Goal: Task Accomplishment & Management: Complete application form

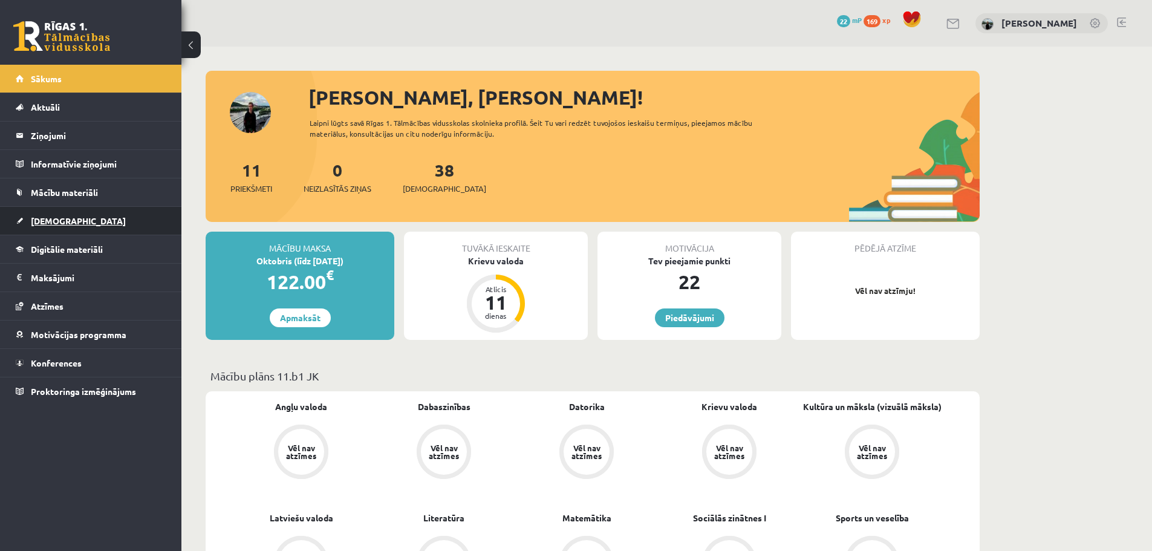
click at [82, 230] on link "[DEMOGRAPHIC_DATA]" at bounding box center [91, 221] width 151 height 28
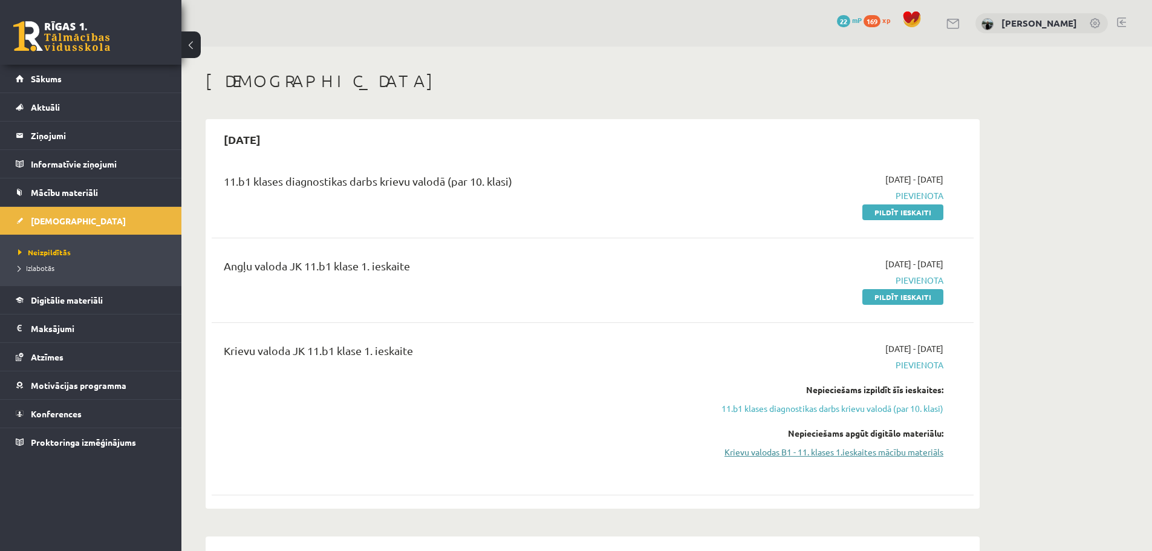
click at [764, 332] on link "Krievu valodas B1 - 11. klases 1.ieskaites mācību materiāls" at bounding box center [829, 452] width 228 height 13
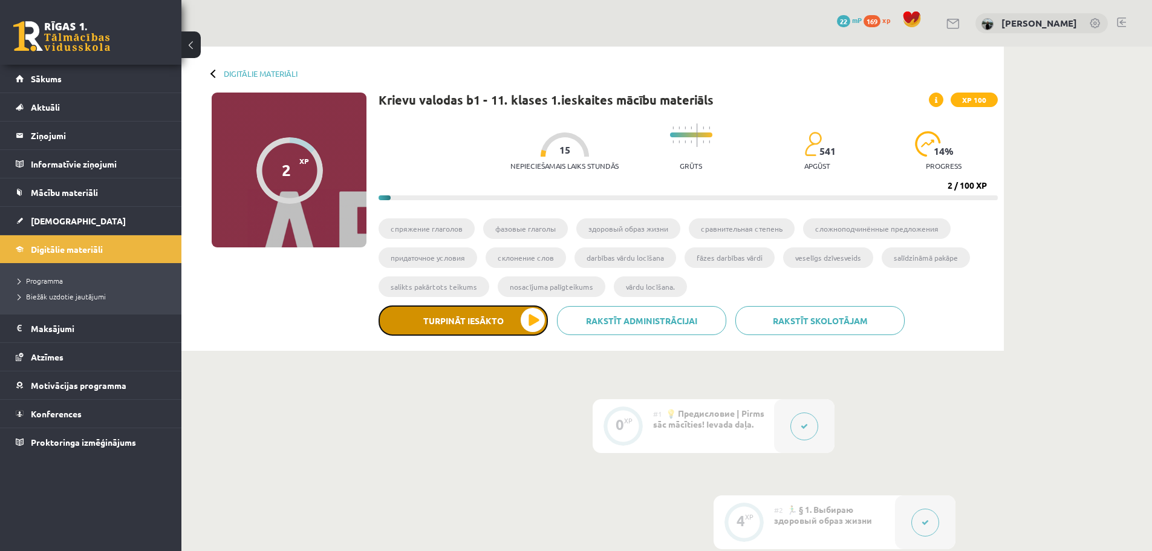
click at [441, 334] on button "Turpināt iesākto" at bounding box center [462, 320] width 169 height 30
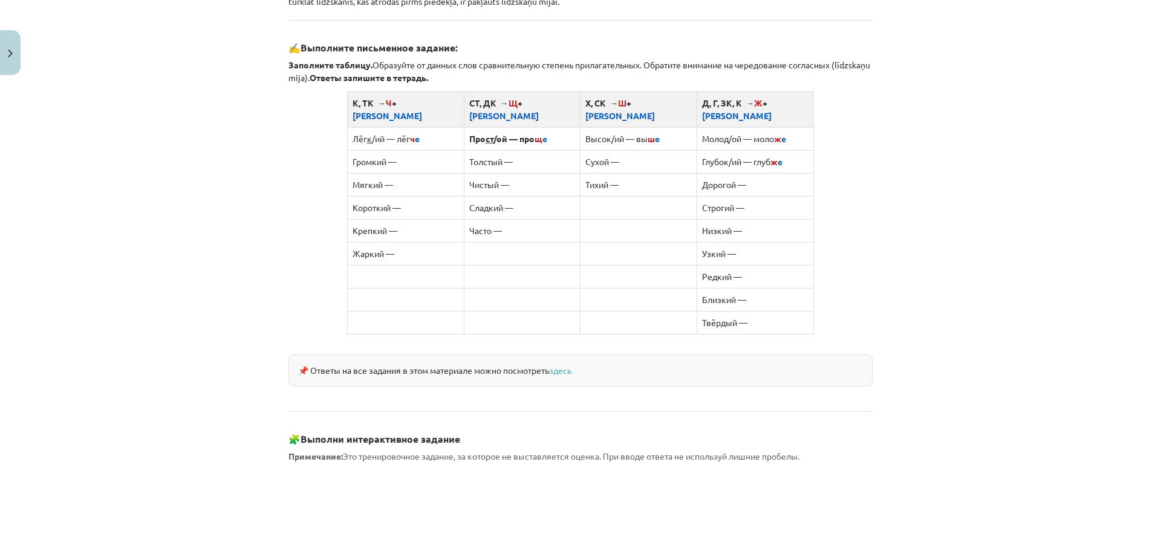
scroll to position [725, 0]
click at [565, 366] on link "здесь" at bounding box center [560, 371] width 22 height 11
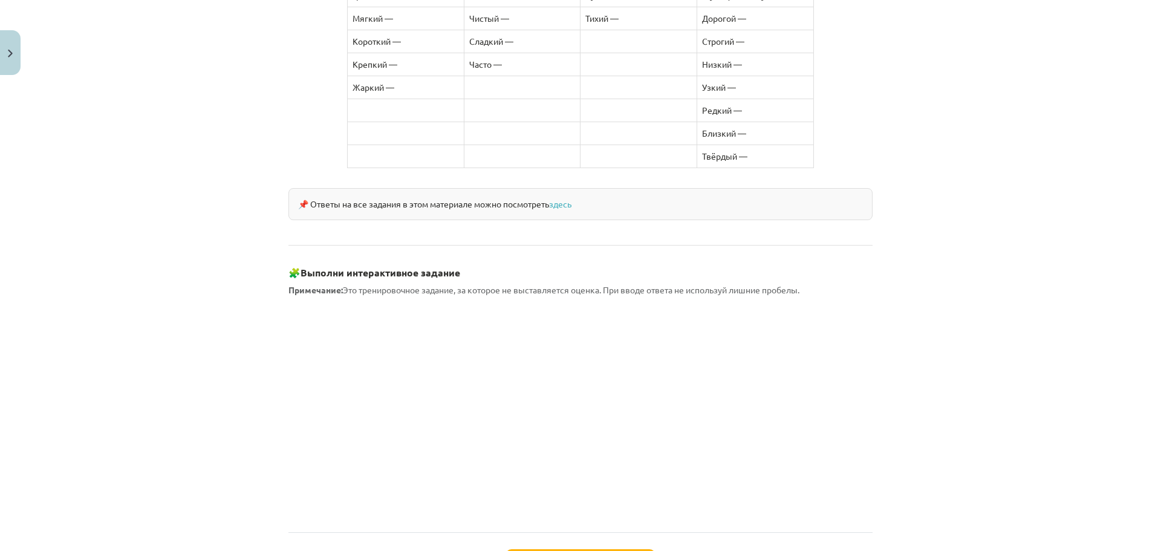
scroll to position [982, 0]
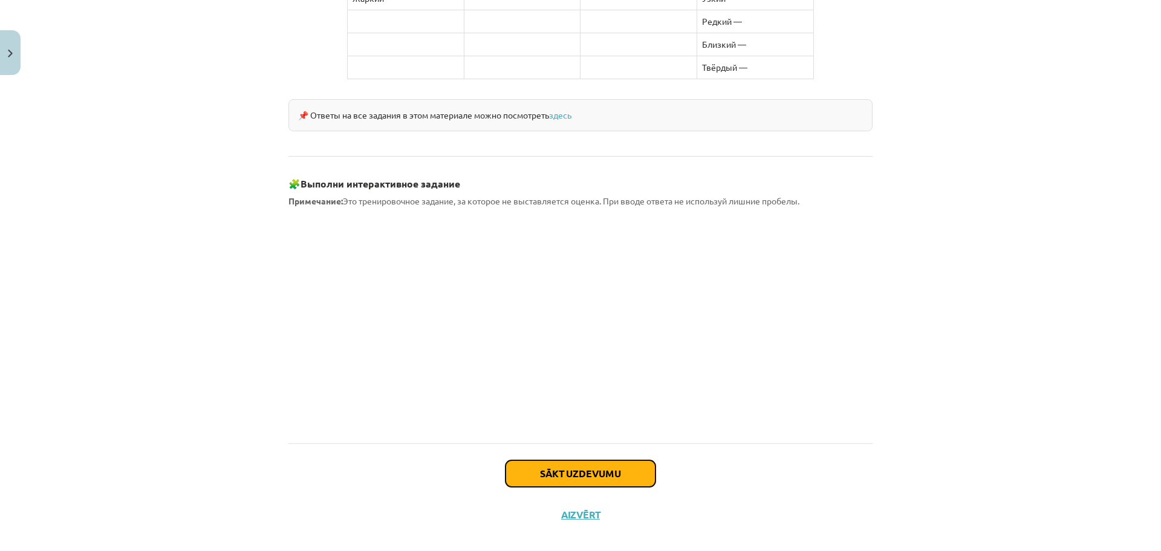
click at [580, 460] on button "Sākt uzdevumu" at bounding box center [580, 473] width 150 height 27
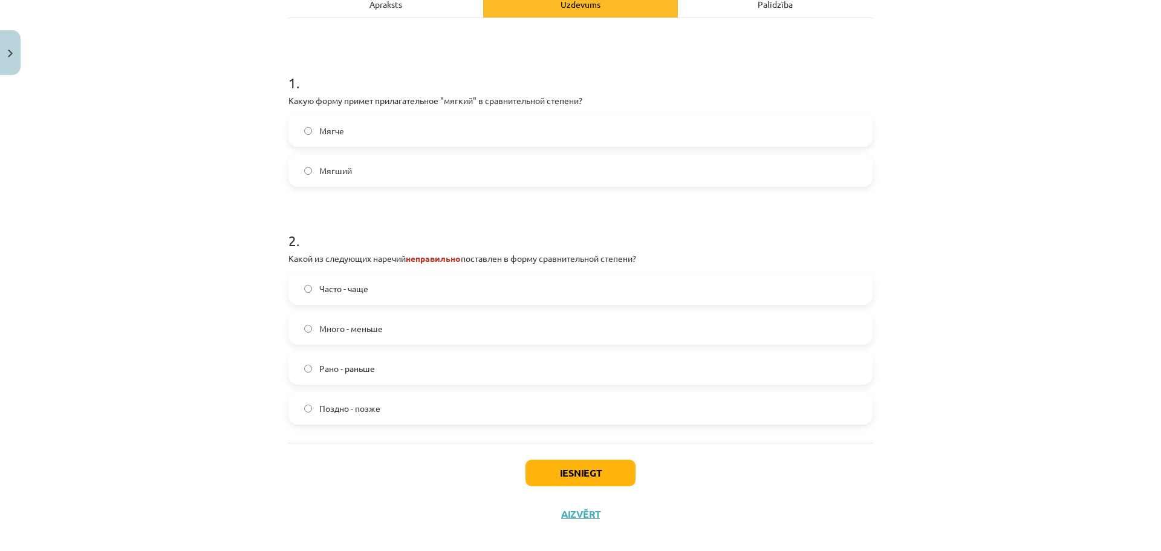
scroll to position [212, 0]
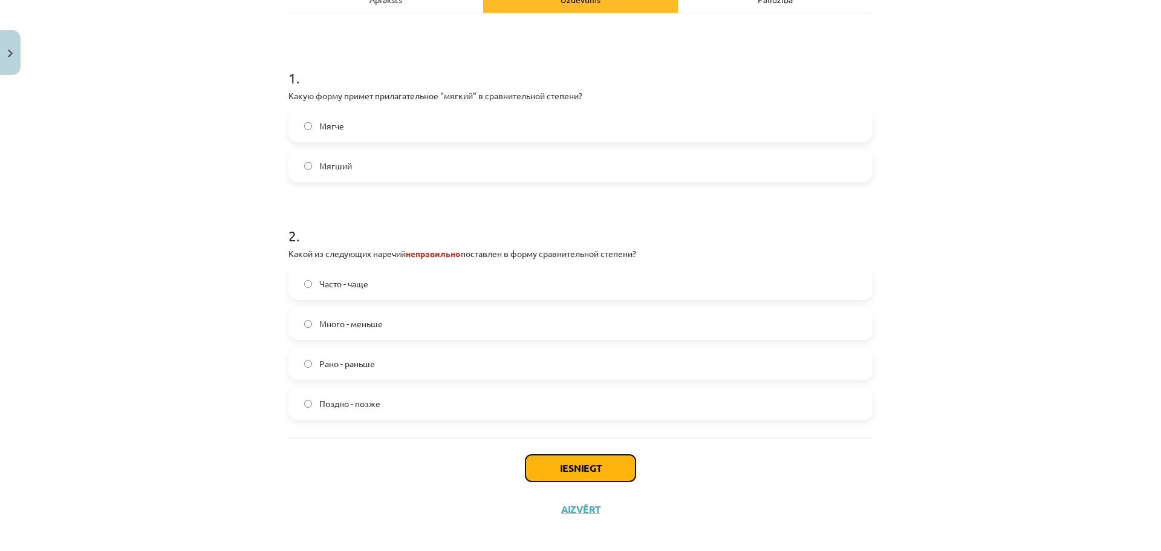
click at [569, 467] on button "Iesniegt" at bounding box center [580, 468] width 110 height 27
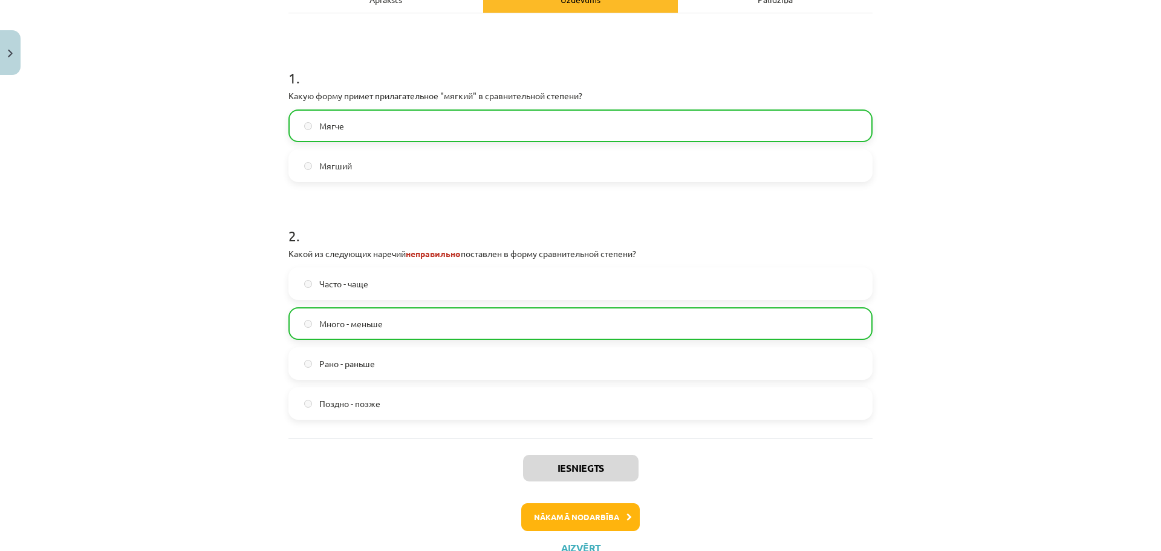
scroll to position [259, 0]
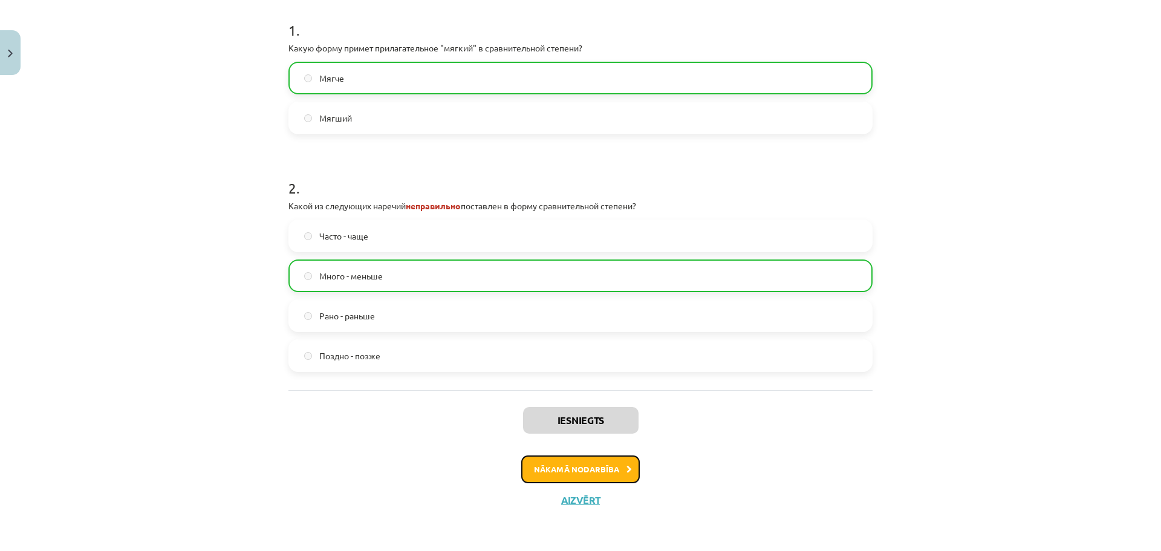
click at [578, 469] on button "Nākamā nodarbība" at bounding box center [580, 469] width 118 height 28
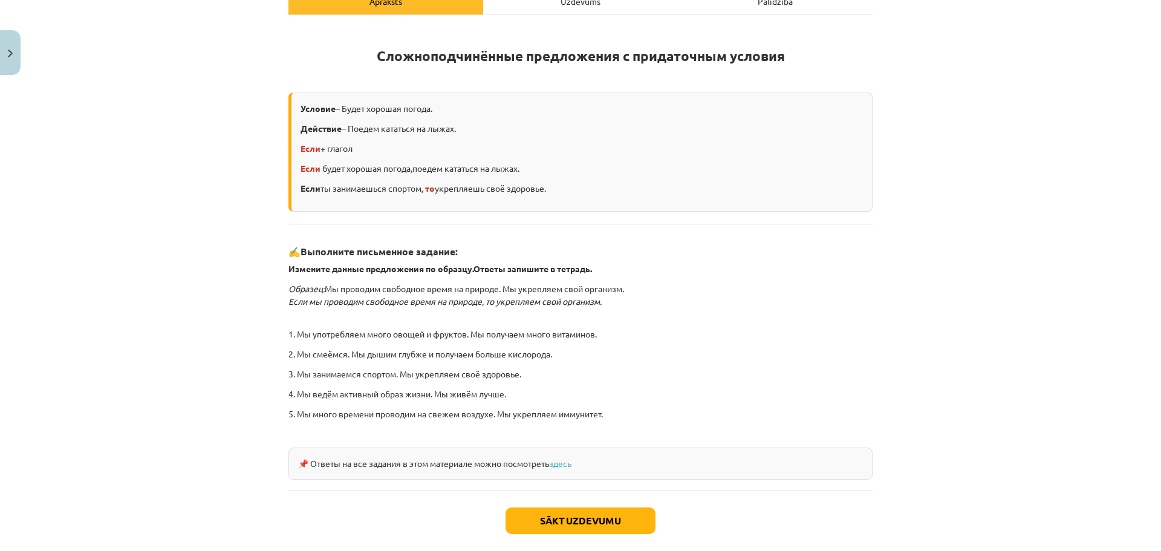
scroll to position [212, 0]
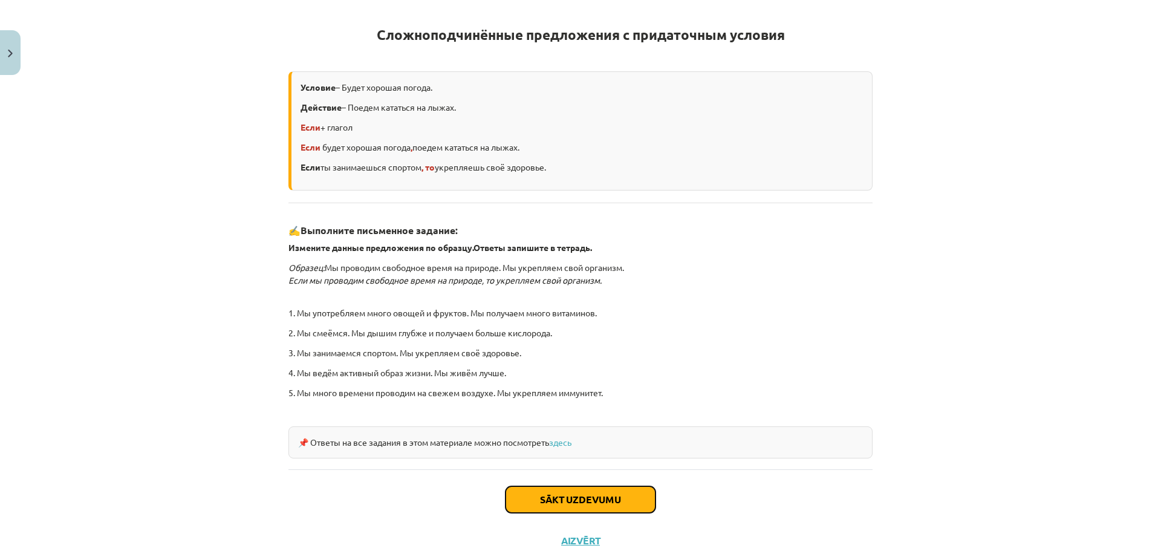
click at [556, 491] on button "Sākt uzdevumu" at bounding box center [580, 499] width 150 height 27
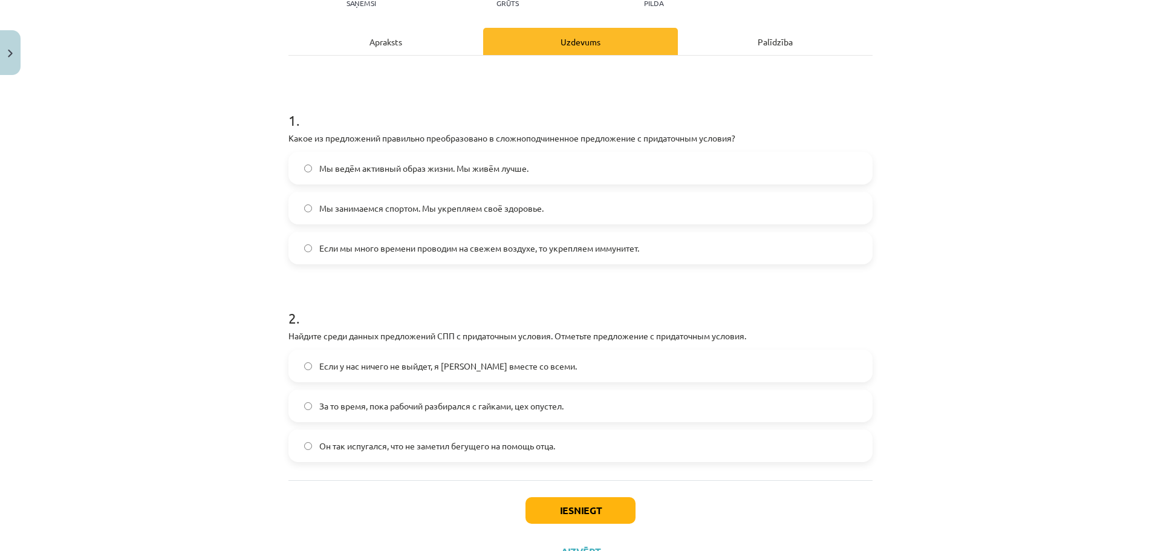
scroll to position [151, 0]
click at [587, 511] on button "Iesniegt" at bounding box center [580, 509] width 110 height 27
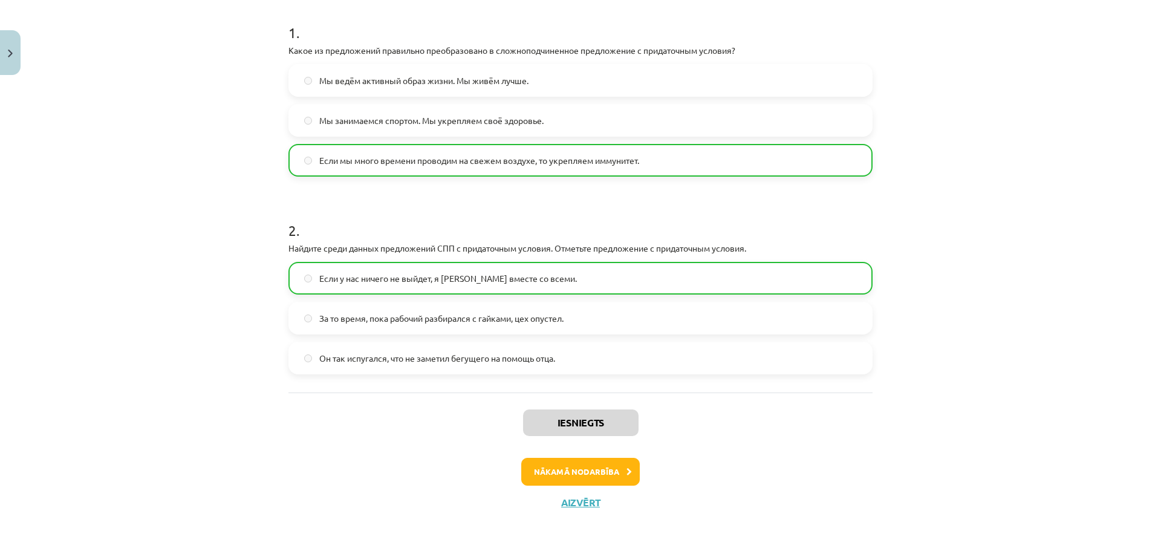
scroll to position [240, 0]
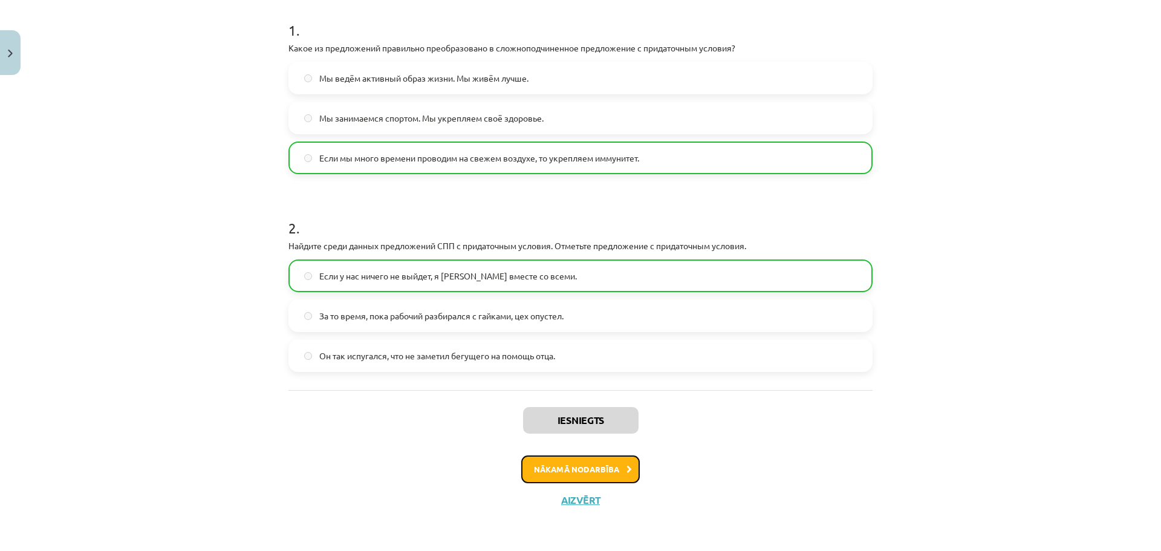
click at [572, 470] on button "Nākamā nodarbība" at bounding box center [580, 469] width 118 height 28
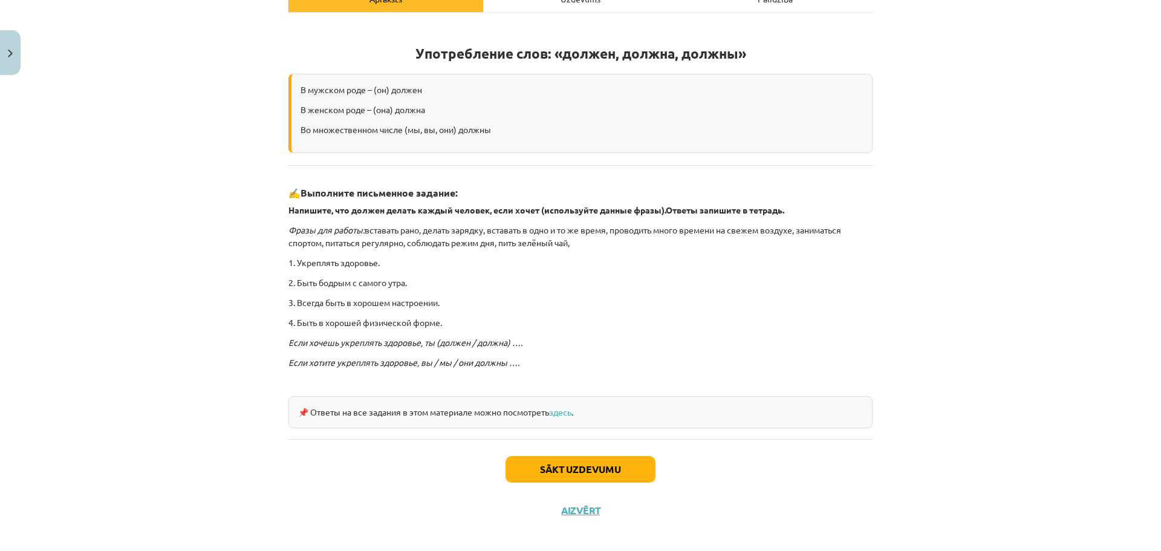
scroll to position [202, 0]
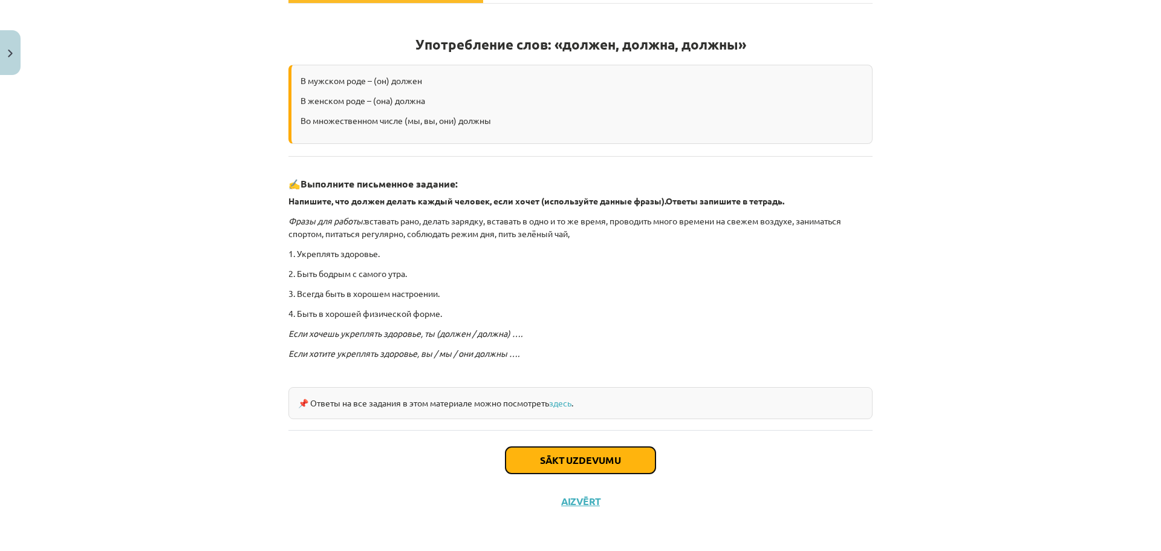
click at [591, 456] on button "Sākt uzdevumu" at bounding box center [580, 460] width 150 height 27
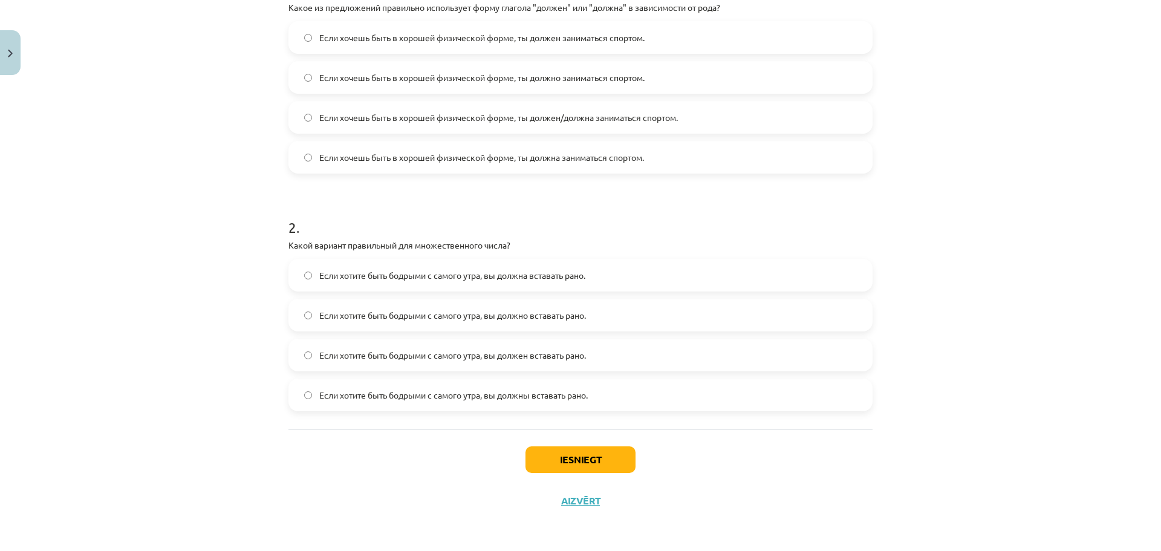
scroll to position [281, 0]
click at [571, 458] on button "Iesniegt" at bounding box center [580, 459] width 110 height 27
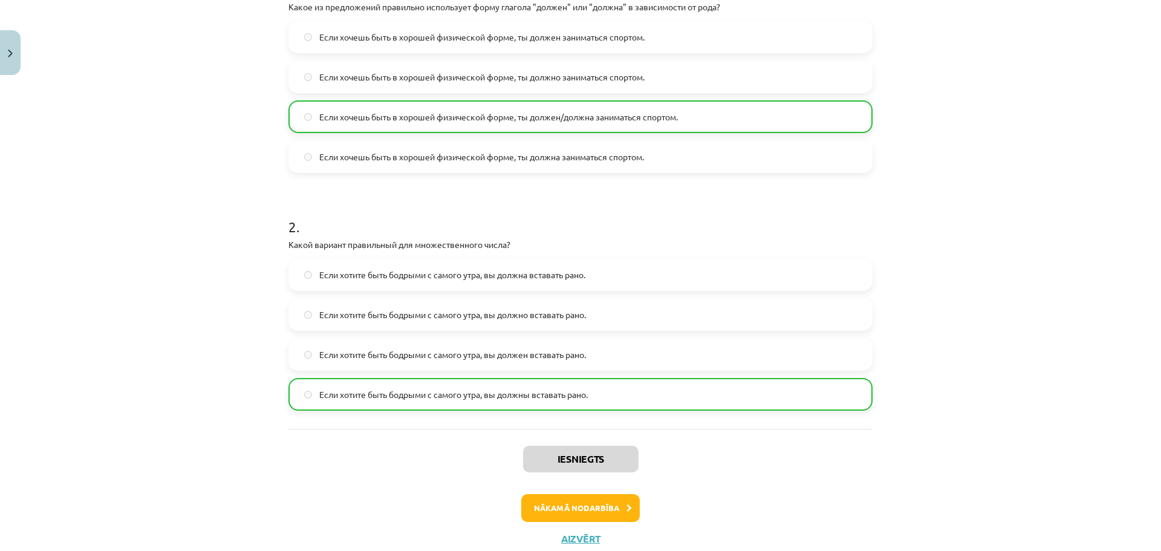
scroll to position [320, 0]
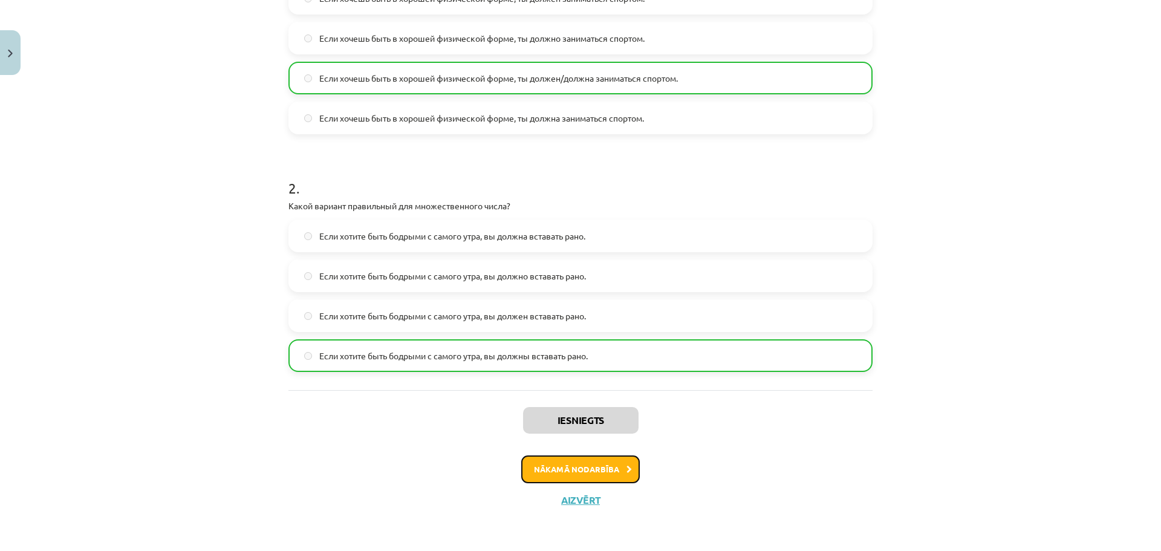
click at [578, 470] on button "Nākamā nodarbība" at bounding box center [580, 469] width 118 height 28
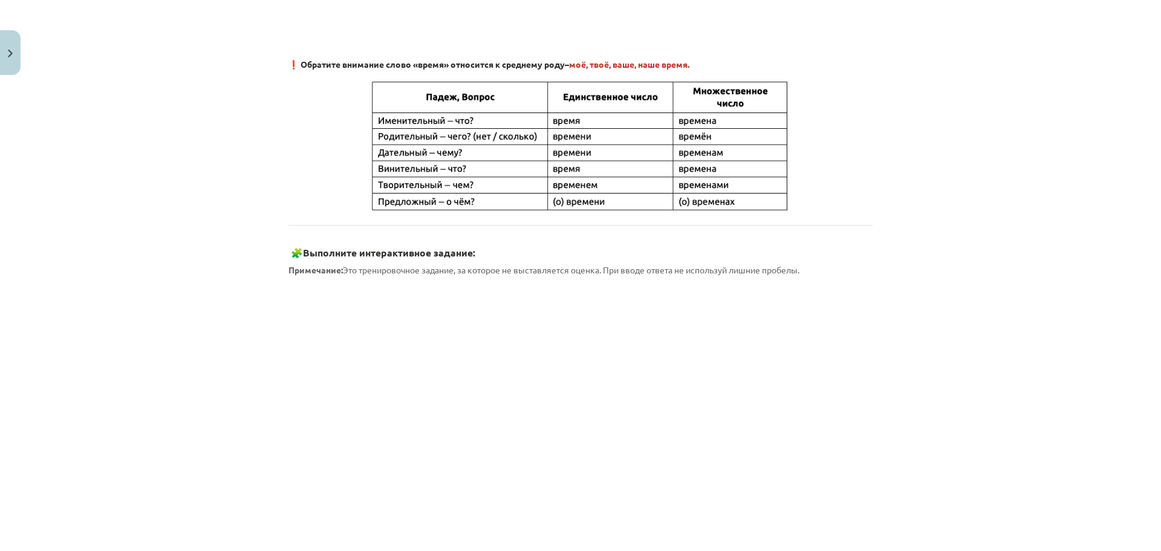
scroll to position [721, 0]
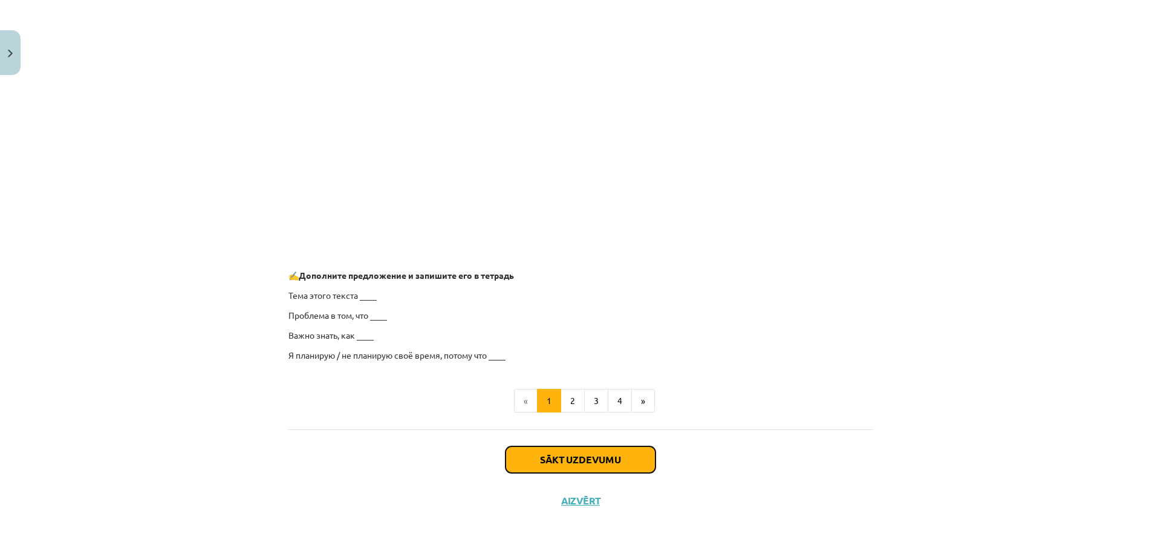
click at [560, 458] on button "Sākt uzdevumu" at bounding box center [580, 459] width 150 height 27
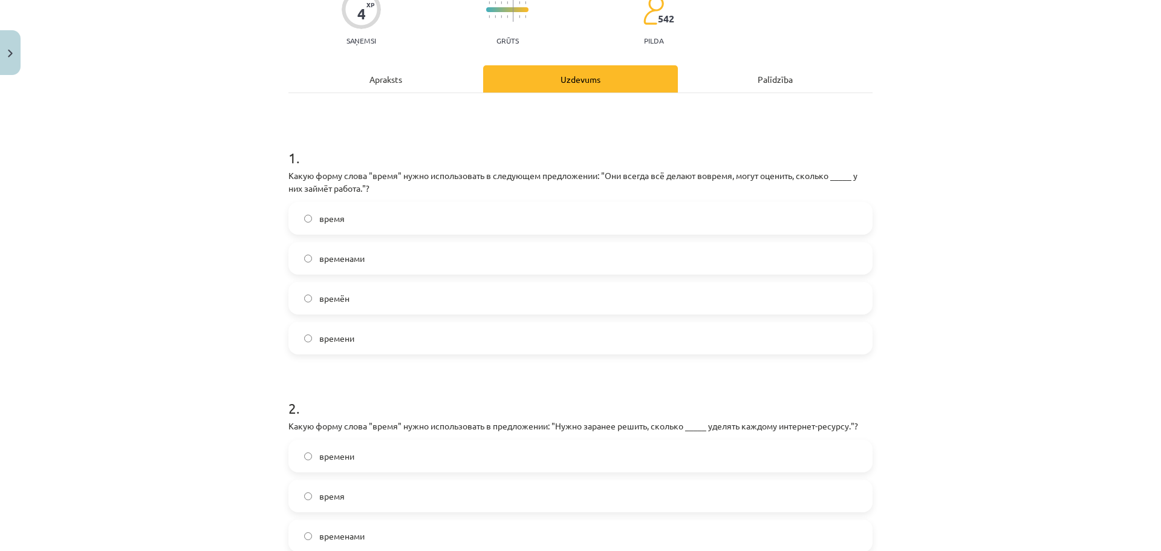
scroll to position [294, 0]
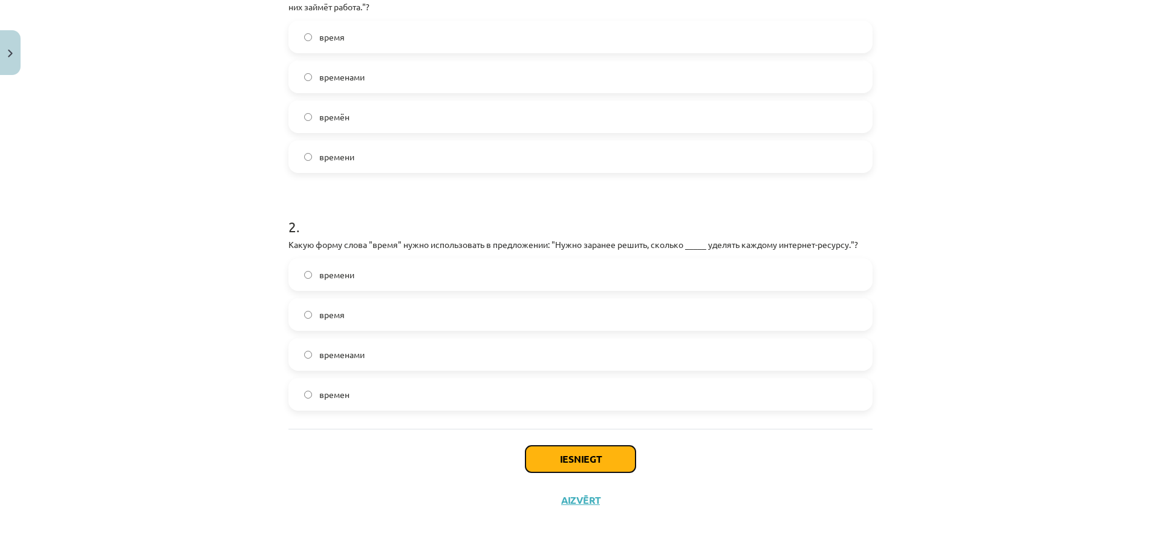
click at [574, 461] on button "Iesniegt" at bounding box center [580, 459] width 110 height 27
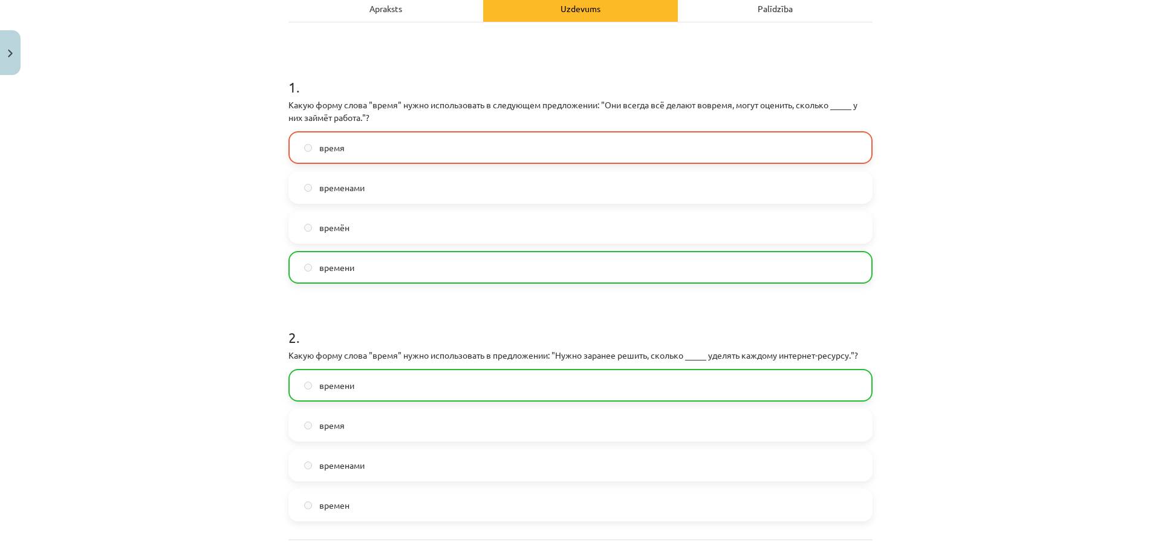
scroll to position [332, 0]
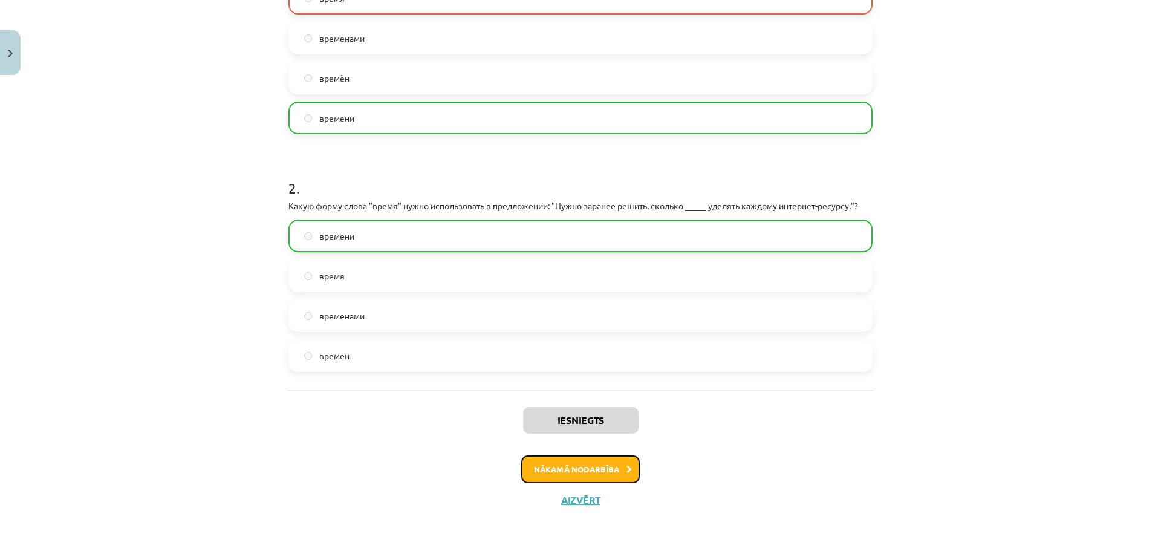
click at [544, 465] on button "Nākamā nodarbība" at bounding box center [580, 469] width 118 height 28
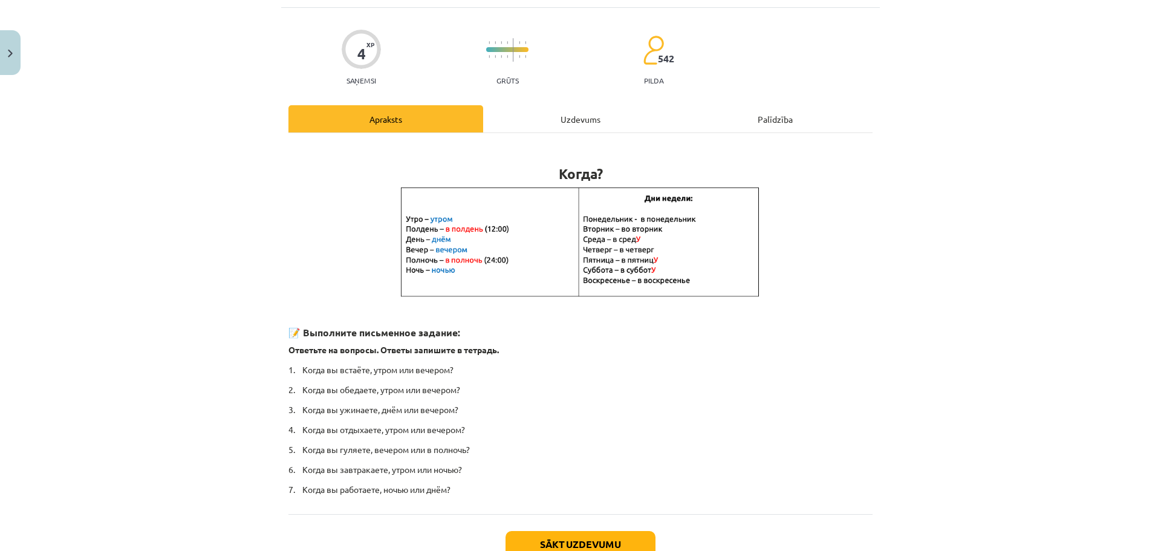
scroll to position [91, 0]
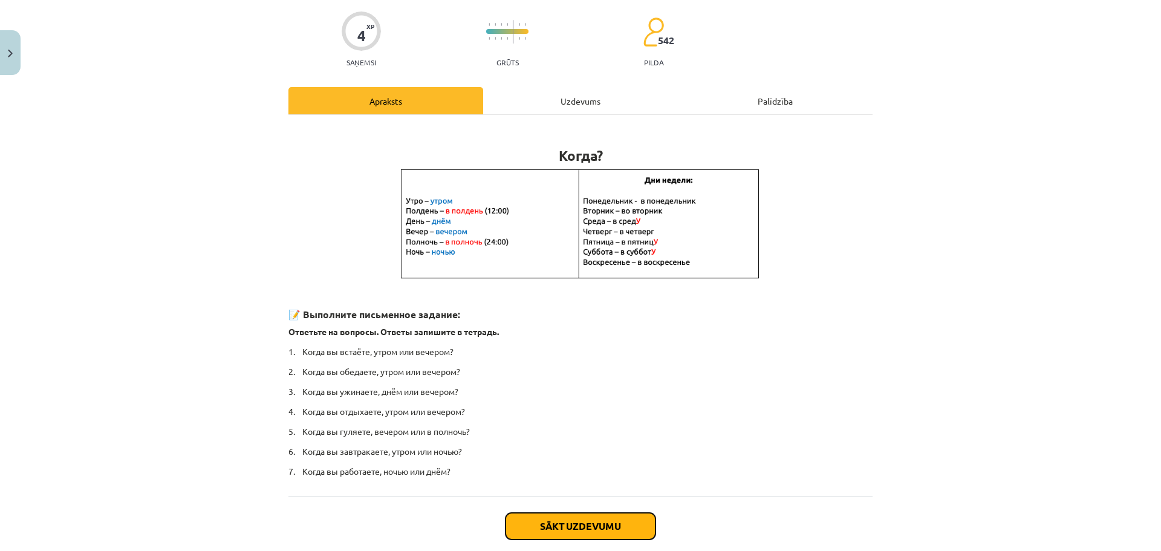
click at [584, 530] on button "Sākt uzdevumu" at bounding box center [580, 526] width 150 height 27
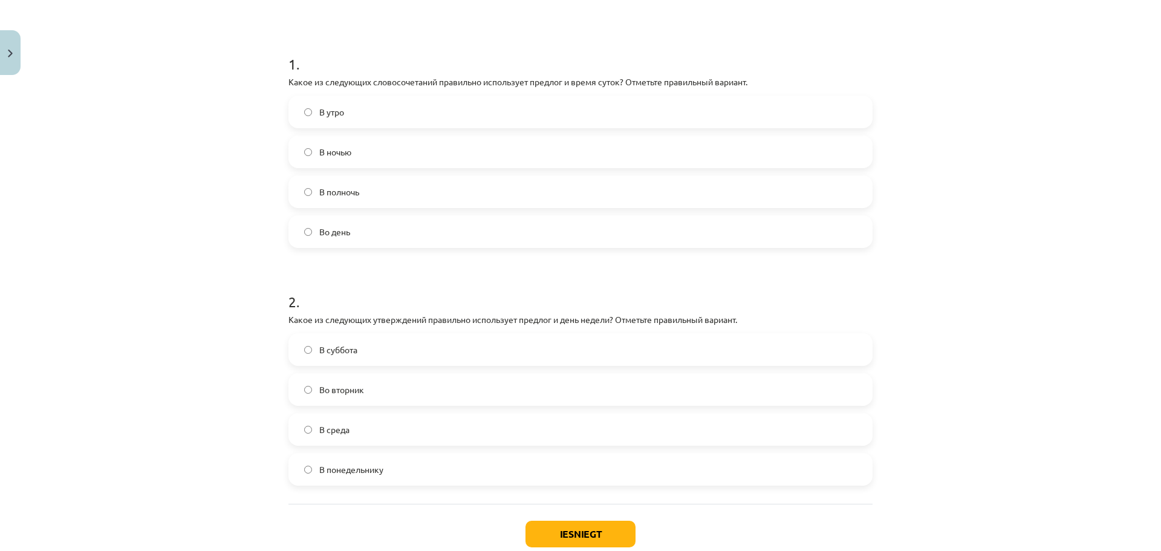
scroll to position [212, 0]
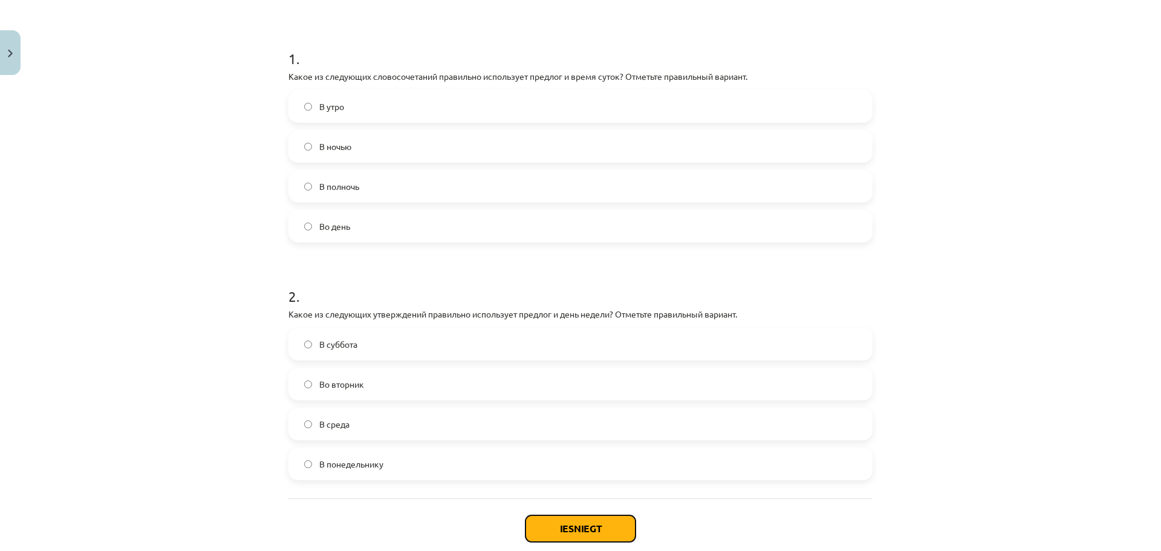
click at [584, 532] on button "Iesniegt" at bounding box center [580, 528] width 110 height 27
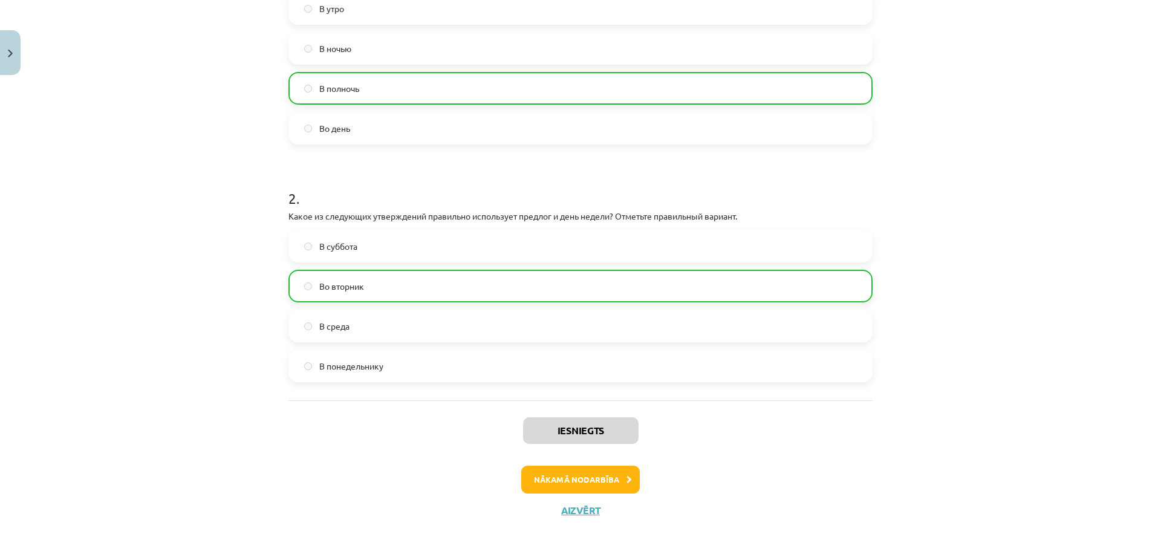
scroll to position [320, 0]
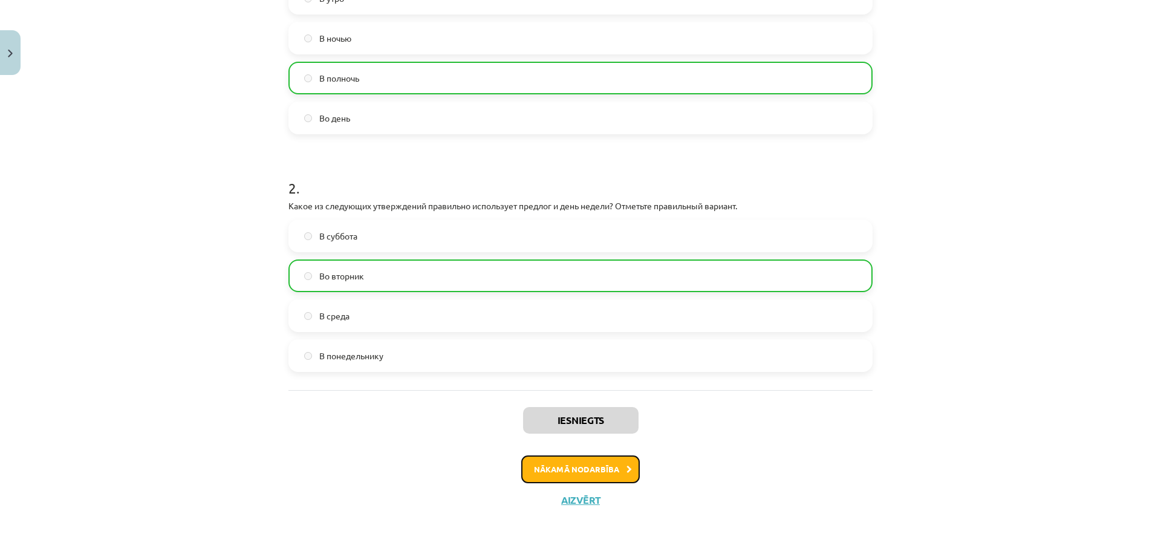
click at [579, 469] on button "Nākamā nodarbība" at bounding box center [580, 469] width 118 height 28
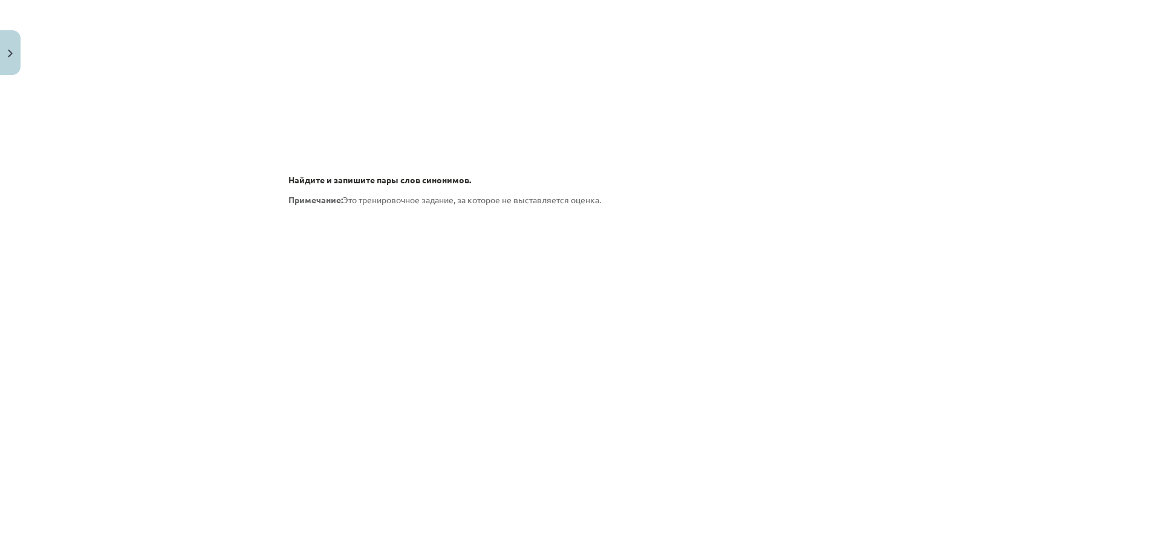
scroll to position [1662, 0]
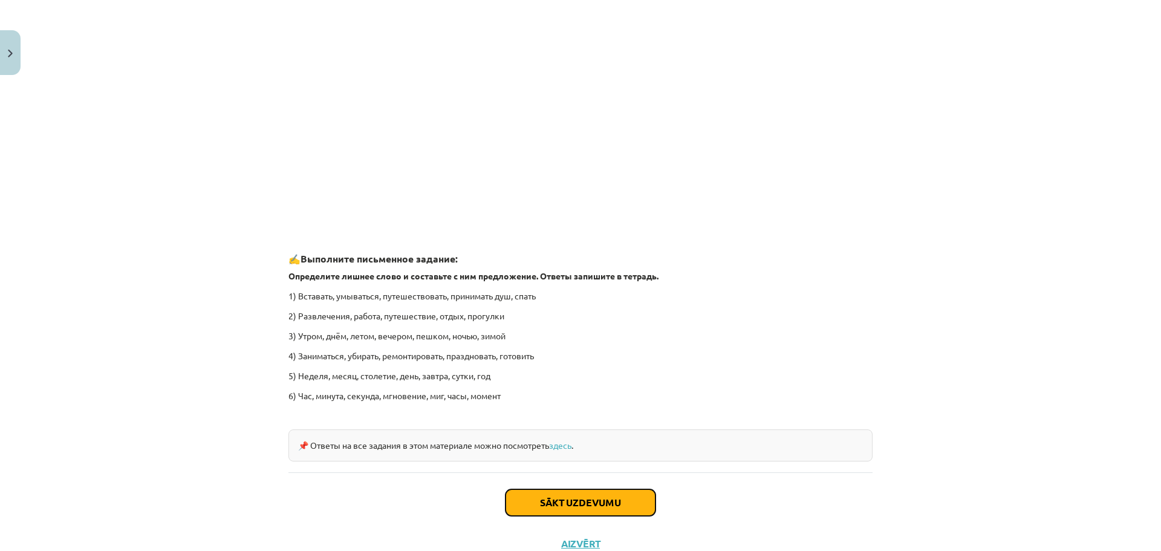
click at [565, 501] on button "Sākt uzdevumu" at bounding box center [580, 502] width 150 height 27
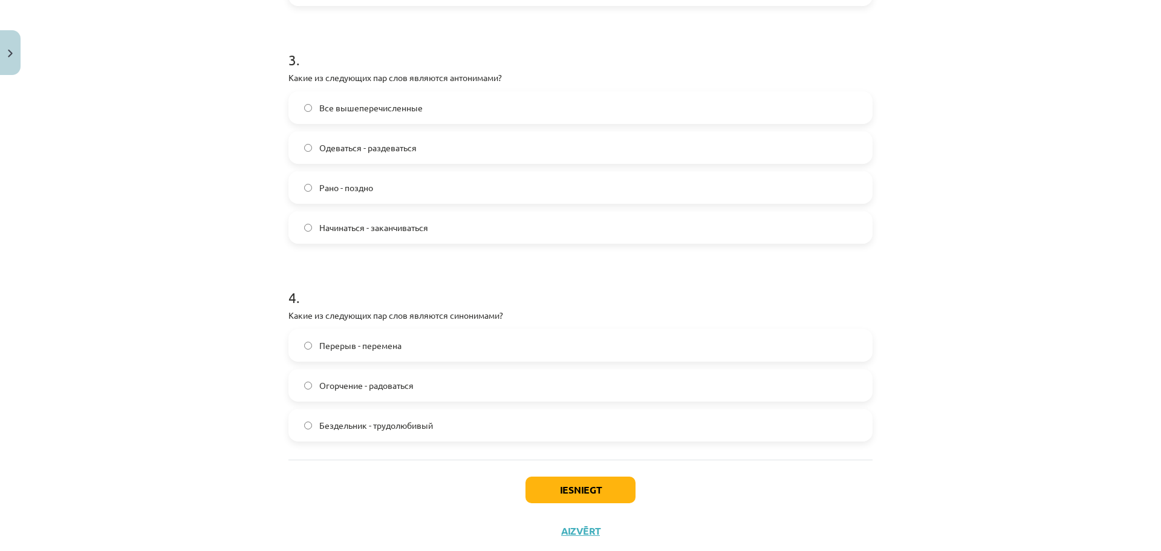
scroll to position [695, 0]
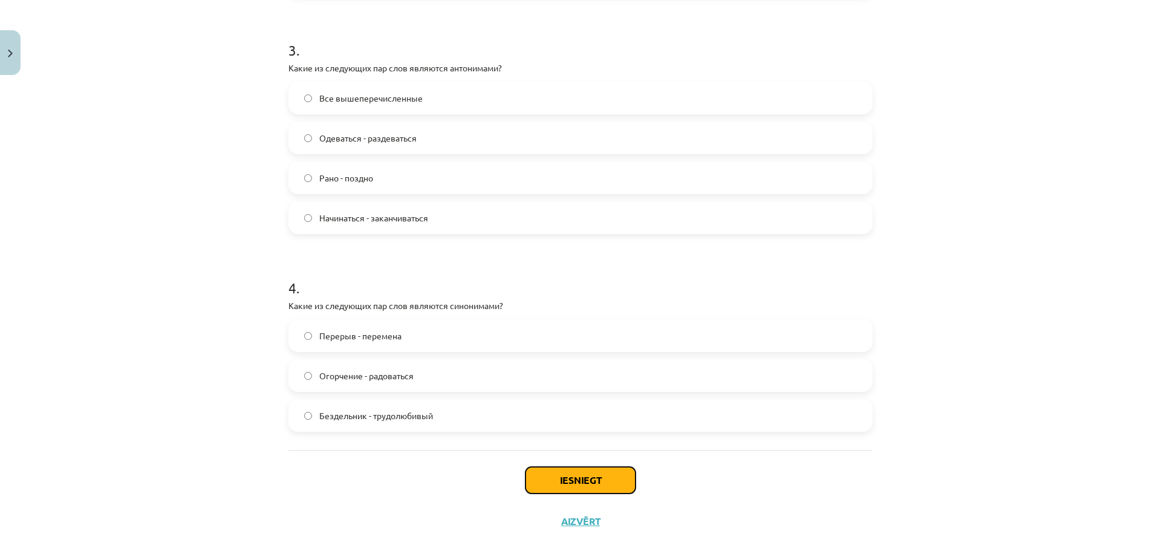
click at [583, 479] on button "Iesniegt" at bounding box center [580, 480] width 110 height 27
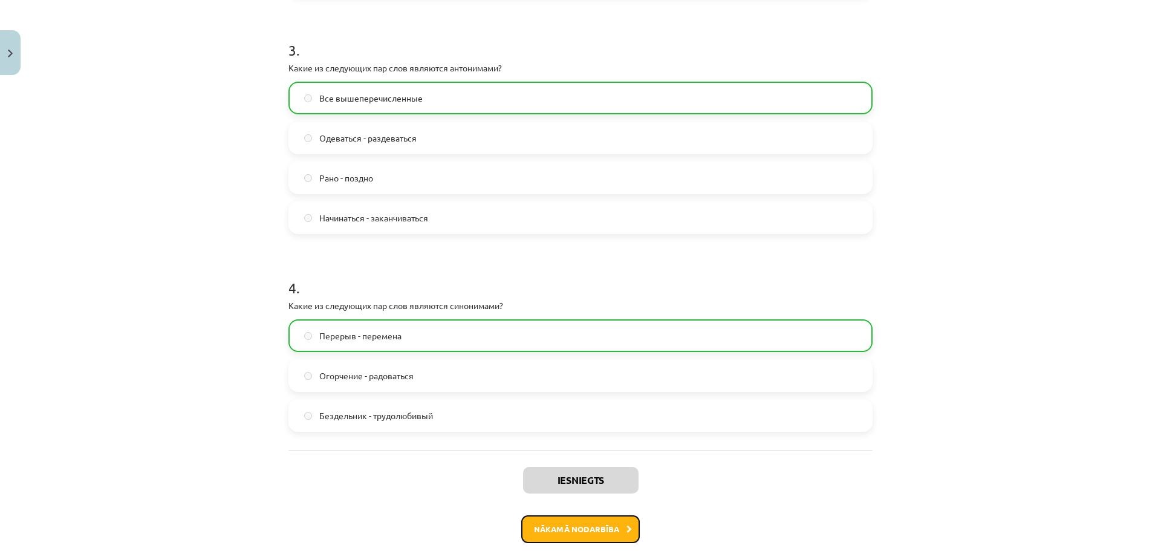
click at [569, 536] on button "Nākamā nodarbība" at bounding box center [580, 529] width 118 height 28
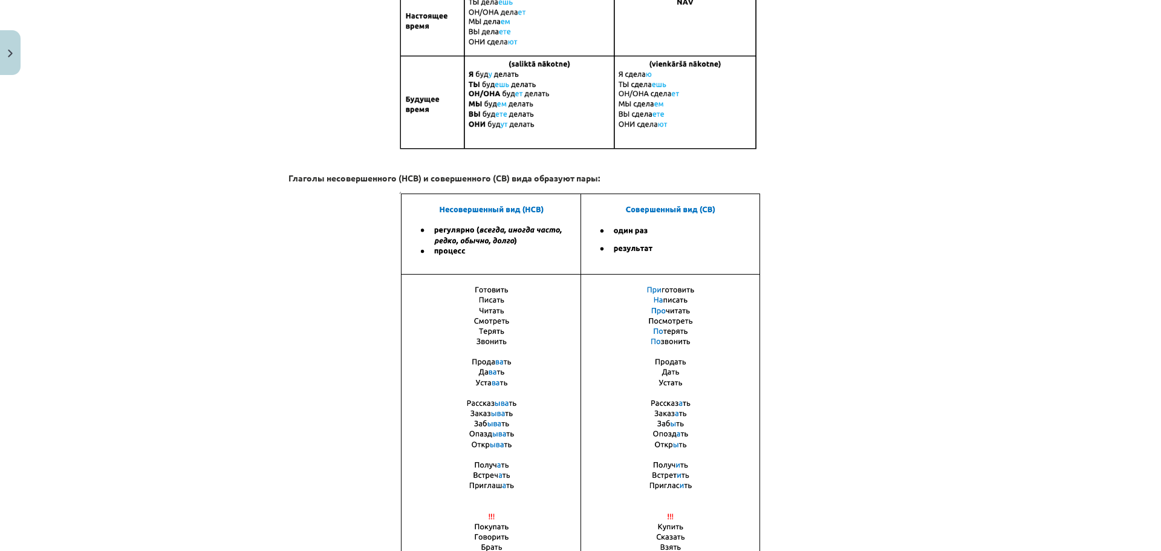
scroll to position [748, 0]
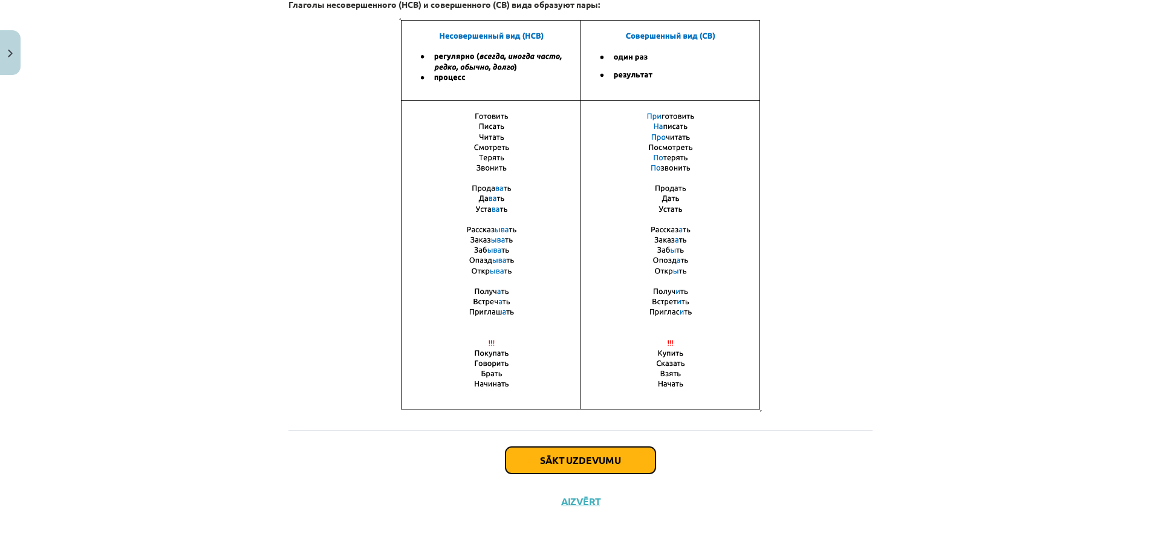
click at [560, 462] on button "Sākt uzdevumu" at bounding box center [580, 460] width 150 height 27
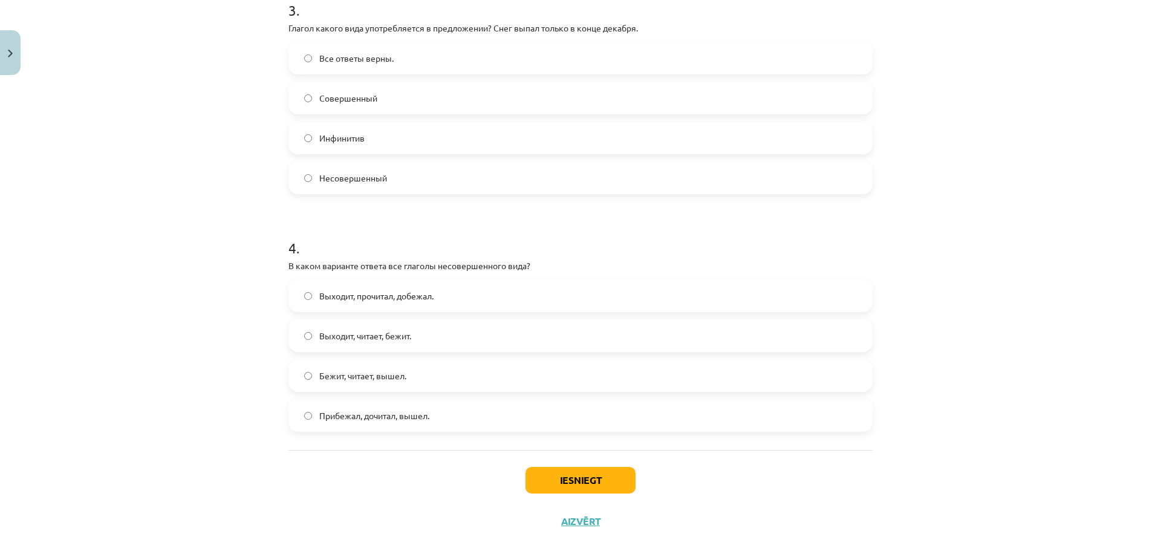
scroll to position [756, 0]
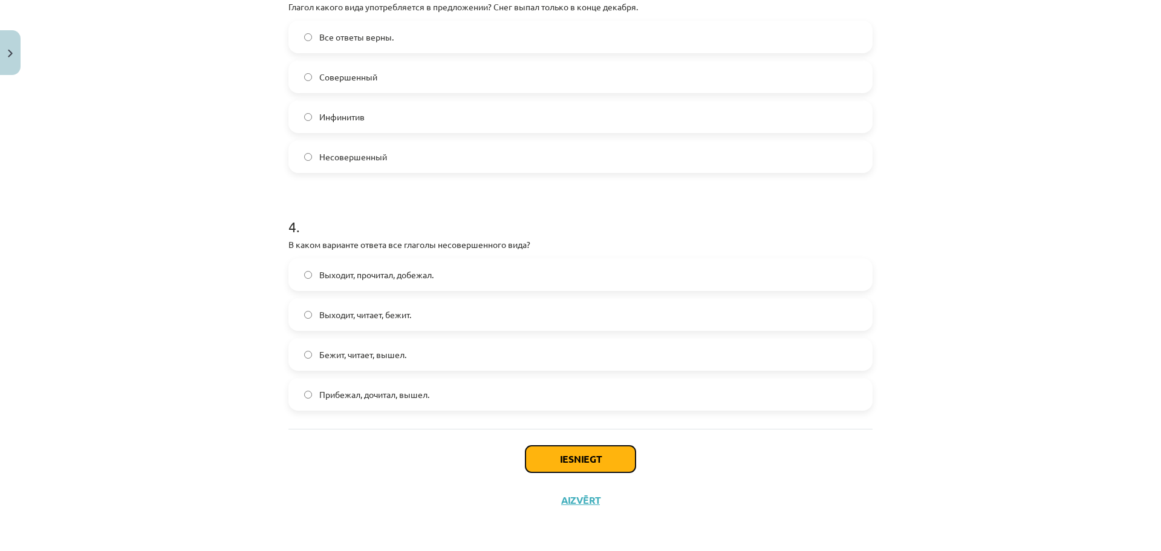
click at [565, 458] on button "Iesniegt" at bounding box center [580, 459] width 110 height 27
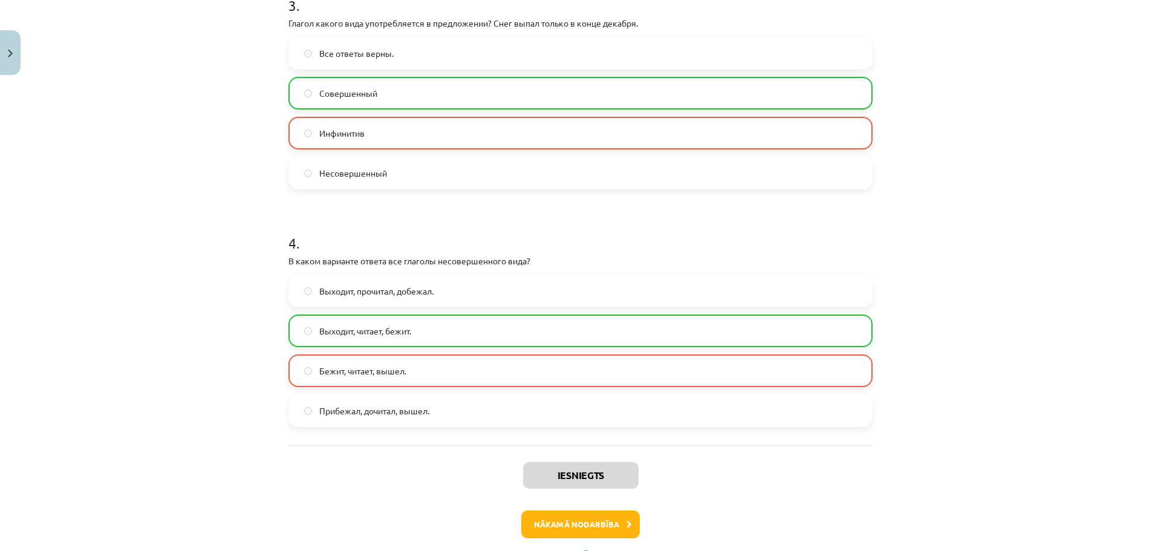
scroll to position [795, 0]
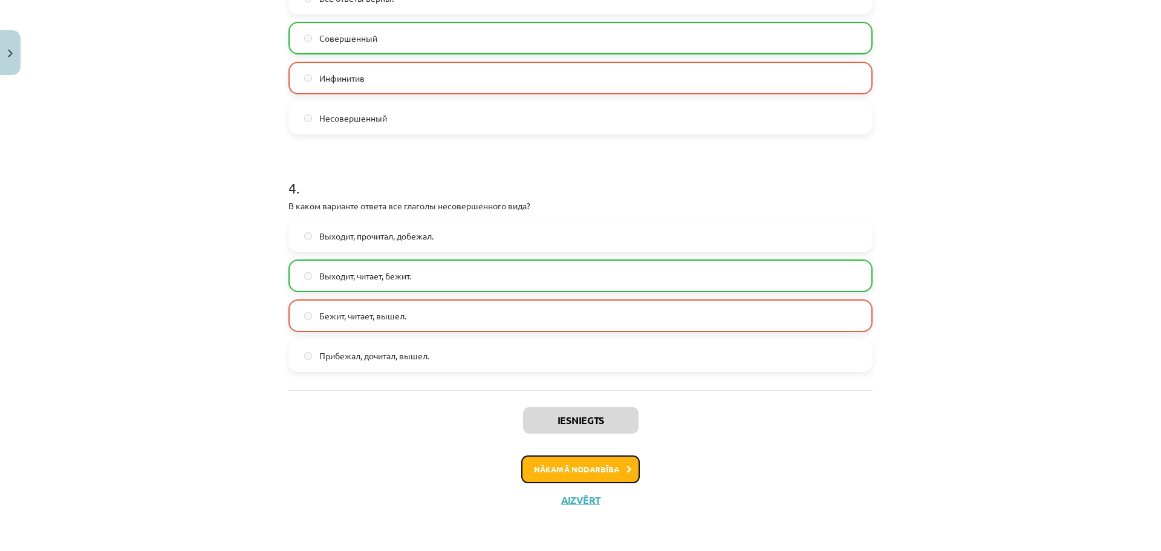
click at [570, 472] on button "Nākamā nodarbība" at bounding box center [580, 469] width 118 height 28
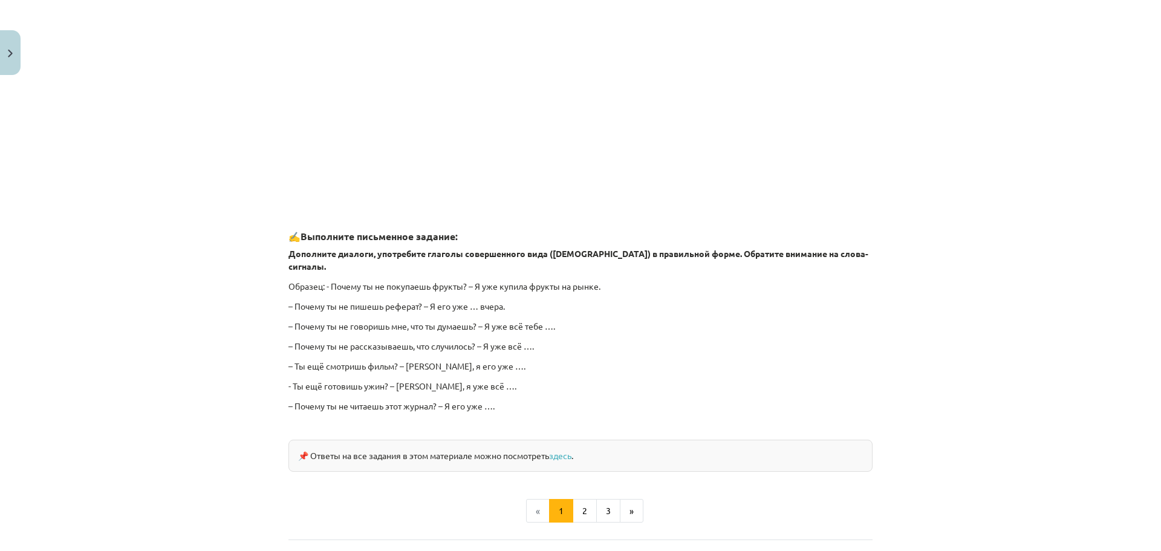
scroll to position [973, 0]
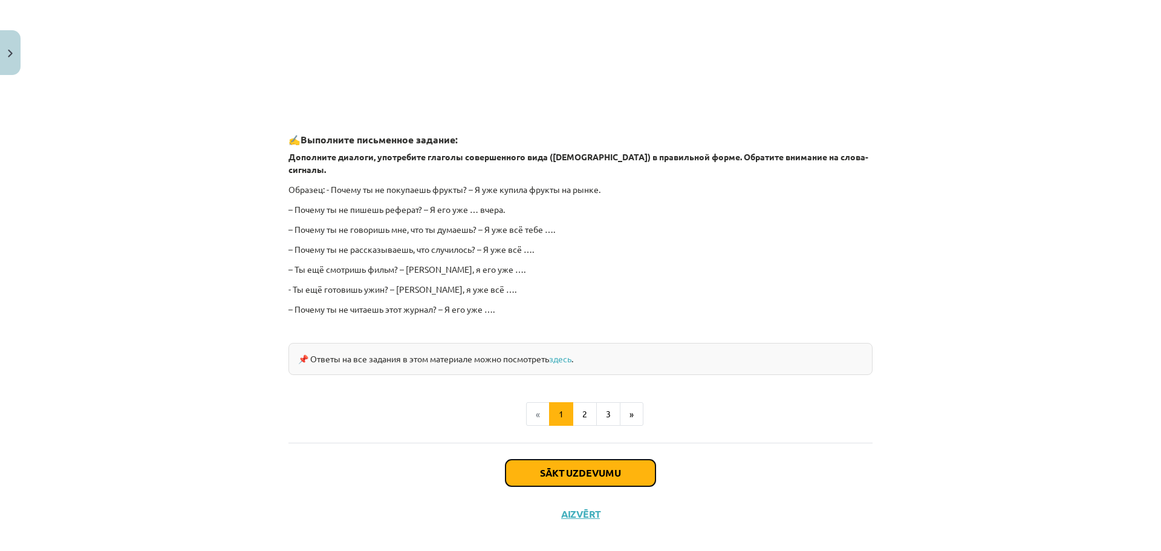
click at [576, 459] on button "Sākt uzdevumu" at bounding box center [580, 472] width 150 height 27
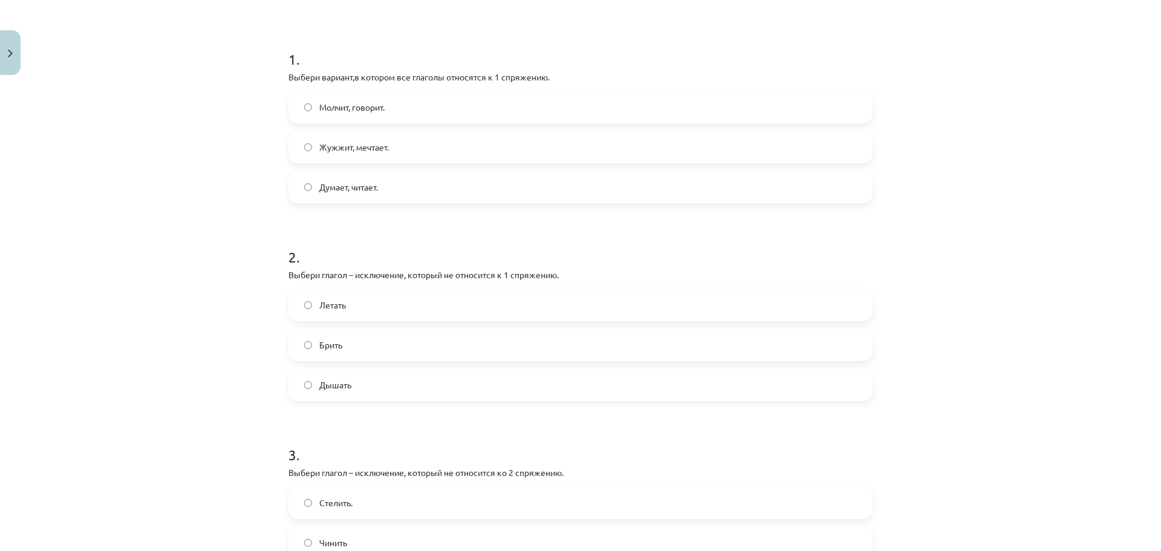
scroll to position [212, 0]
click at [302, 388] on label "Дышать" at bounding box center [581, 384] width 582 height 30
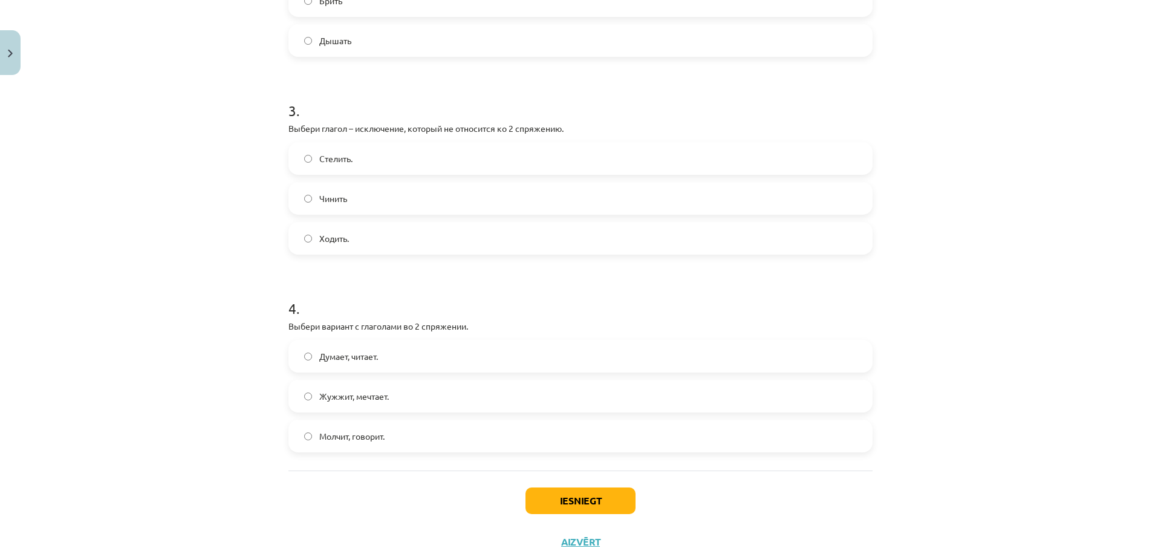
scroll to position [597, 0]
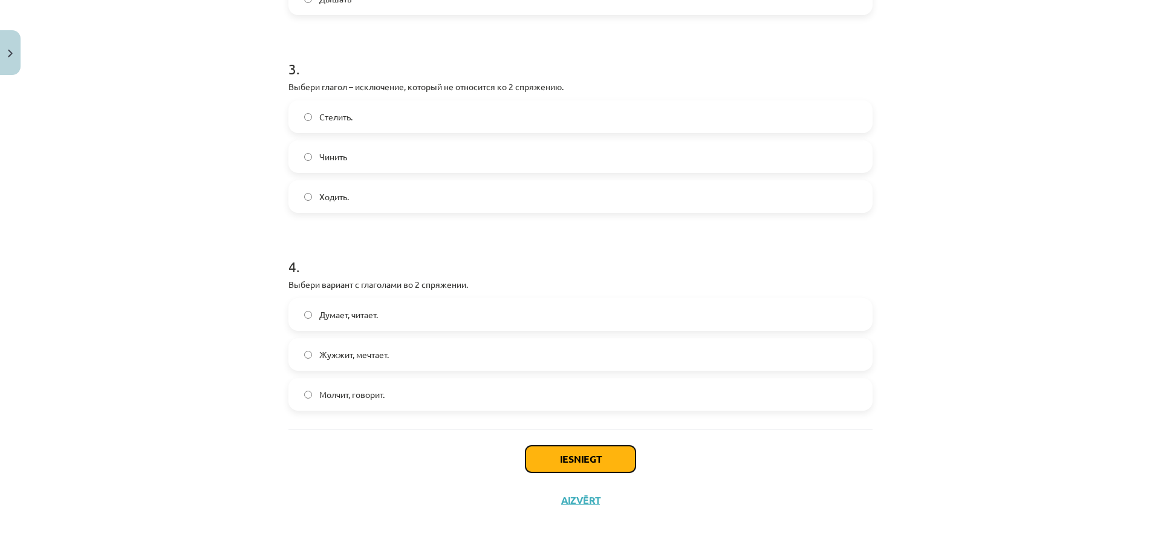
click at [560, 455] on button "Iesniegt" at bounding box center [580, 459] width 110 height 27
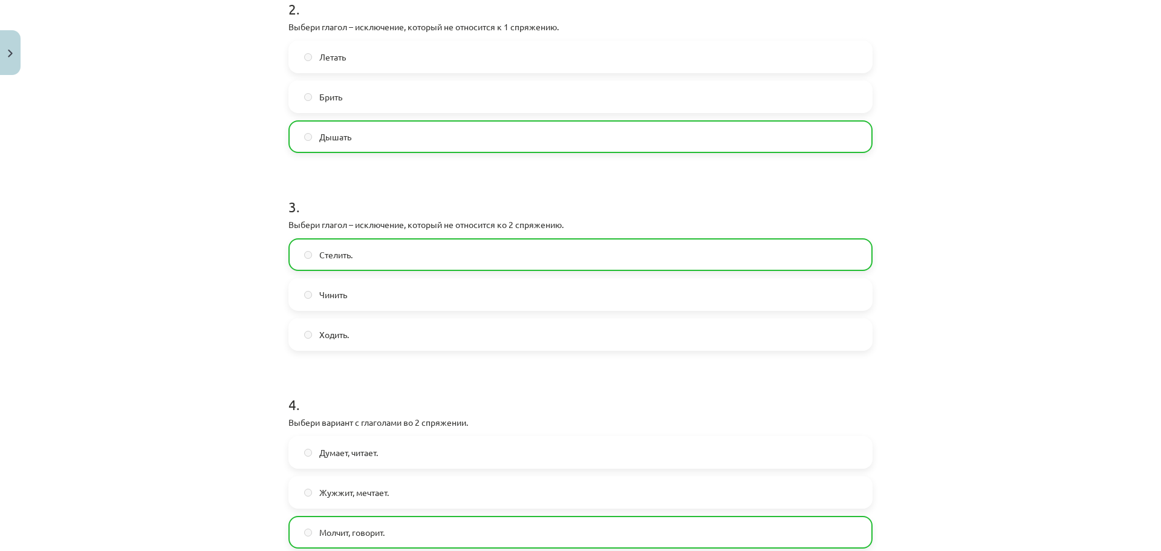
scroll to position [635, 0]
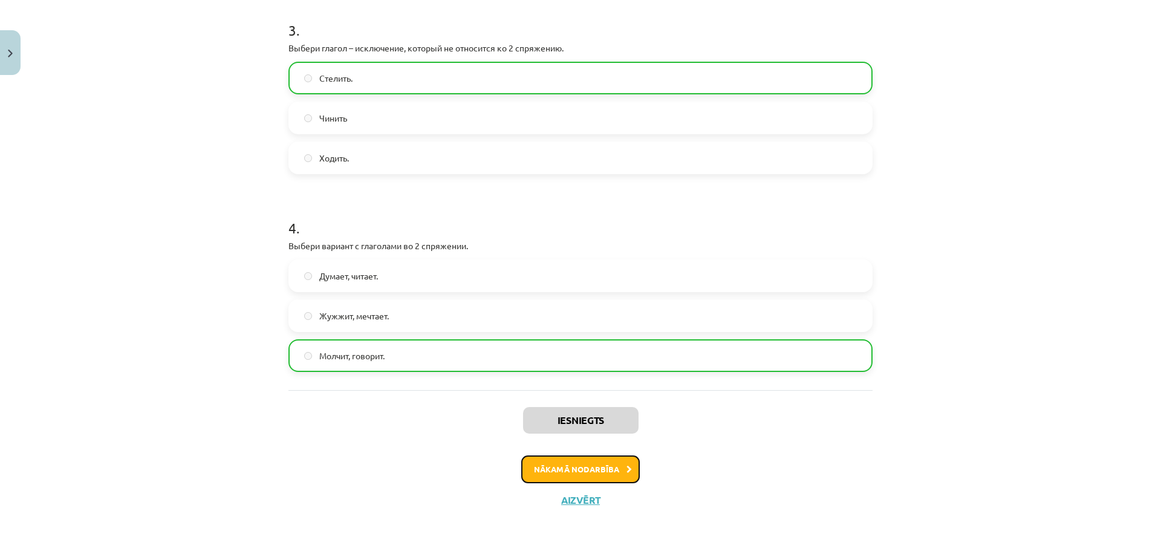
click at [574, 470] on button "Nākamā nodarbība" at bounding box center [580, 469] width 118 height 28
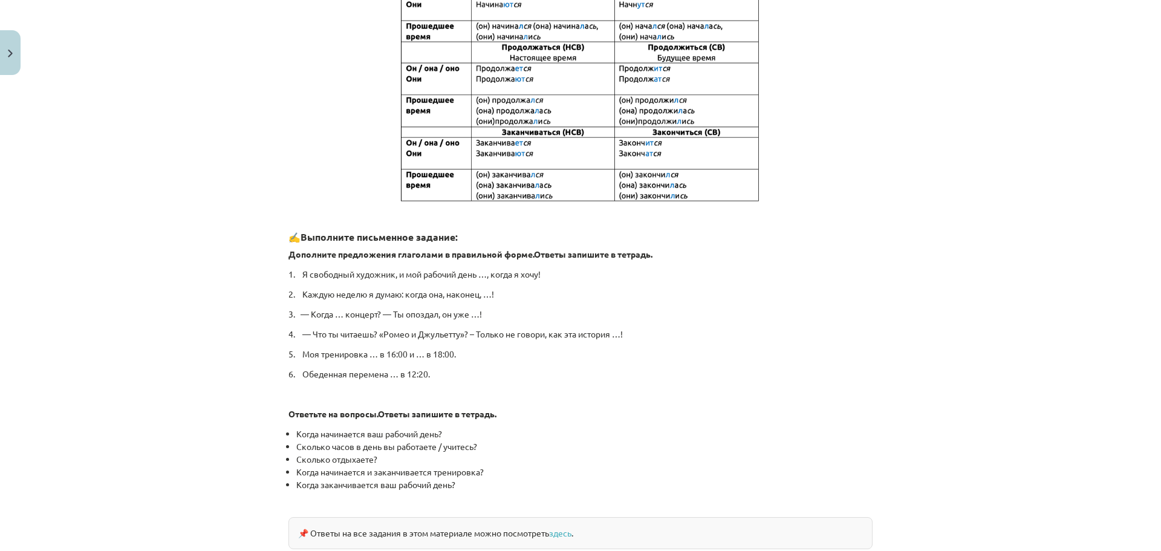
scroll to position [524, 0]
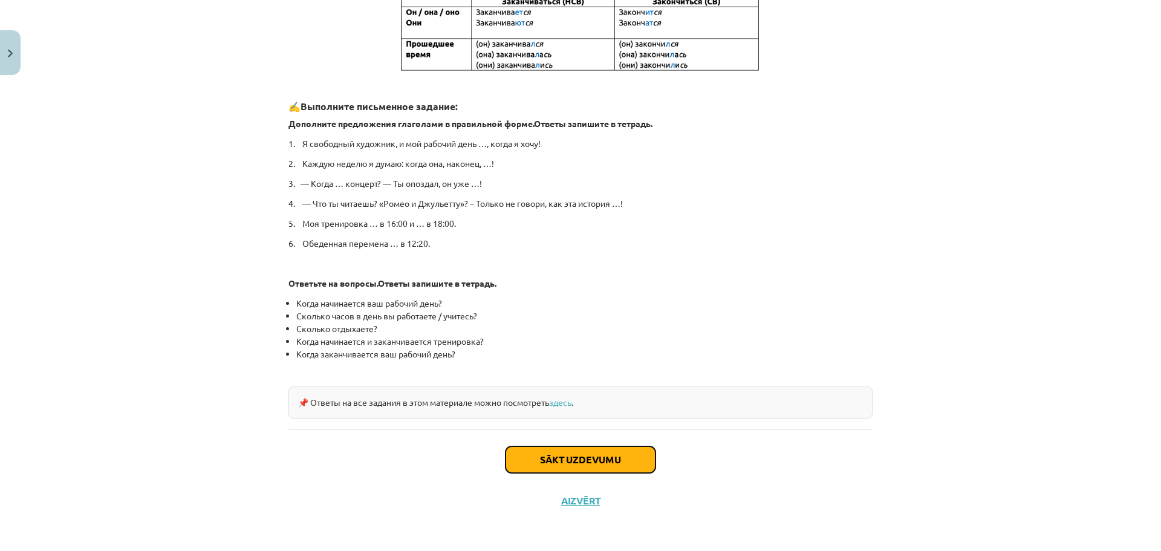
click at [582, 465] on button "Sākt uzdevumu" at bounding box center [580, 459] width 150 height 27
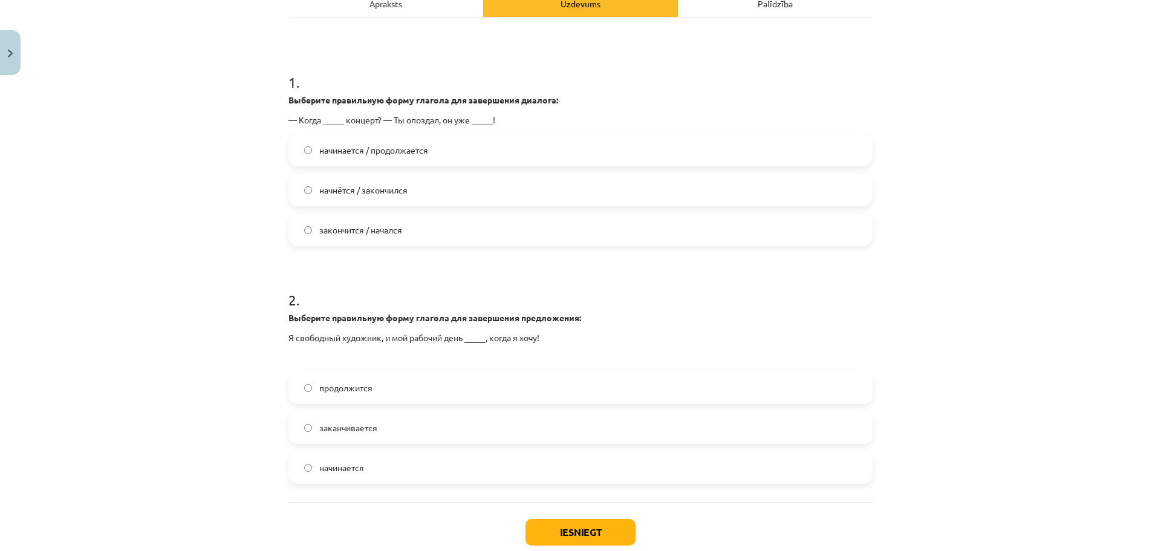
scroll to position [212, 0]
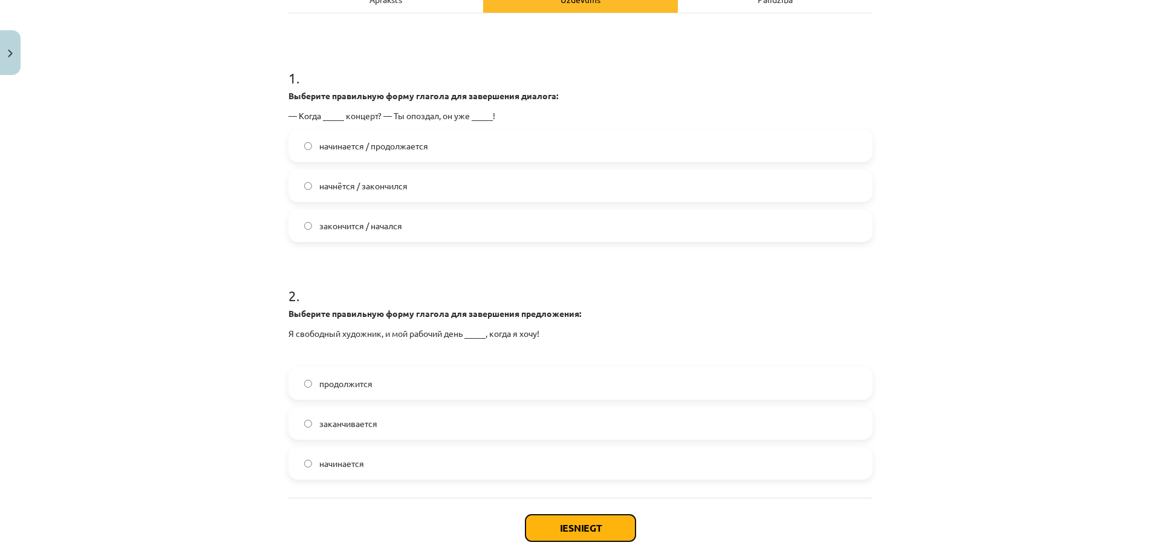
click at [572, 532] on button "Iesniegt" at bounding box center [580, 527] width 110 height 27
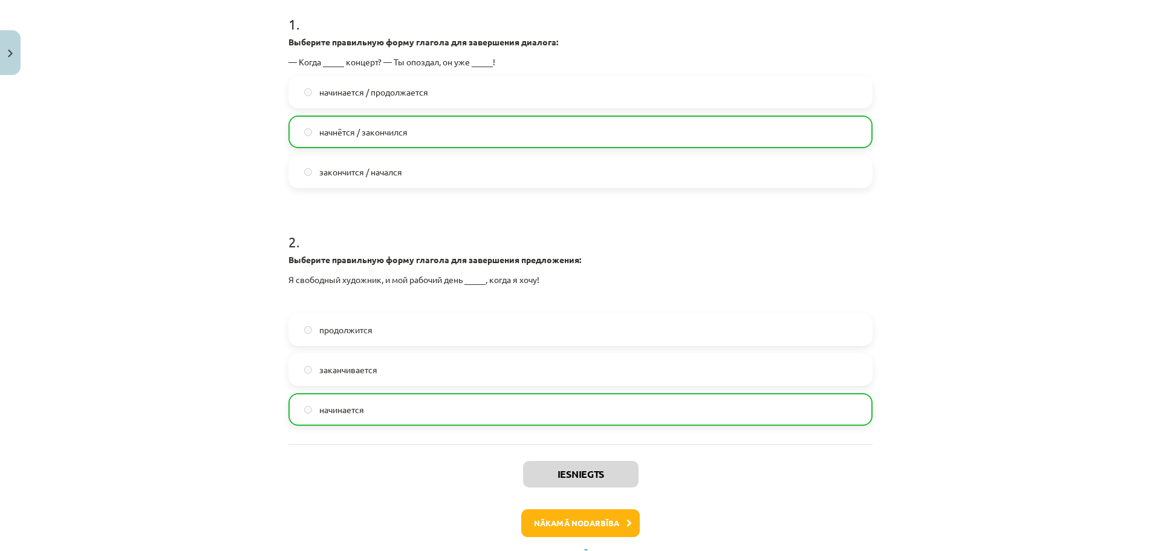
scroll to position [319, 0]
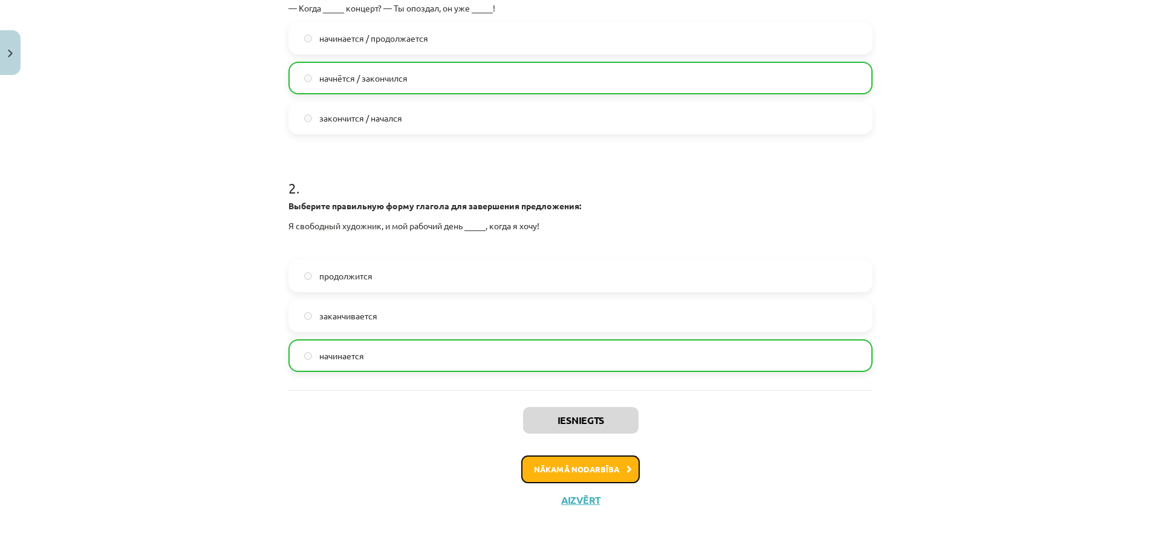
click at [574, 473] on button "Nākamā nodarbība" at bounding box center [580, 469] width 118 height 28
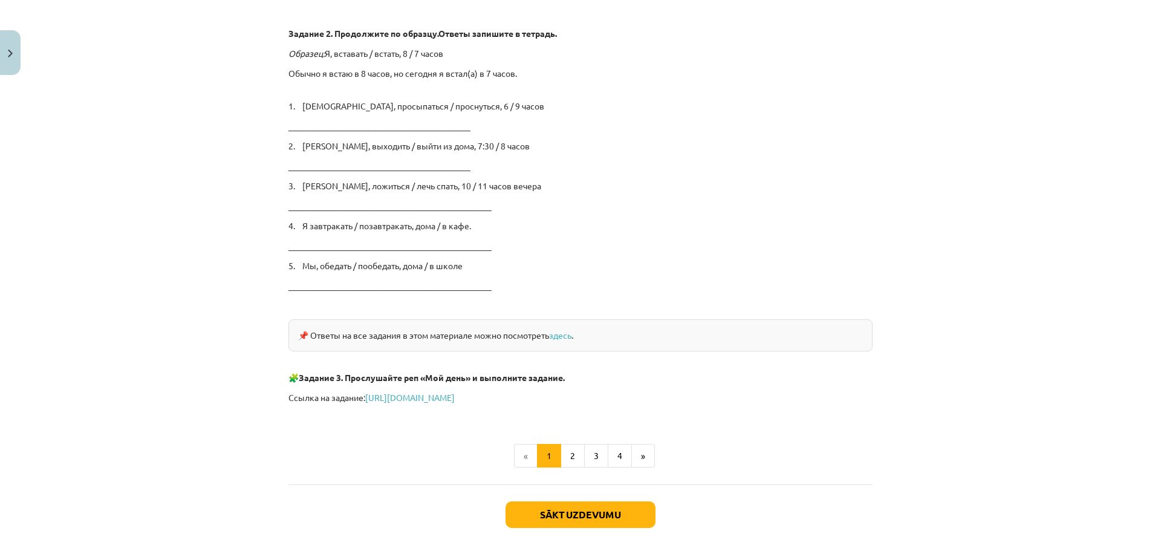
scroll to position [1904, 0]
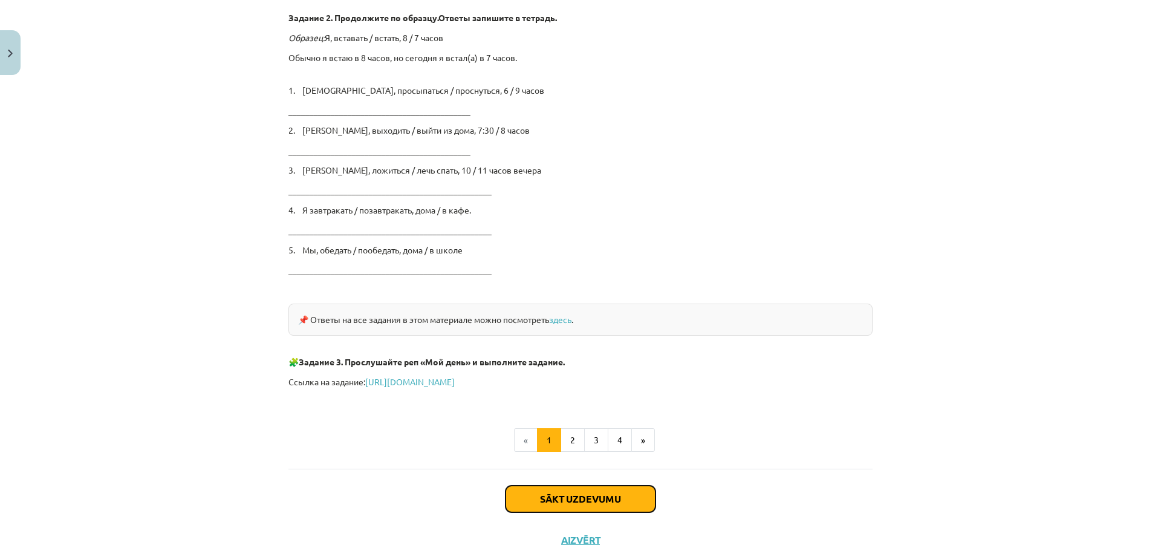
click at [572, 499] on button "Sākt uzdevumu" at bounding box center [580, 498] width 150 height 27
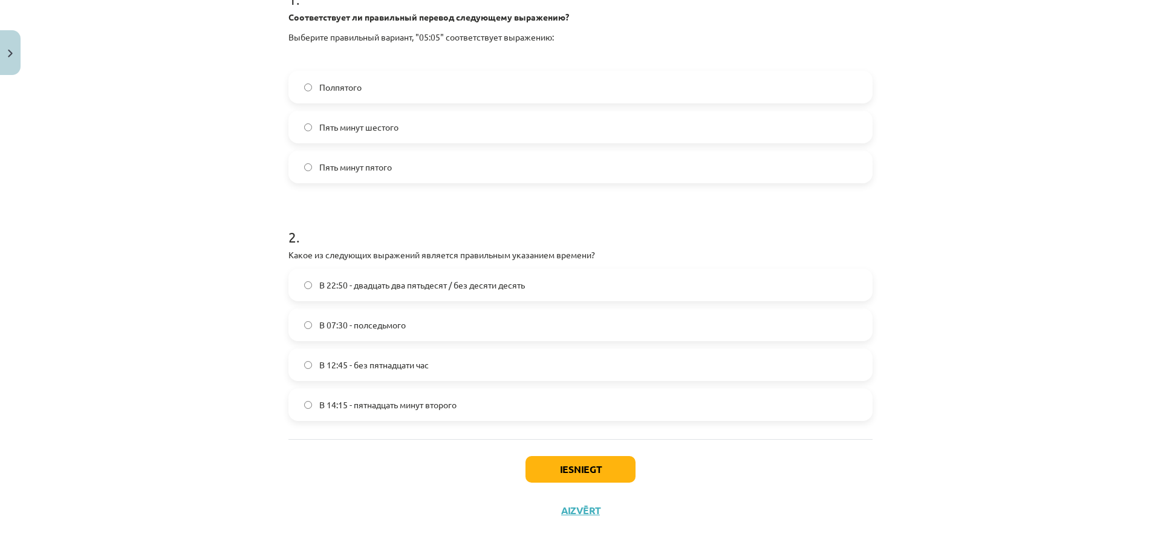
scroll to position [272, 0]
click at [310, 365] on label "В 12:45 - без пятнадцати час" at bounding box center [581, 363] width 582 height 30
click at [593, 468] on button "Iesniegt" at bounding box center [580, 468] width 110 height 27
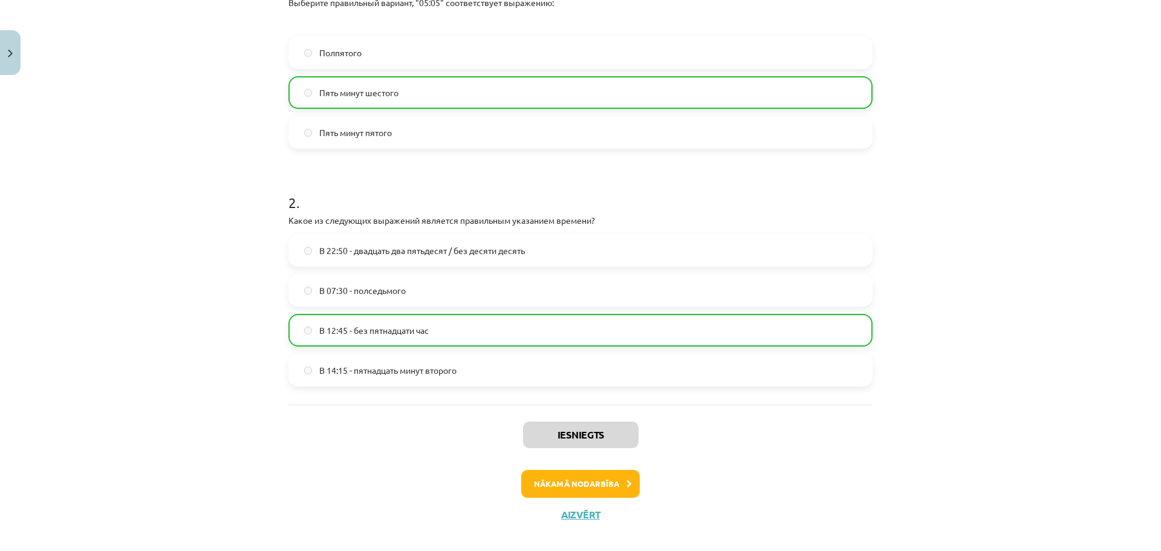
scroll to position [320, 0]
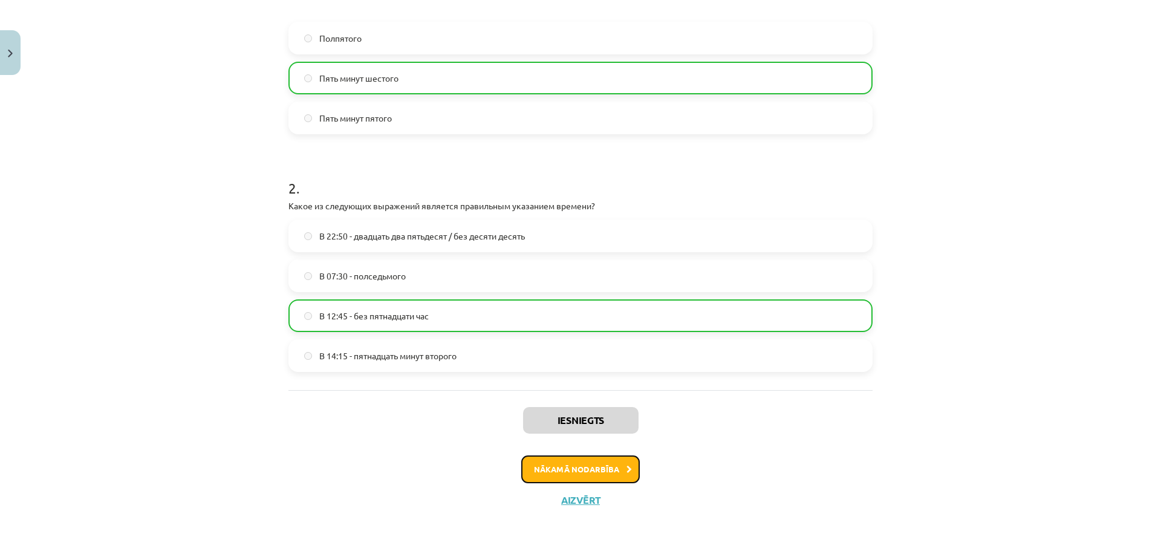
click at [566, 471] on button "Nākamā nodarbība" at bounding box center [580, 469] width 118 height 28
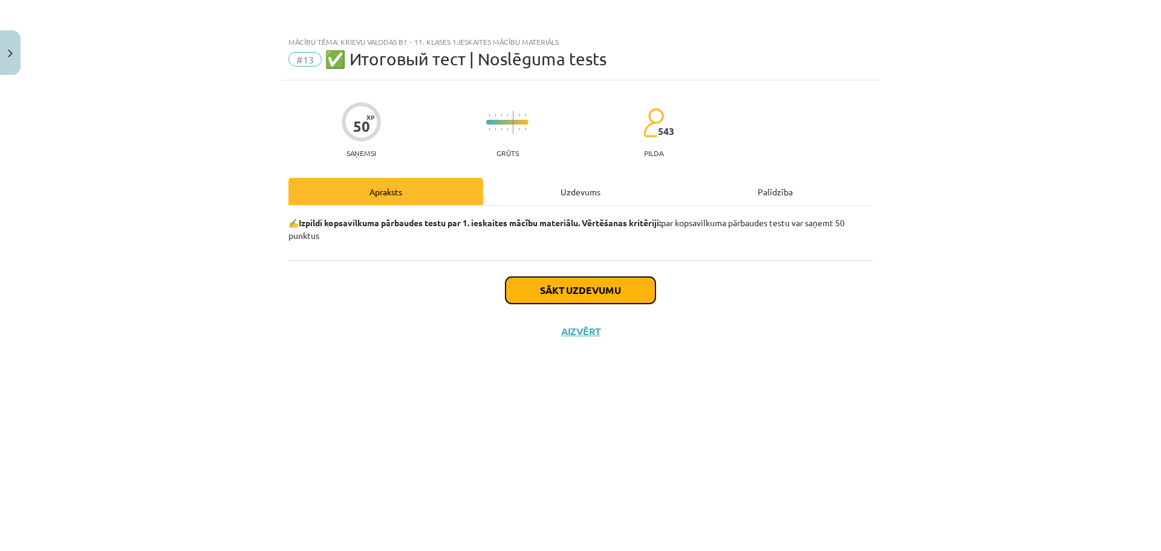
click at [576, 292] on button "Sākt uzdevumu" at bounding box center [580, 290] width 150 height 27
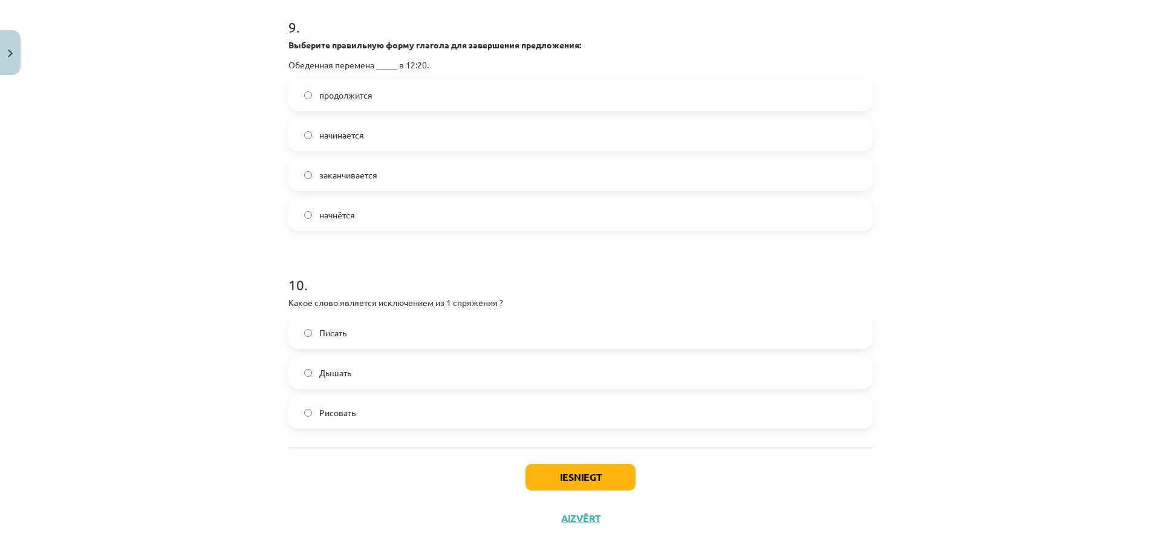
scroll to position [2272, 0]
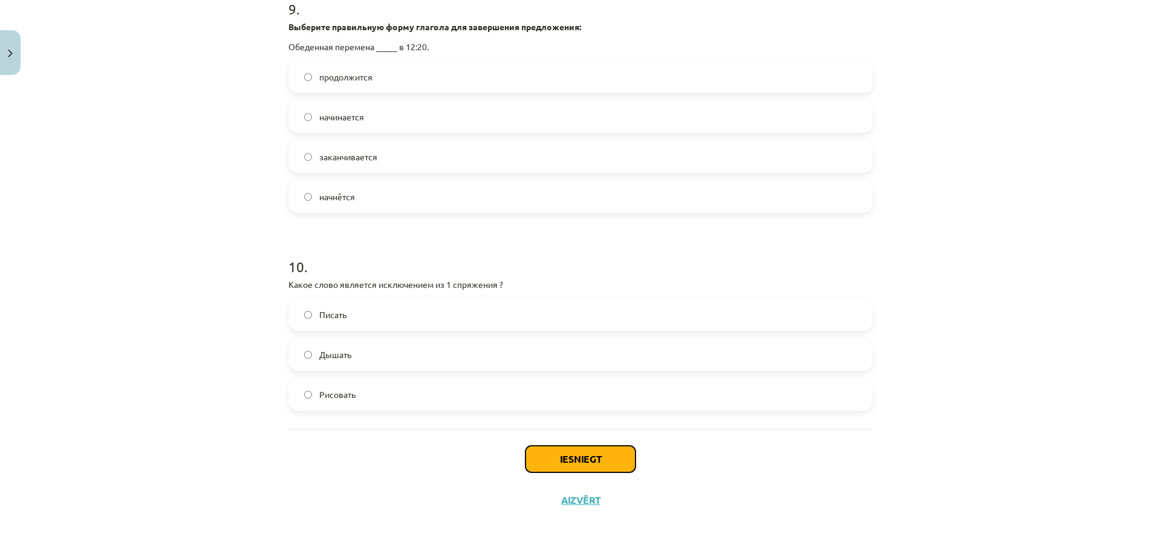
click at [582, 459] on button "Iesniegt" at bounding box center [580, 459] width 110 height 27
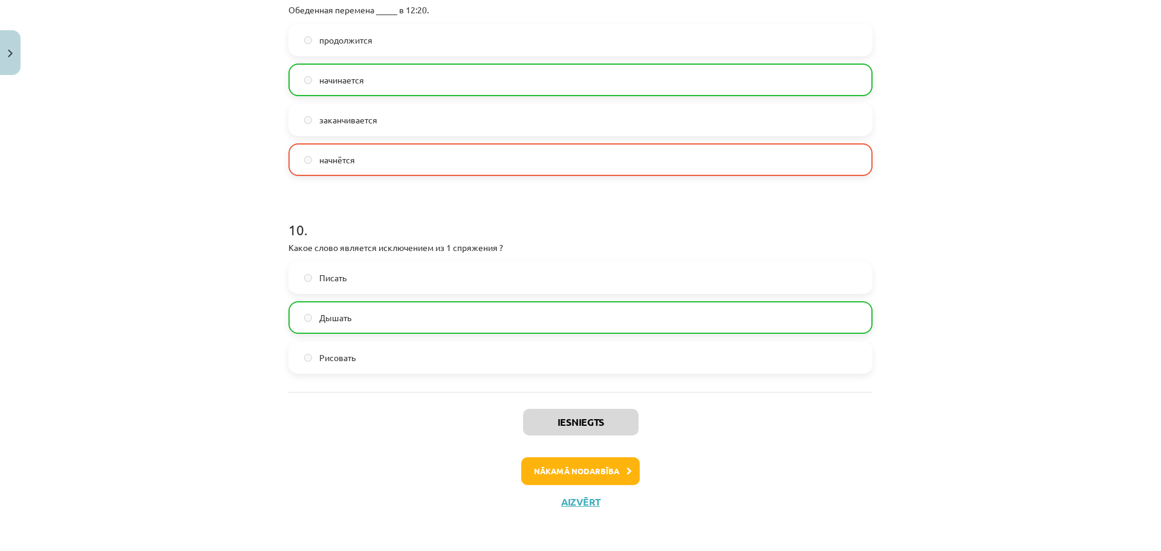
scroll to position [2311, 0]
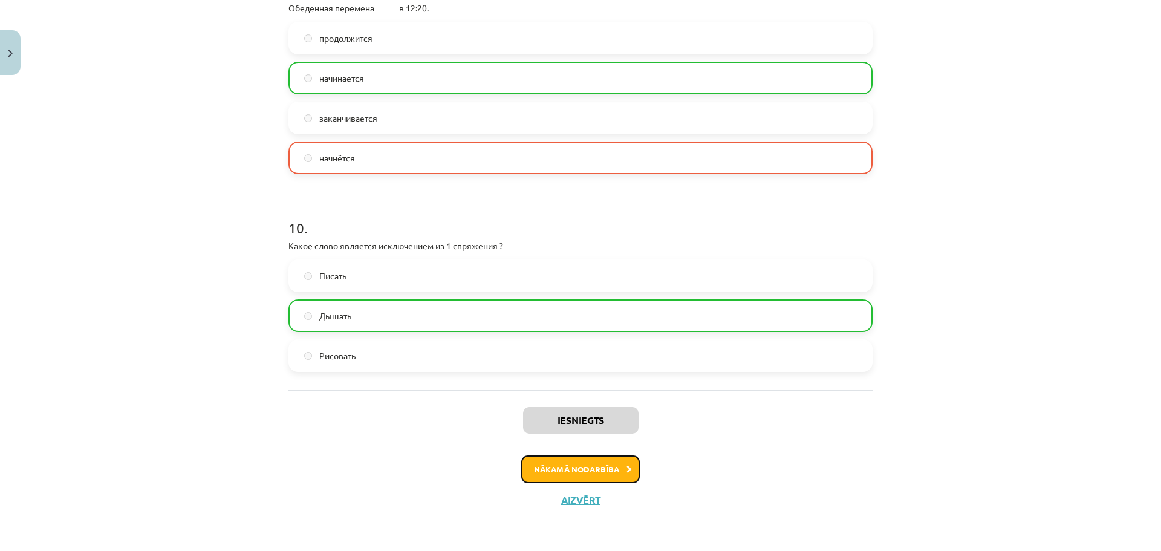
click at [566, 473] on button "Nākamā nodarbība" at bounding box center [580, 469] width 118 height 28
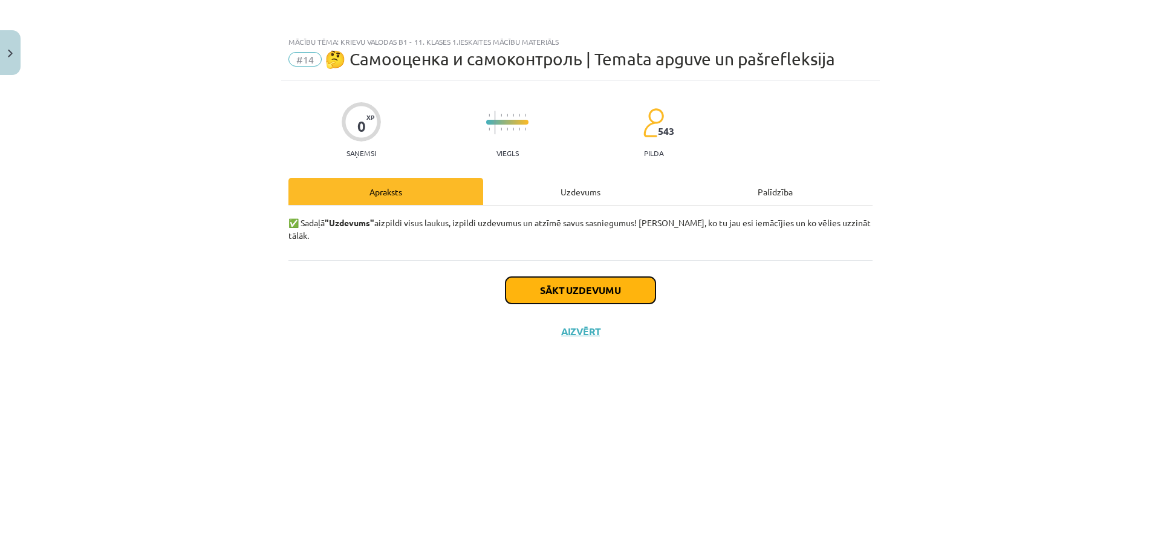
click at [577, 284] on button "Sākt uzdevumu" at bounding box center [580, 290] width 150 height 27
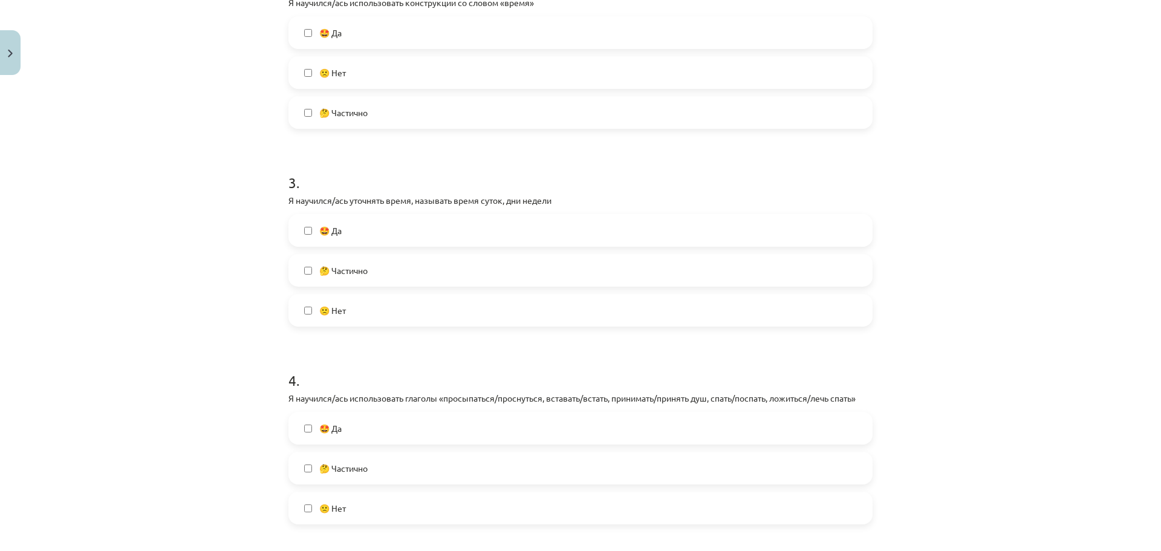
scroll to position [484, 0]
click at [308, 470] on label "🤔 Частично" at bounding box center [581, 467] width 582 height 30
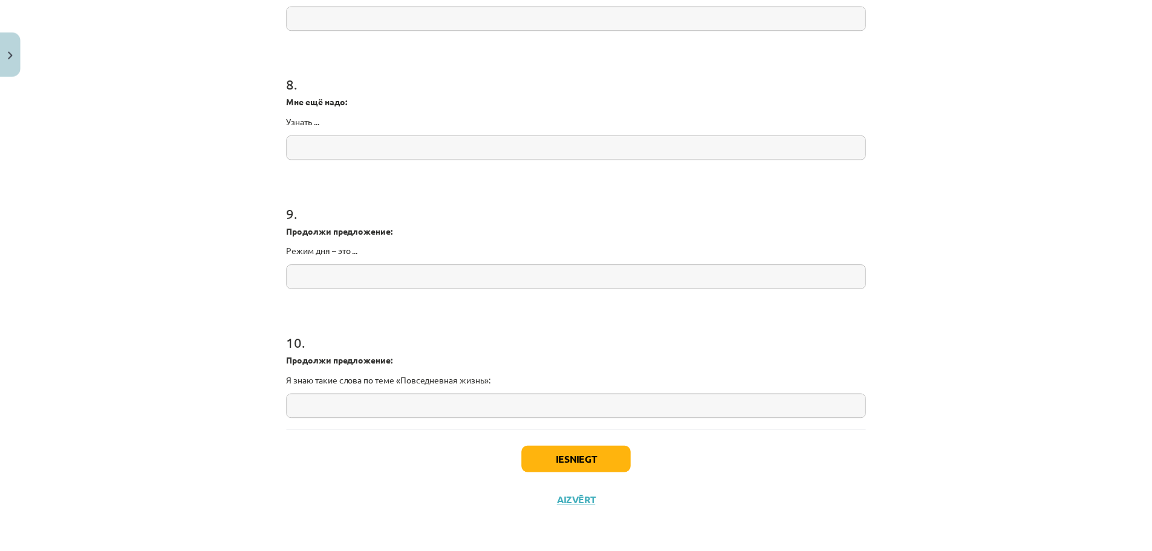
scroll to position [1505, 0]
click at [575, 462] on button "Iesniegt" at bounding box center [580, 459] width 110 height 27
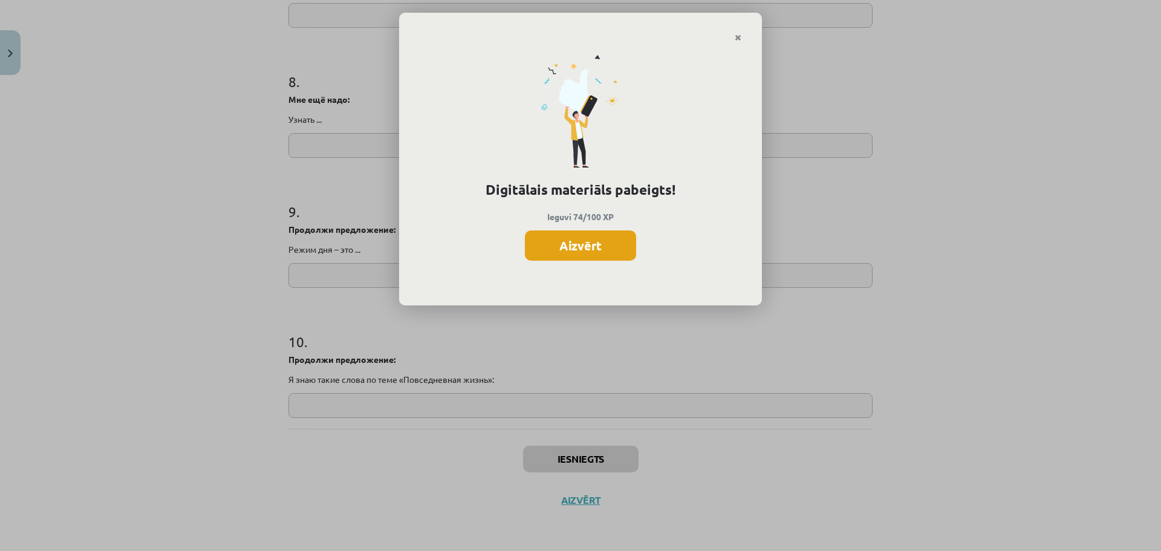
click at [556, 251] on button "Aizvērt" at bounding box center [580, 245] width 111 height 30
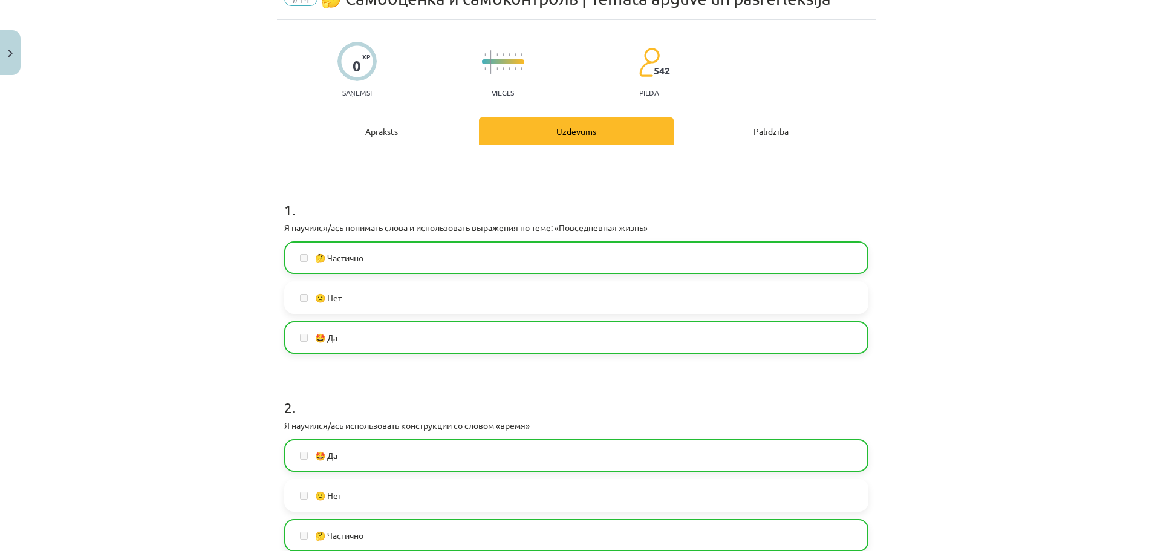
scroll to position [0, 0]
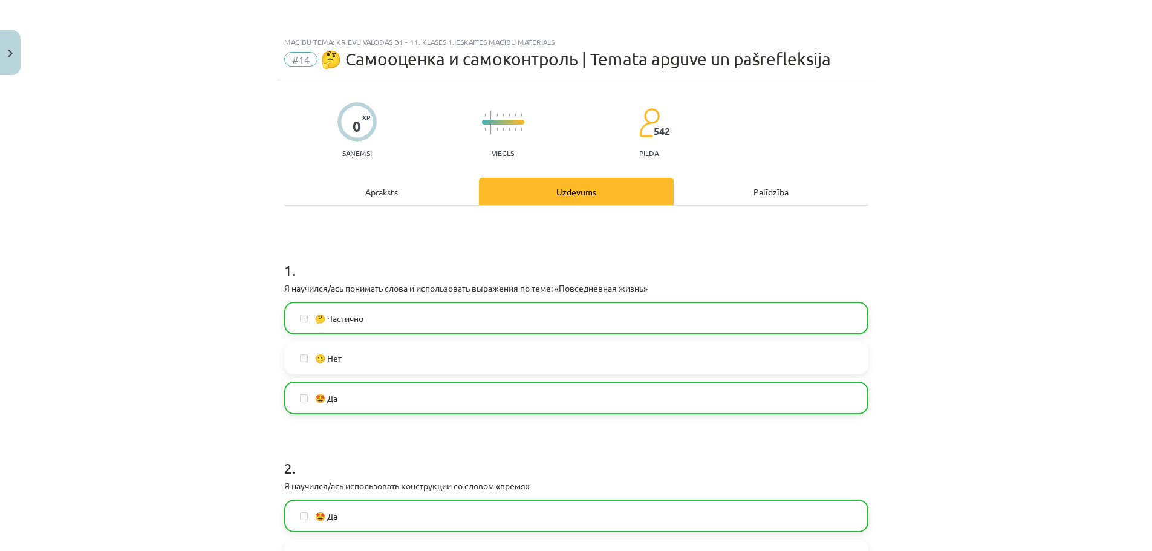
click at [431, 36] on div "Mācību tēma: Krievu valodas b1 - 11. klases 1.ieskaites mācību materiāls #14 🤔 …" at bounding box center [576, 55] width 598 height 50
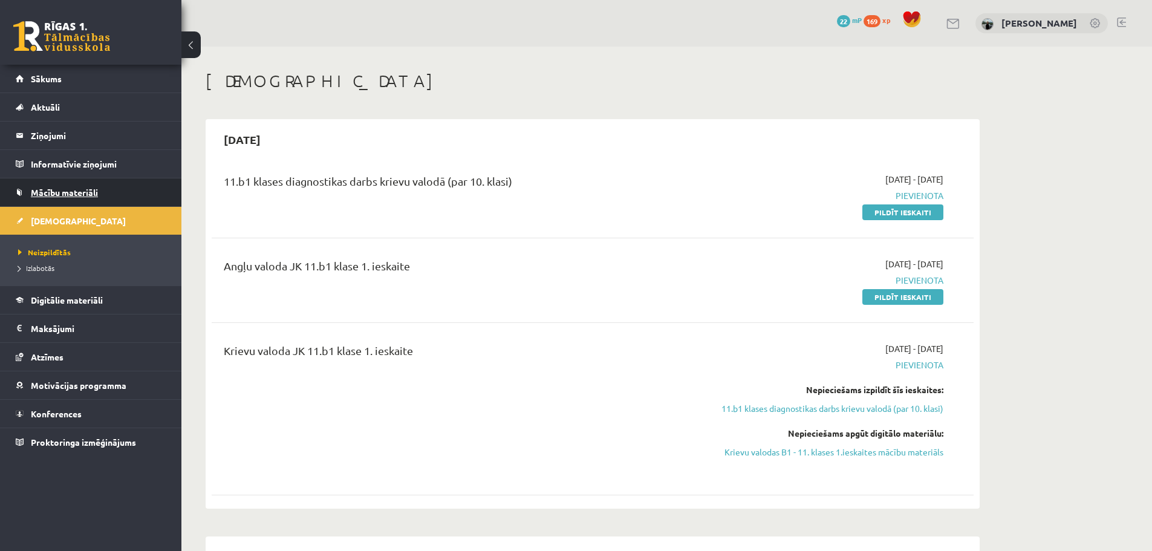
click at [95, 201] on link "Mācību materiāli" at bounding box center [91, 192] width 151 height 28
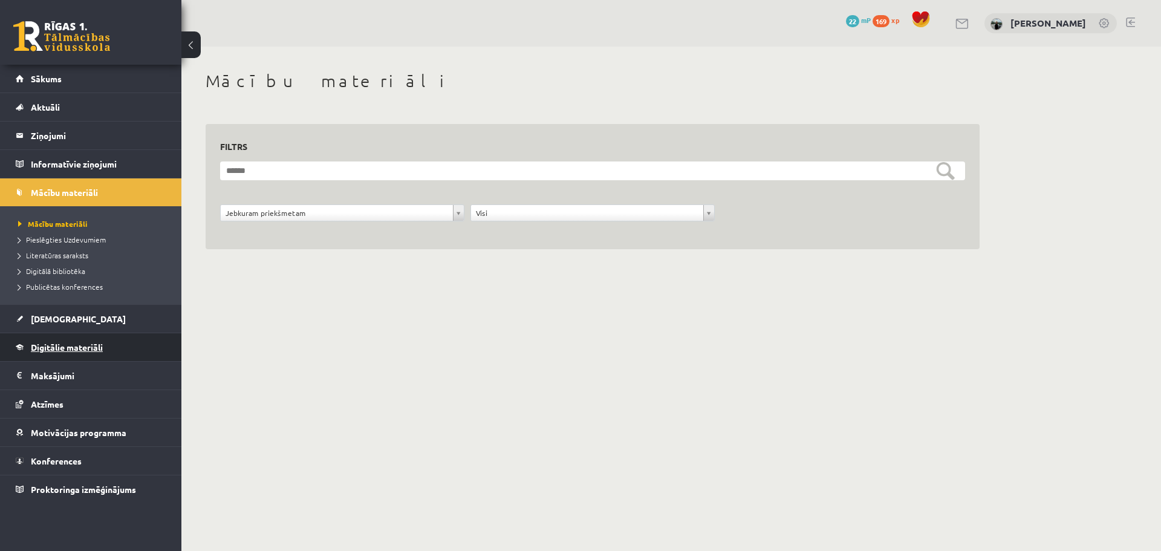
click at [99, 340] on link "Digitālie materiāli" at bounding box center [91, 347] width 151 height 28
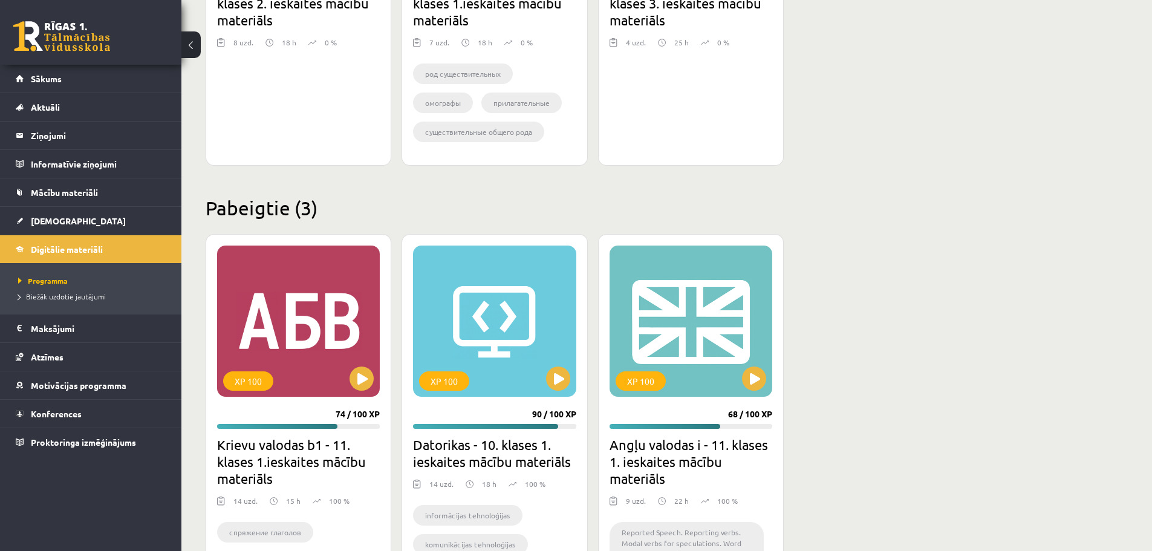
scroll to position [2898, 0]
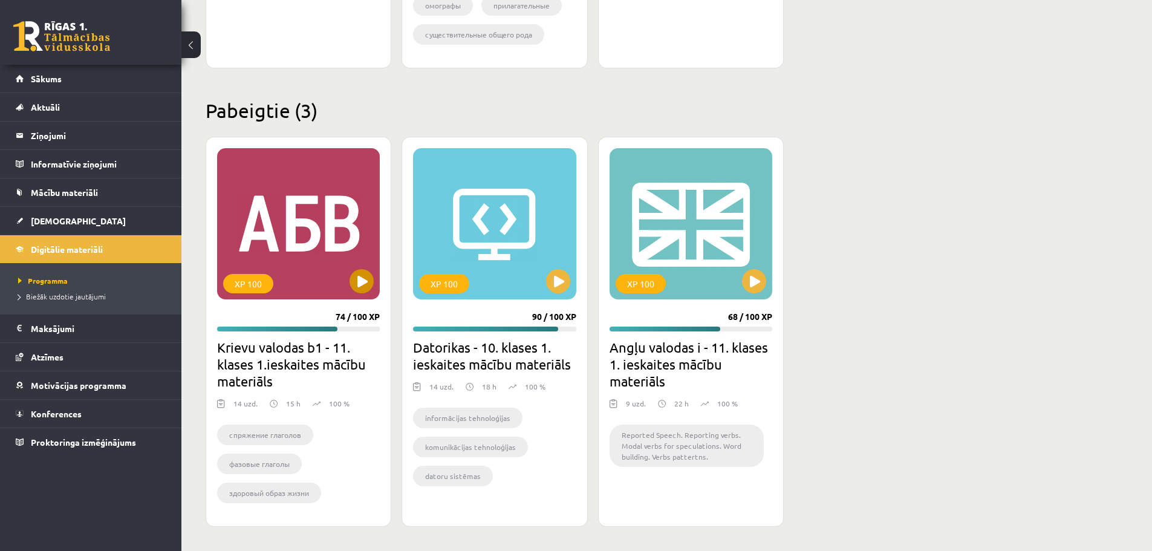
click at [349, 262] on div "XP 100" at bounding box center [298, 223] width 163 height 151
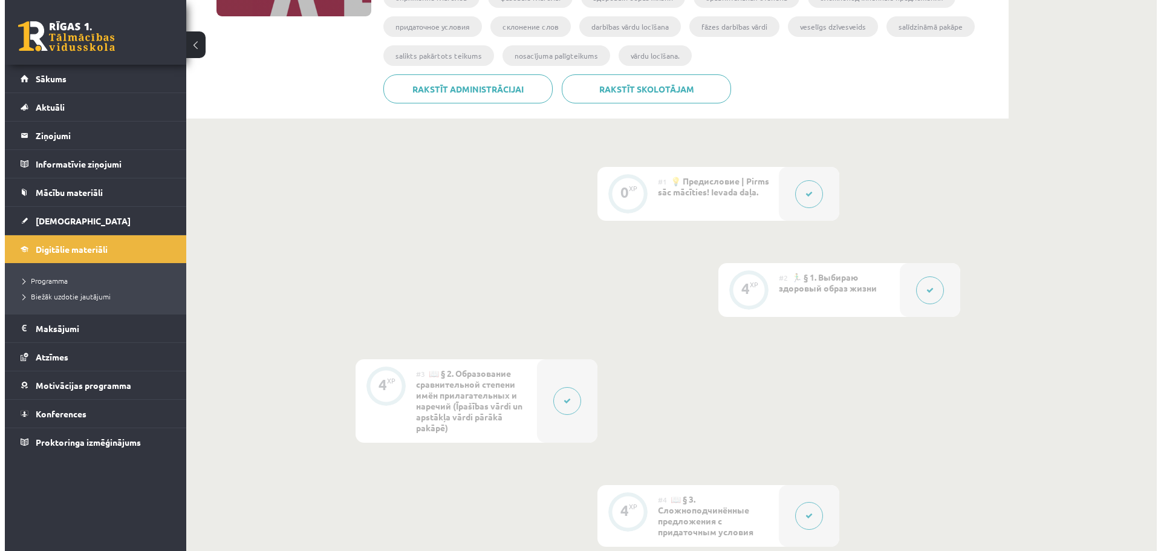
scroll to position [242, 0]
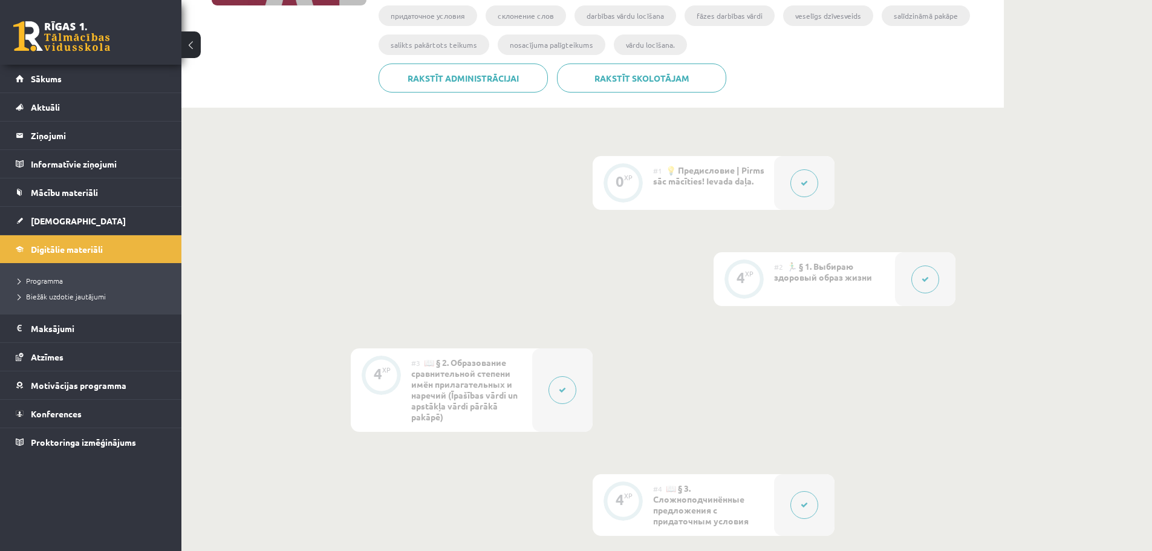
click at [918, 279] on button at bounding box center [925, 279] width 28 height 28
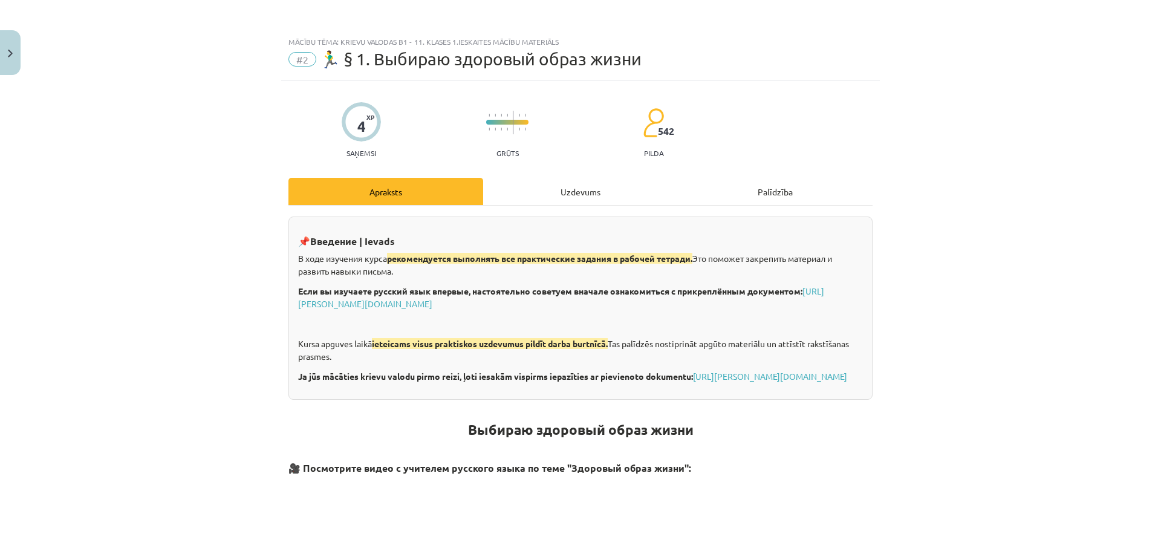
click at [598, 202] on div "Uzdevums" at bounding box center [580, 191] width 195 height 27
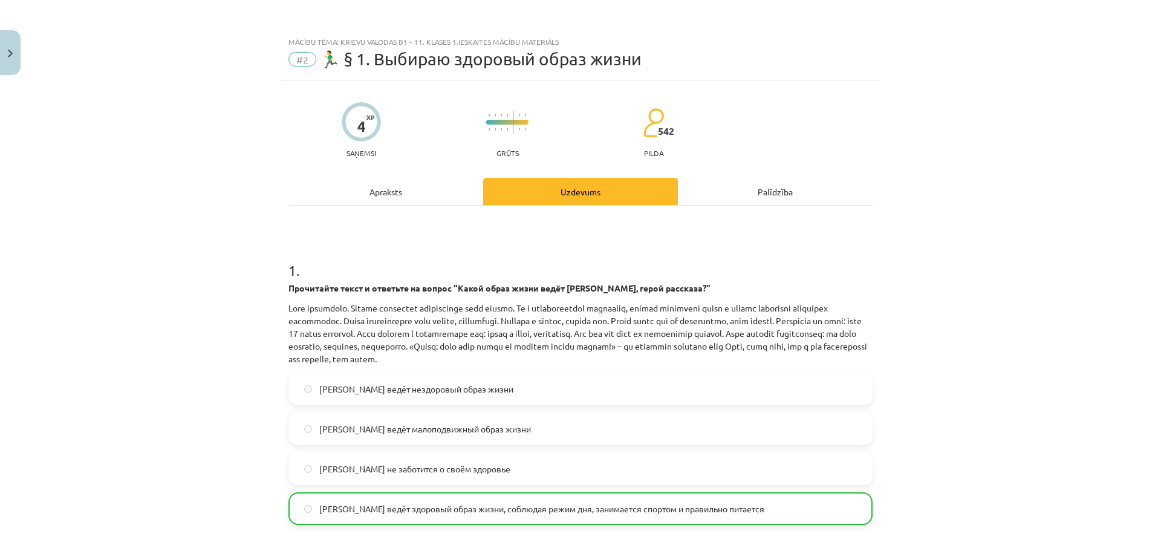
scroll to position [30, 0]
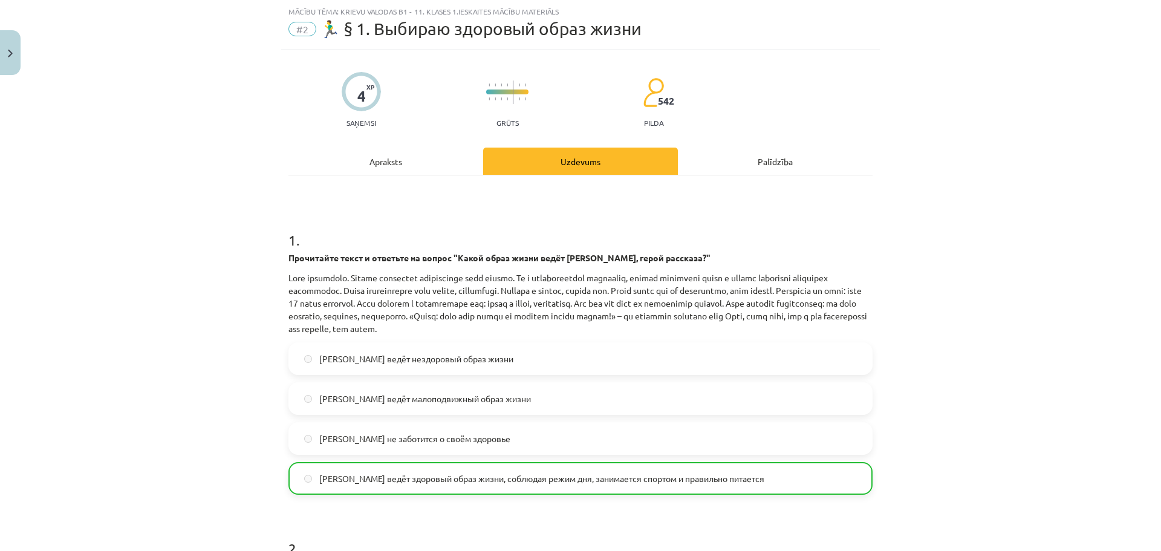
click at [377, 170] on div "Apraksts" at bounding box center [385, 161] width 195 height 27
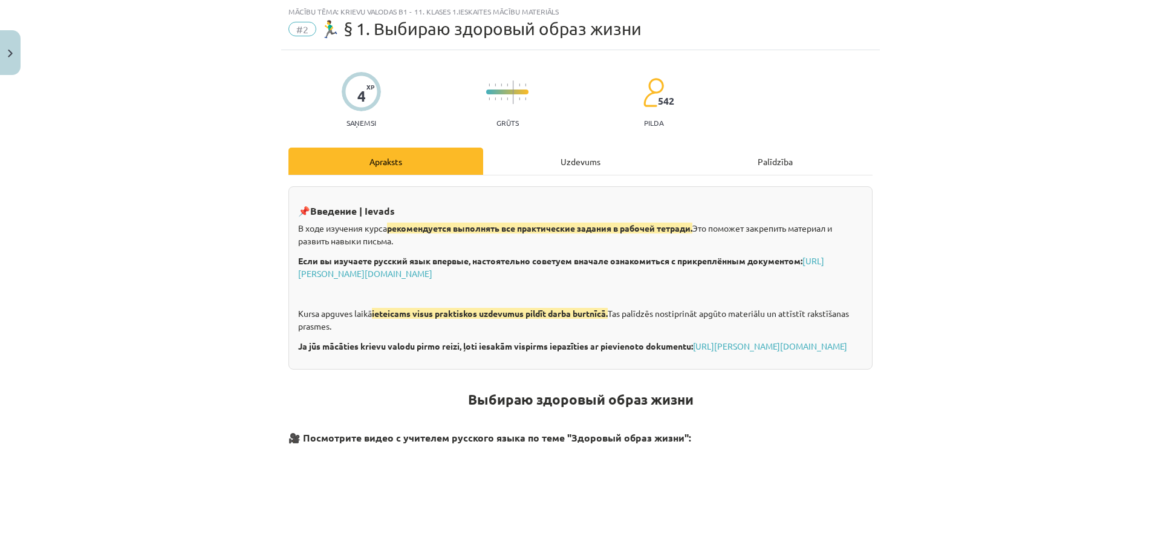
click at [525, 154] on div "Uzdevums" at bounding box center [580, 161] width 195 height 27
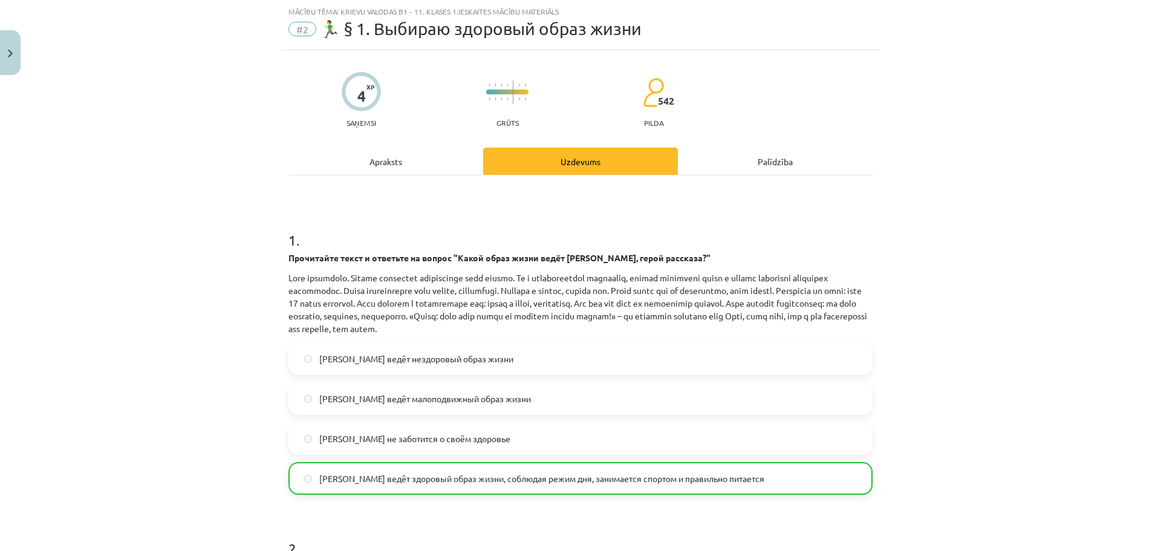
click at [389, 166] on div "Apraksts" at bounding box center [385, 161] width 195 height 27
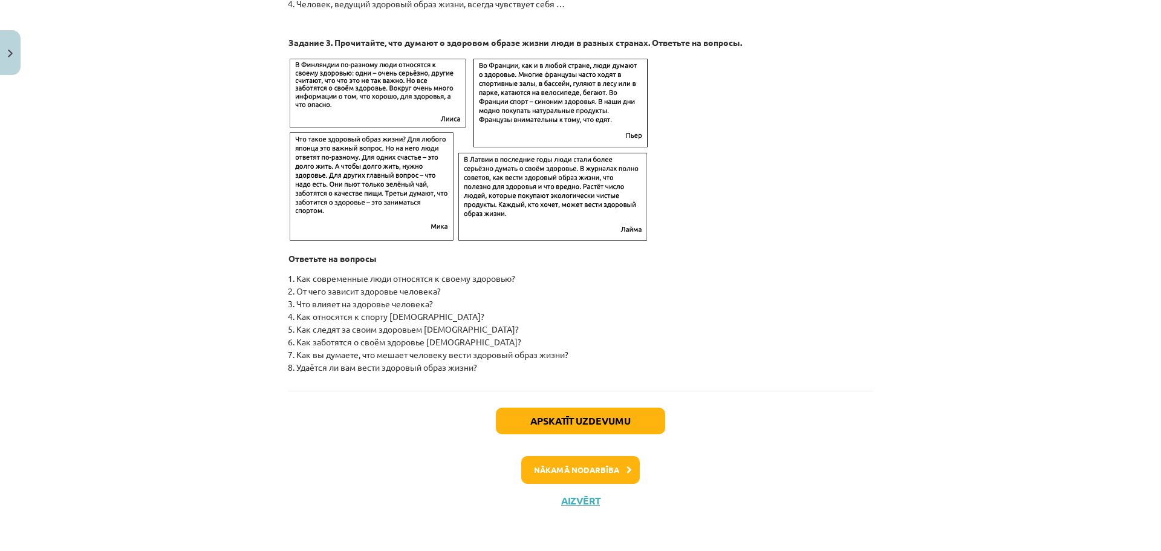
scroll to position [1872, 0]
click at [582, 465] on button "Nākamā nodarbība" at bounding box center [580, 469] width 118 height 28
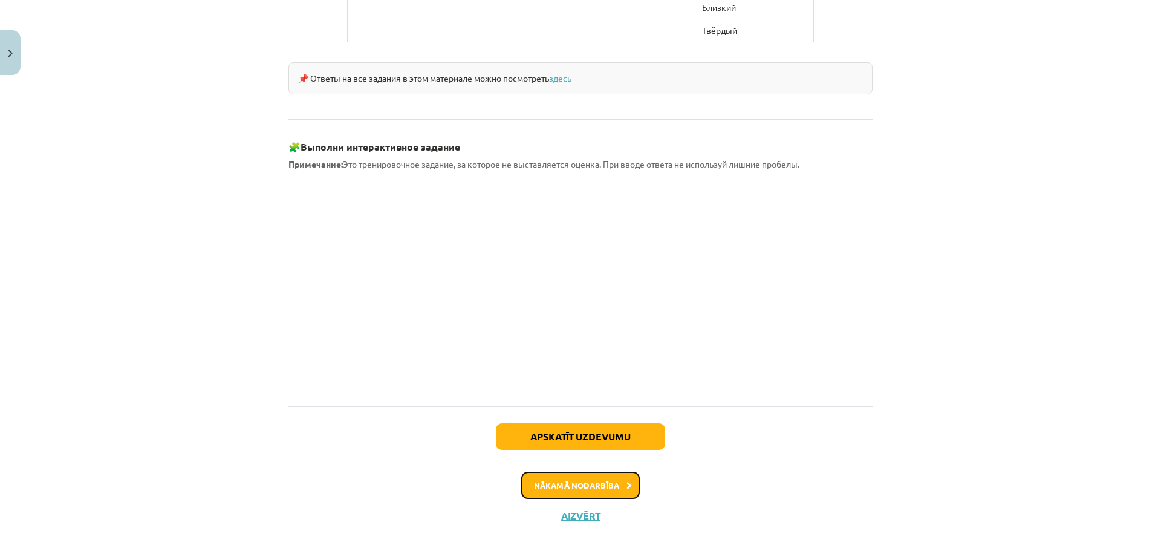
scroll to position [1020, 0]
click at [585, 475] on button "Nākamā nodarbība" at bounding box center [580, 484] width 118 height 28
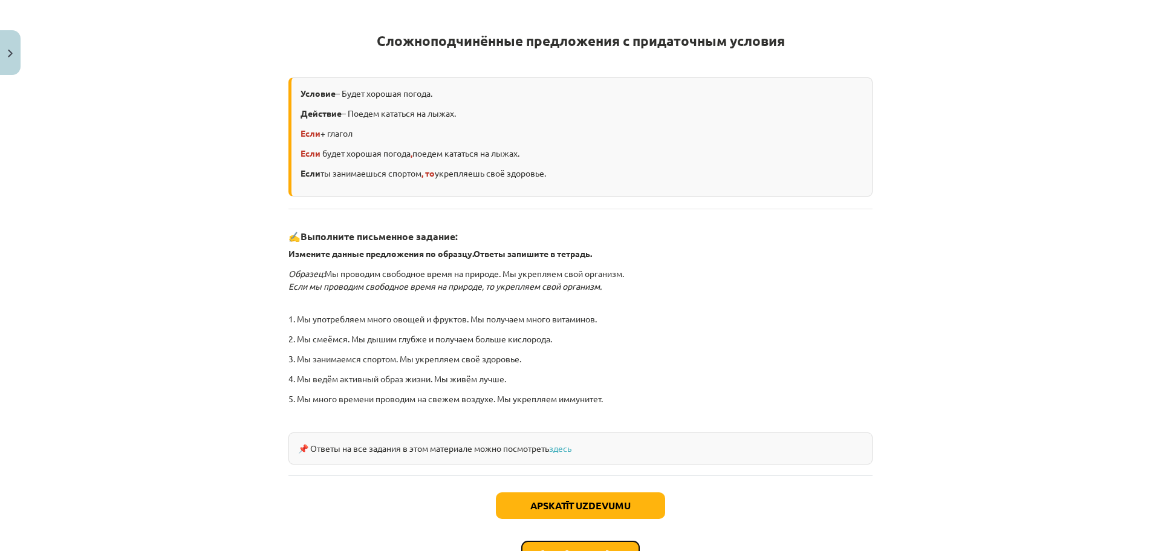
scroll to position [289, 0]
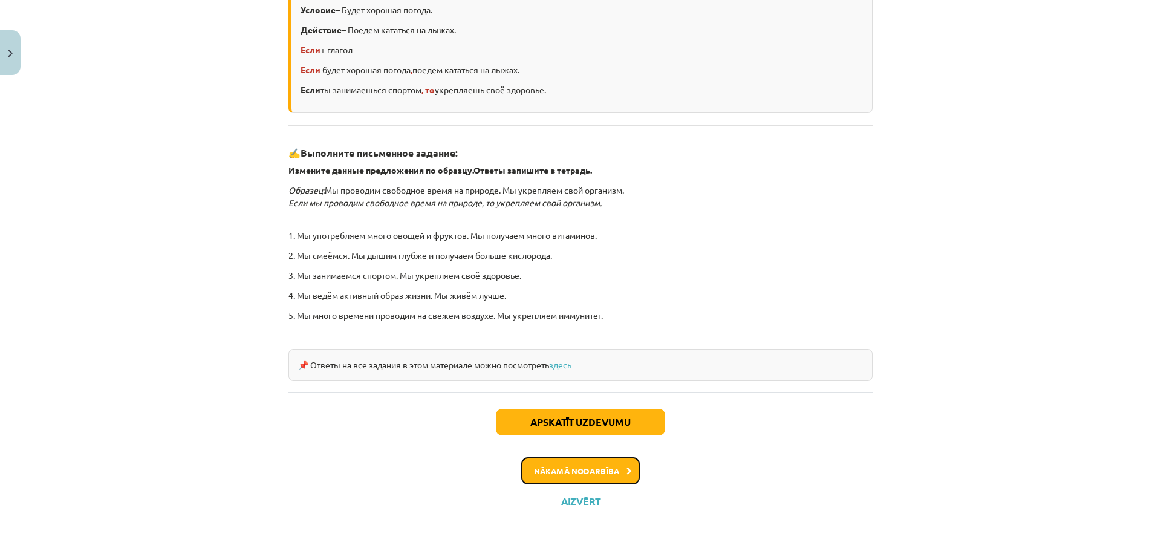
click at [579, 479] on button "Nākamā nodarbība" at bounding box center [580, 471] width 118 height 28
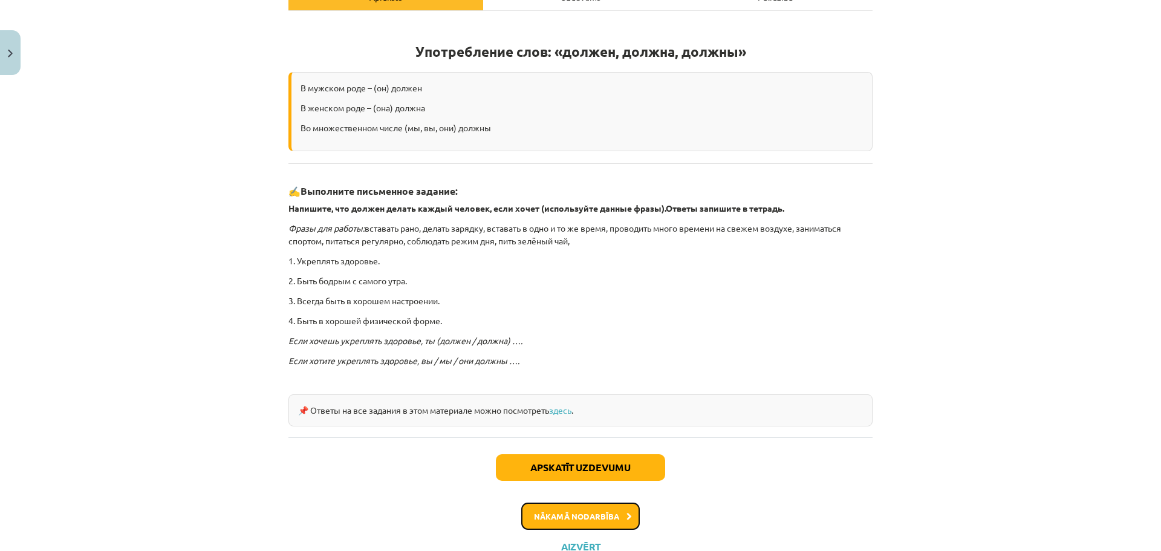
scroll to position [240, 0]
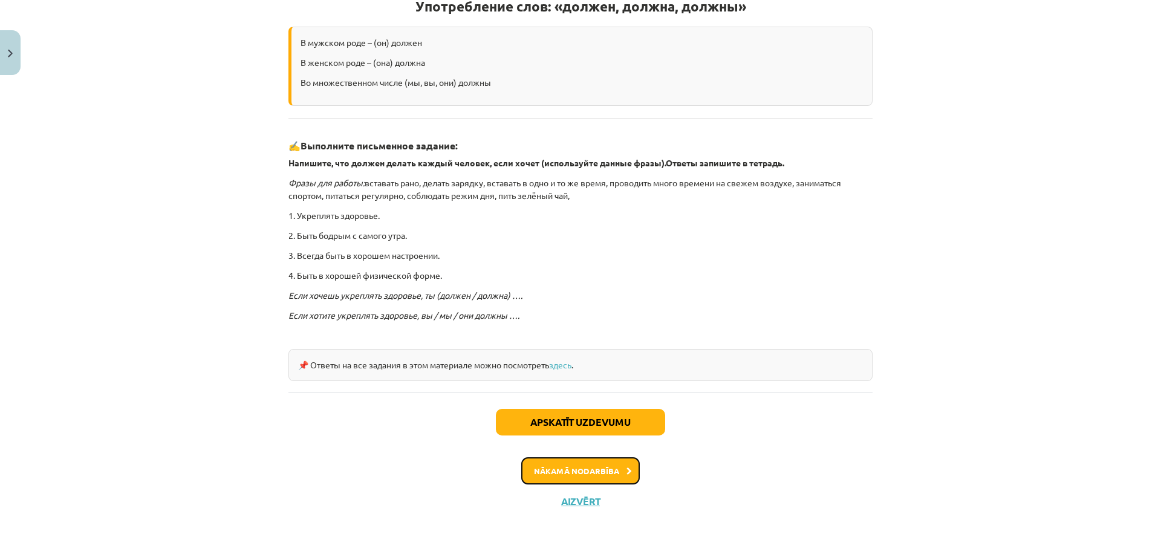
click at [582, 470] on button "Nākamā nodarbība" at bounding box center [580, 471] width 118 height 28
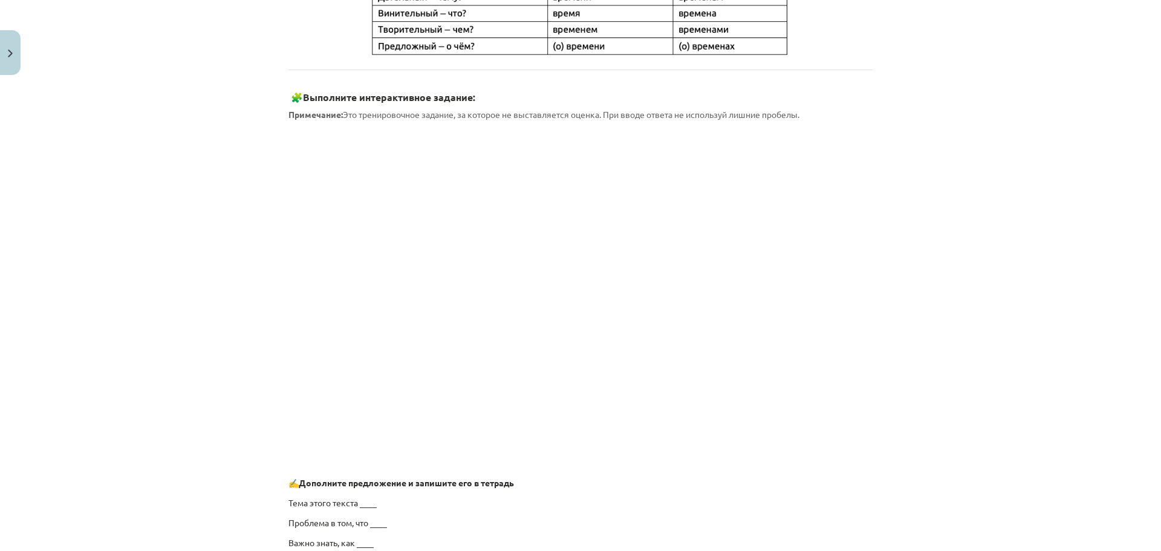
scroll to position [881, 0]
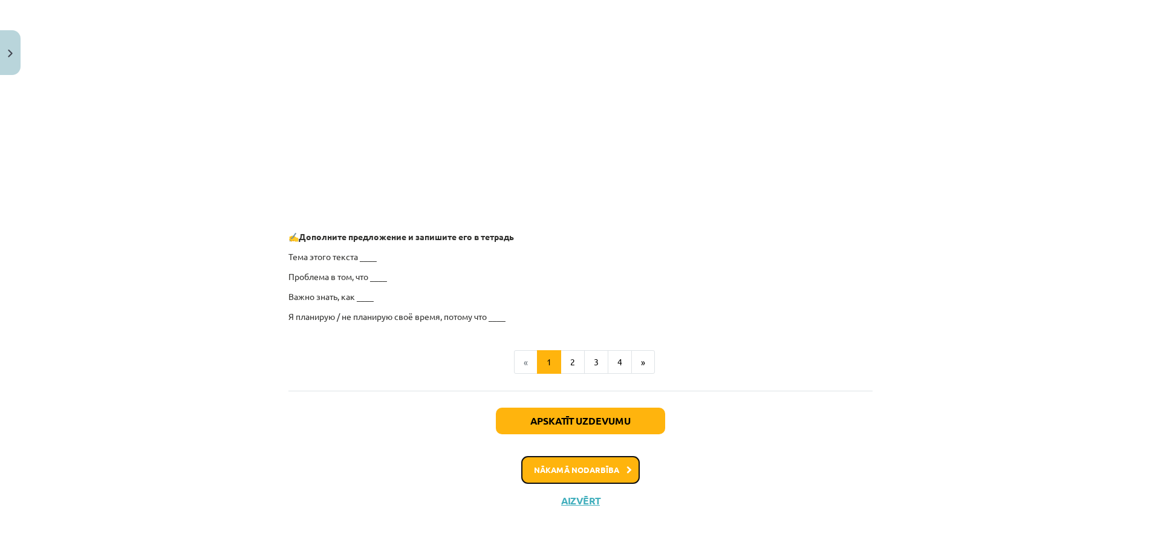
click at [598, 468] on button "Nākamā nodarbība" at bounding box center [580, 470] width 118 height 28
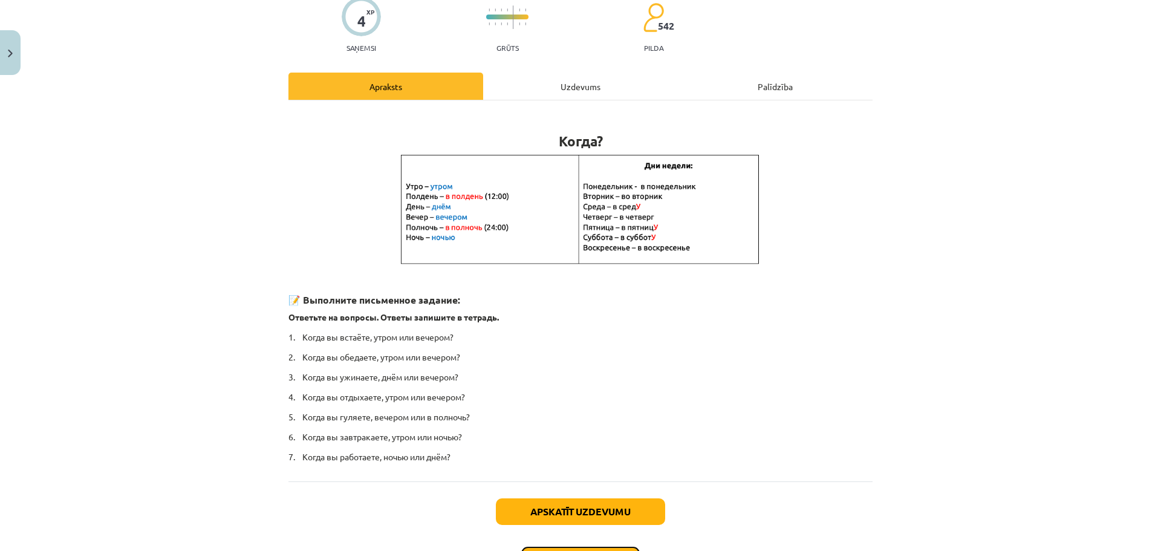
scroll to position [195, 0]
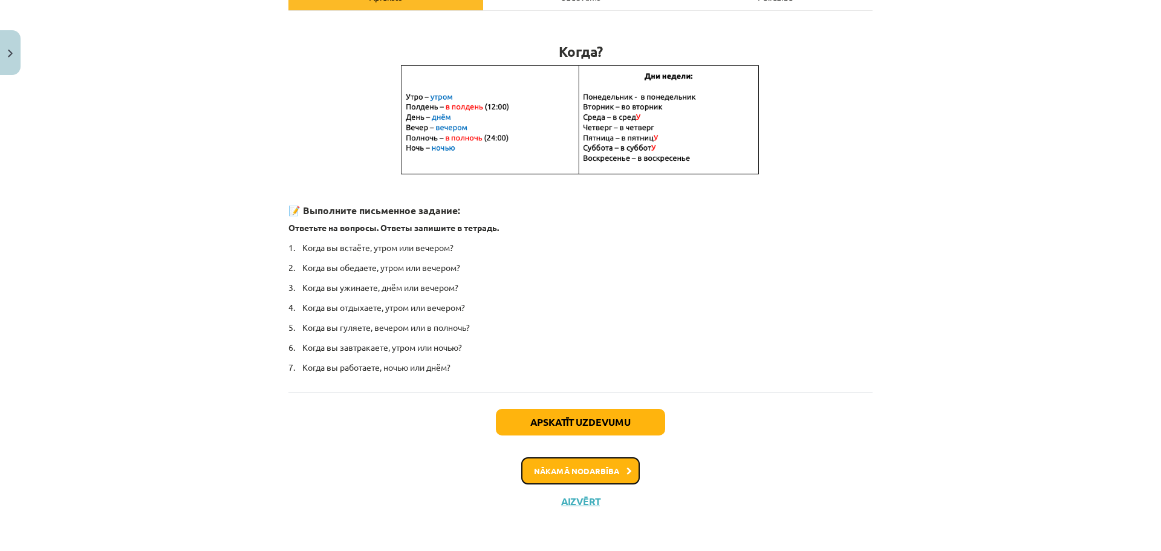
click at [560, 464] on button "Nākamā nodarbība" at bounding box center [580, 471] width 118 height 28
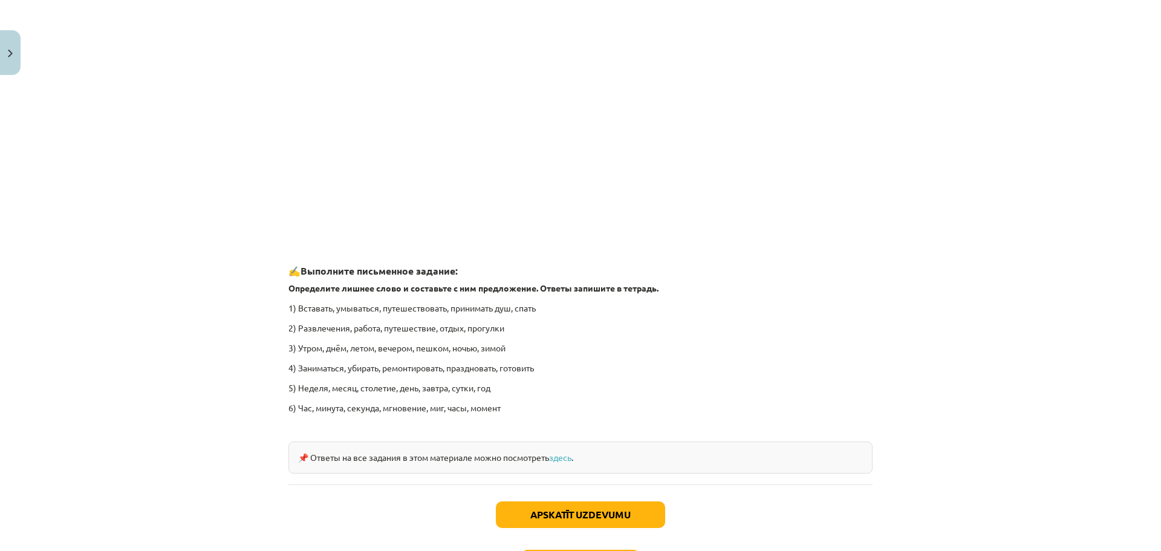
scroll to position [1745, 0]
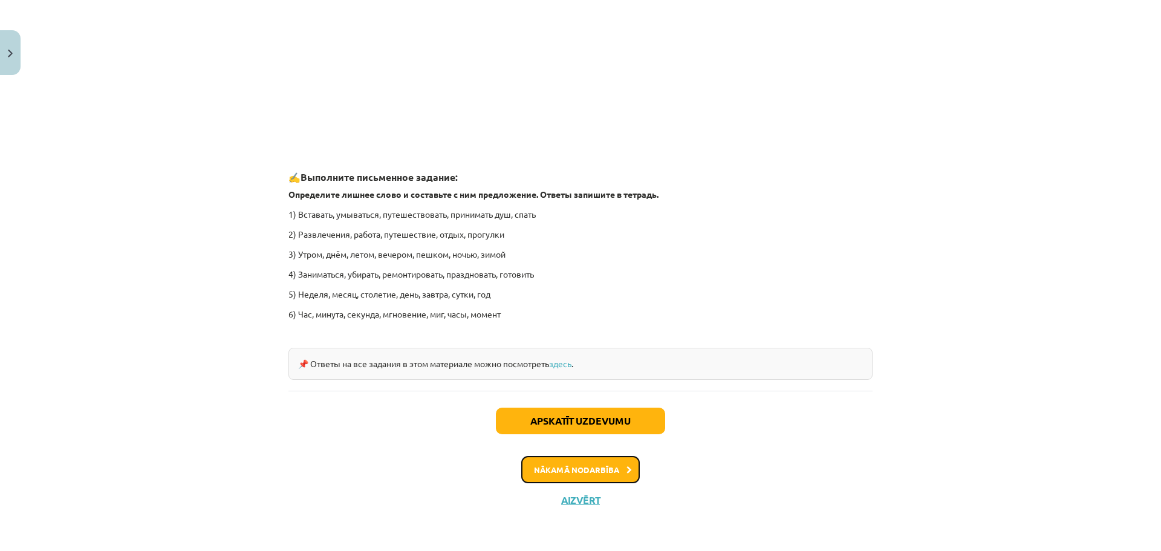
click at [587, 470] on button "Nākamā nodarbība" at bounding box center [580, 470] width 118 height 28
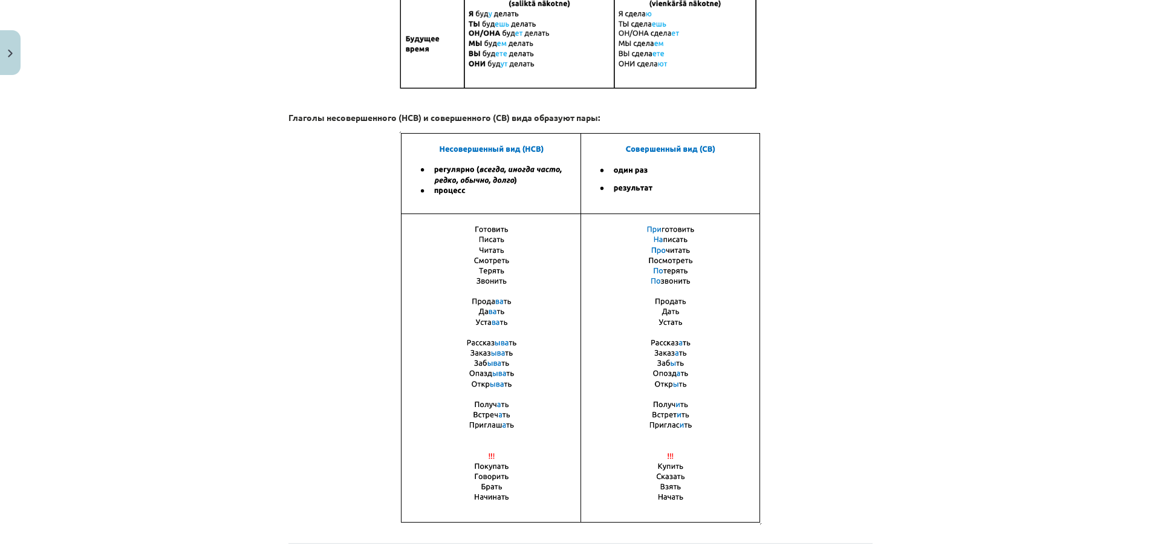
scroll to position [787, 0]
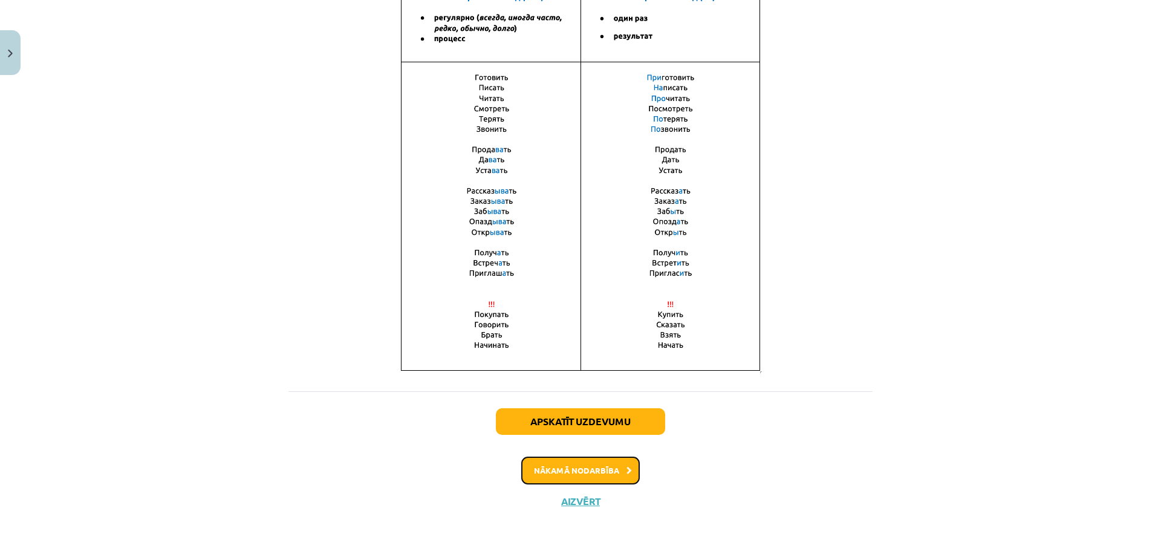
click at [583, 467] on button "Nākamā nodarbība" at bounding box center [580, 470] width 118 height 28
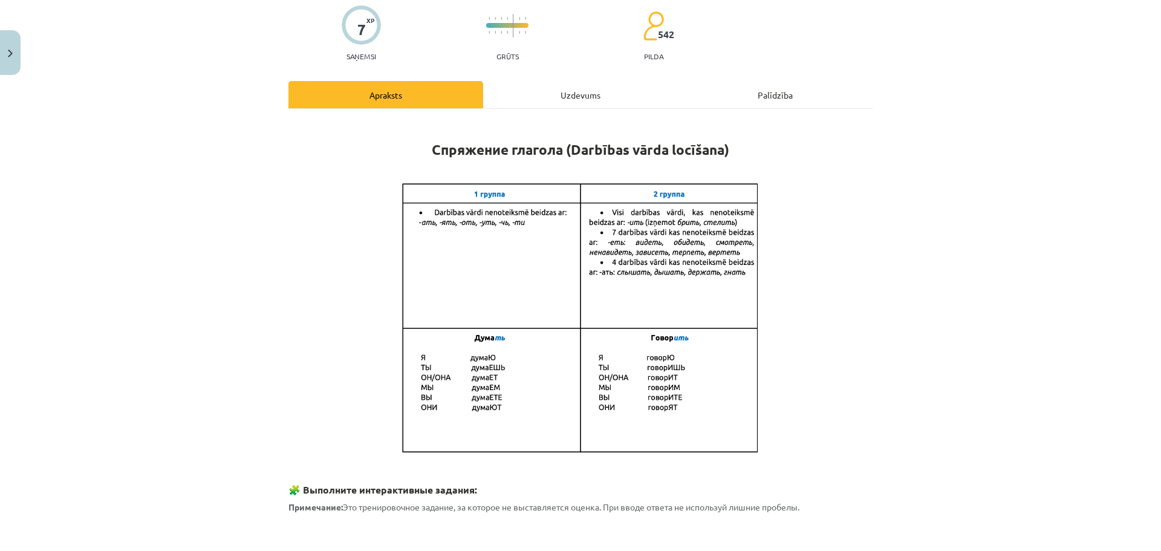
scroll to position [30, 0]
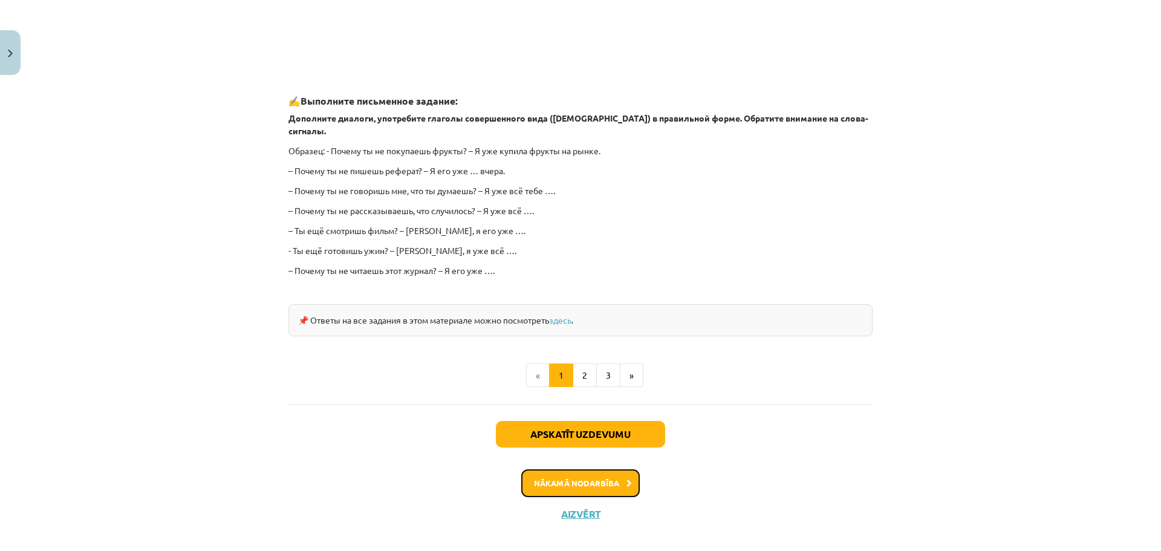
click at [576, 476] on button "Nākamā nodarbība" at bounding box center [580, 483] width 118 height 28
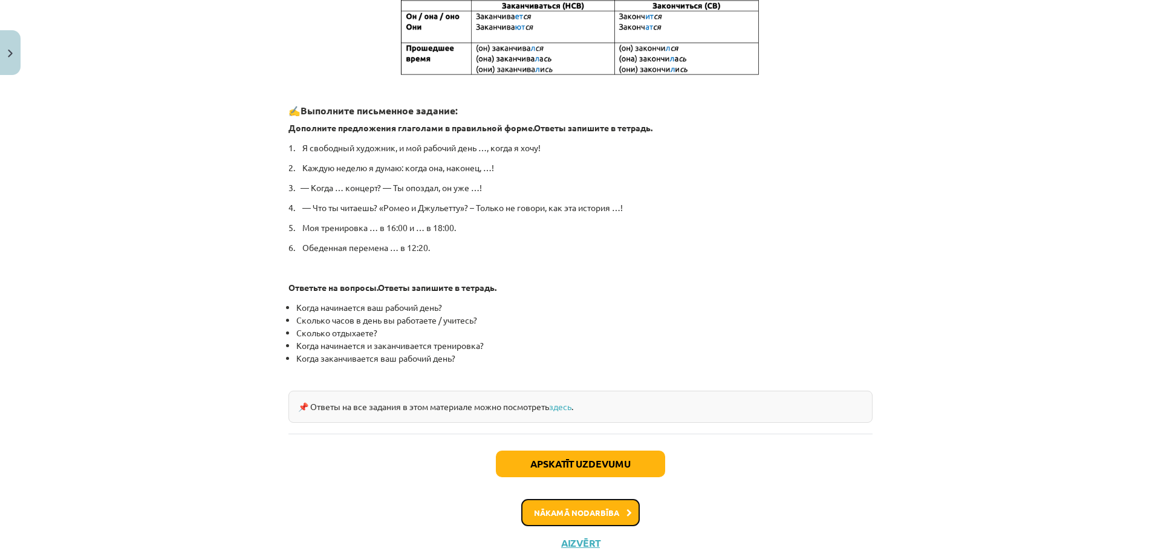
scroll to position [562, 0]
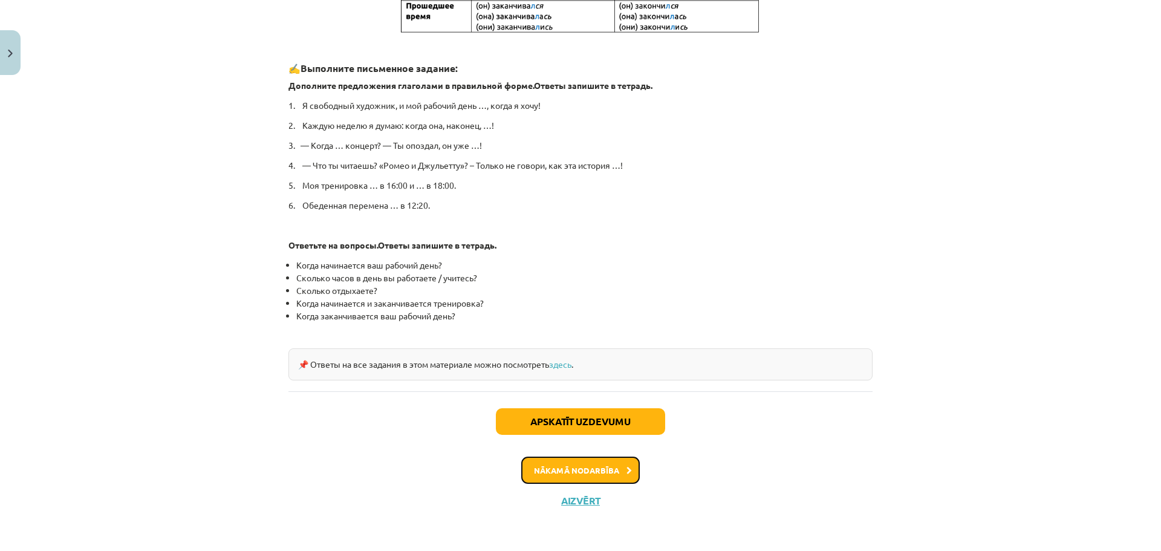
click at [557, 470] on button "Nākamā nodarbība" at bounding box center [580, 470] width 118 height 28
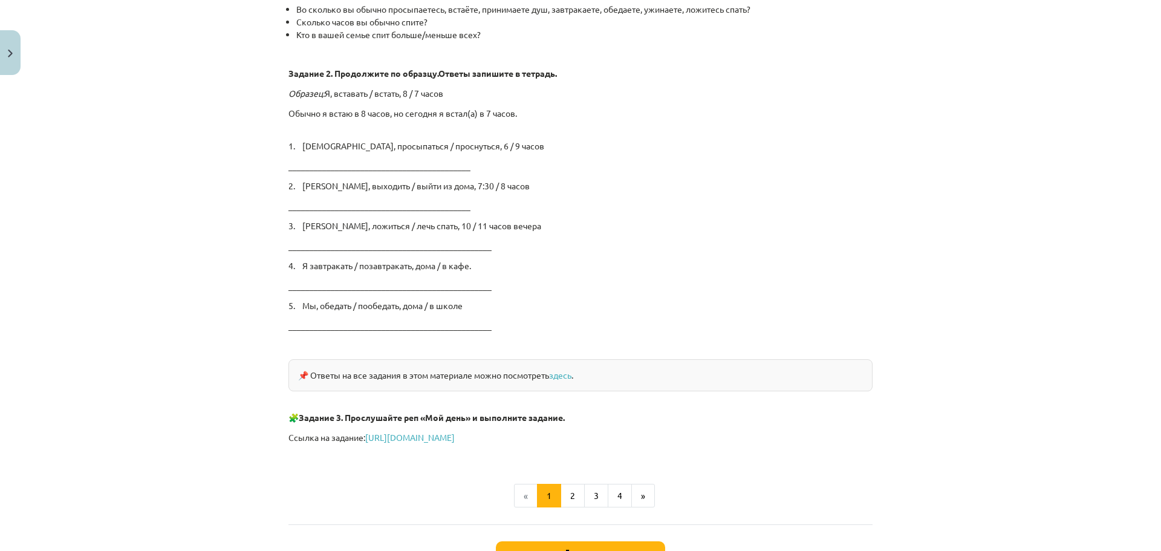
scroll to position [1965, 0]
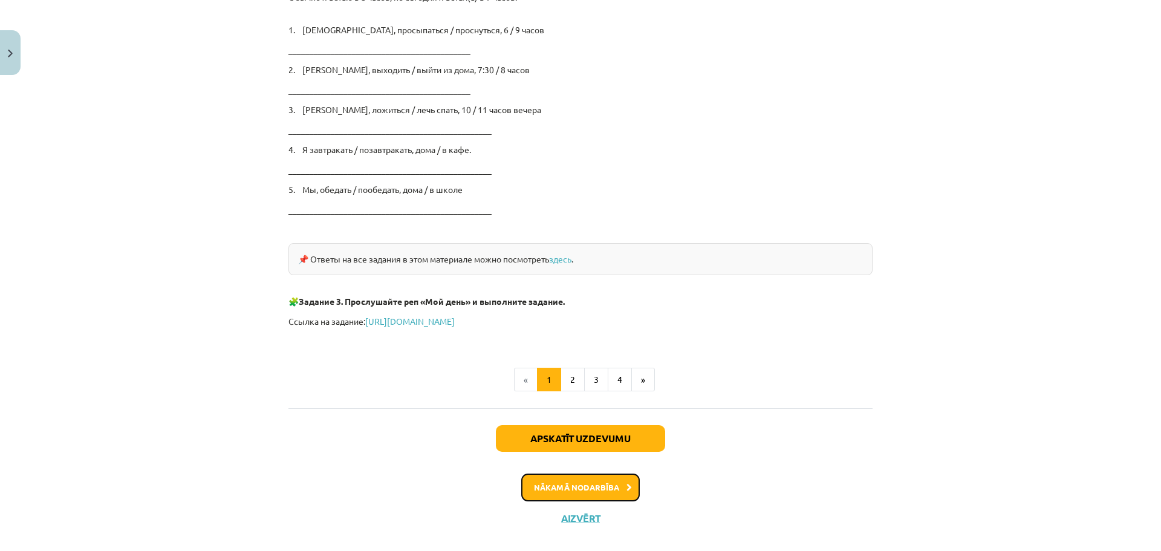
click at [570, 485] on button "Nākamā nodarbība" at bounding box center [580, 487] width 118 height 28
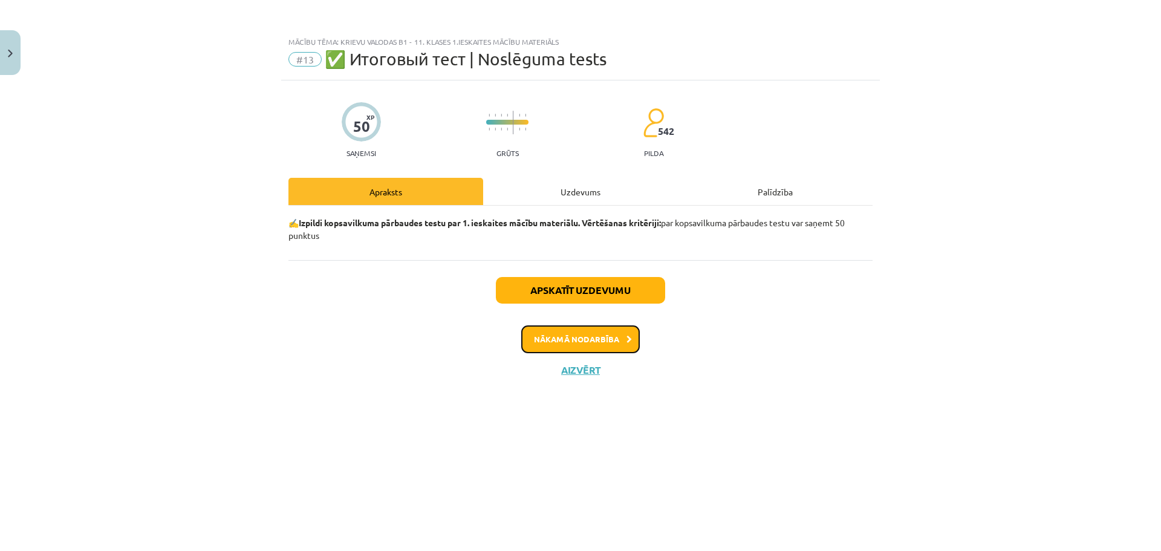
click at [578, 343] on button "Nākamā nodarbība" at bounding box center [580, 339] width 118 height 28
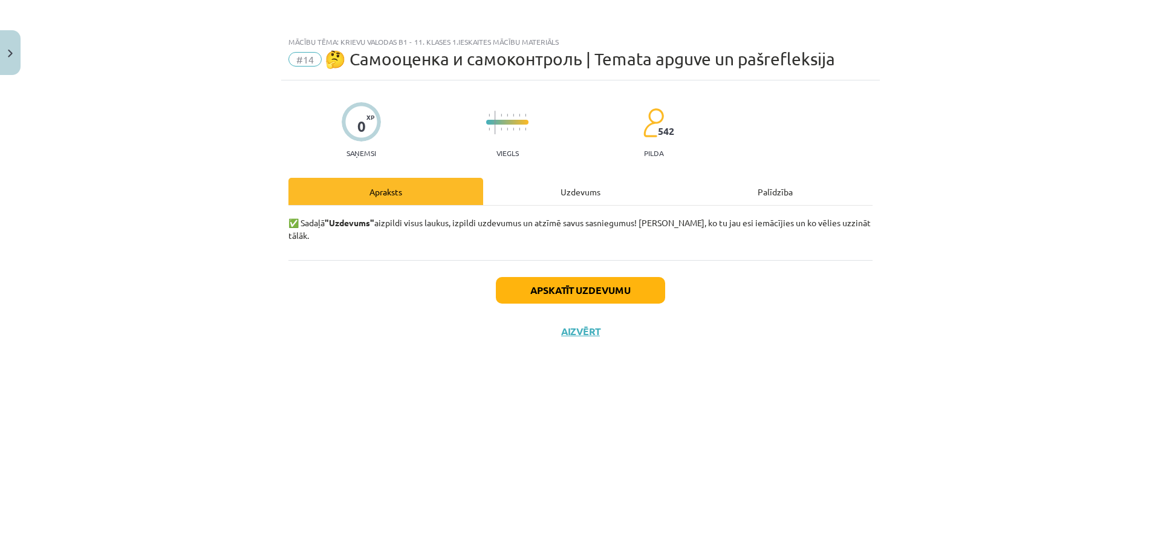
click at [588, 325] on div "Apskatīt uzdevumu Aizvērt" at bounding box center [580, 302] width 584 height 85
click at [588, 325] on button "Aizvērt" at bounding box center [580, 331] width 46 height 12
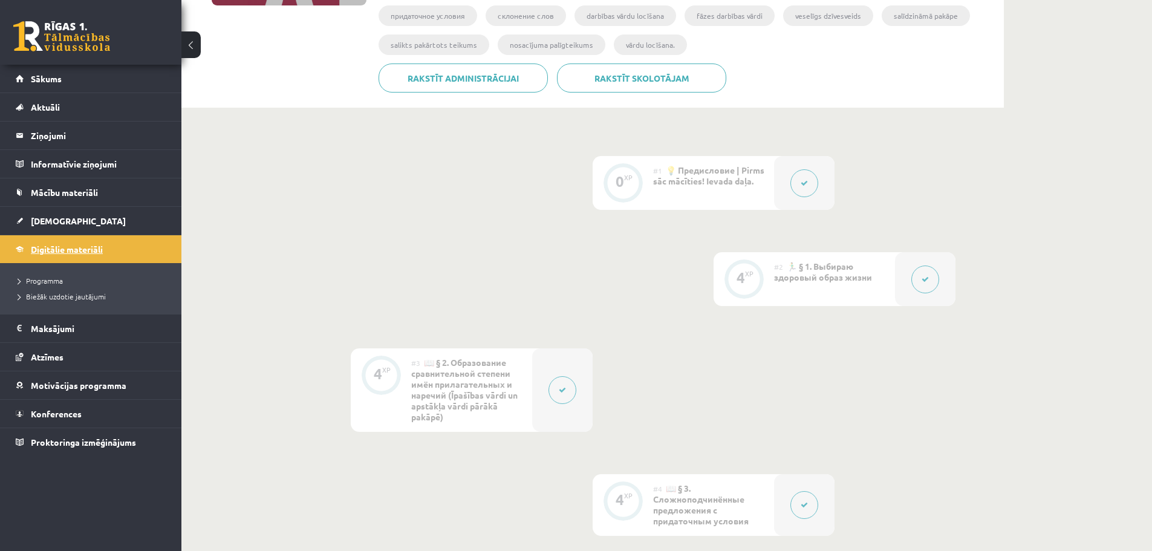
click at [57, 255] on link "Digitālie materiāli" at bounding box center [91, 249] width 151 height 28
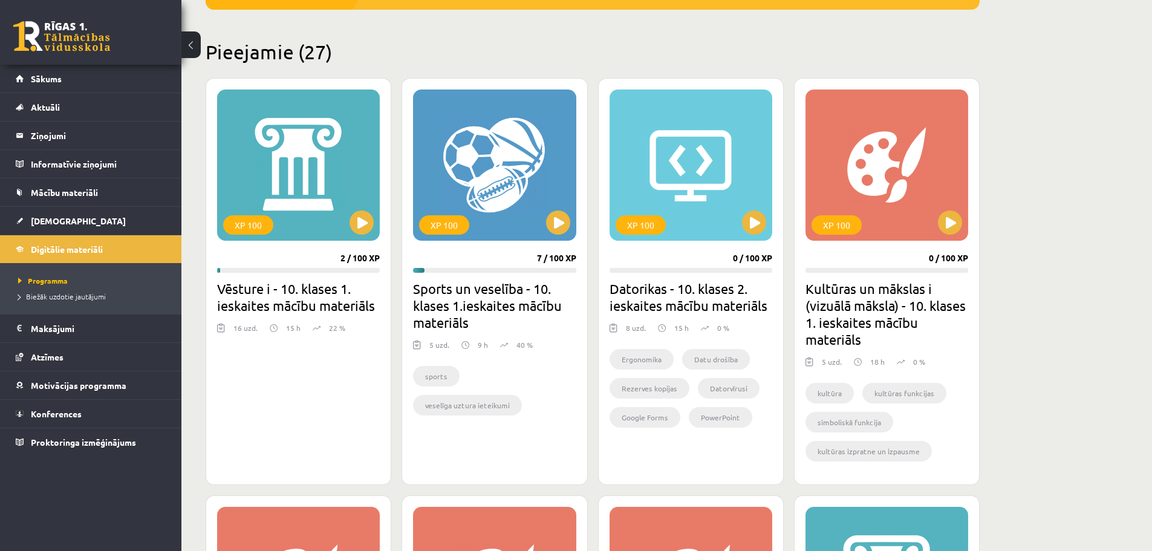
scroll to position [121, 0]
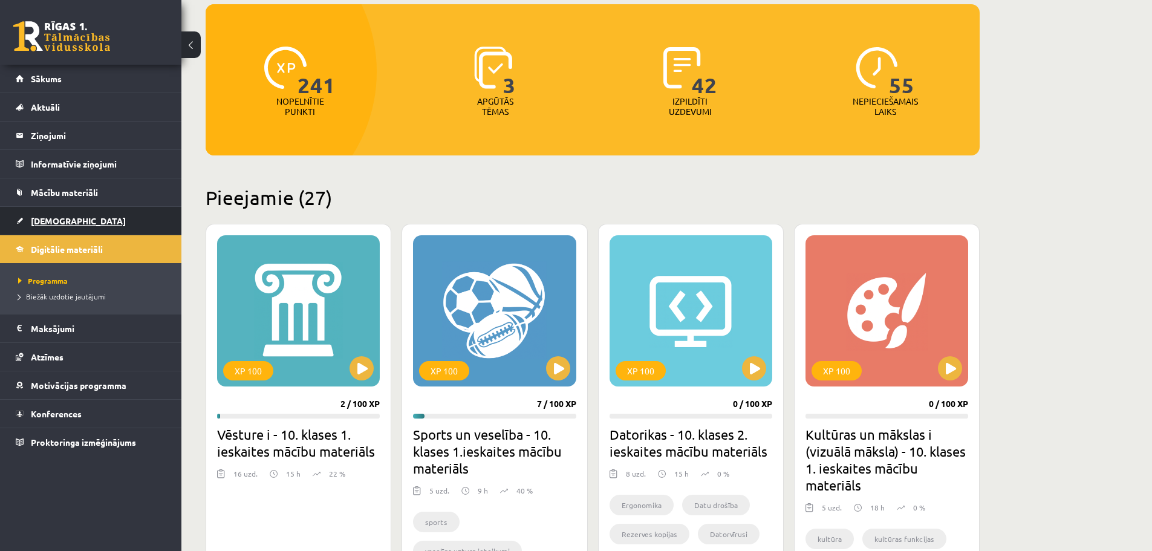
click at [87, 216] on link "[DEMOGRAPHIC_DATA]" at bounding box center [91, 221] width 151 height 28
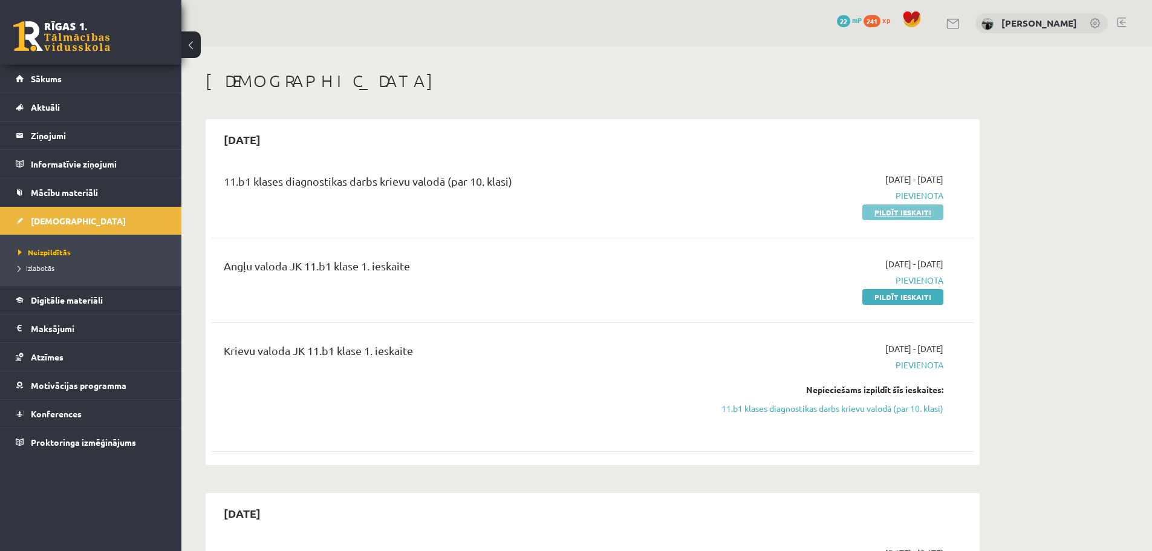
click at [901, 209] on link "Pildīt ieskaiti" at bounding box center [902, 212] width 81 height 16
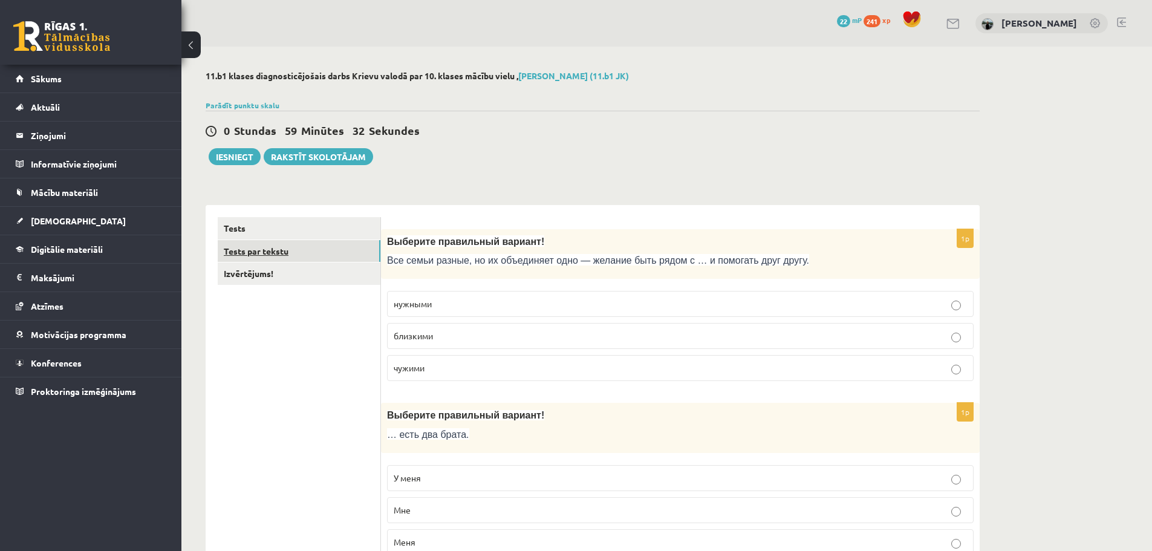
click at [250, 252] on link "Tests par tekstu" at bounding box center [299, 251] width 163 height 22
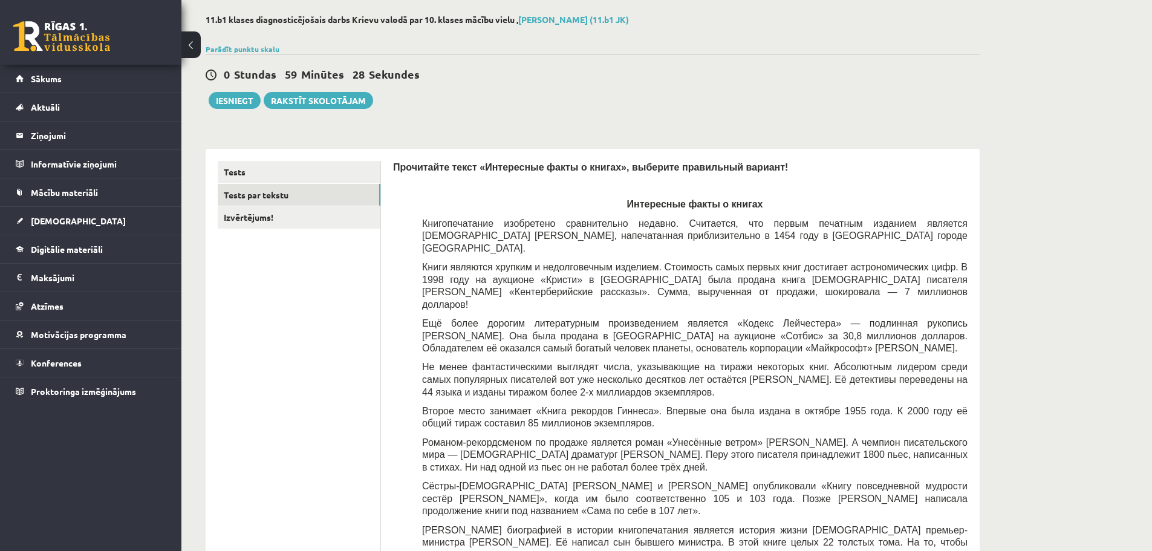
scroll to position [60, 0]
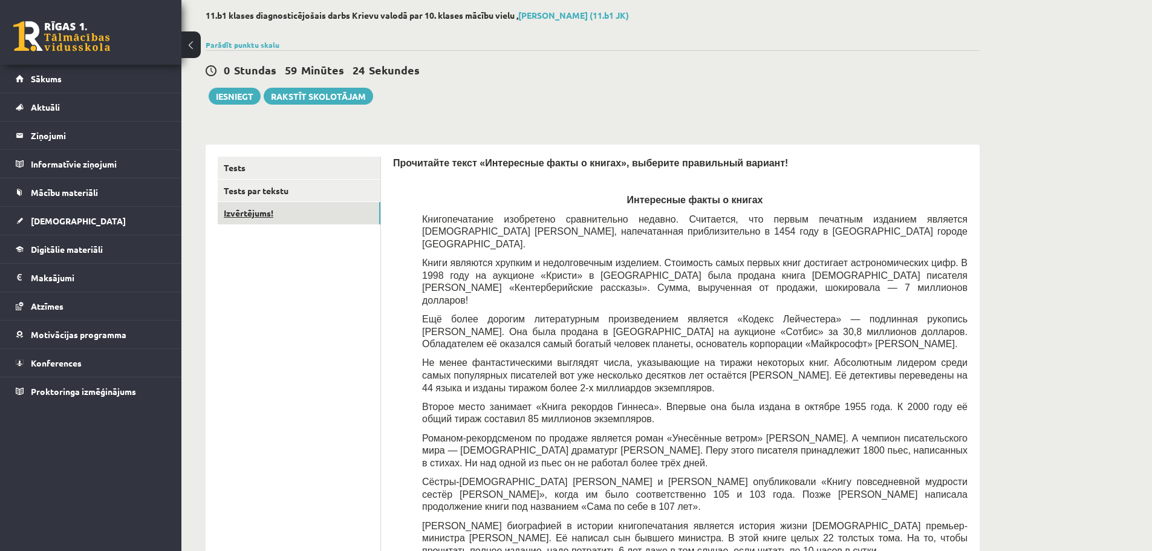
click at [251, 213] on link "Izvērtējums!" at bounding box center [299, 213] width 163 height 22
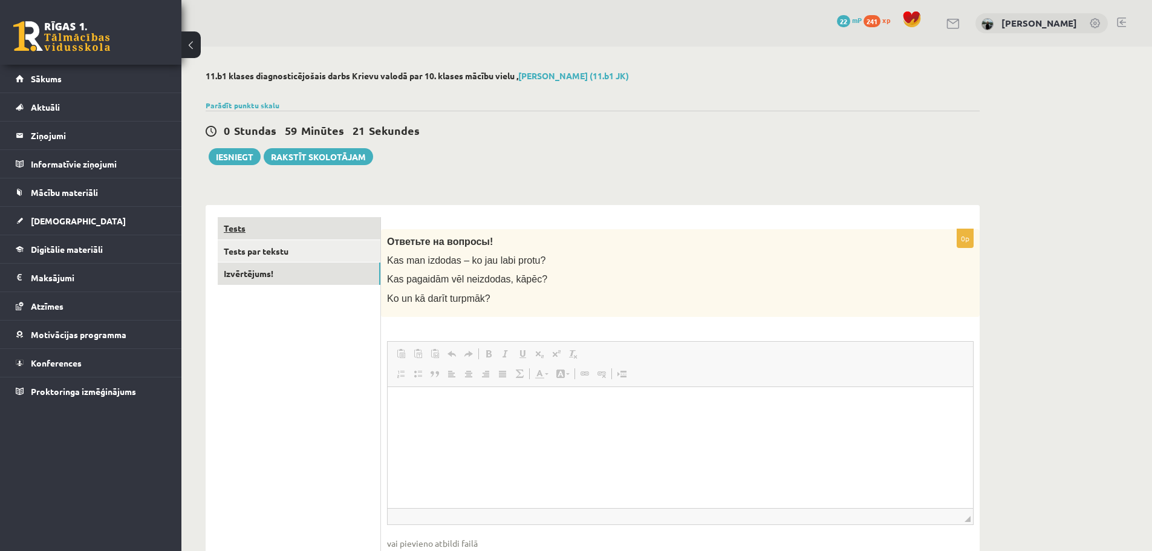
scroll to position [0, 0]
click at [244, 233] on link "Tests" at bounding box center [299, 228] width 163 height 22
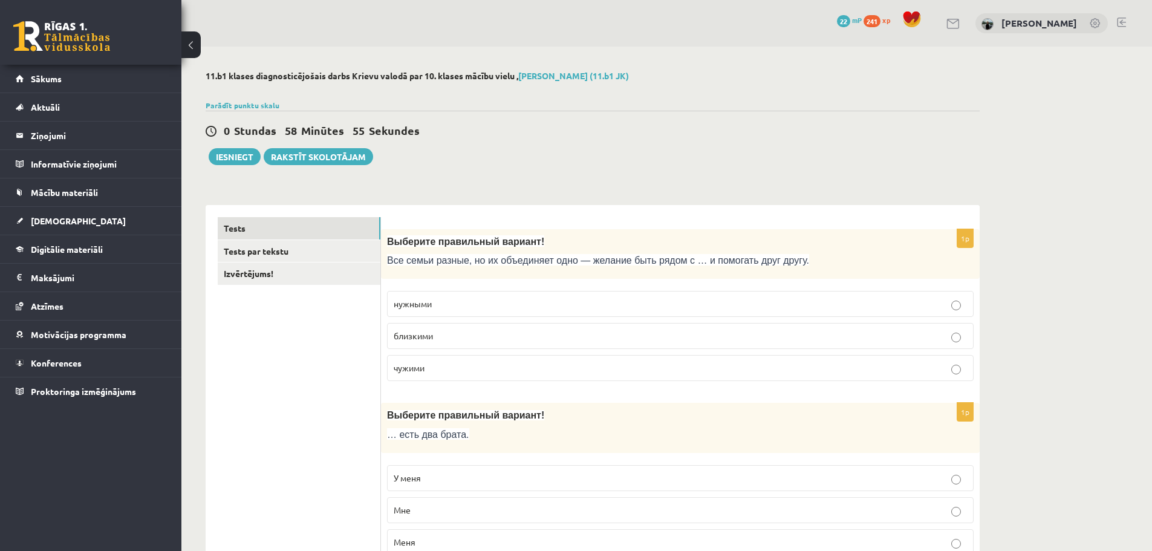
click at [414, 339] on span "близкими" at bounding box center [413, 335] width 39 height 11
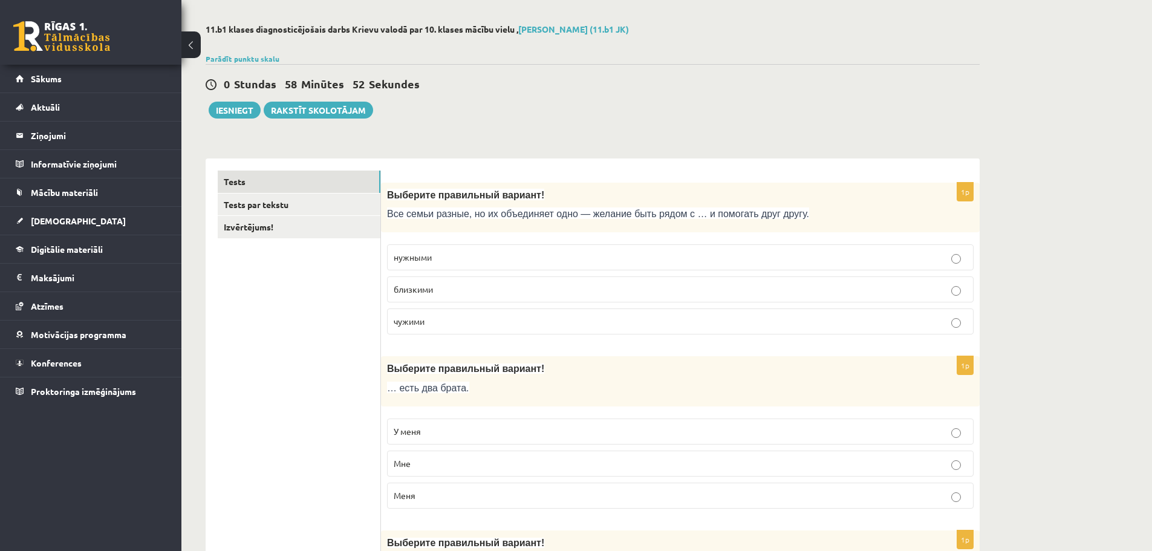
scroll to position [121, 0]
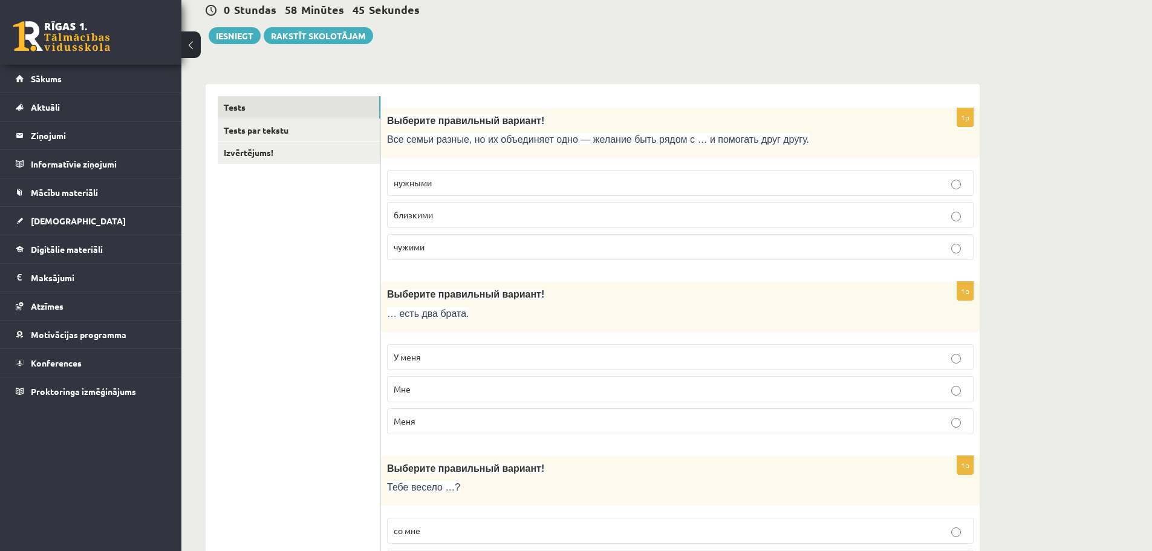
click at [574, 355] on p "У меня" at bounding box center [680, 357] width 573 height 13
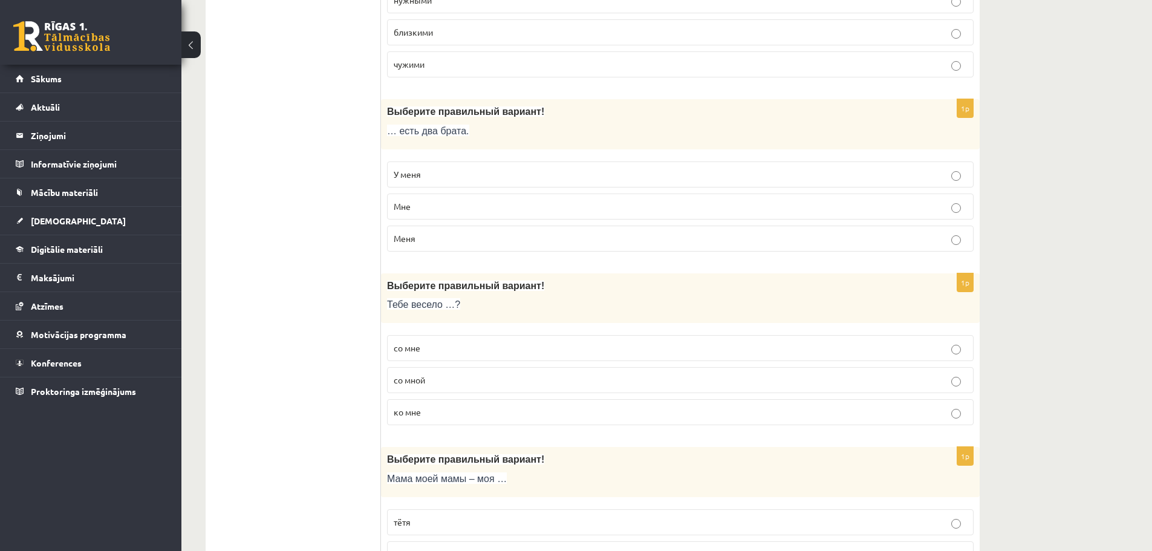
scroll to position [363, 0]
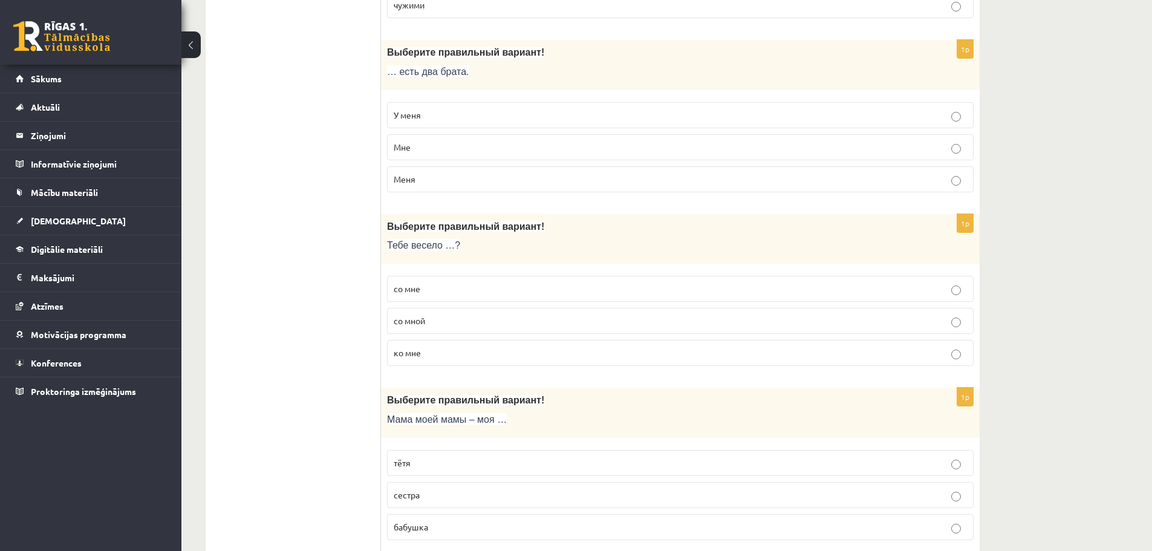
click at [438, 323] on p "со мной" at bounding box center [680, 320] width 573 height 13
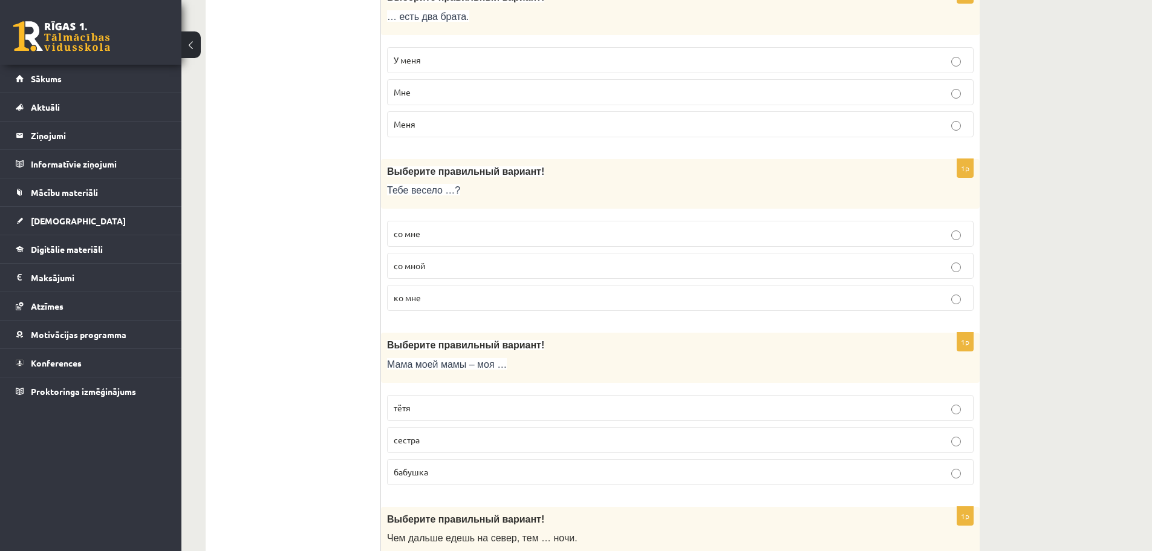
scroll to position [484, 0]
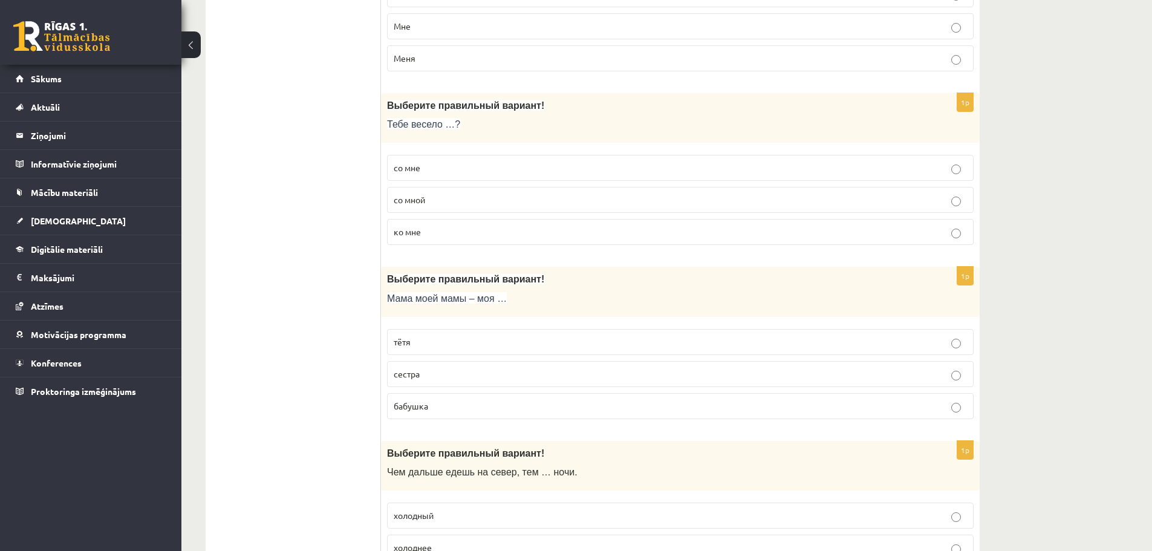
click at [444, 404] on p "бабушка" at bounding box center [680, 406] width 573 height 13
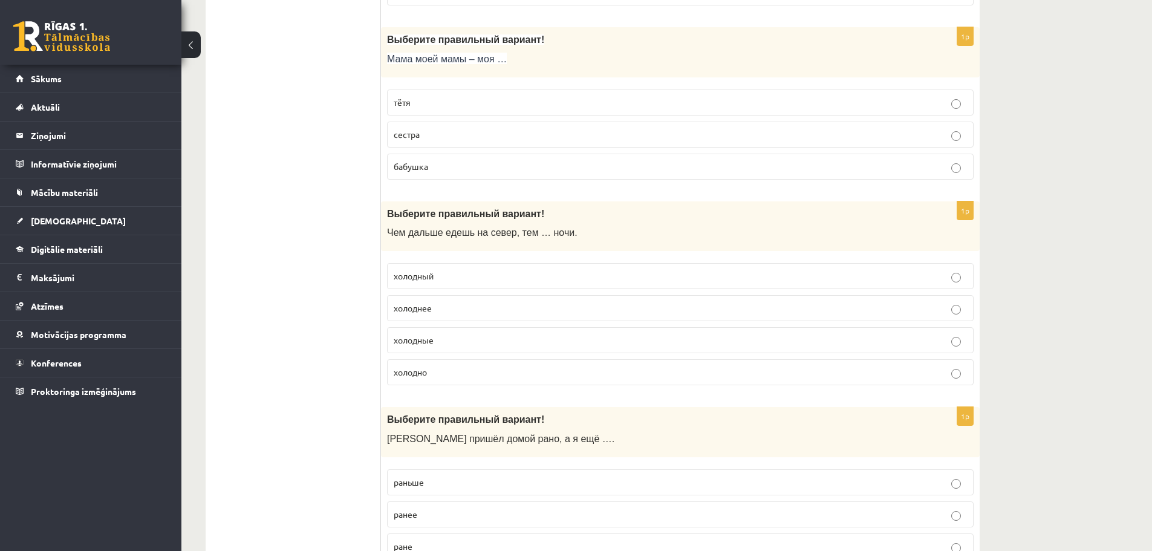
scroll to position [725, 0]
click at [447, 304] on p "холоднее" at bounding box center [680, 305] width 573 height 13
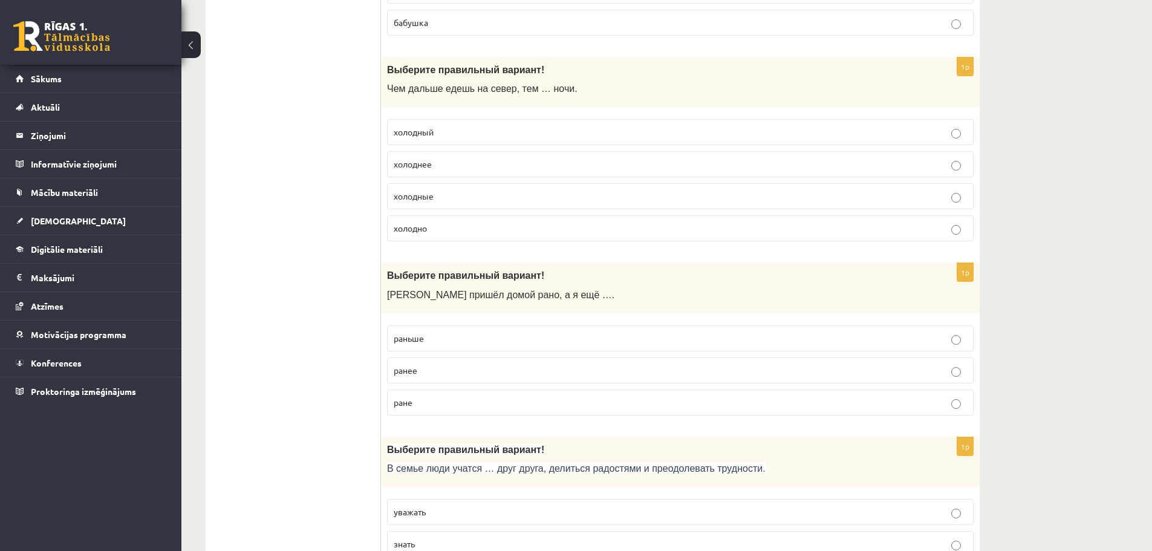
scroll to position [907, 0]
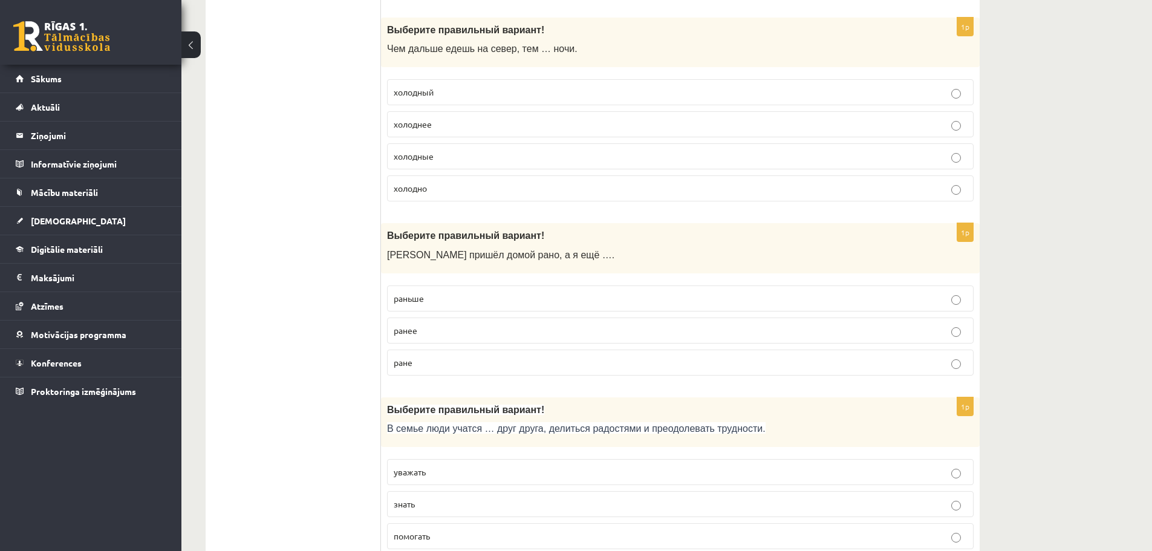
click at [458, 367] on p "ране" at bounding box center [680, 362] width 573 height 13
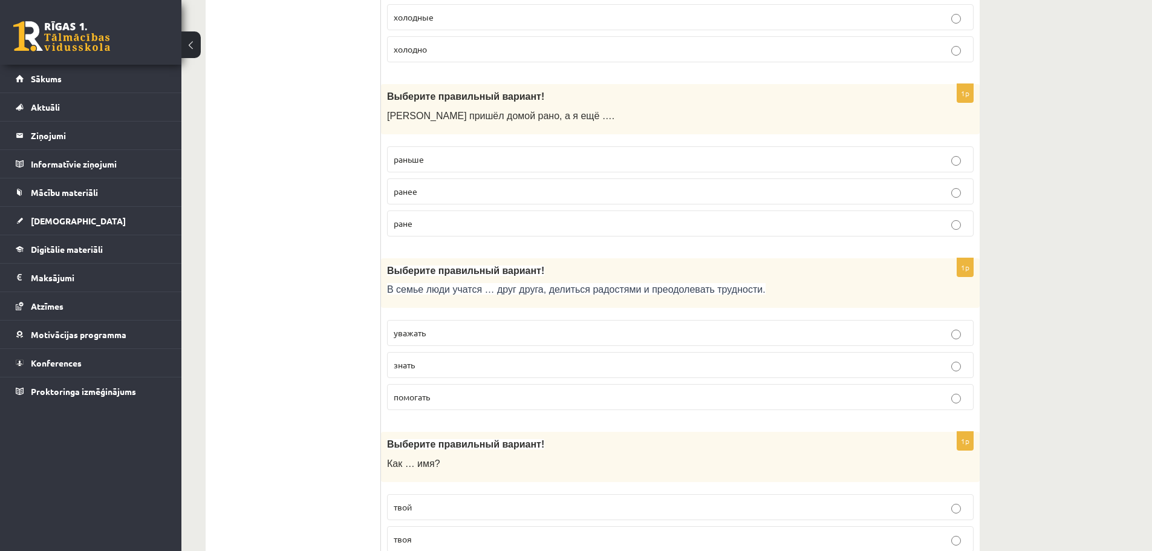
scroll to position [1088, 0]
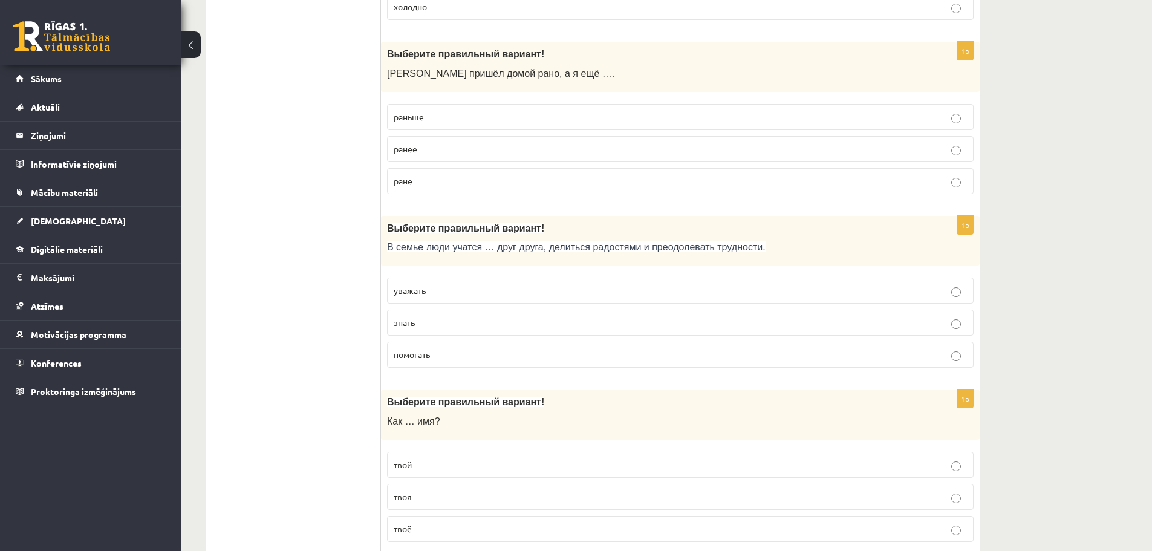
click at [446, 290] on p "уважать" at bounding box center [680, 290] width 573 height 13
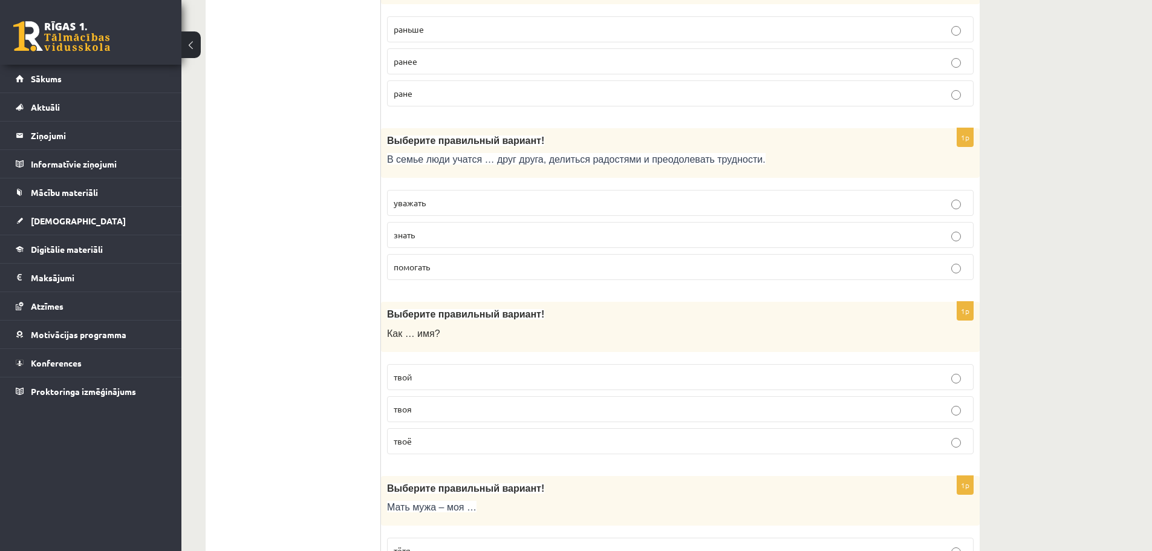
scroll to position [1209, 0]
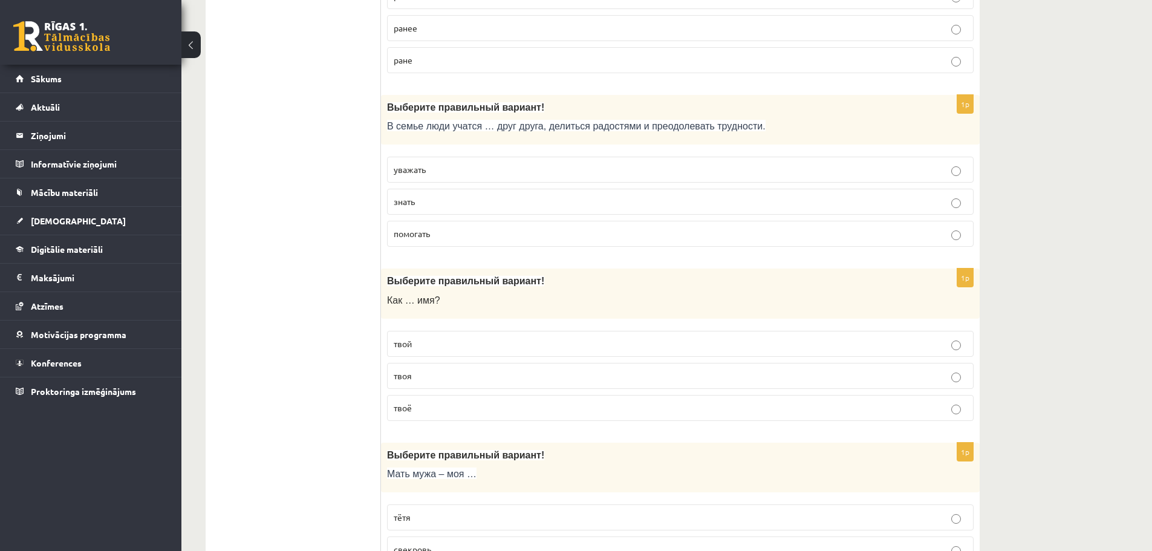
click at [442, 406] on p "твоё" at bounding box center [680, 407] width 573 height 13
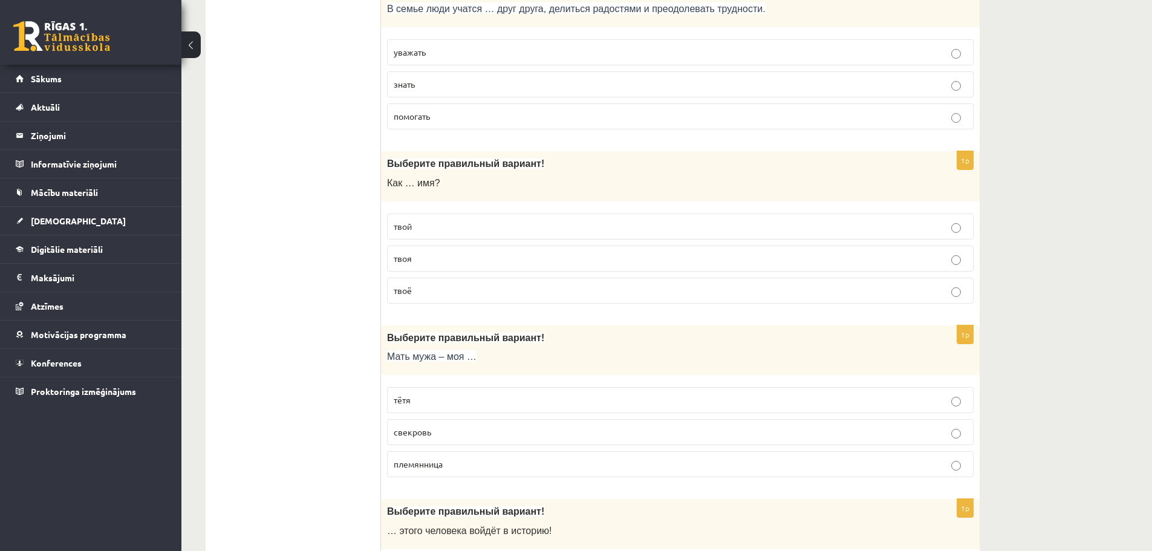
scroll to position [1330, 0]
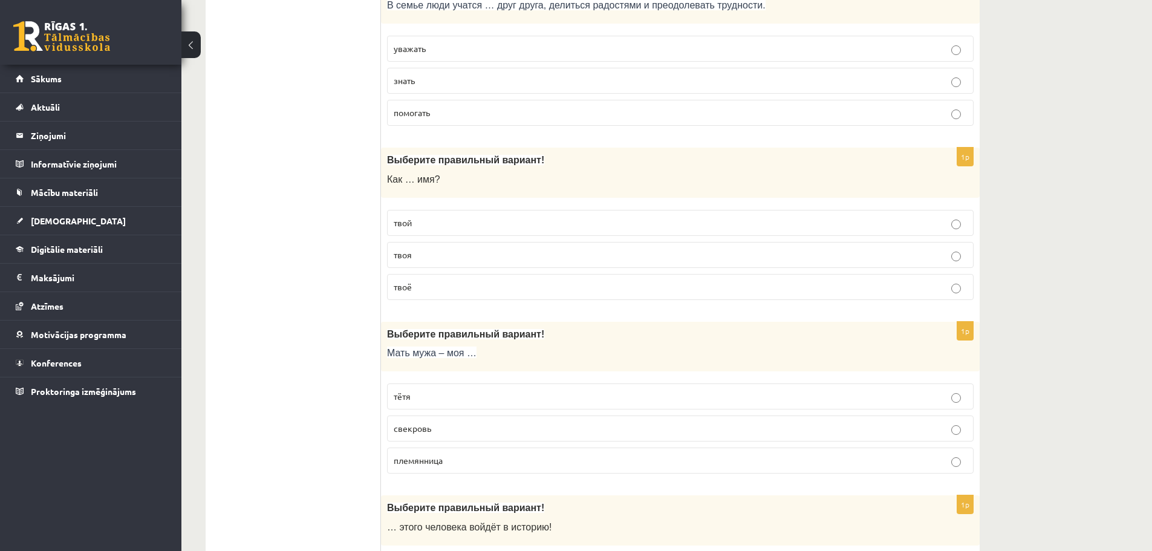
click at [475, 428] on p "свекровь" at bounding box center [680, 428] width 573 height 13
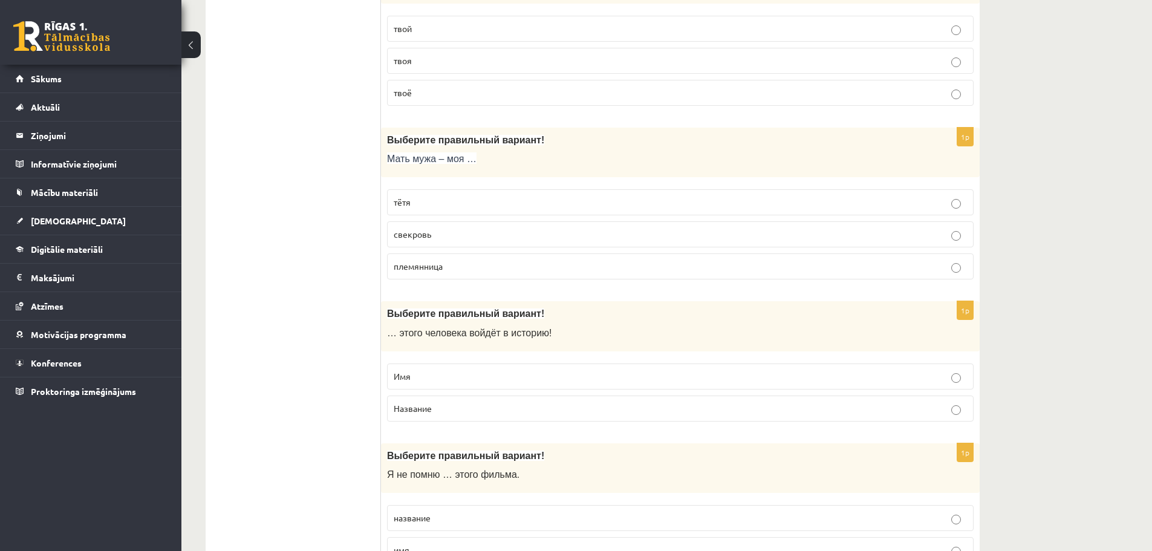
scroll to position [1572, 0]
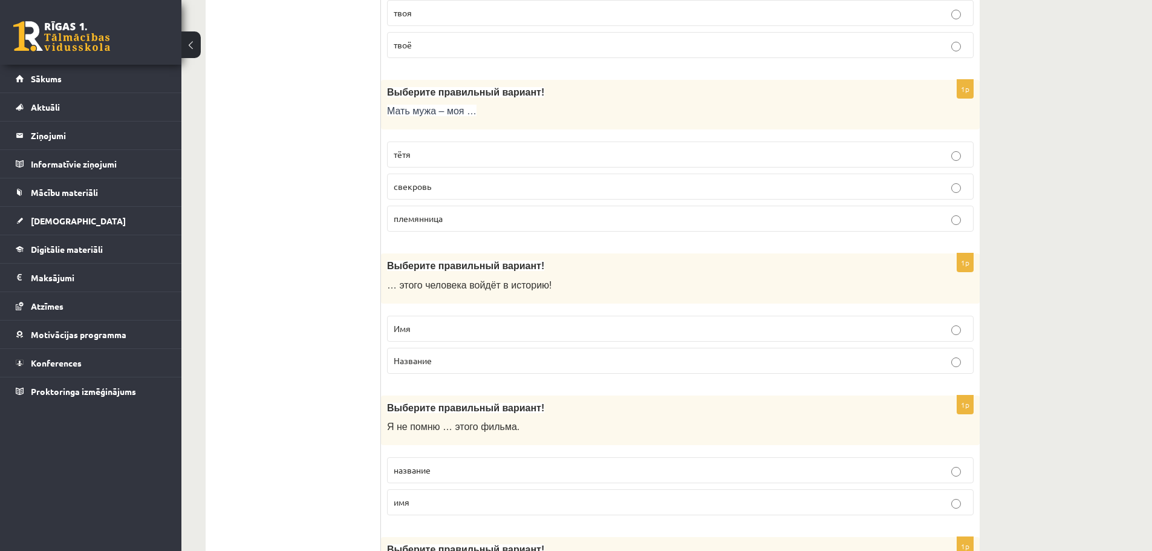
click at [451, 326] on p "Имя" at bounding box center [680, 328] width 573 height 13
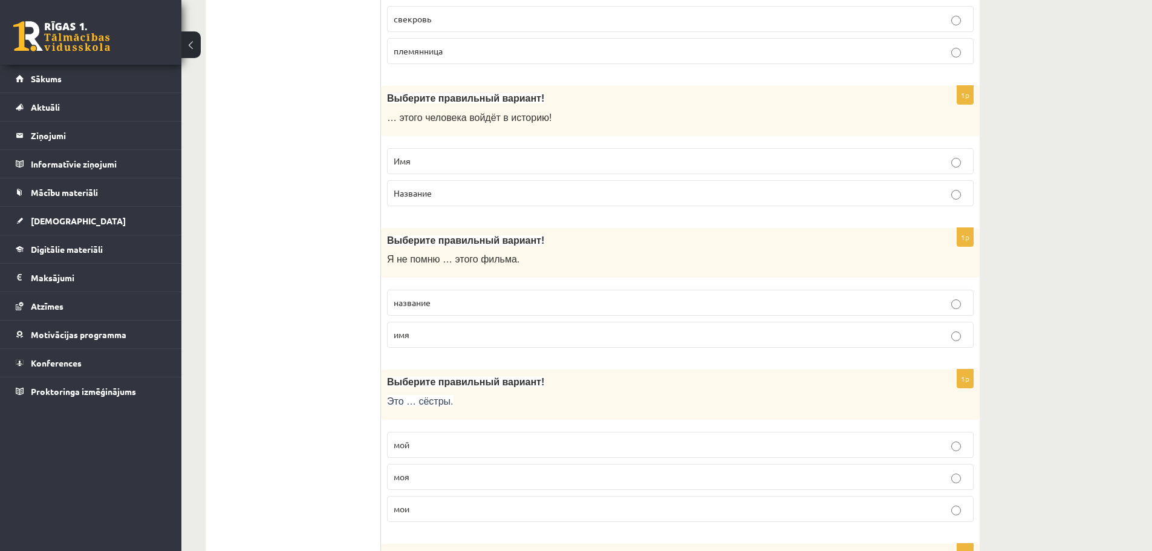
scroll to position [1753, 0]
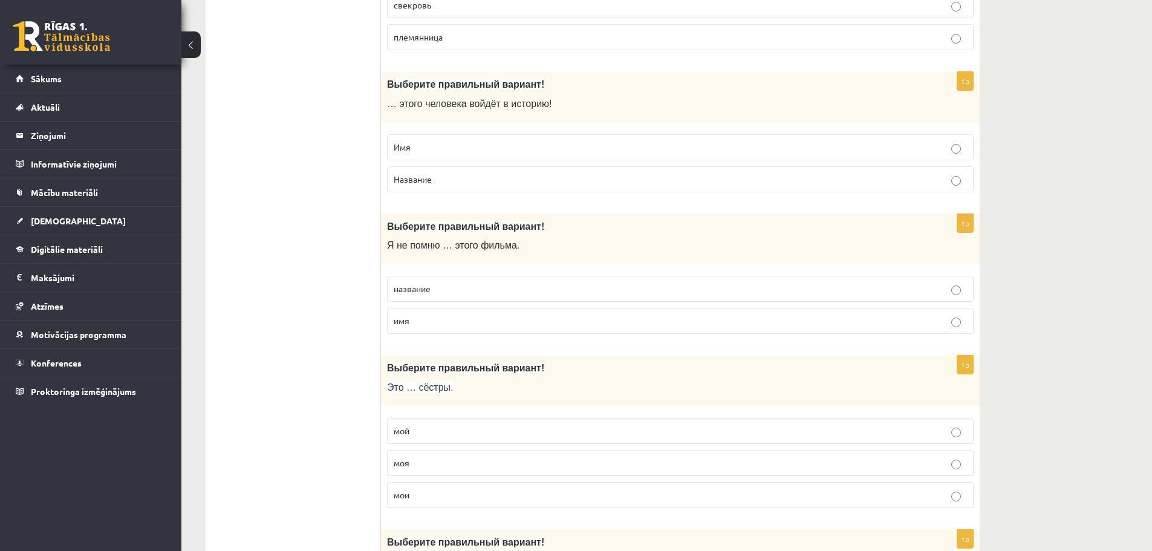
click at [451, 285] on p "название" at bounding box center [680, 288] width 573 height 13
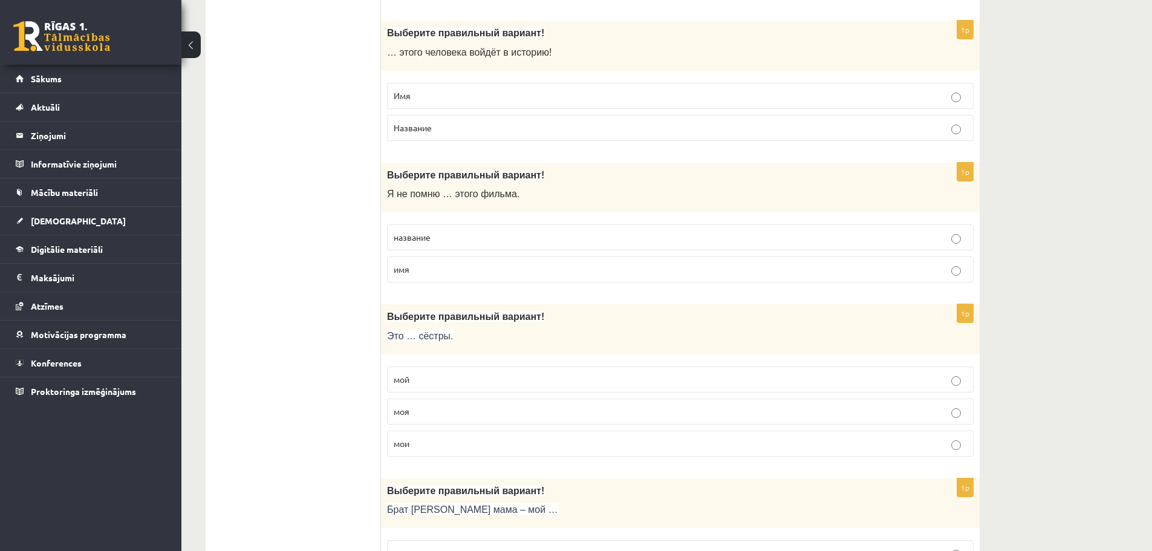
scroll to position [1874, 0]
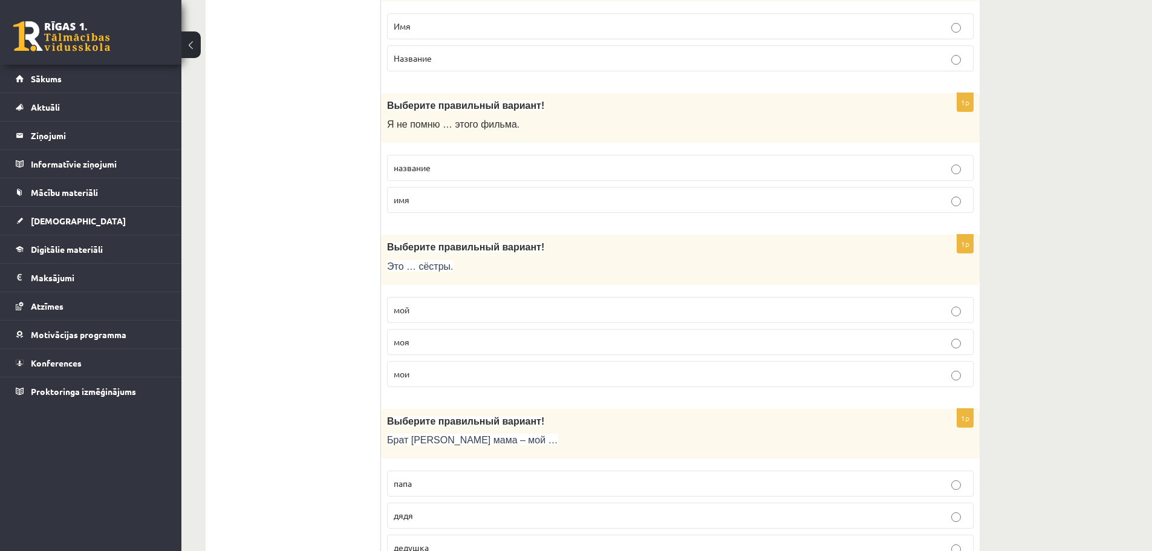
click at [453, 377] on p "мои" at bounding box center [680, 374] width 573 height 13
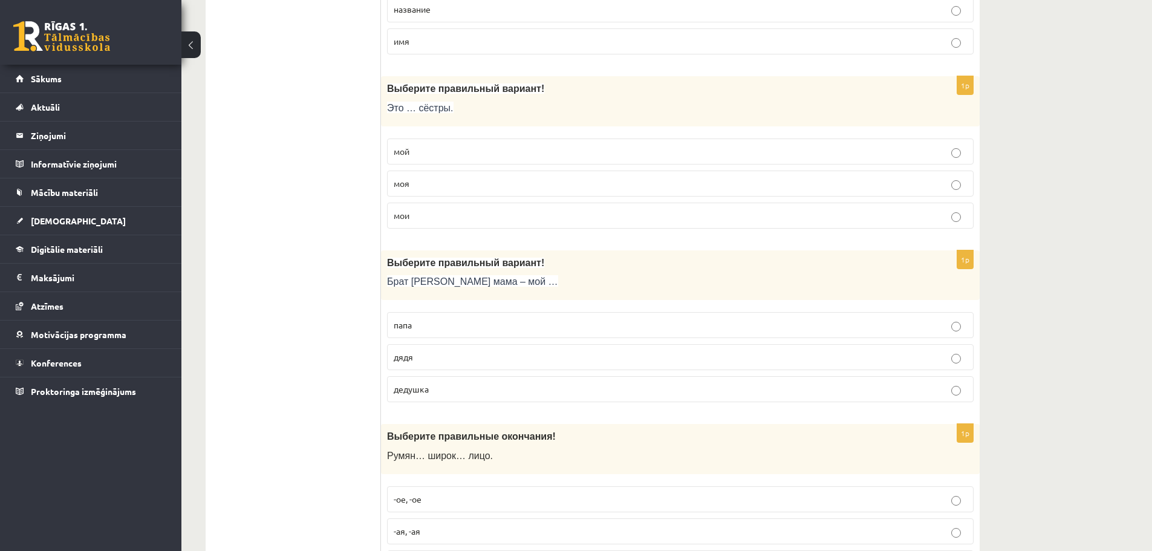
scroll to position [2055, 0]
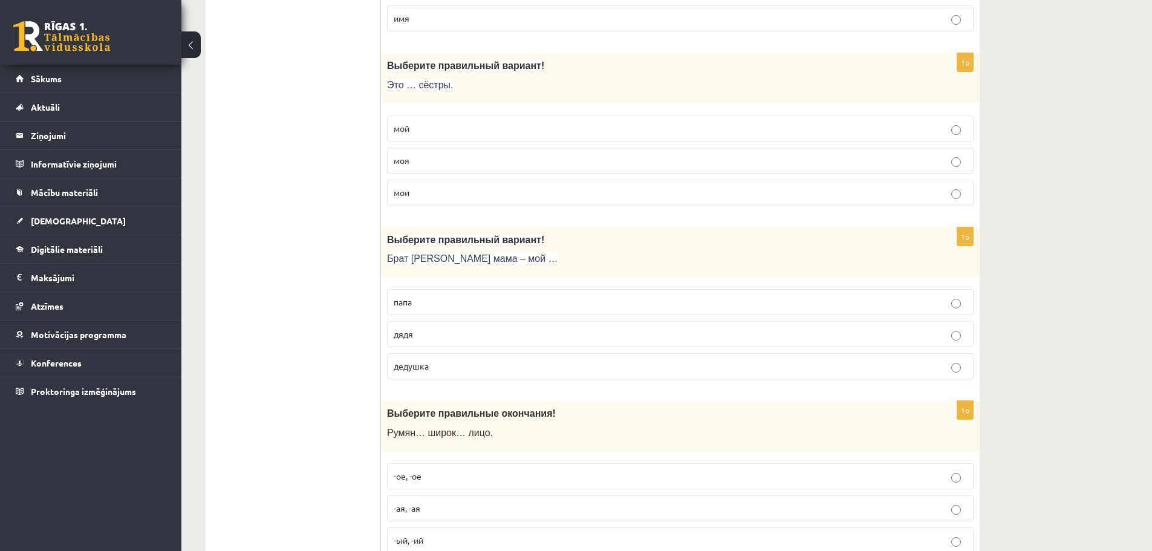
click at [492, 328] on label "дядя" at bounding box center [680, 334] width 586 height 26
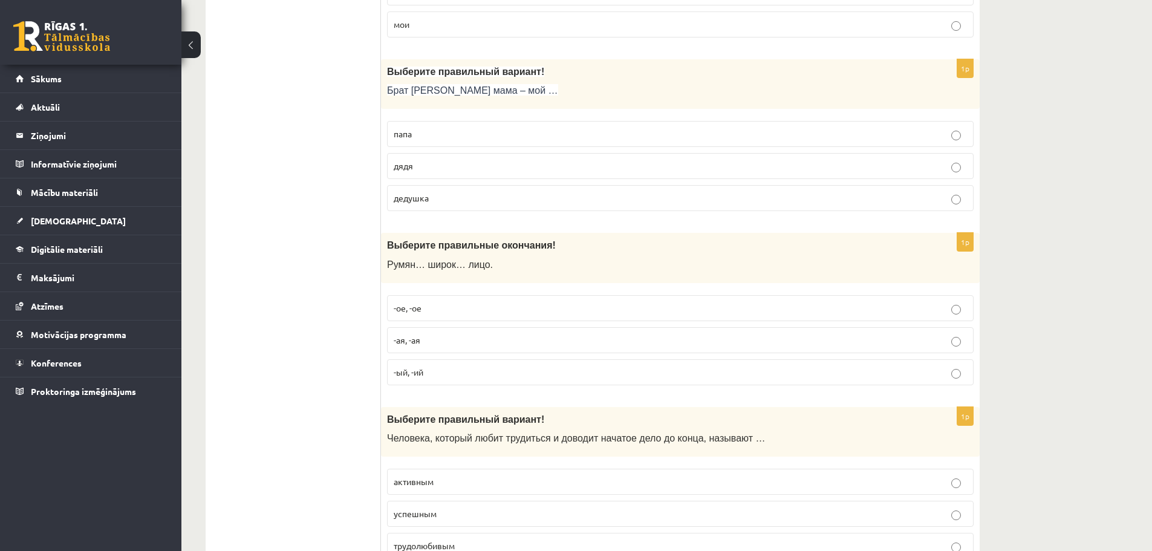
scroll to position [2237, 0]
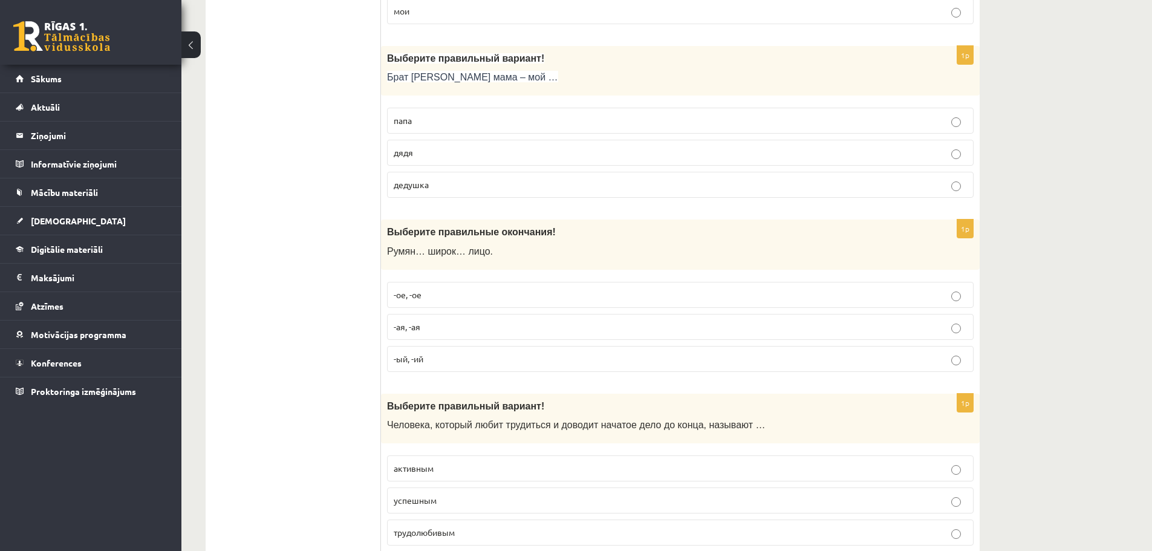
click at [465, 291] on p "-ое, -ое" at bounding box center [680, 294] width 573 height 13
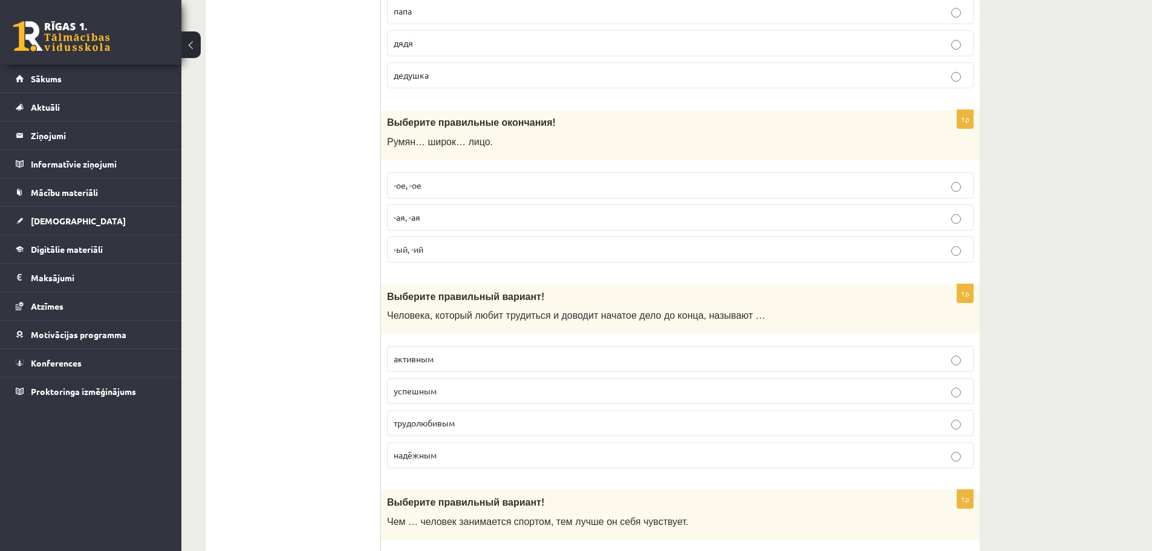
scroll to position [2358, 0]
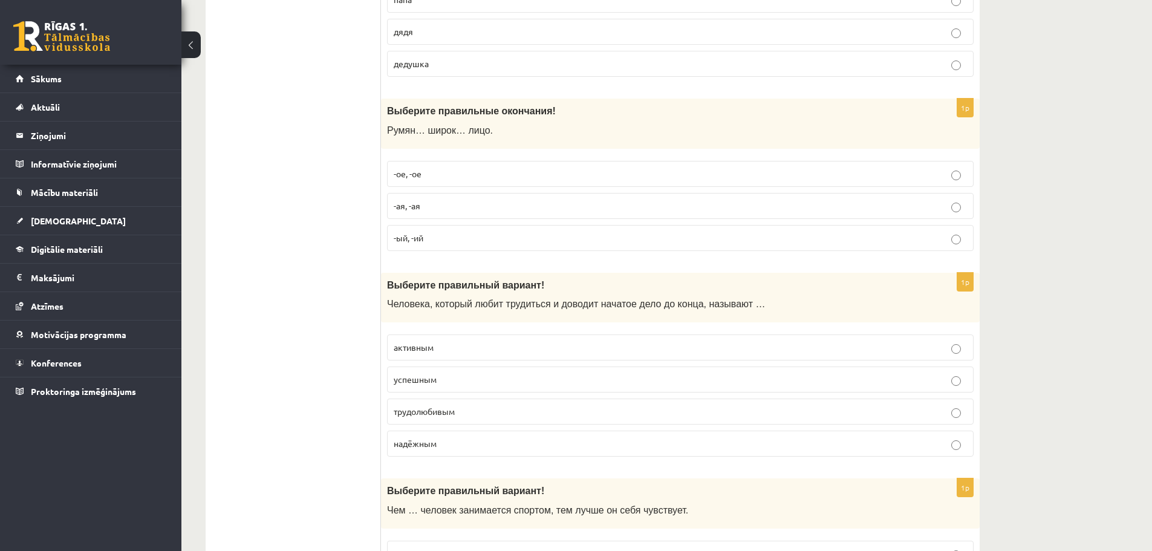
click at [483, 415] on p "трудолюбивым" at bounding box center [680, 411] width 573 height 13
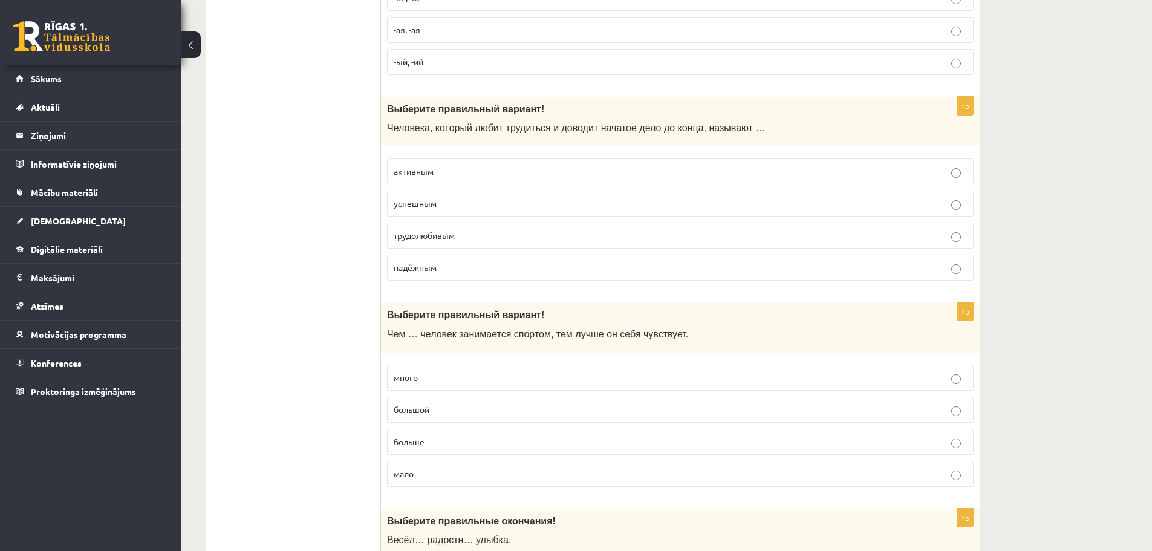
scroll to position [2539, 0]
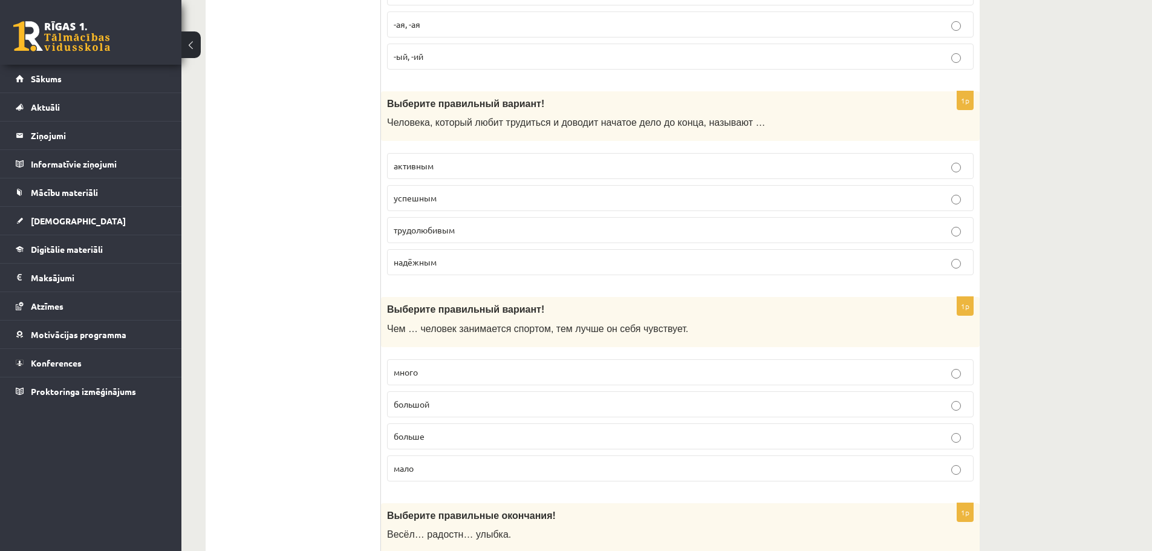
click at [465, 433] on p "больше" at bounding box center [680, 436] width 573 height 13
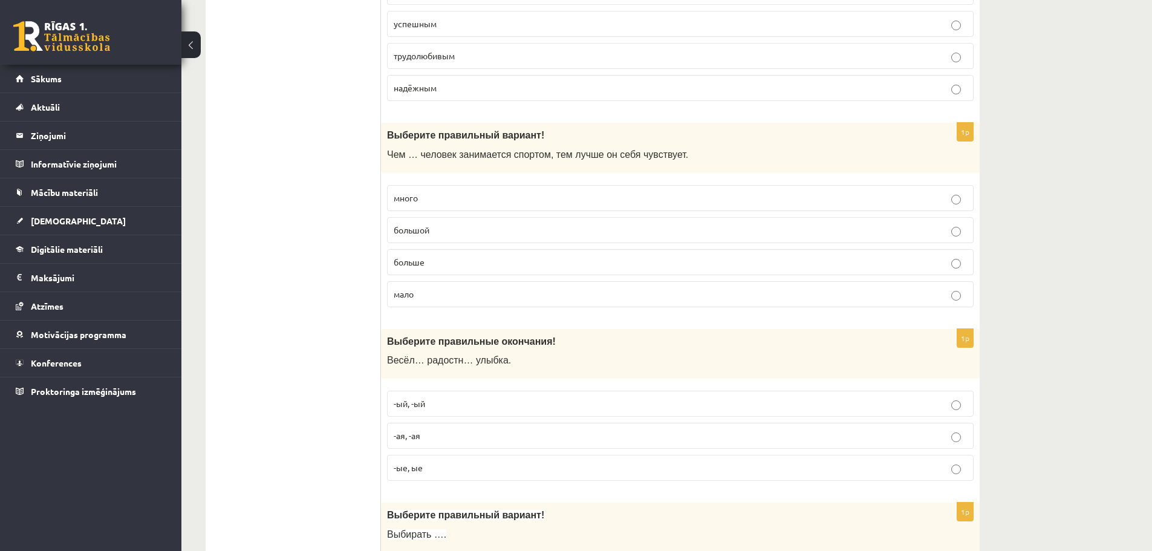
scroll to position [2720, 0]
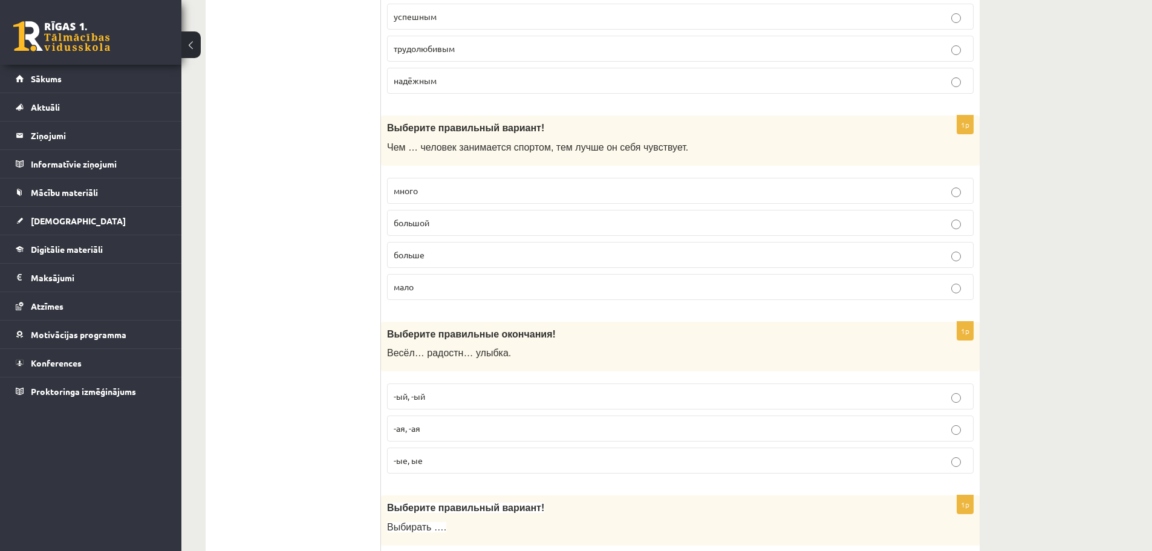
click at [472, 425] on p "-ая, -ая" at bounding box center [680, 428] width 573 height 13
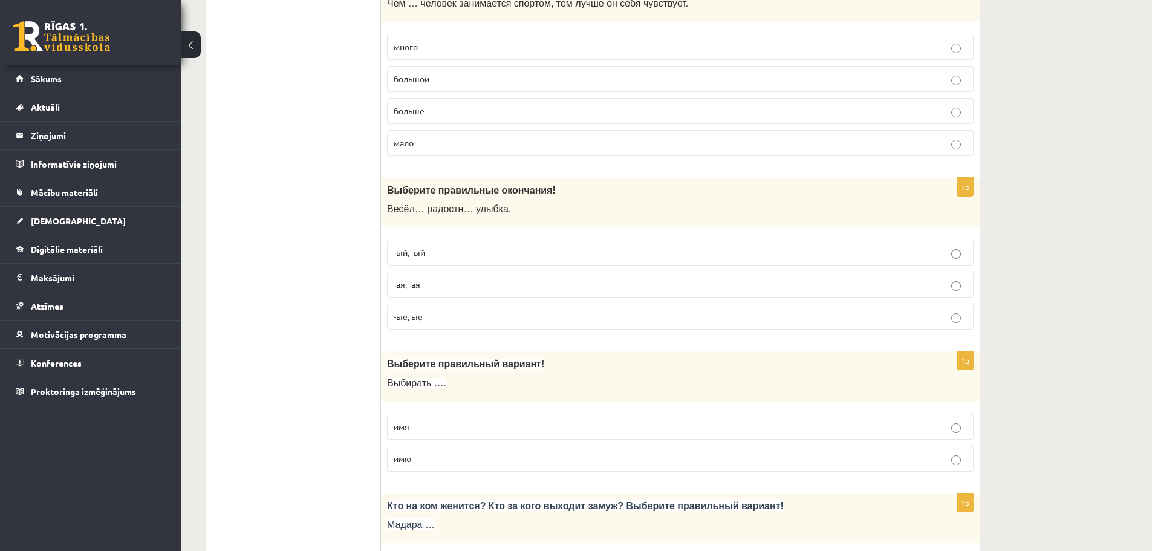
scroll to position [2902, 0]
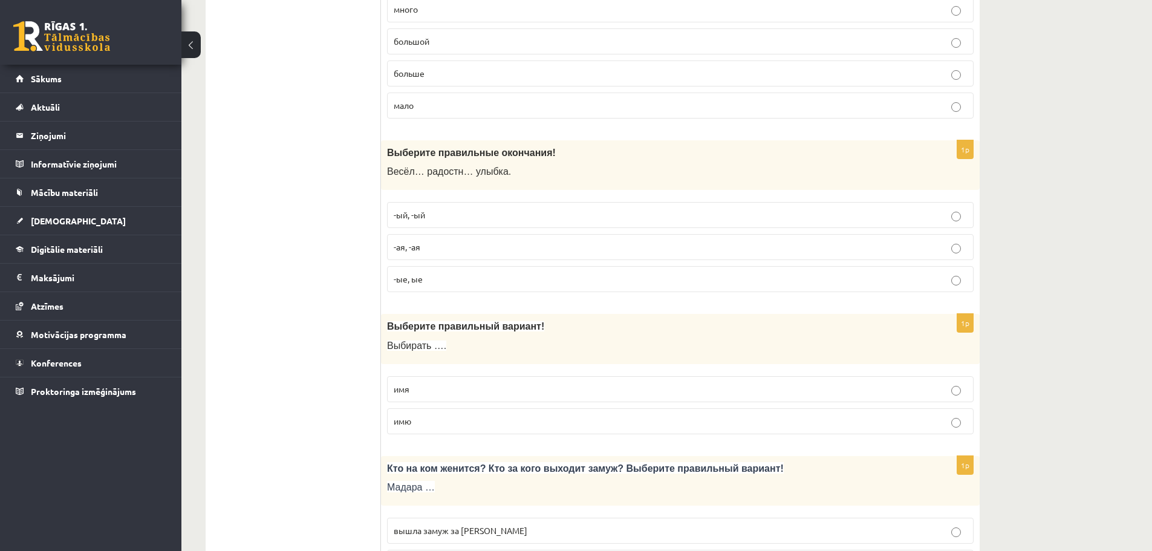
click at [429, 385] on p "имя" at bounding box center [680, 389] width 573 height 13
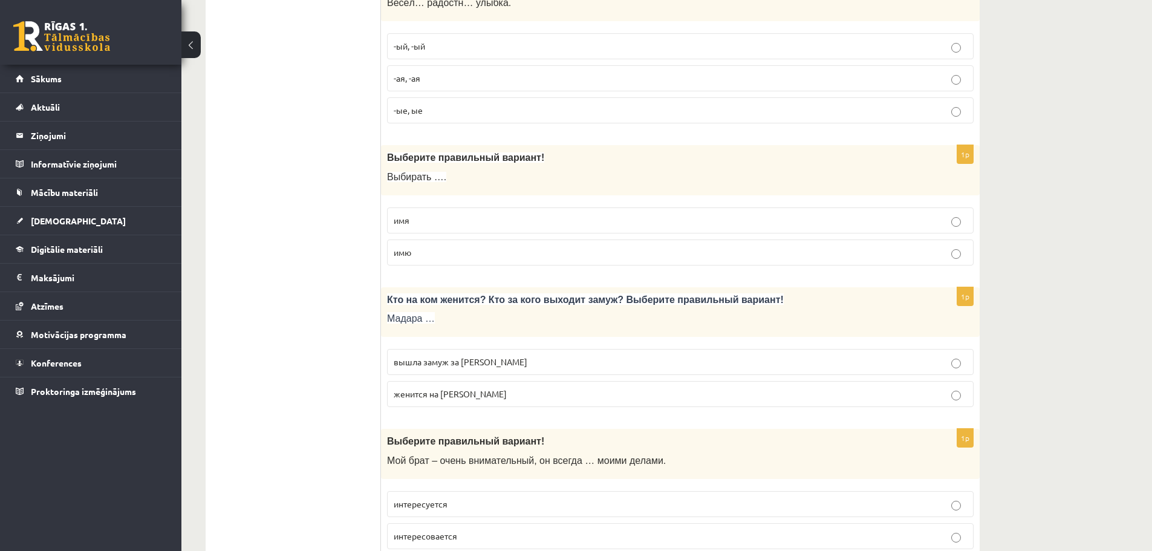
scroll to position [3083, 0]
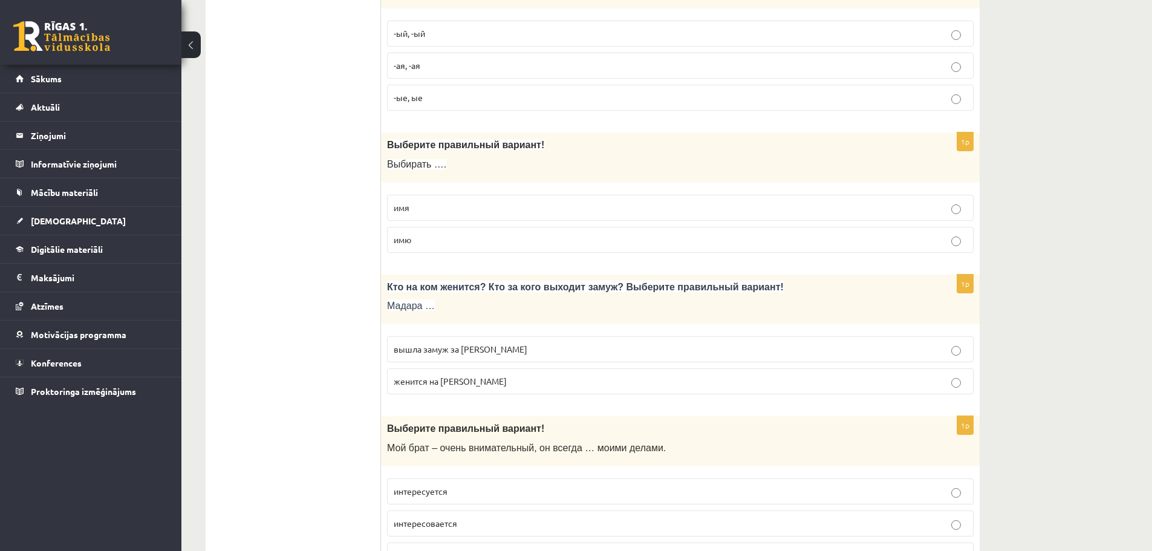
click at [521, 349] on p "вышла замуж за Марка" at bounding box center [680, 349] width 573 height 13
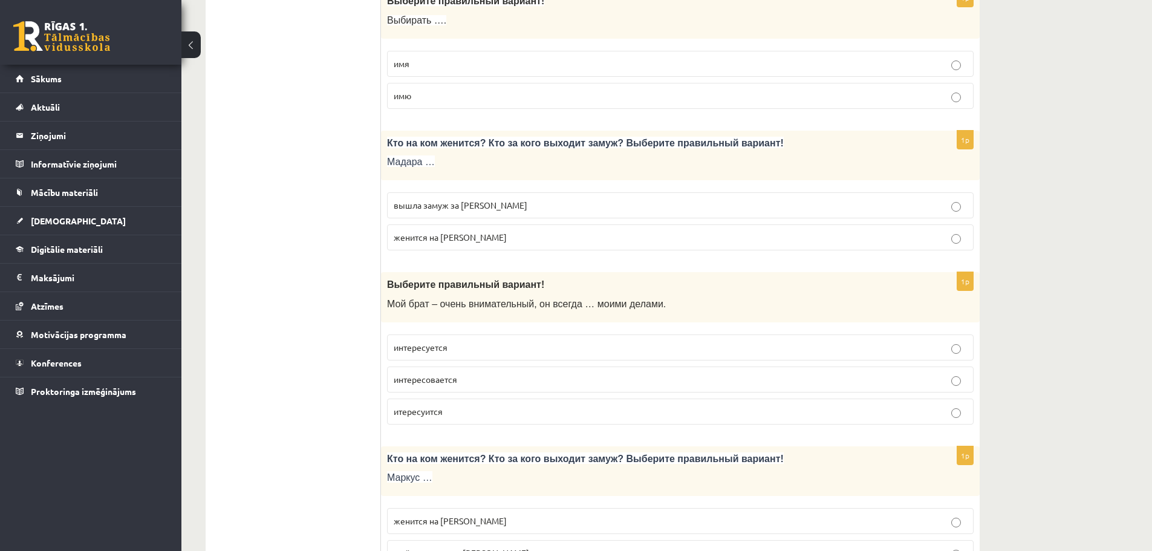
scroll to position [3265, 0]
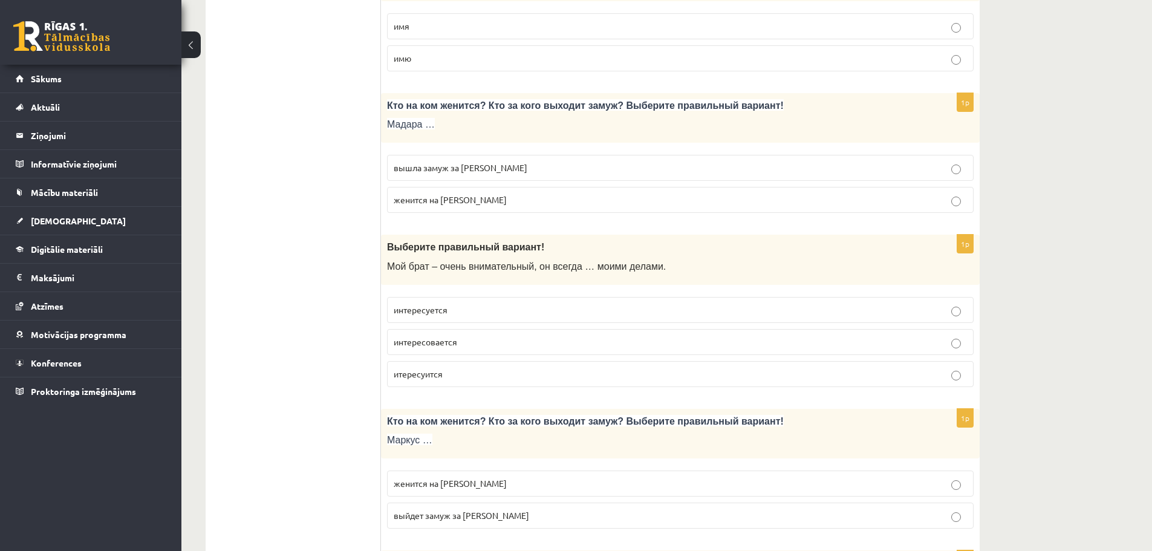
click at [468, 311] on p "интересуется" at bounding box center [680, 309] width 573 height 13
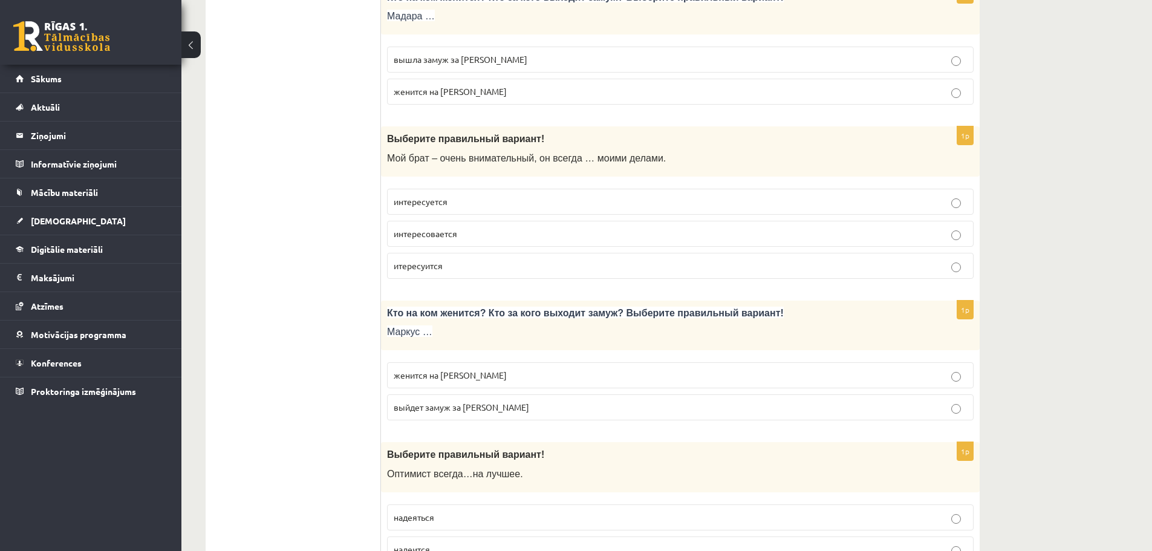
scroll to position [3385, 0]
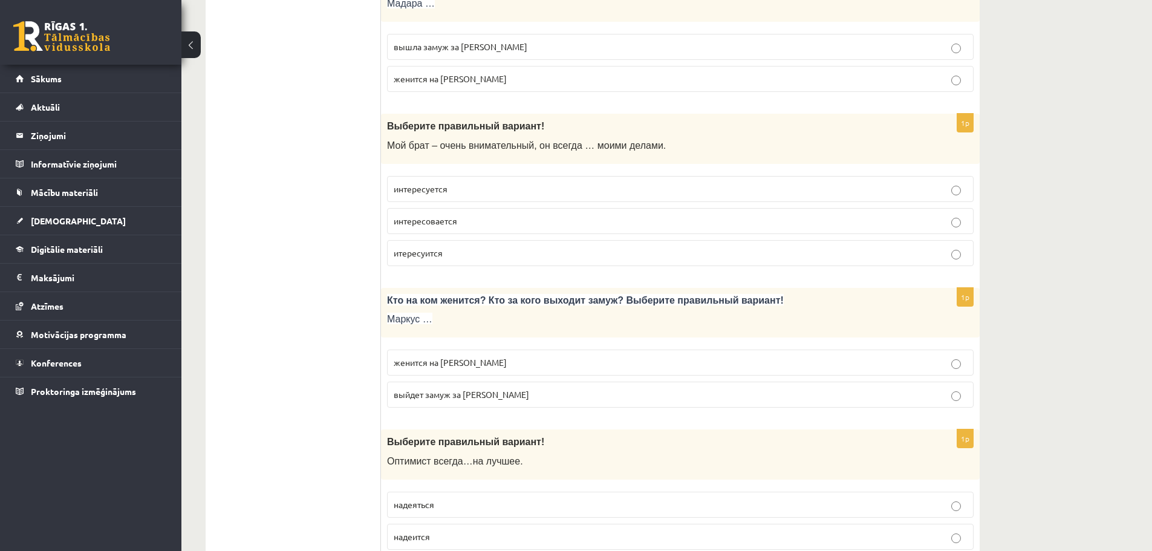
click at [505, 362] on p "женится на Агнии" at bounding box center [680, 362] width 573 height 13
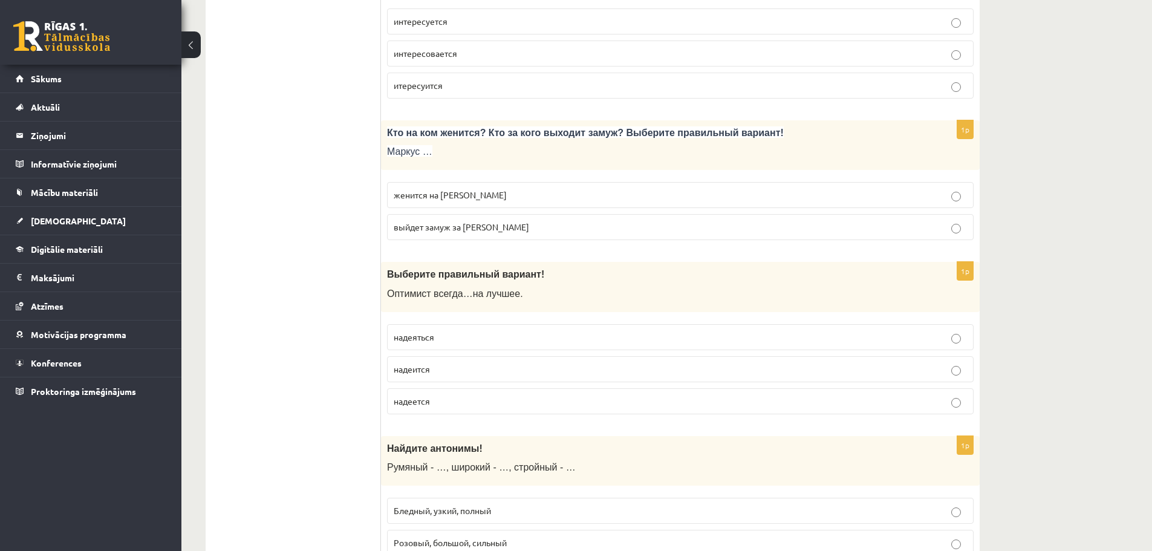
scroll to position [3567, 0]
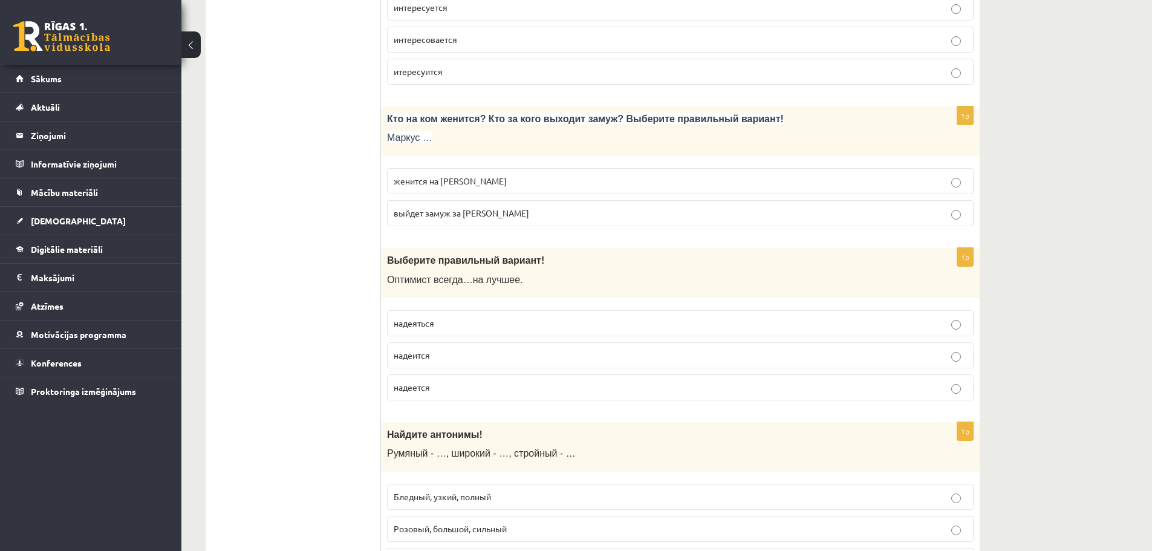
click at [425, 391] on span "надеется" at bounding box center [412, 386] width 36 height 11
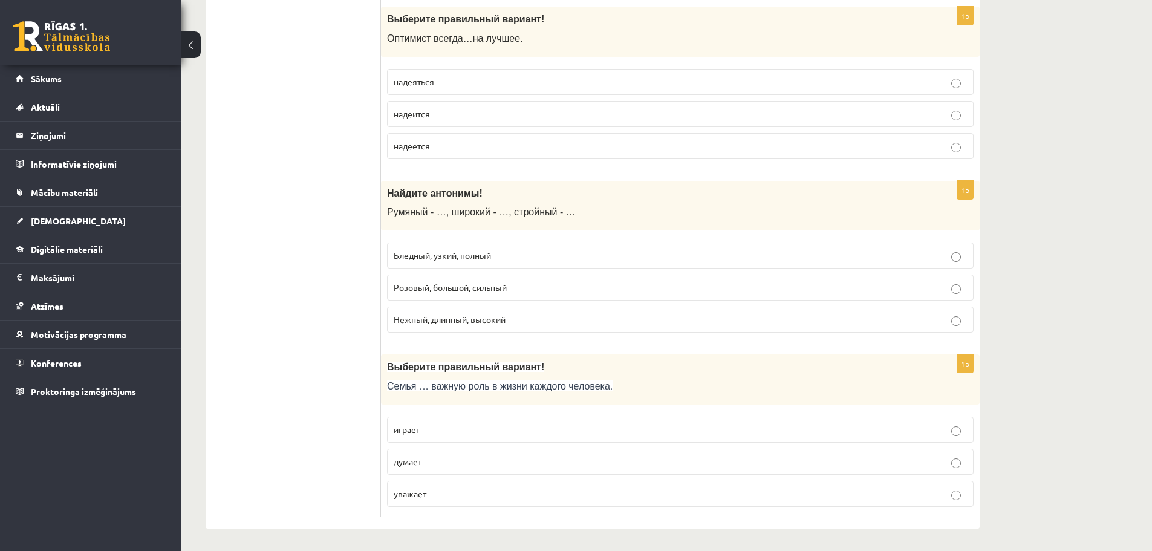
scroll to position [3809, 0]
click at [568, 254] on p "Бледный, узкий, полный" at bounding box center [680, 254] width 573 height 13
click at [453, 428] on p "играет" at bounding box center [680, 427] width 573 height 13
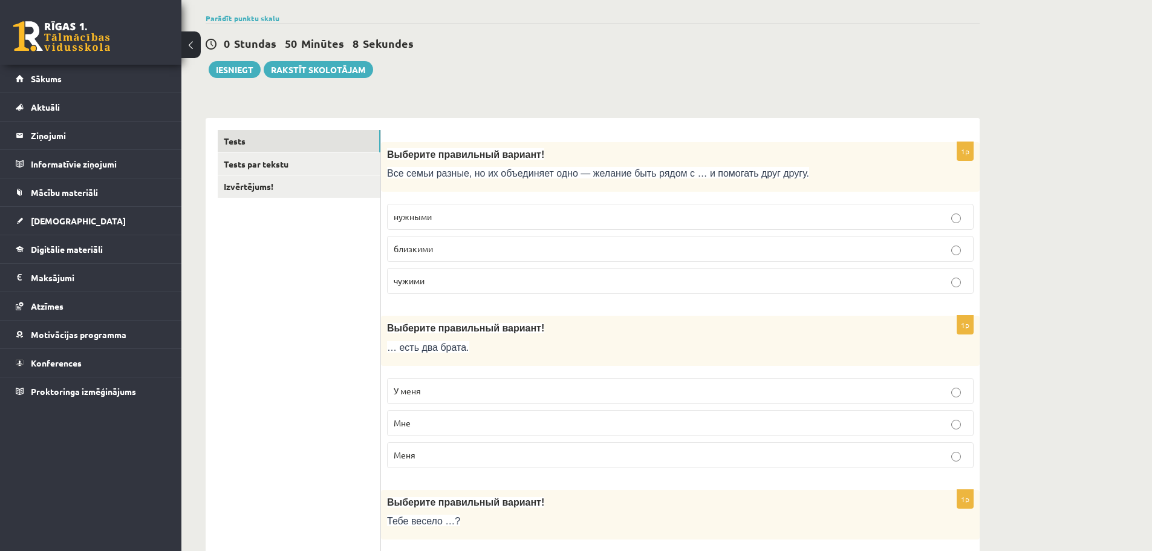
scroll to position [0, 0]
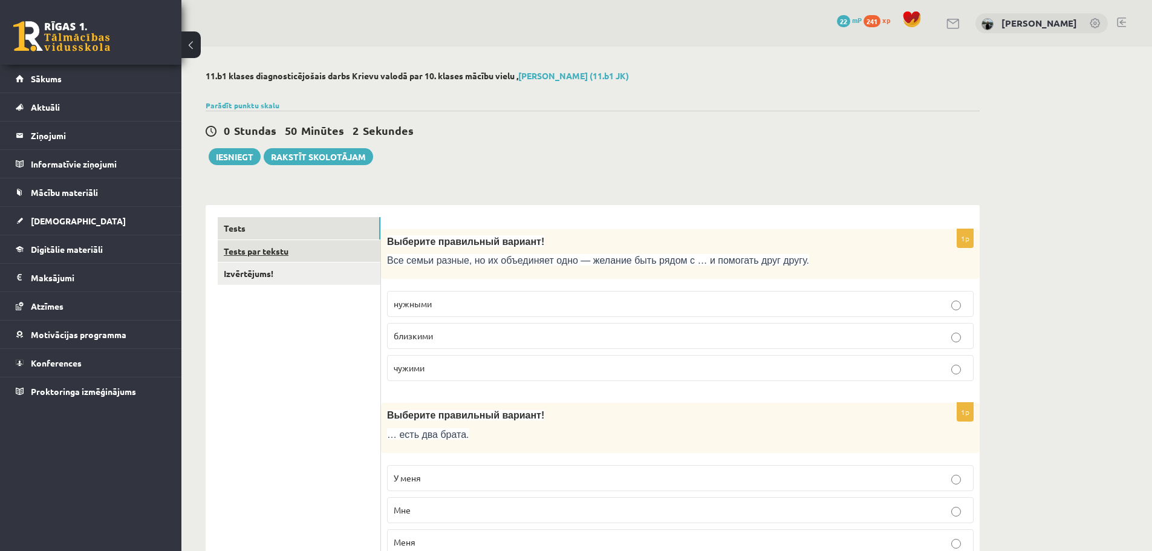
click at [255, 254] on link "Tests par tekstu" at bounding box center [299, 251] width 163 height 22
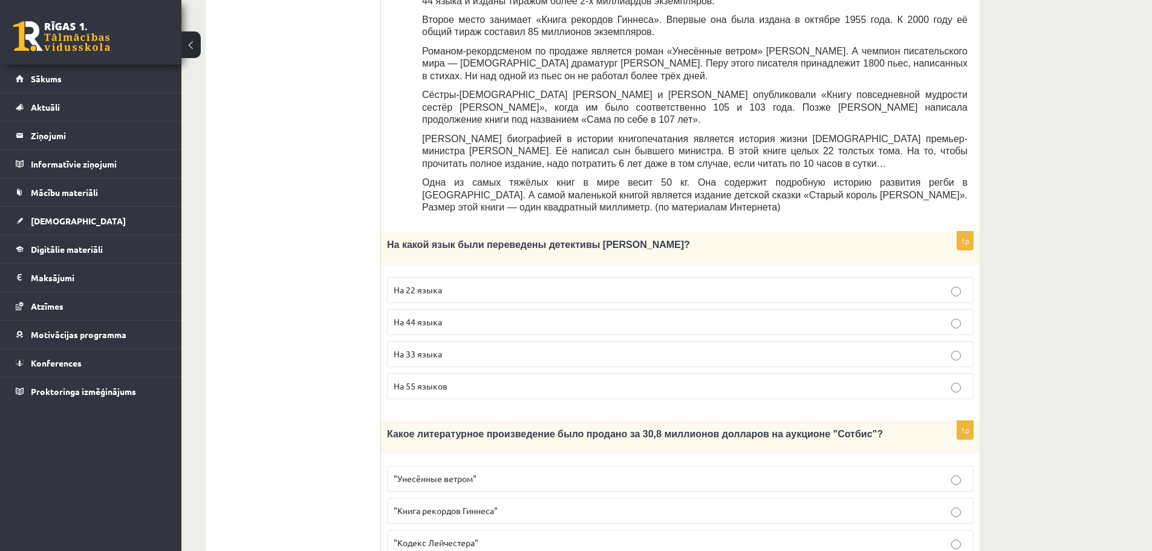
scroll to position [517, 0]
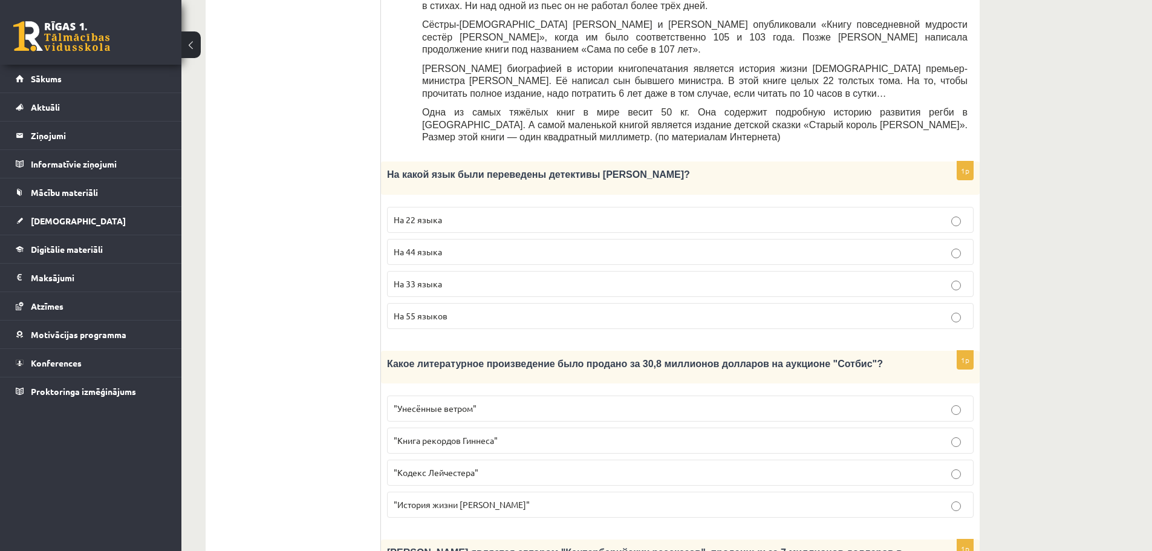
click at [518, 466] on p ""Кодекс Лейчестера"" at bounding box center [680, 472] width 573 height 13
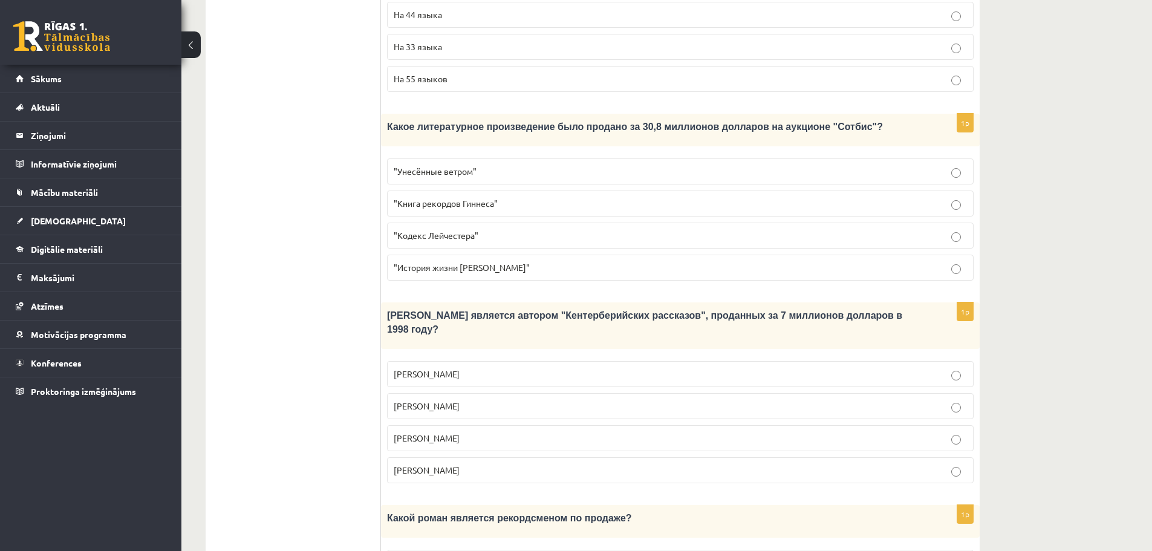
scroll to position [759, 0]
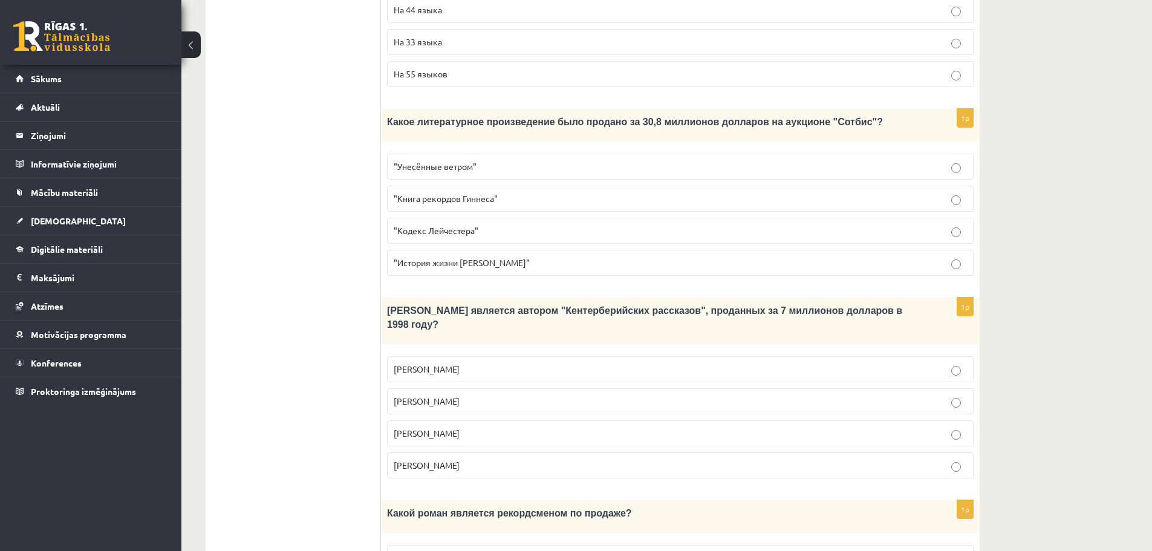
click at [456, 427] on p "[PERSON_NAME]" at bounding box center [680, 433] width 573 height 13
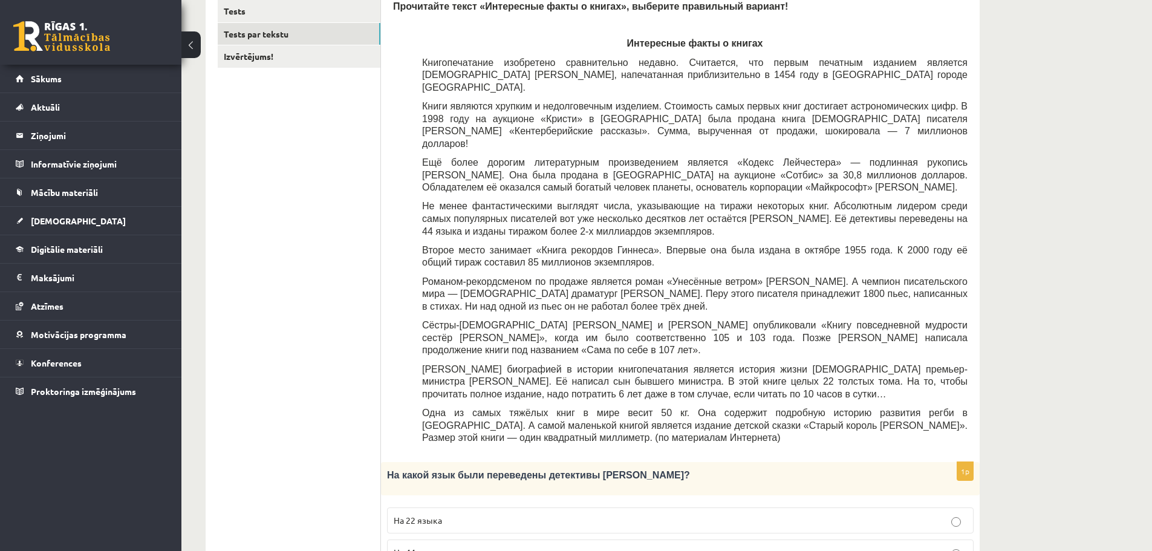
scroll to position [215, 0]
click at [502, 548] on p "На 44 языка" at bounding box center [680, 554] width 573 height 13
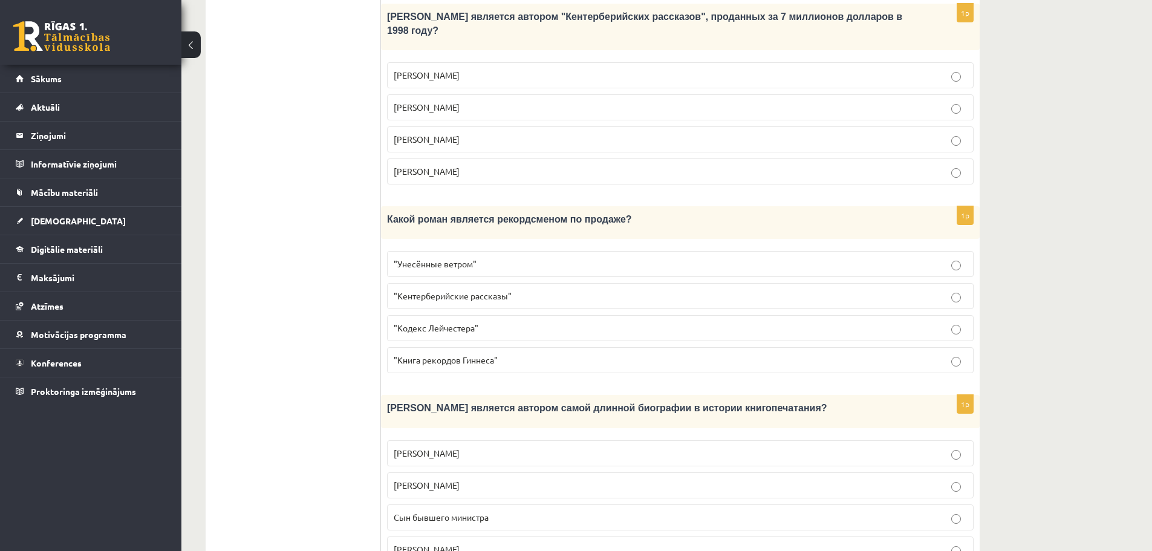
scroll to position [1062, 0]
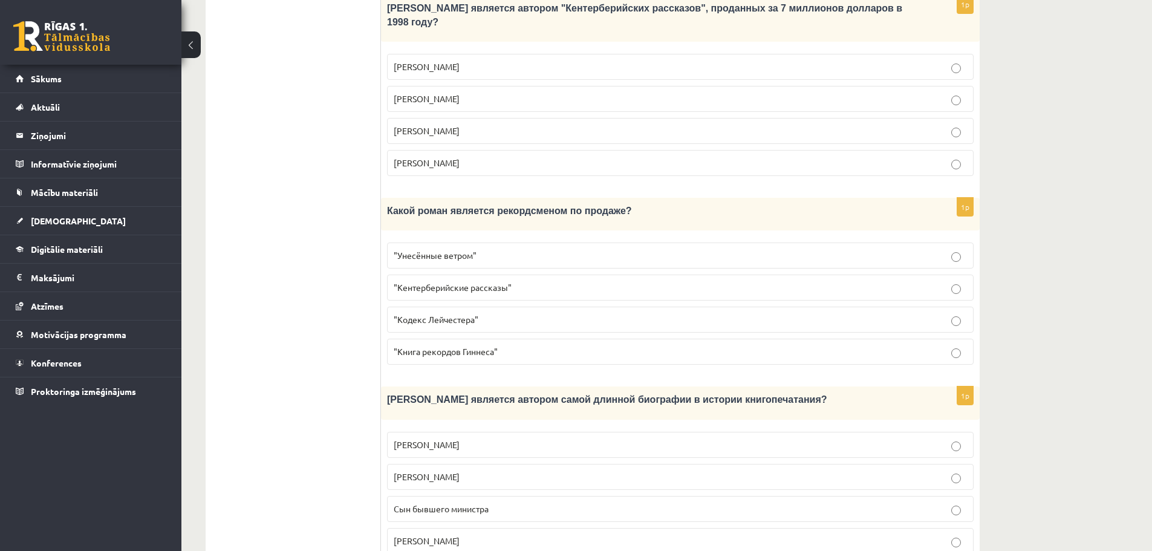
click at [581, 249] on p ""Унесённые ветром"" at bounding box center [680, 255] width 573 height 13
click at [506, 502] on p "Сын бывшего министра" at bounding box center [680, 508] width 573 height 13
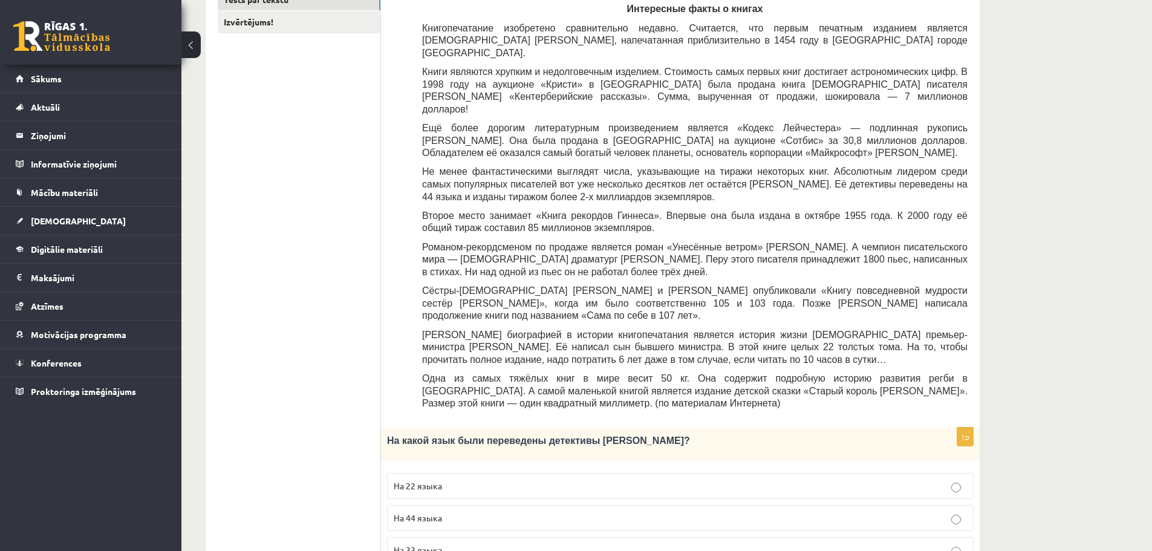
scroll to position [0, 0]
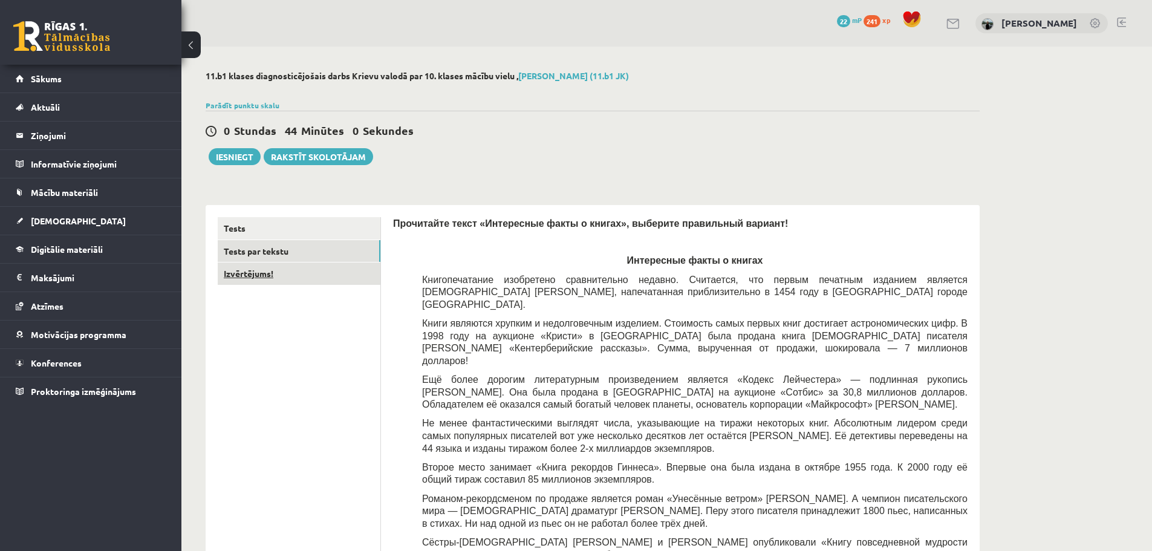
click at [252, 279] on link "Izvērtējums!" at bounding box center [299, 273] width 163 height 22
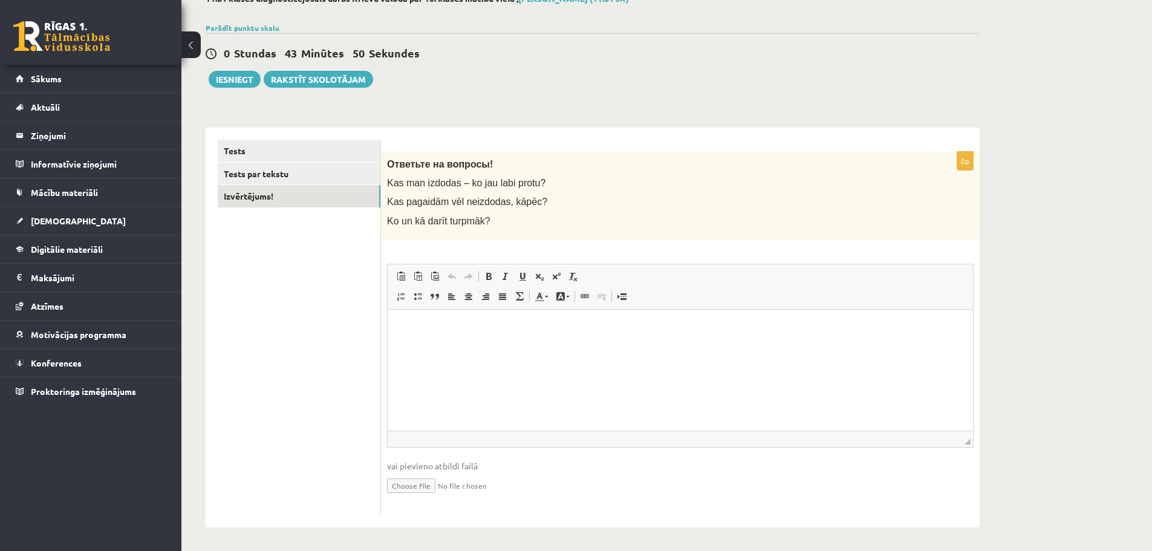
scroll to position [79, 0]
click at [462, 340] on html at bounding box center [680, 326] width 585 height 37
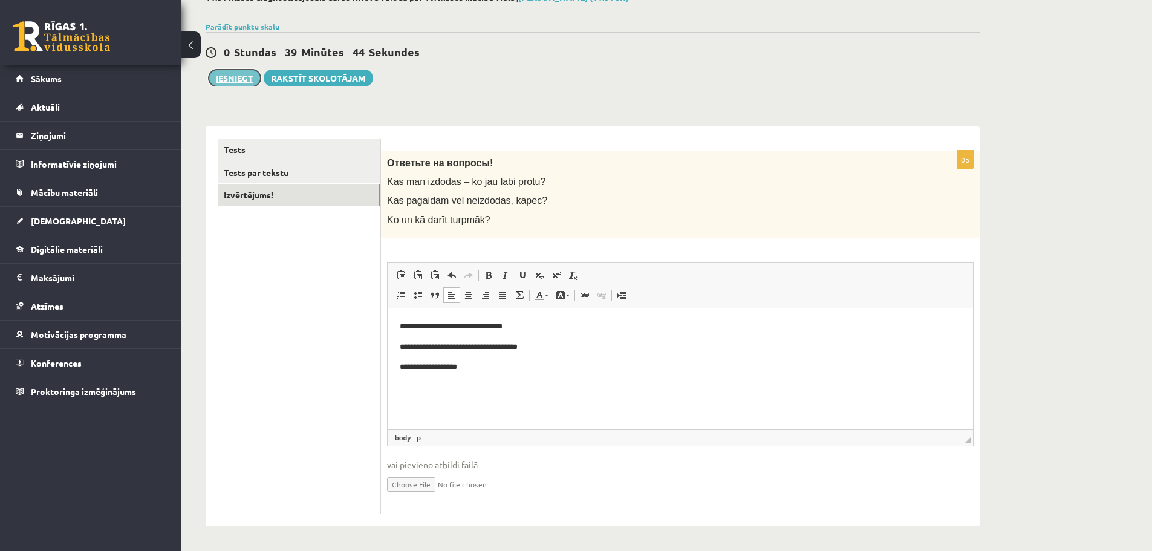
click at [244, 71] on button "Iesniegt" at bounding box center [235, 78] width 52 height 17
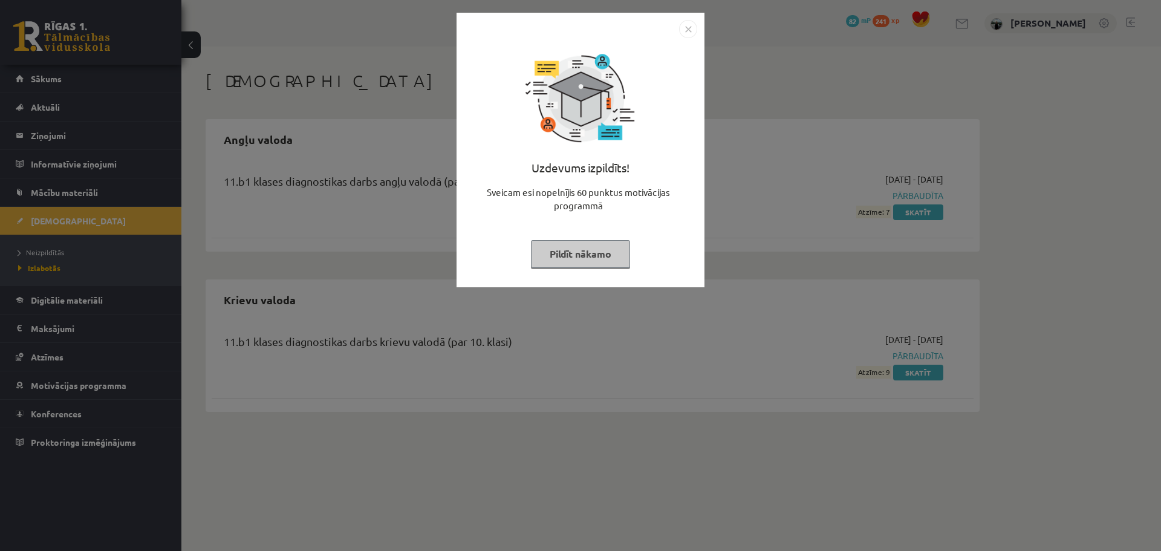
click at [689, 26] on img "Close" at bounding box center [688, 29] width 18 height 18
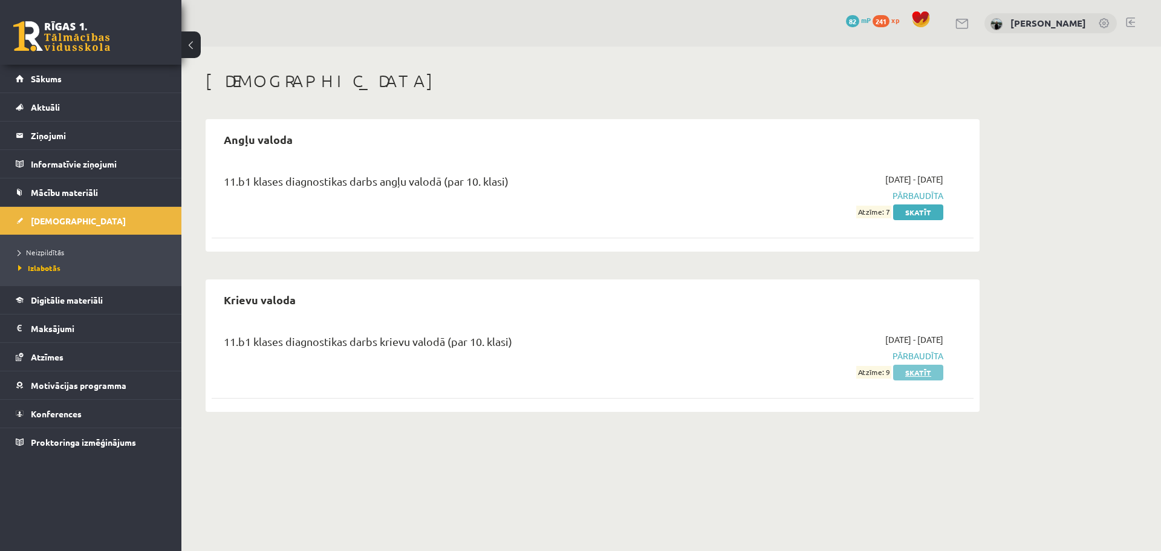
click at [924, 366] on link "Skatīt" at bounding box center [918, 373] width 50 height 16
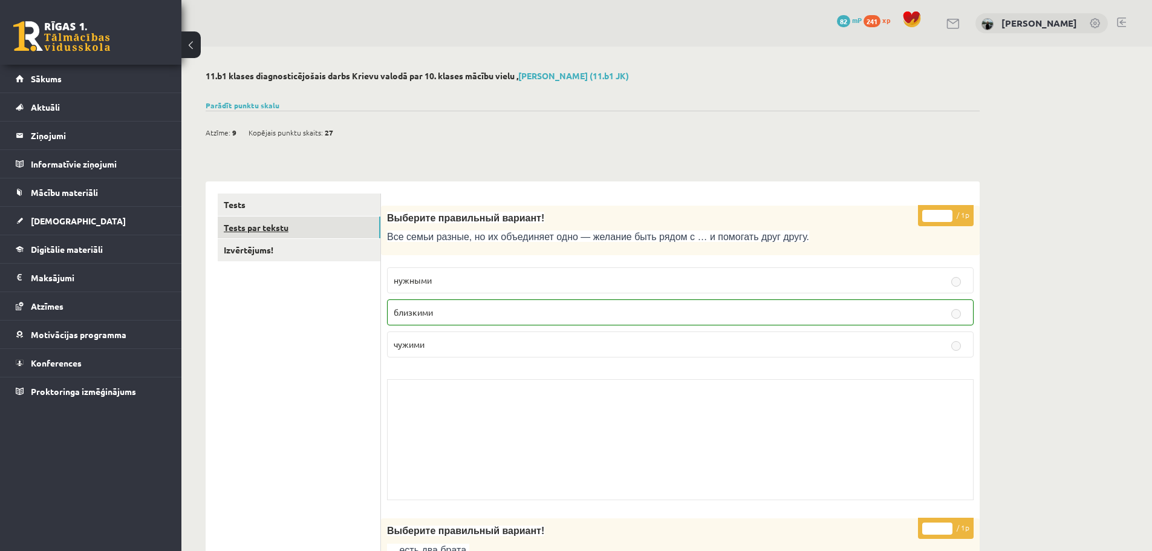
click at [347, 224] on link "Tests par tekstu" at bounding box center [299, 227] width 163 height 22
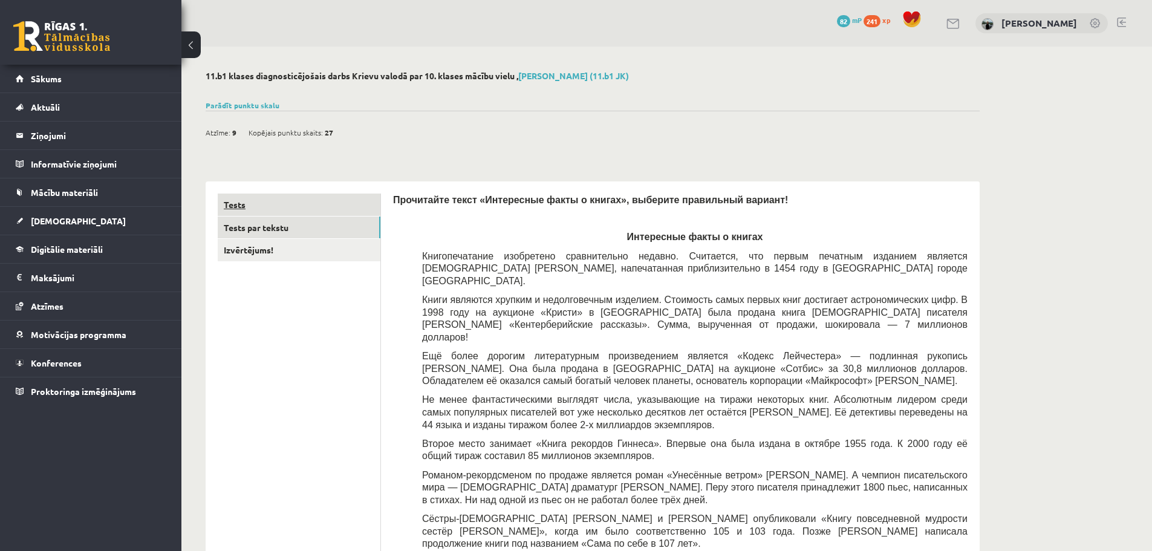
click at [312, 199] on link "Tests" at bounding box center [299, 204] width 163 height 22
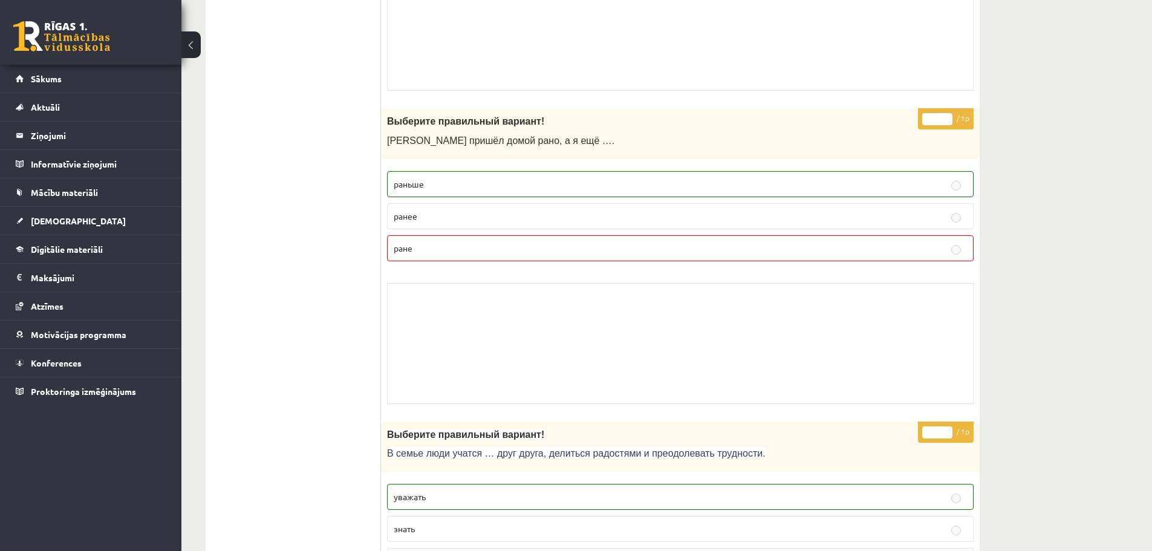
scroll to position [1330, 0]
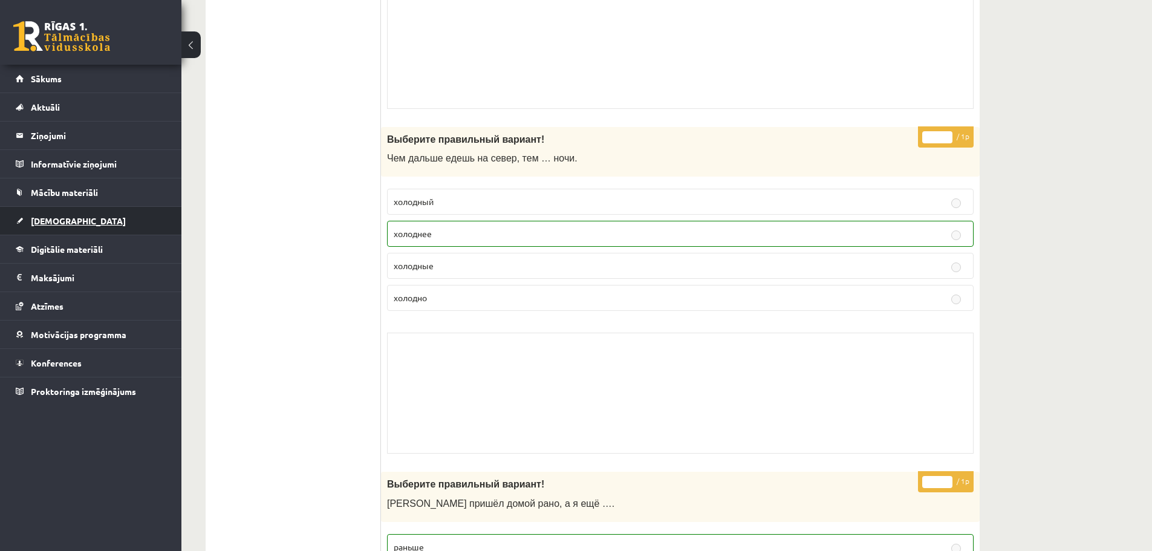
click at [88, 226] on link "[DEMOGRAPHIC_DATA]" at bounding box center [91, 221] width 151 height 28
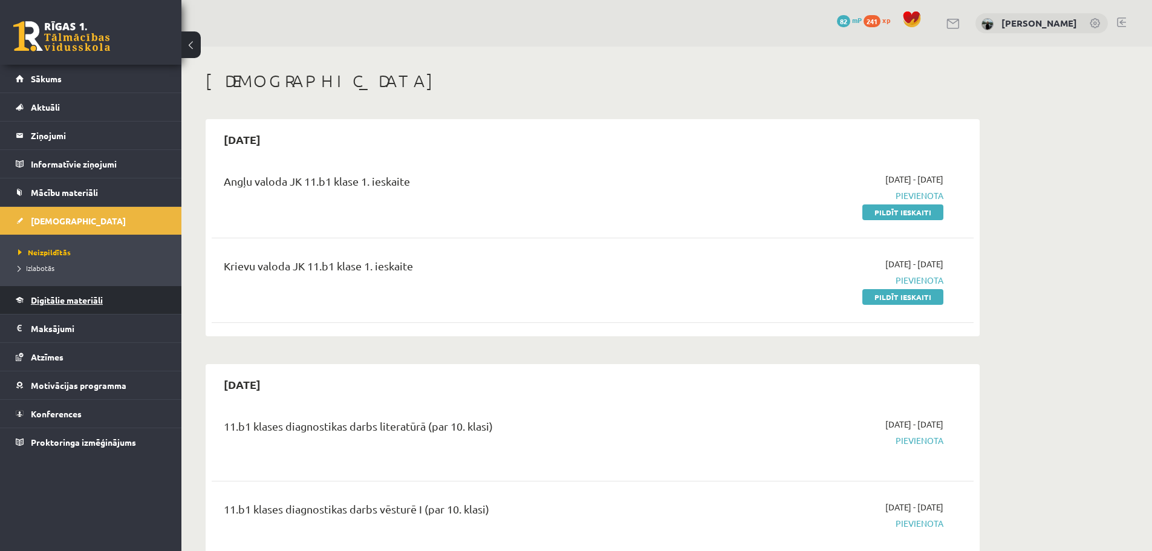
click at [88, 291] on link "Digitālie materiāli" at bounding box center [91, 300] width 151 height 28
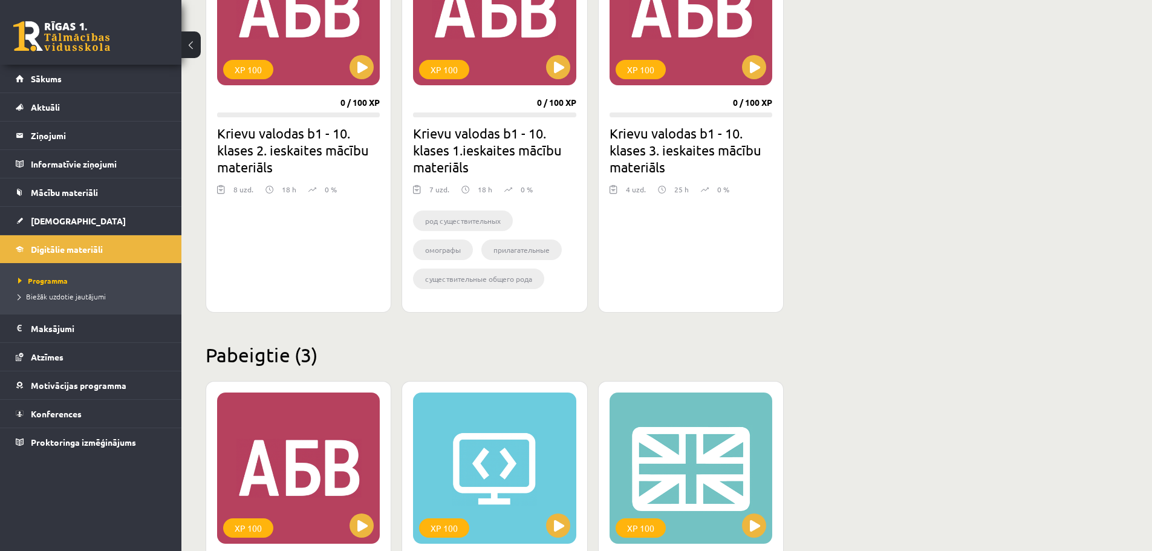
scroll to position [2898, 0]
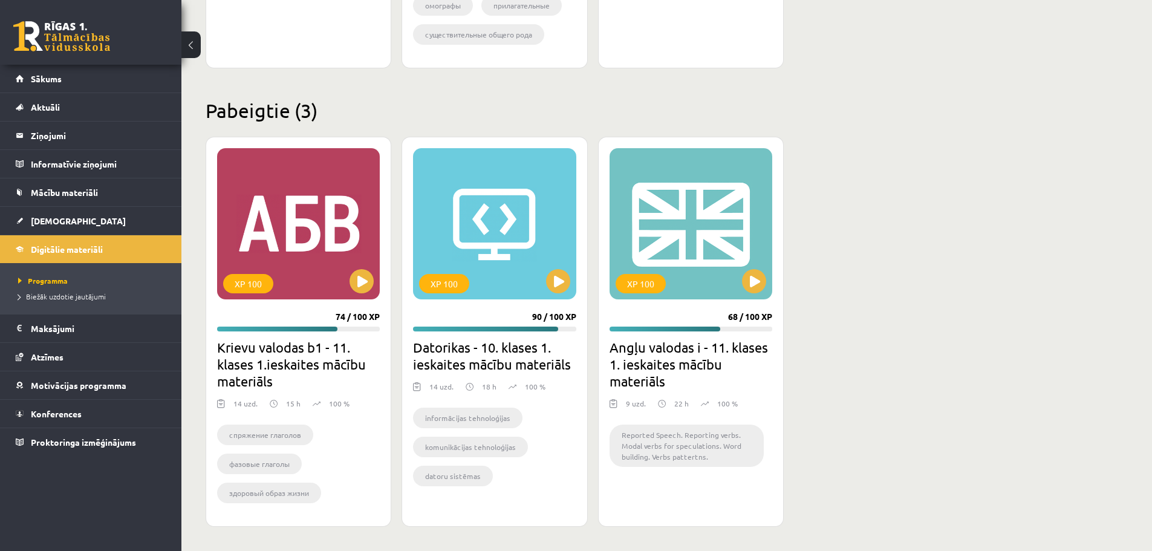
drag, startPoint x: 1098, startPoint y: 118, endPoint x: 1023, endPoint y: 328, distance: 223.3
click at [83, 229] on link "[DEMOGRAPHIC_DATA]" at bounding box center [91, 221] width 151 height 28
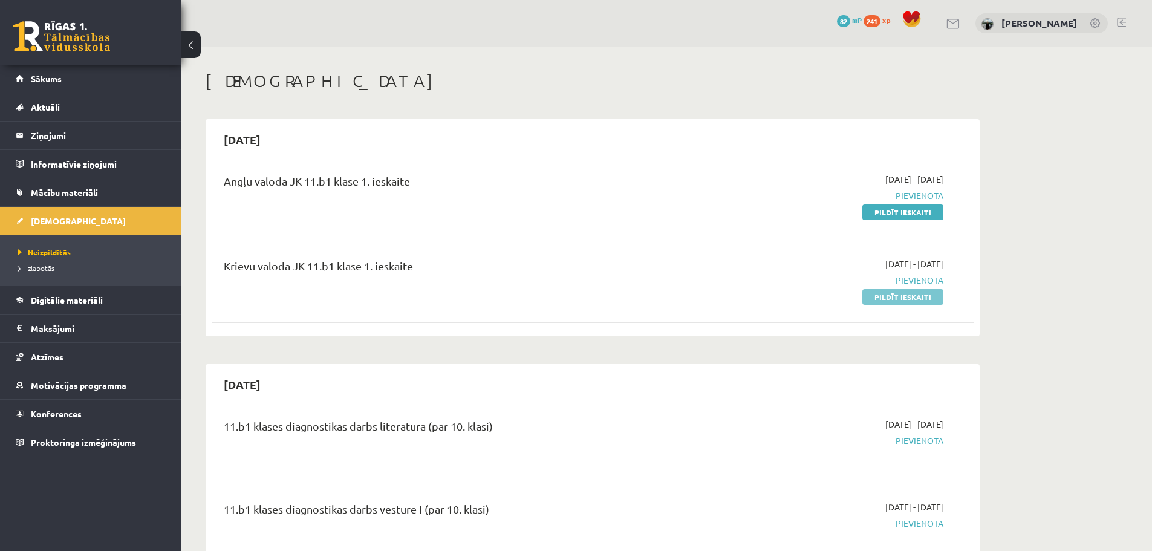
click at [900, 303] on link "Pildīt ieskaiti" at bounding box center [902, 297] width 81 height 16
click at [30, 268] on span "Izlabotās" at bounding box center [36, 268] width 36 height 10
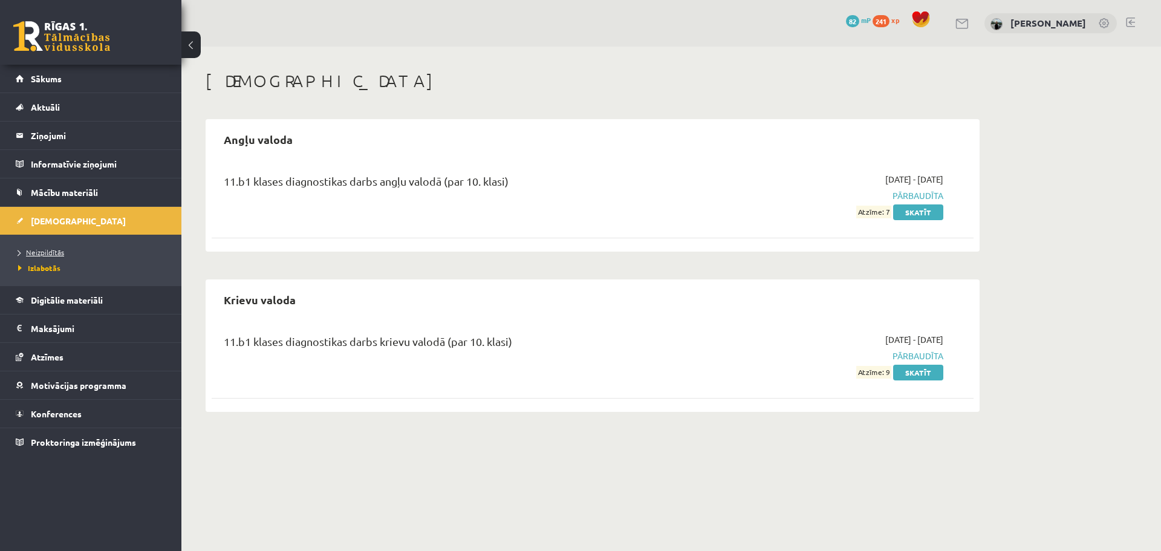
click at [60, 254] on span "Neizpildītās" at bounding box center [41, 252] width 46 height 10
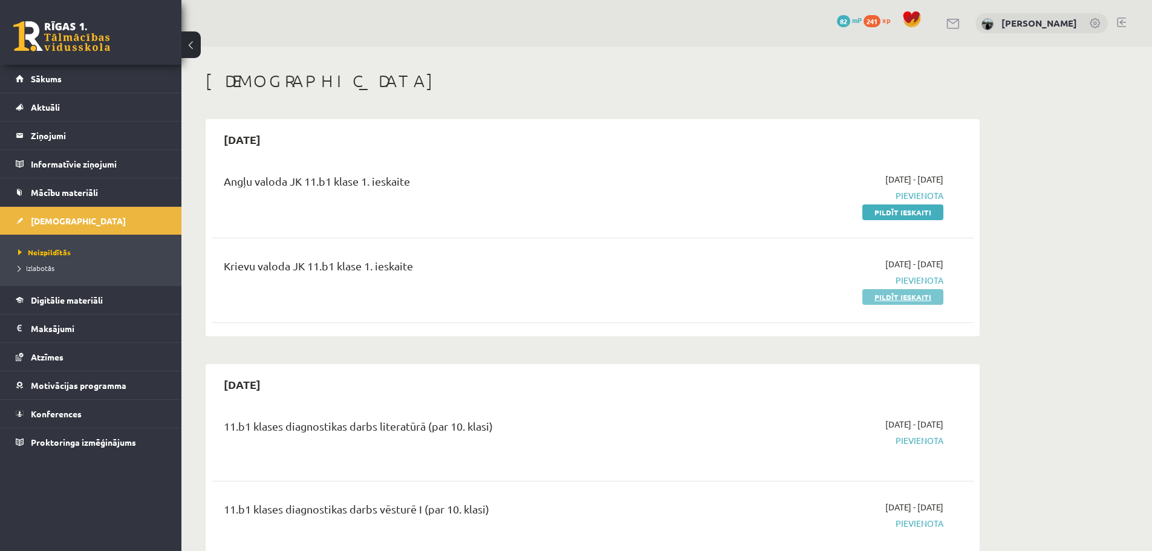
click at [923, 300] on link "Pildīt ieskaiti" at bounding box center [902, 297] width 81 height 16
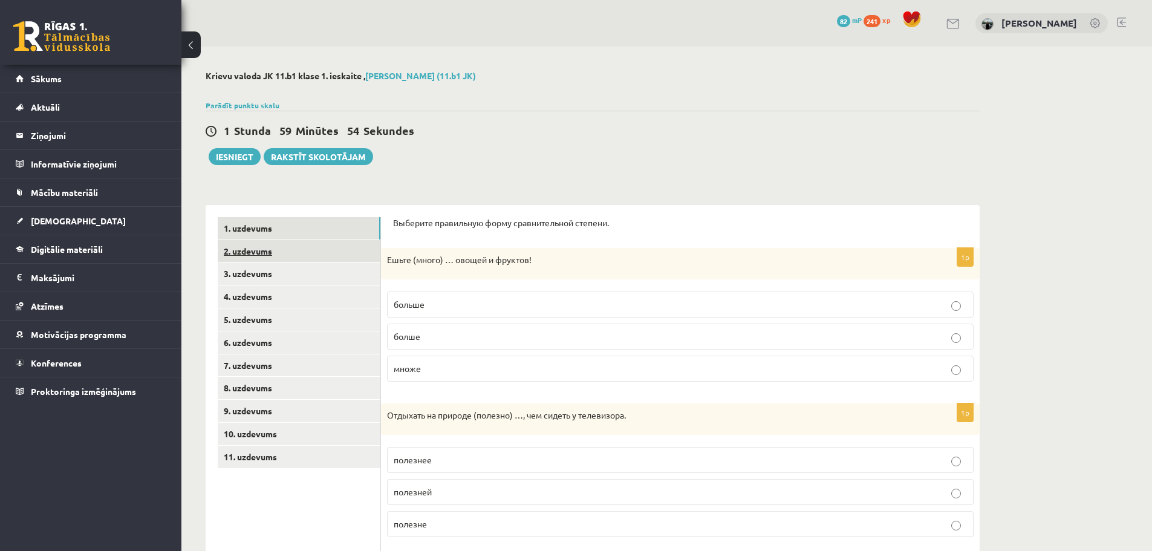
click at [250, 254] on link "2. uzdevums" at bounding box center [299, 251] width 163 height 22
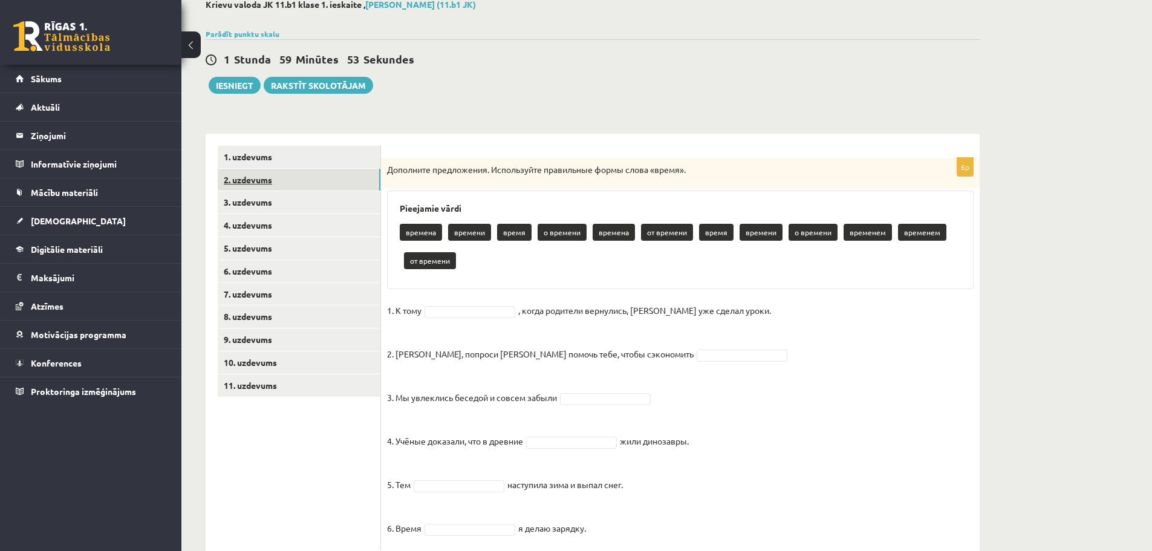
scroll to position [108, 0]
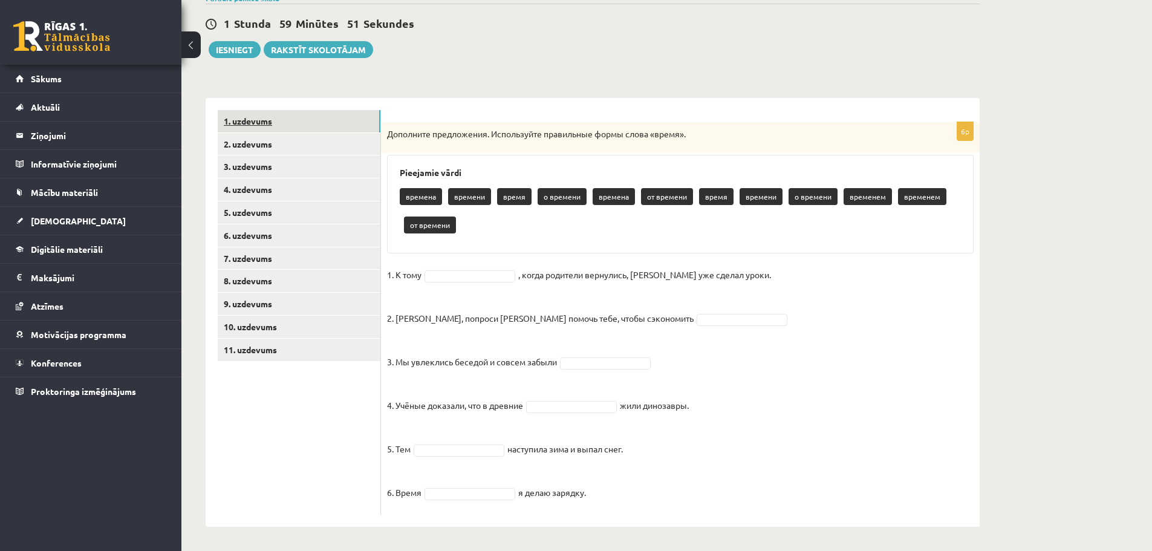
click at [273, 124] on link "1. uzdevums" at bounding box center [299, 121] width 163 height 22
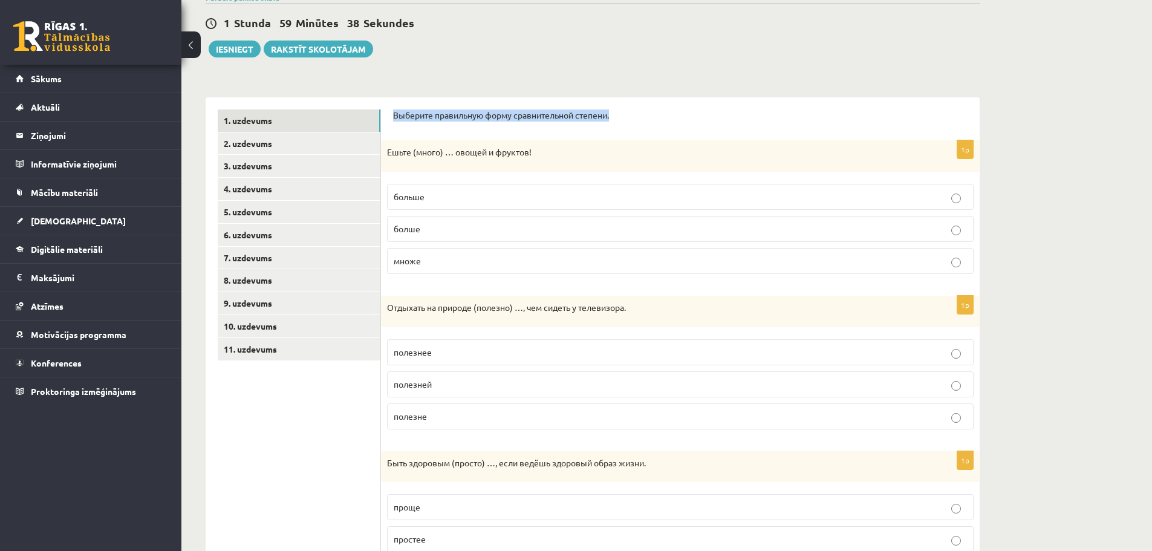
drag, startPoint x: 391, startPoint y: 115, endPoint x: 592, endPoint y: 109, distance: 201.4
click at [626, 127] on div "Выберите правильную форму сравнительной степени. 1p Ешьте (много) … овощей и фр…" at bounding box center [680, 506] width 598 height 819
copy p "Выберите правильную форму сравнительной степени."
click at [504, 195] on p "больше" at bounding box center [680, 196] width 573 height 13
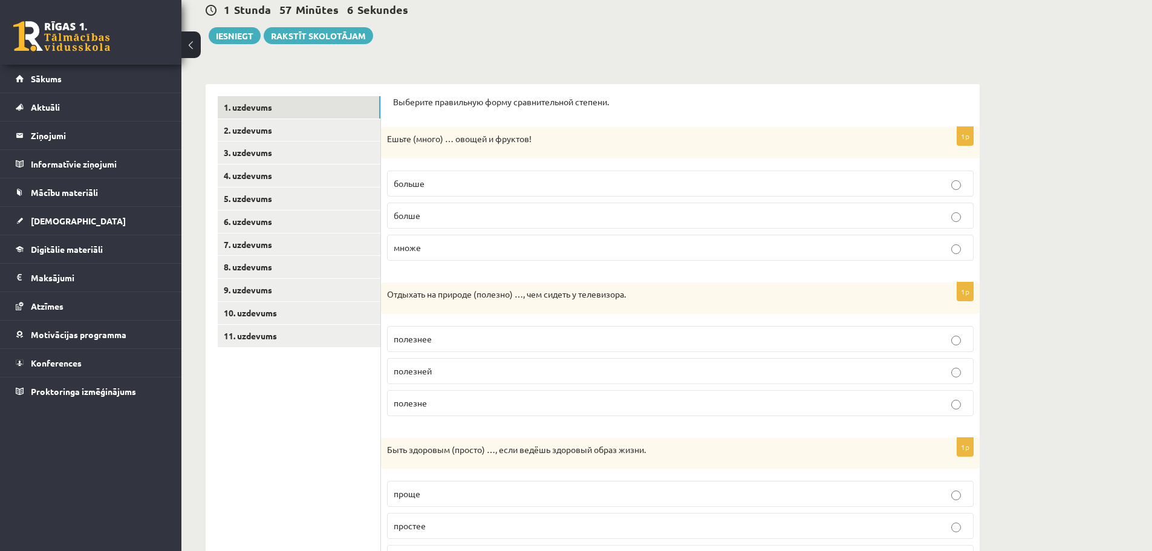
scroll to position [181, 0]
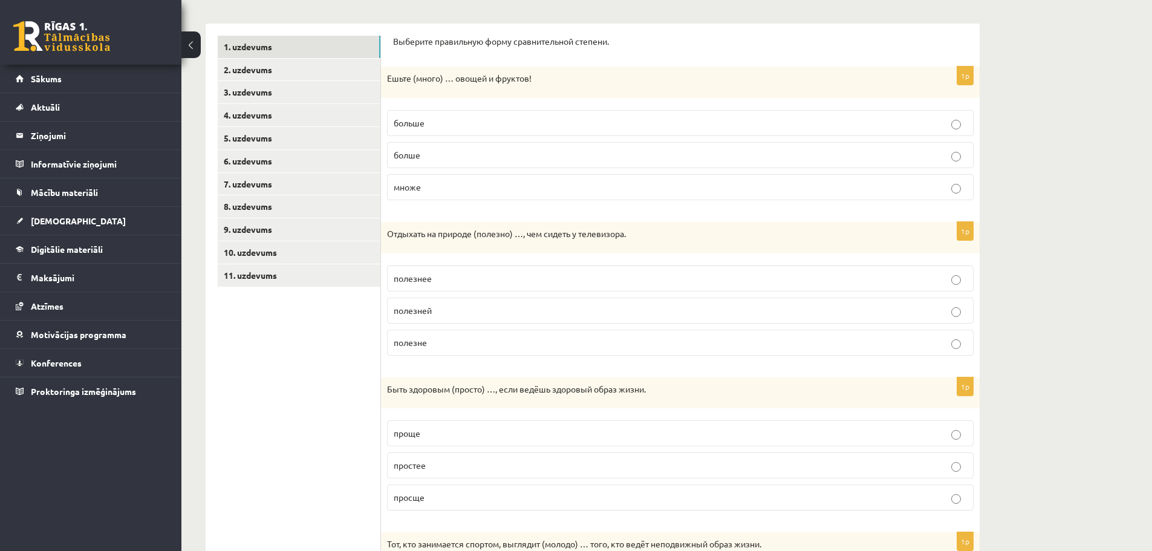
click at [464, 281] on p "полезнее" at bounding box center [680, 278] width 573 height 13
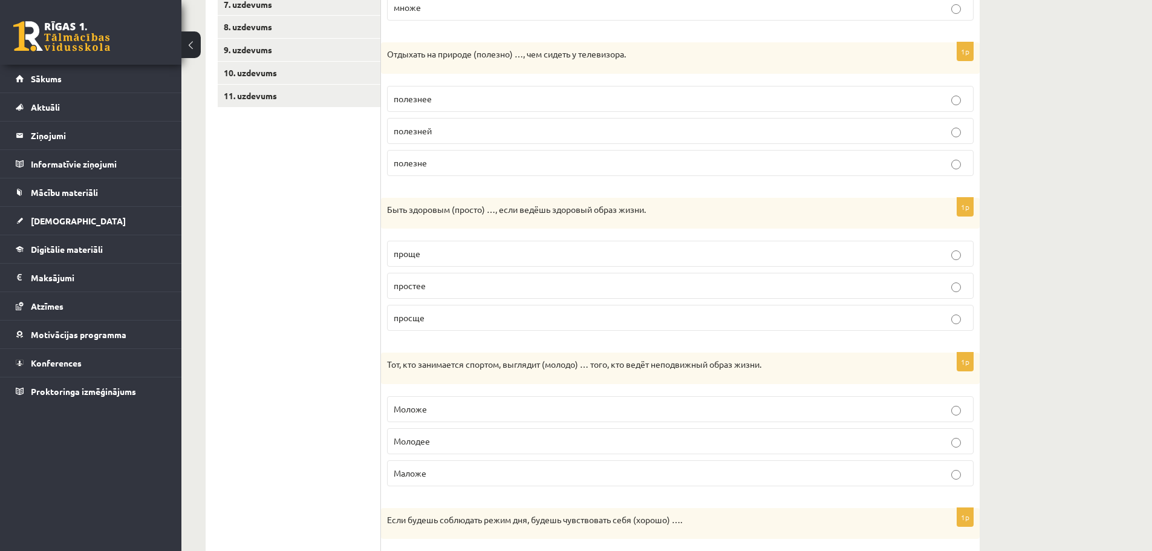
scroll to position [363, 0]
click at [472, 248] on p "проще" at bounding box center [680, 251] width 573 height 13
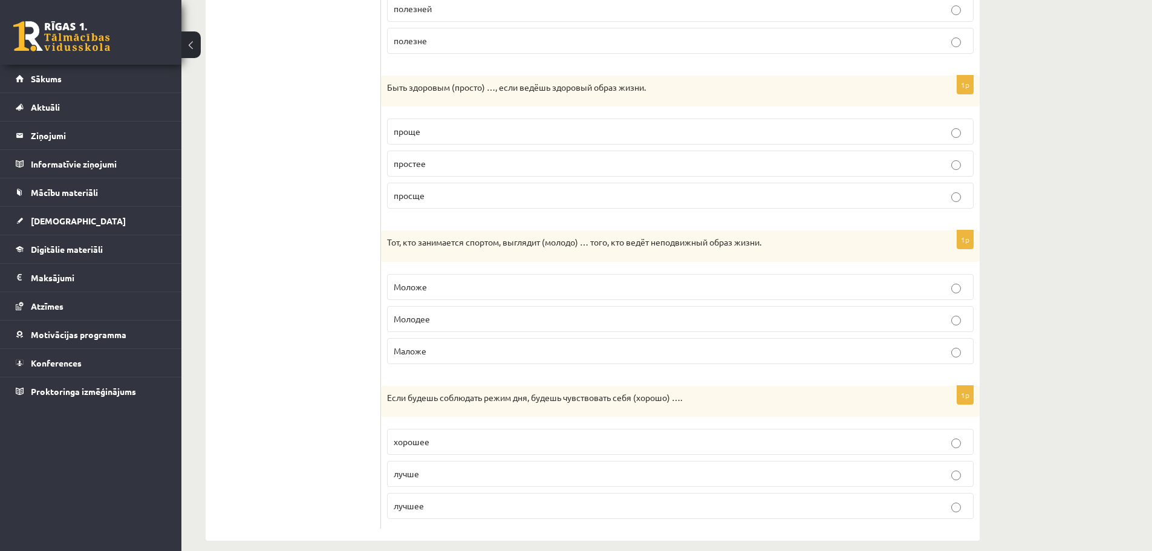
scroll to position [484, 0]
click at [440, 354] on p "Маложе" at bounding box center [680, 350] width 573 height 13
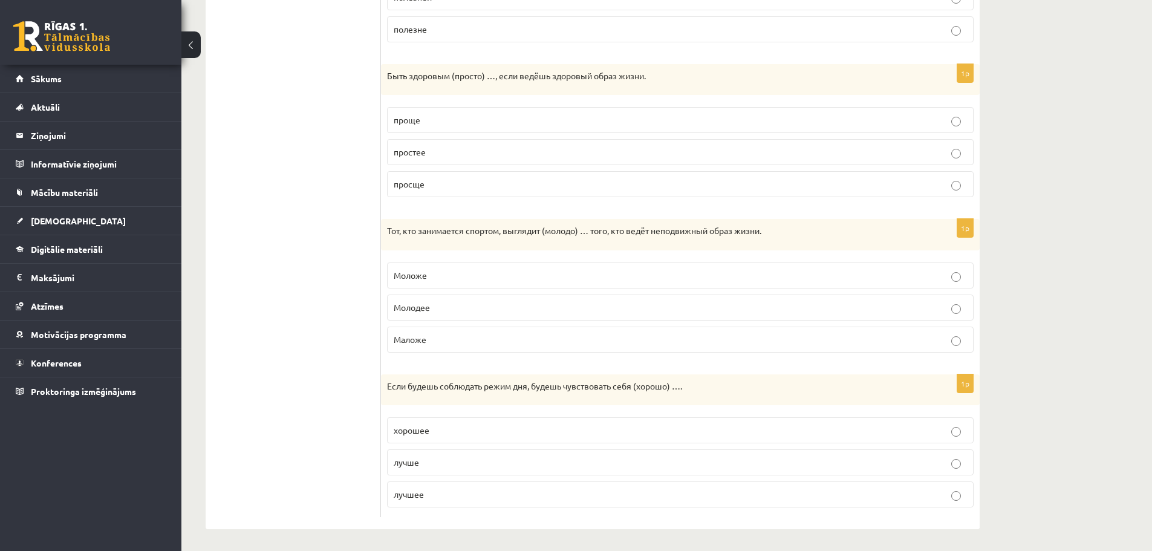
scroll to position [498, 0]
click at [463, 459] on p "лучше" at bounding box center [680, 459] width 573 height 13
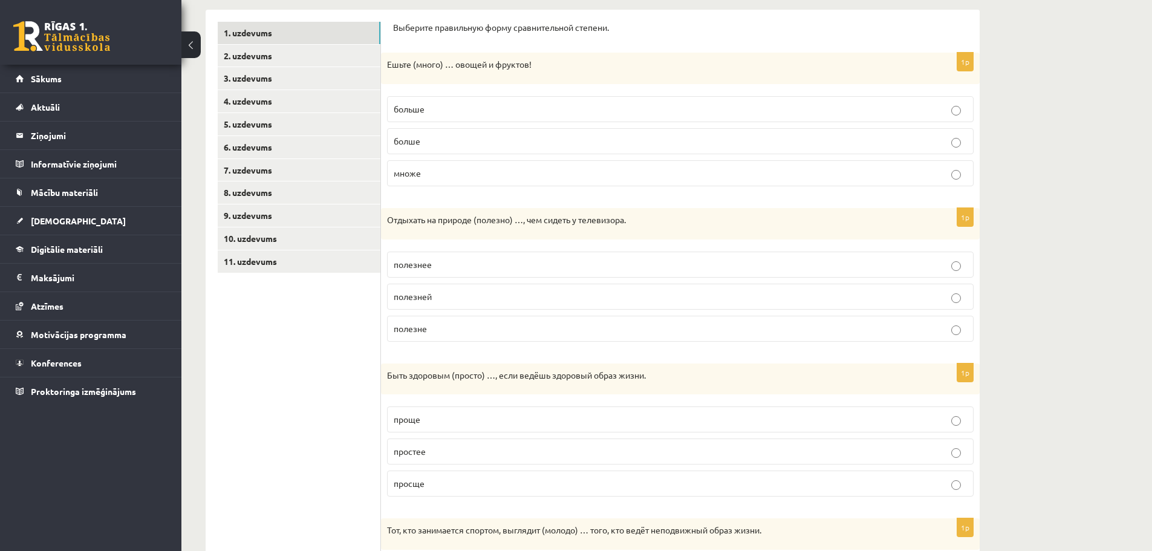
scroll to position [0, 0]
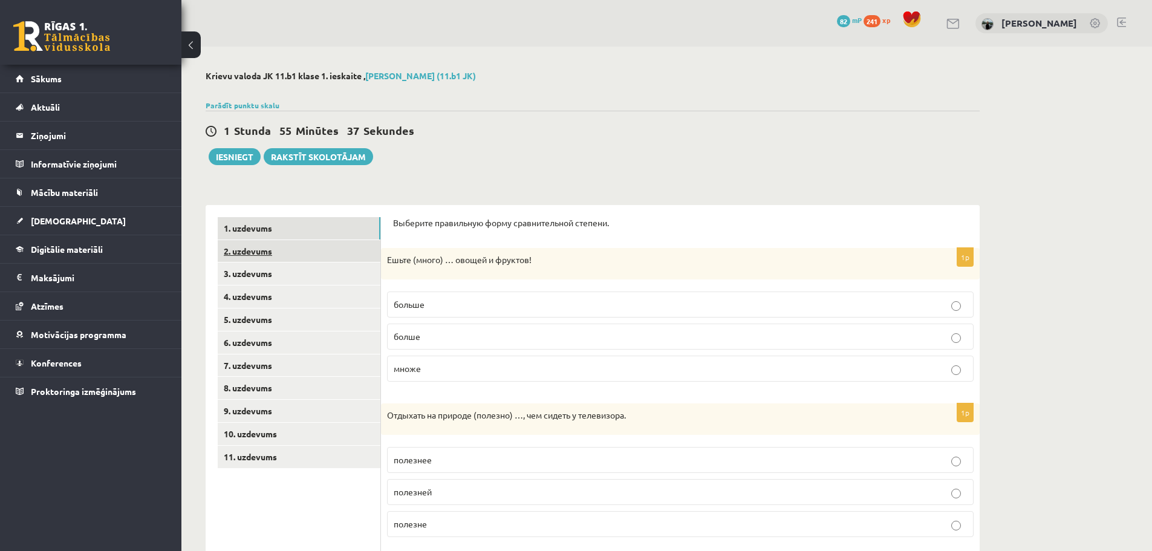
click at [264, 251] on link "2. uzdevums" at bounding box center [299, 251] width 163 height 22
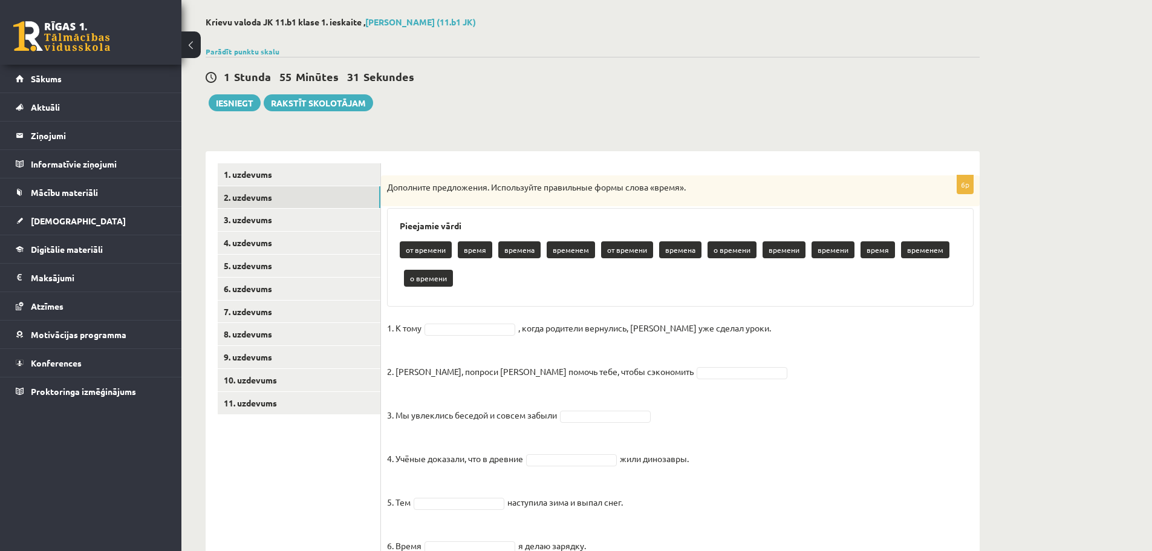
scroll to position [108, 0]
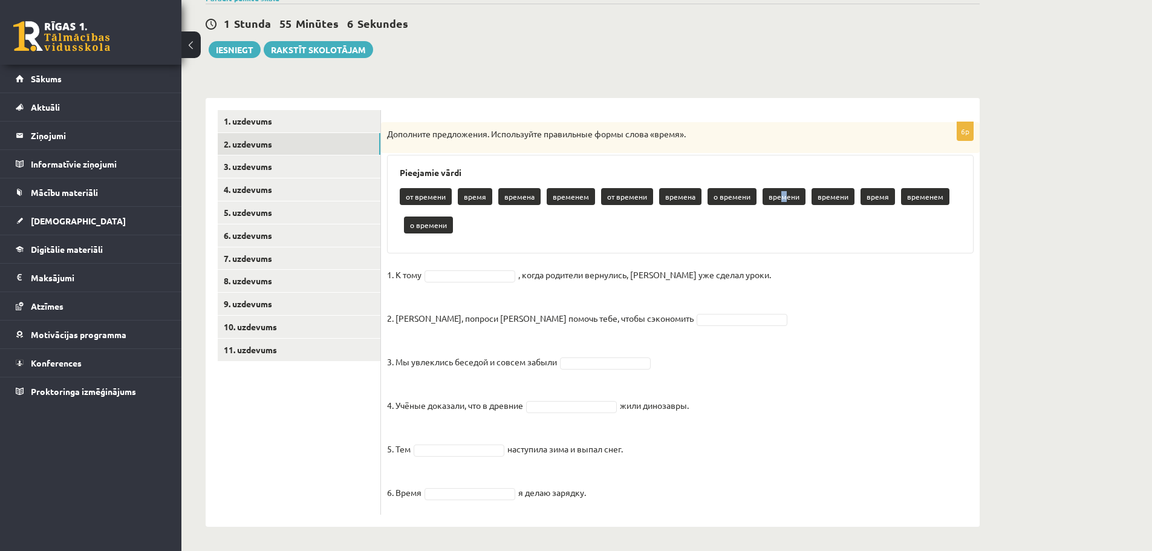
click at [776, 198] on p "времени" at bounding box center [783, 196] width 43 height 17
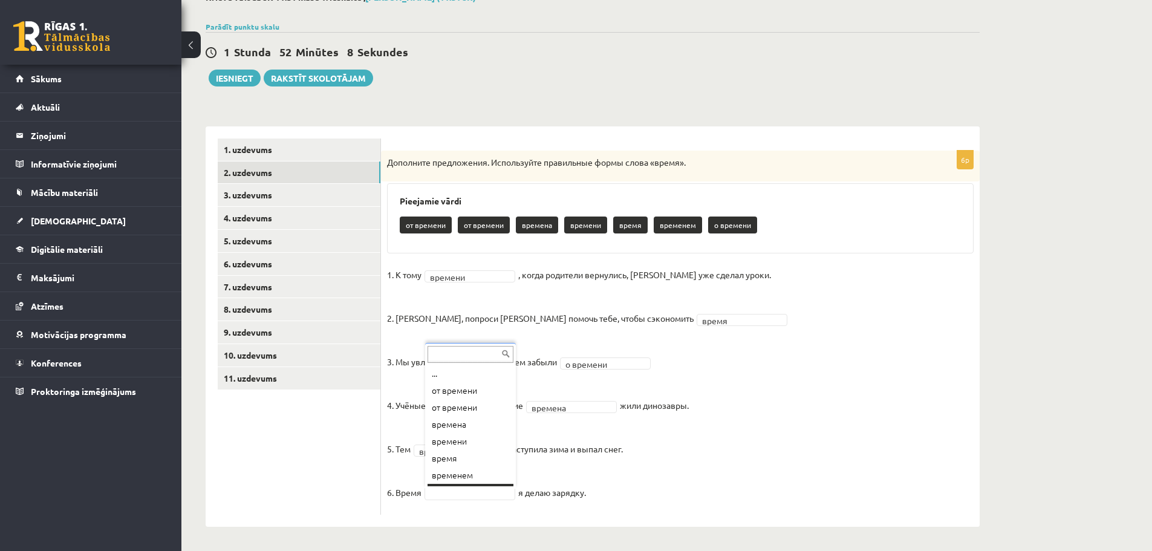
scroll to position [15, 0]
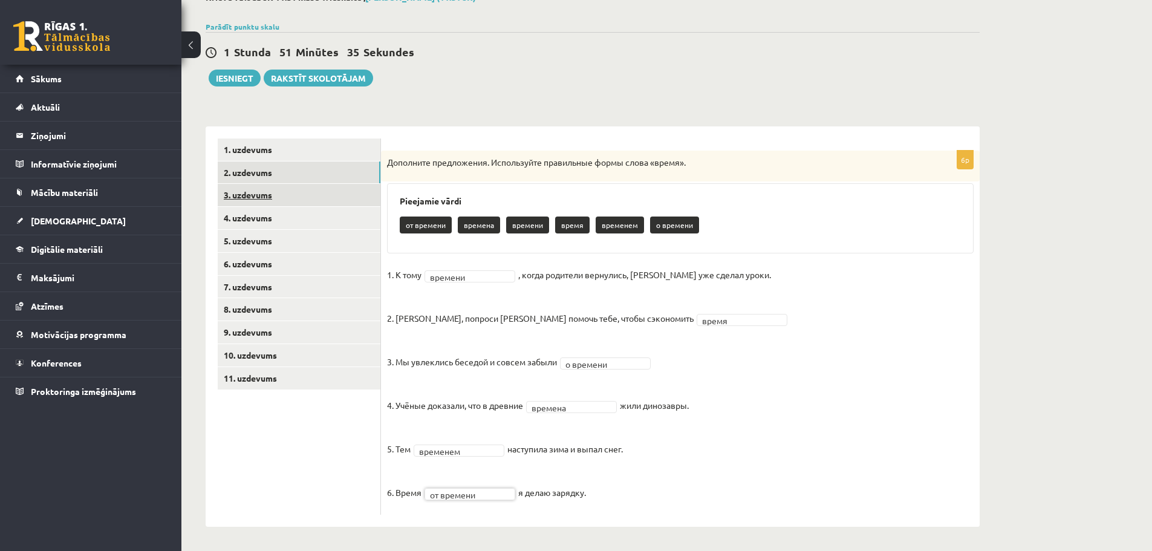
click at [276, 193] on link "3. uzdevums" at bounding box center [299, 195] width 163 height 22
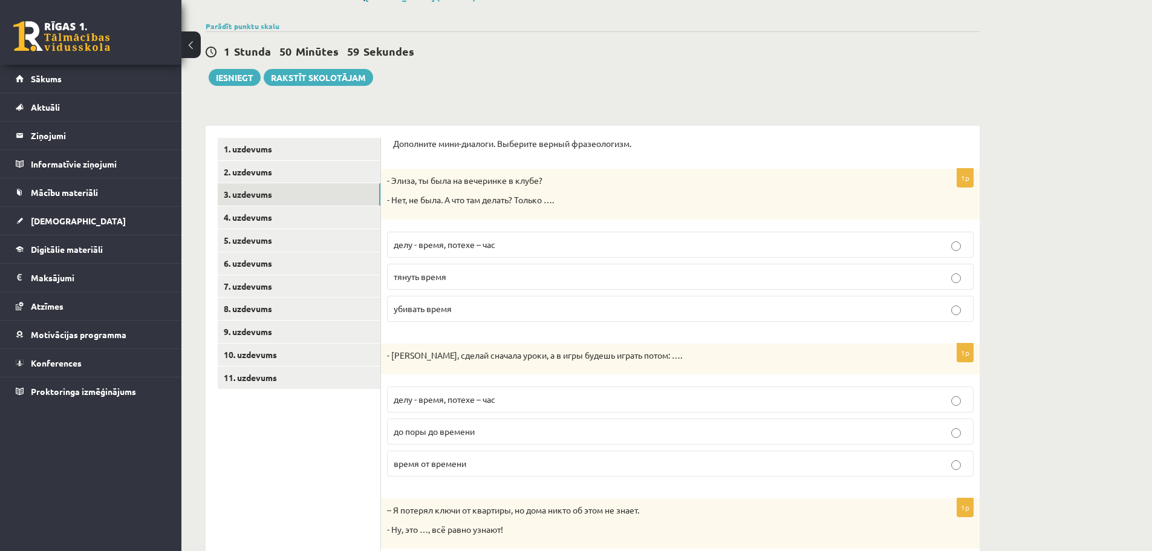
click at [446, 310] on span "убивать время" at bounding box center [423, 308] width 58 height 11
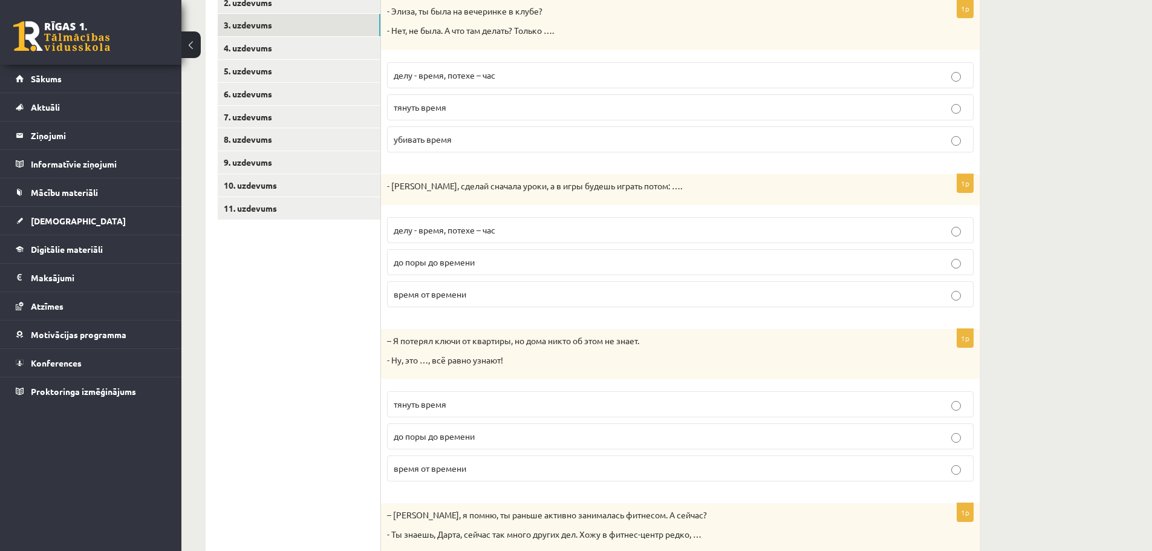
scroll to position [261, 0]
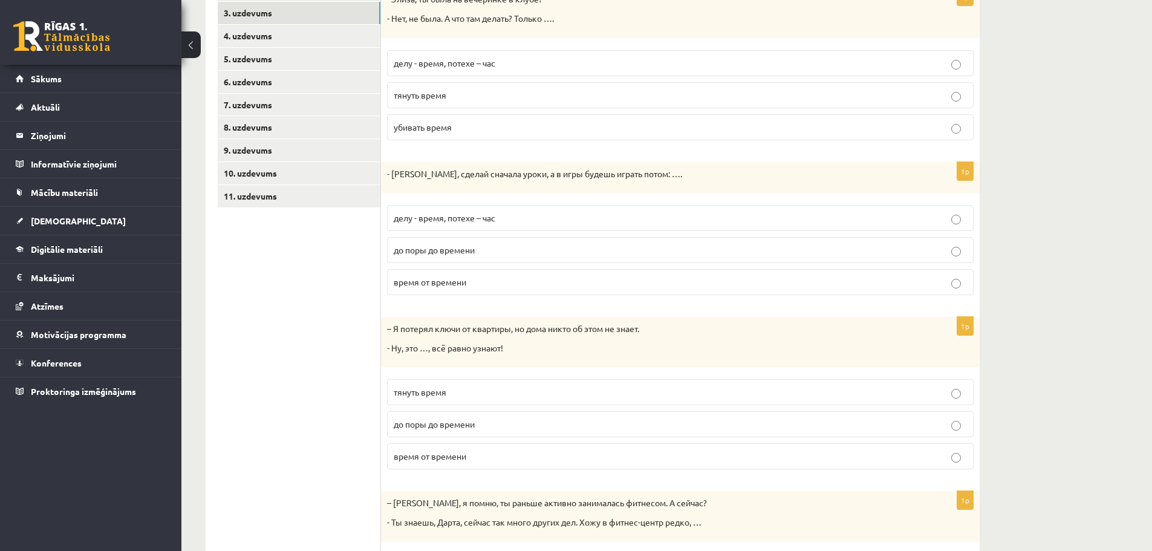
click at [463, 285] on span "время от времени" at bounding box center [430, 281] width 73 height 11
click at [495, 421] on p "до поры до времени" at bounding box center [680, 424] width 573 height 13
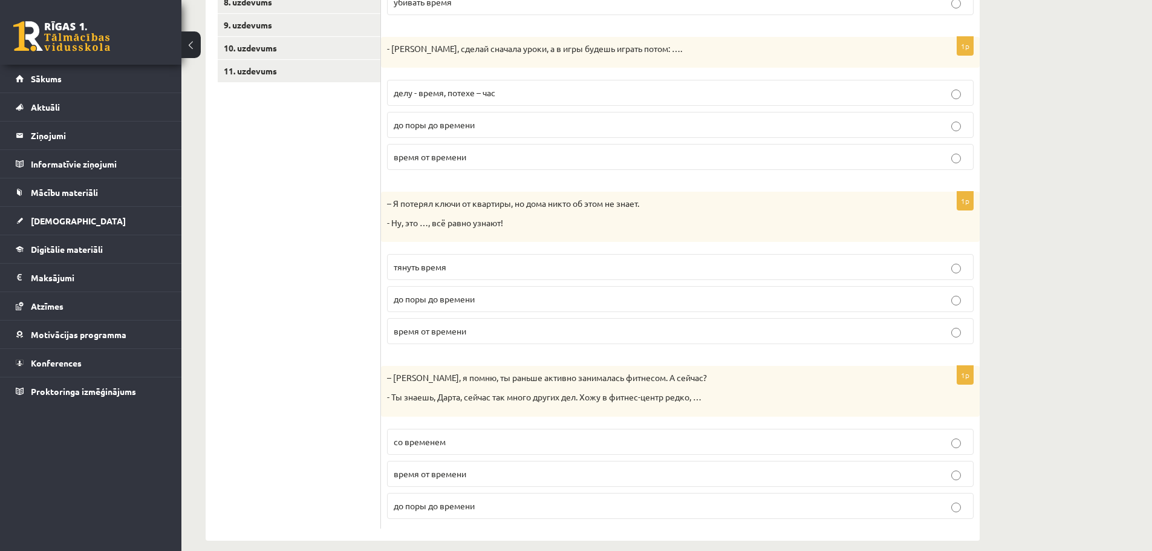
scroll to position [400, 0]
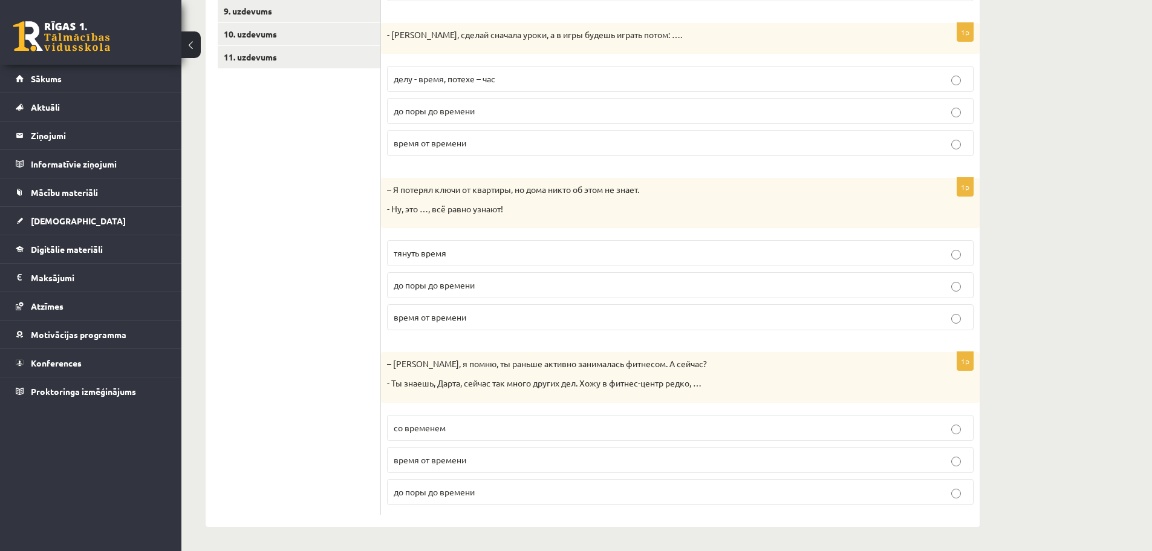
click at [466, 461] on span "время от времени" at bounding box center [430, 459] width 73 height 11
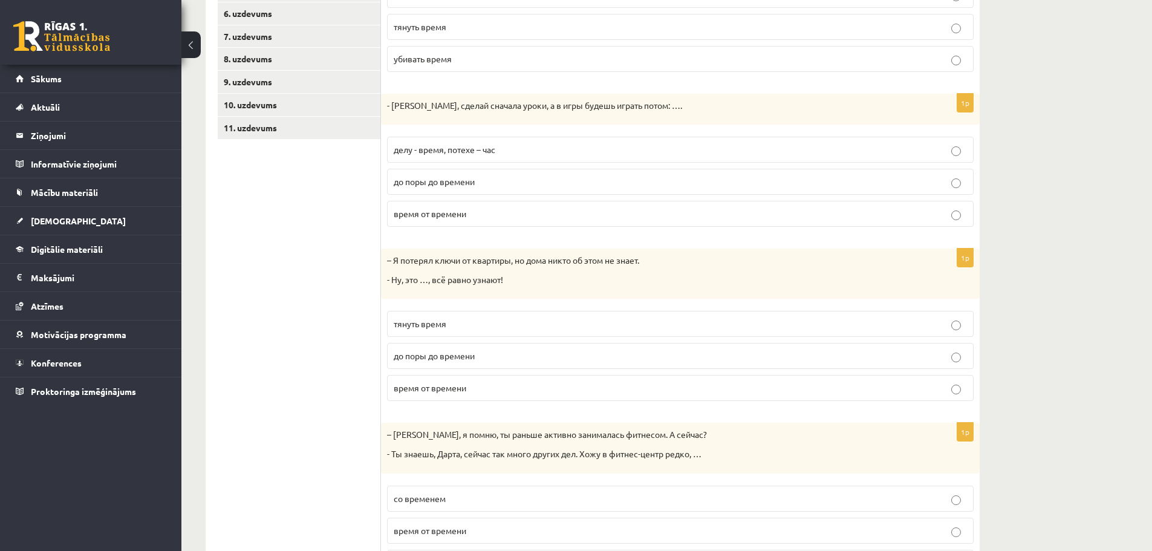
scroll to position [158, 0]
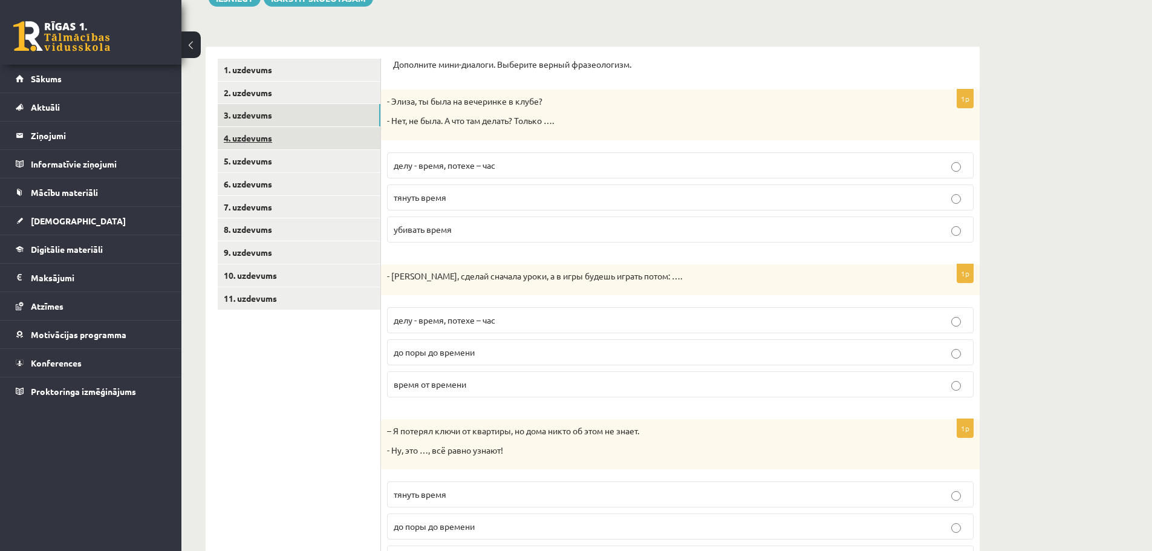
click at [256, 138] on link "4. uzdevums" at bounding box center [299, 138] width 163 height 22
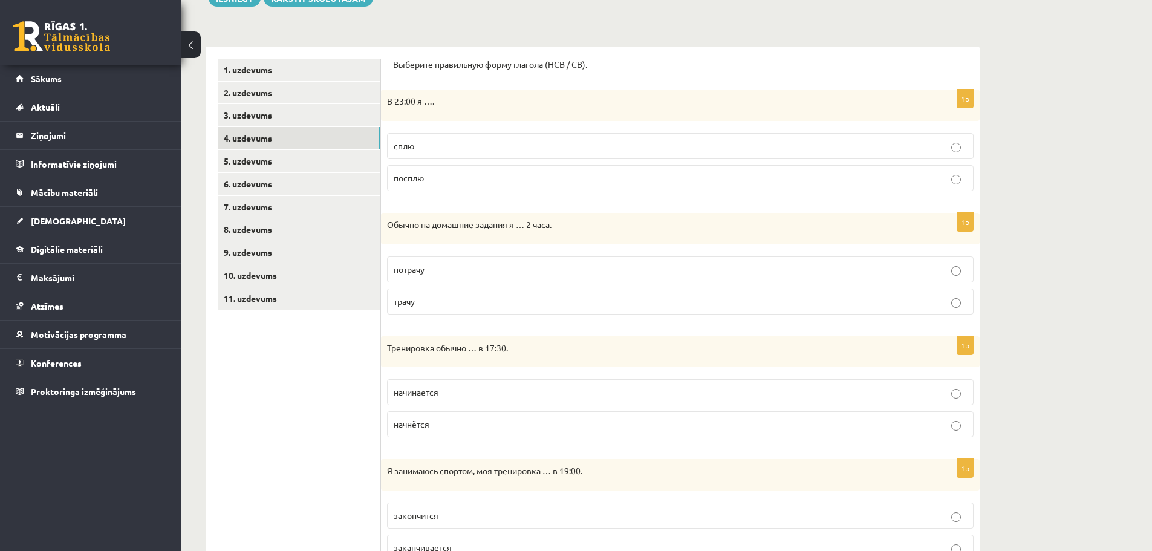
click at [502, 146] on p "сплю" at bounding box center [680, 146] width 573 height 13
click at [518, 303] on p "трачу" at bounding box center [680, 301] width 573 height 13
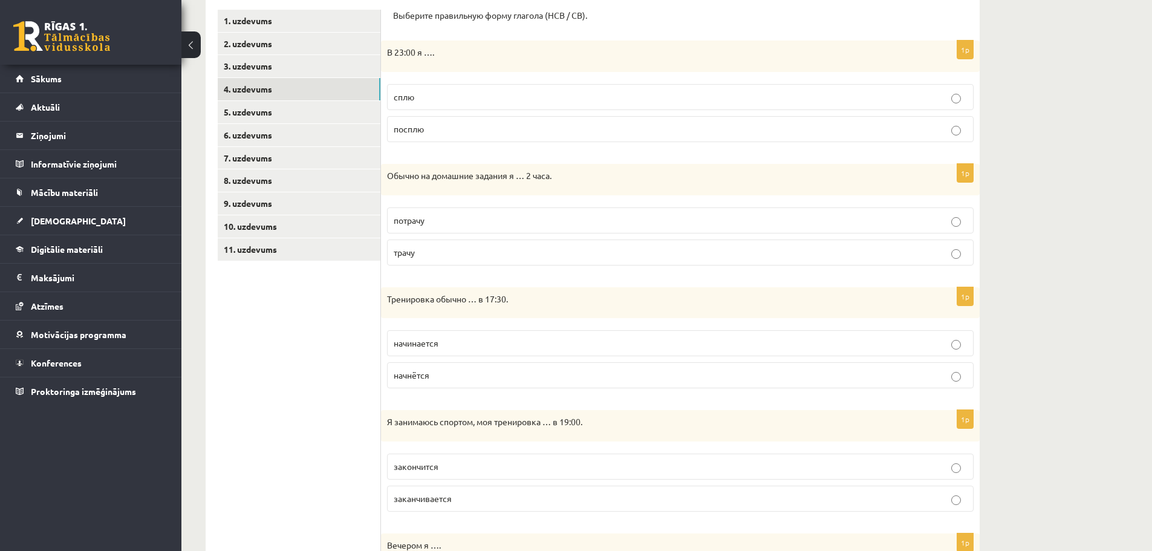
scroll to position [279, 0]
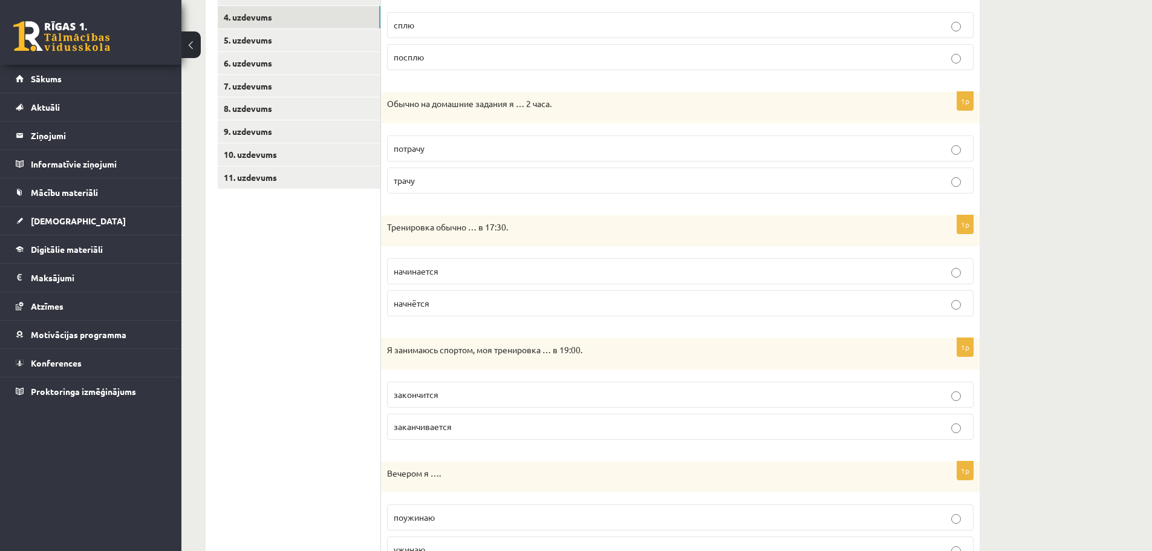
click at [481, 273] on p "начинается" at bounding box center [680, 271] width 573 height 13
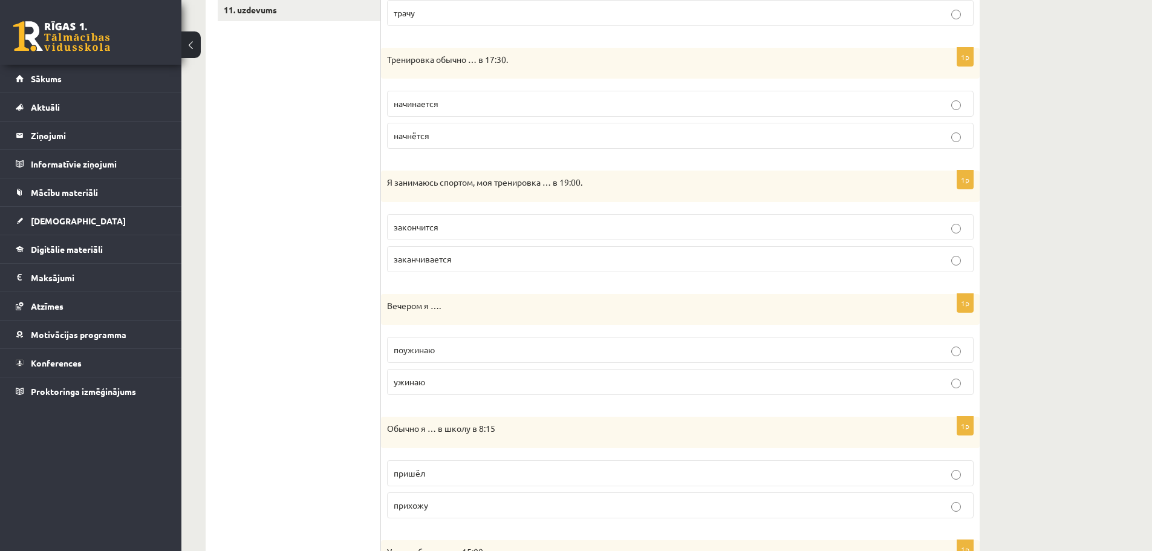
scroll to position [461, 0]
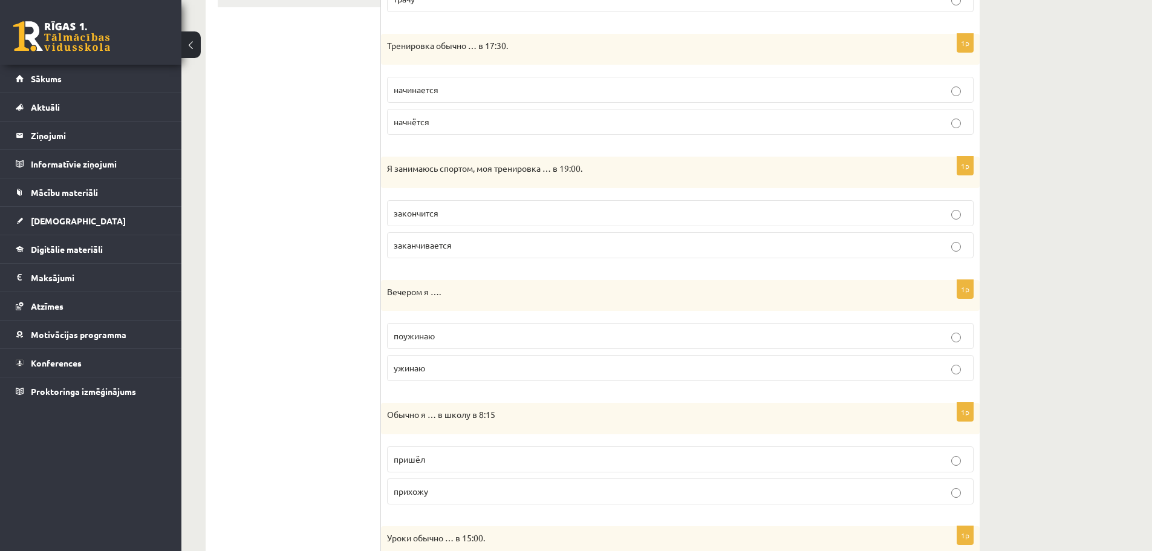
click at [518, 246] on p "заканчивается" at bounding box center [680, 245] width 573 height 13
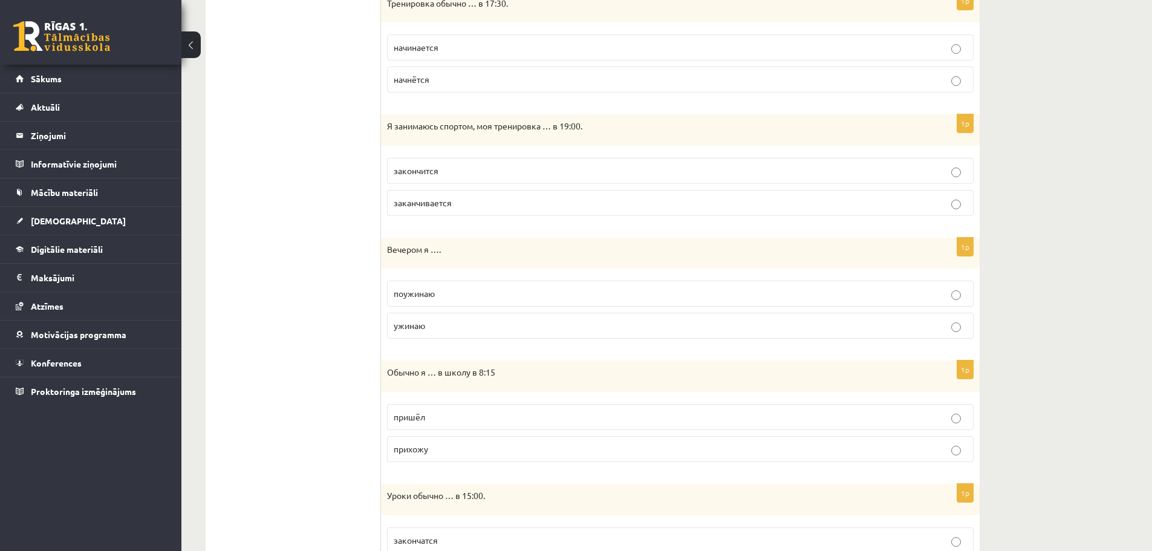
scroll to position [582, 0]
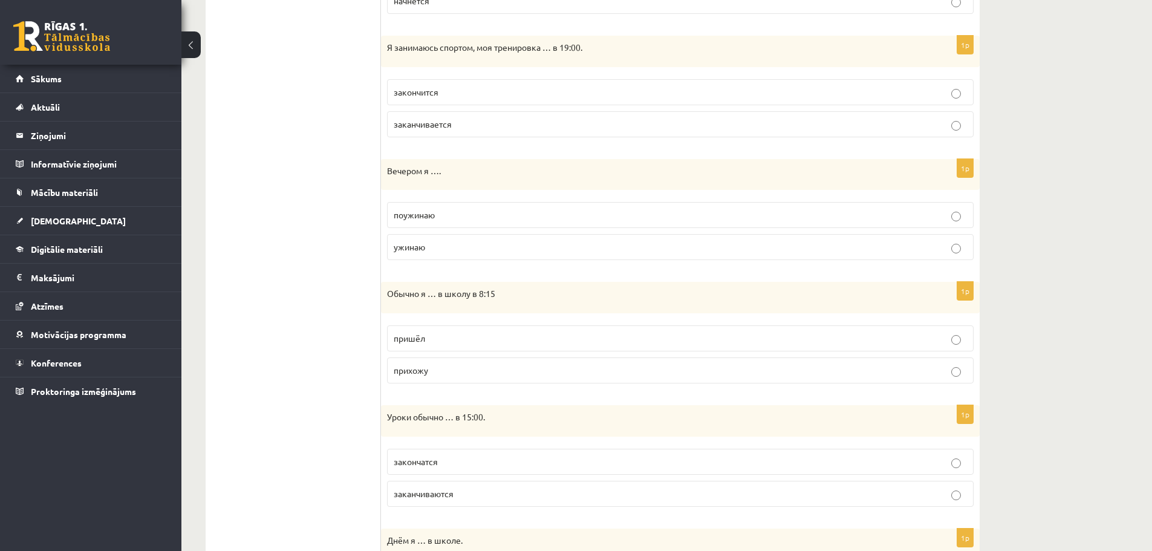
click at [512, 252] on p "ужинаю" at bounding box center [680, 247] width 573 height 13
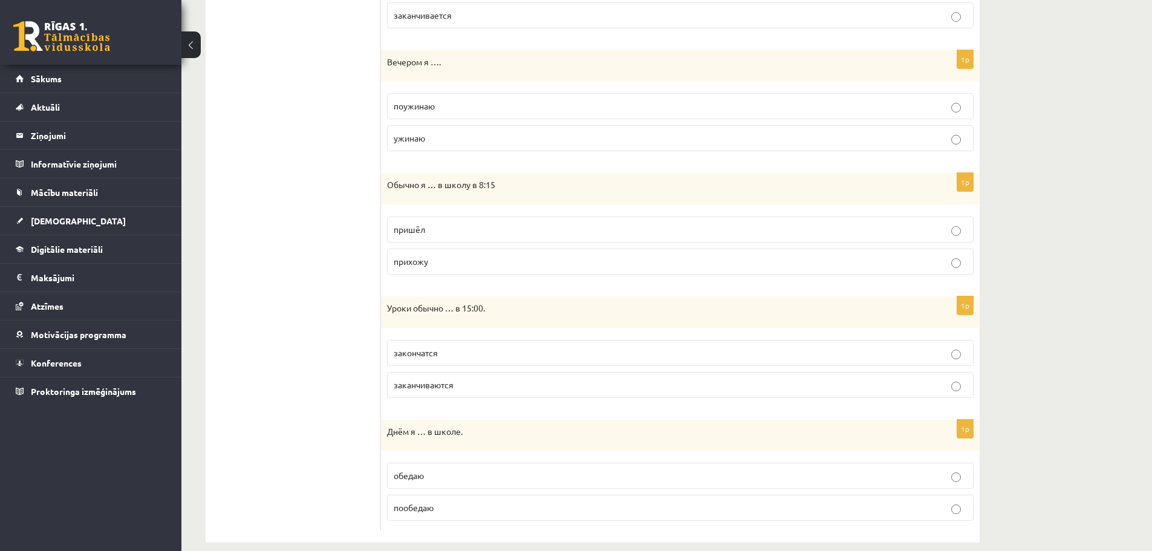
scroll to position [702, 0]
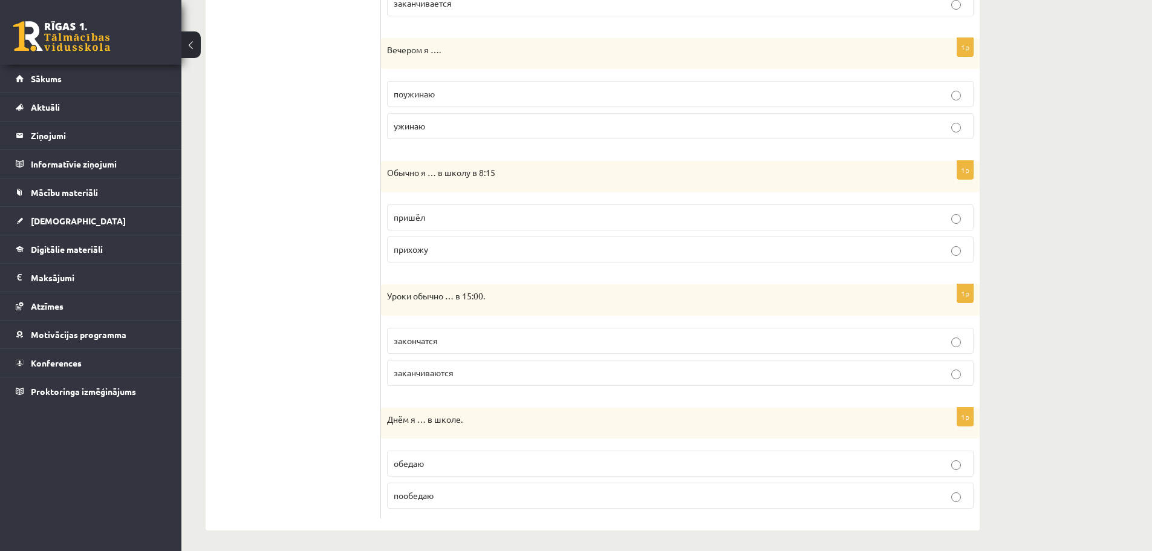
click at [496, 250] on p "прихожу" at bounding box center [680, 249] width 573 height 13
click at [491, 370] on p "заканчиваются" at bounding box center [680, 369] width 573 height 13
click at [478, 461] on p "обедаю" at bounding box center [680, 459] width 573 height 13
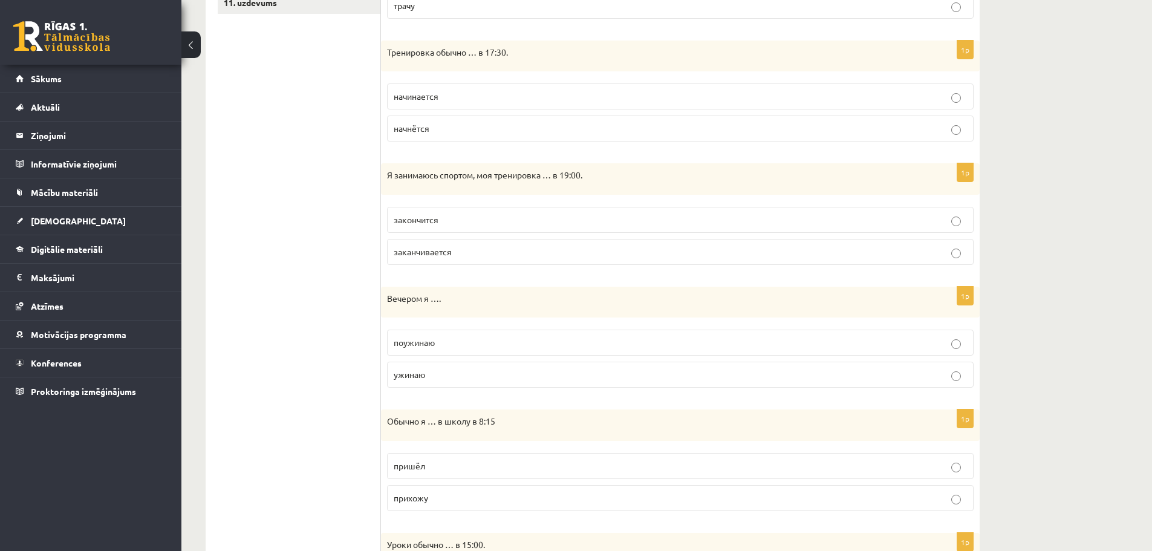
scroll to position [163, 0]
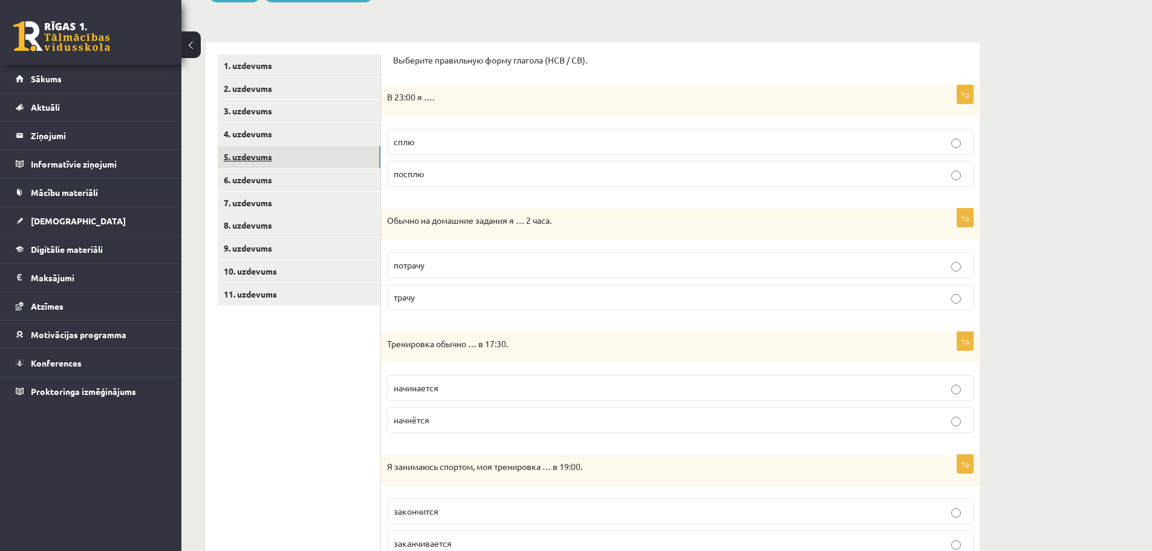
click at [256, 157] on link "5. uzdevums" at bounding box center [299, 157] width 163 height 22
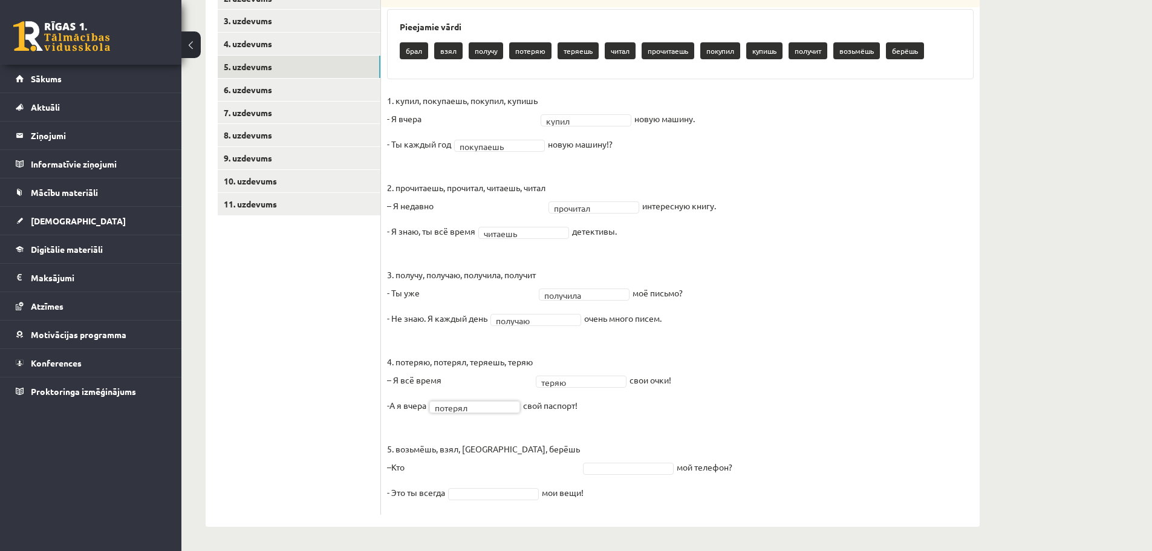
scroll to position [253, 0]
click at [863, 435] on fieldset "1. купил, покупаешь, покупил, купишь - Я вчера купил ***** новую машину. - Ты к…" at bounding box center [680, 299] width 586 height 417
click at [865, 435] on fieldset "1. купил, покупаешь, покупил, купишь - Я вчера купил ***** новую машину. - Ты к…" at bounding box center [680, 299] width 586 height 417
click at [498, 469] on p "5. возьмёшь, взял, брал, берёшь –Кто" at bounding box center [483, 448] width 193 height 54
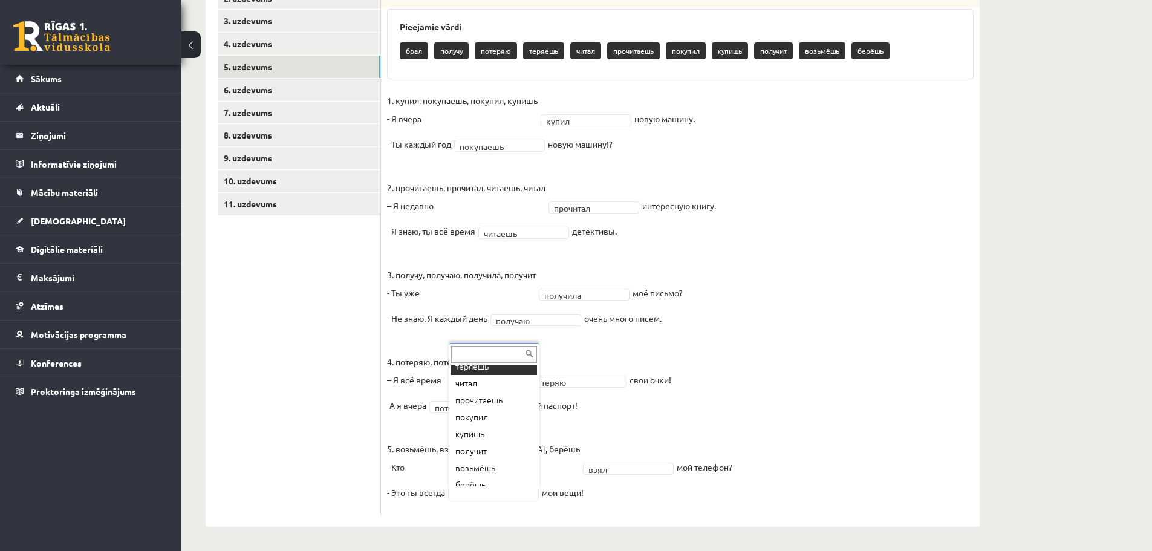
scroll to position [82, 0]
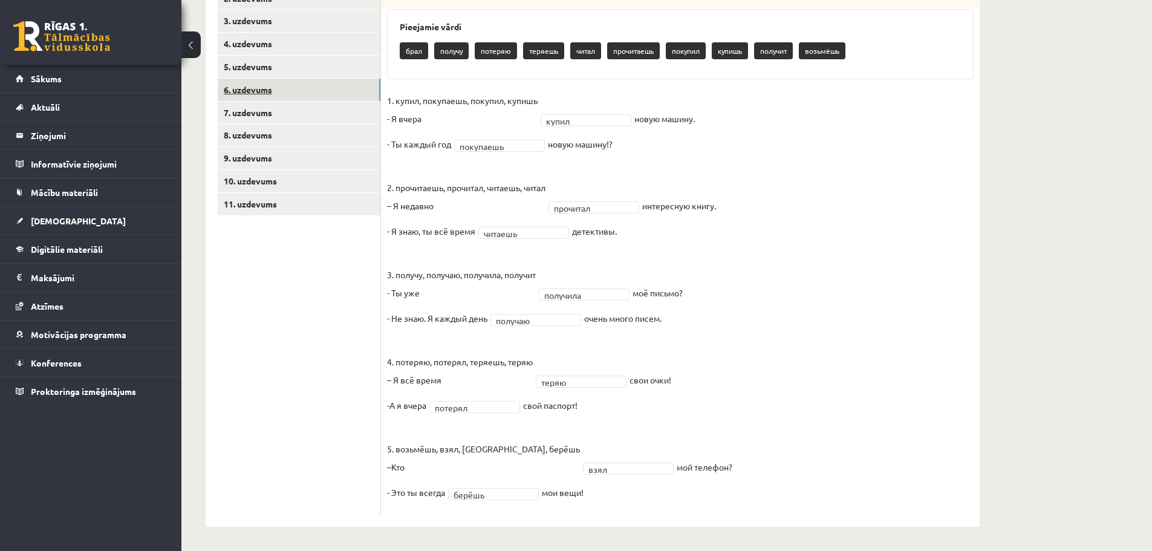
click at [242, 95] on link "6. uzdevums" at bounding box center [299, 90] width 163 height 22
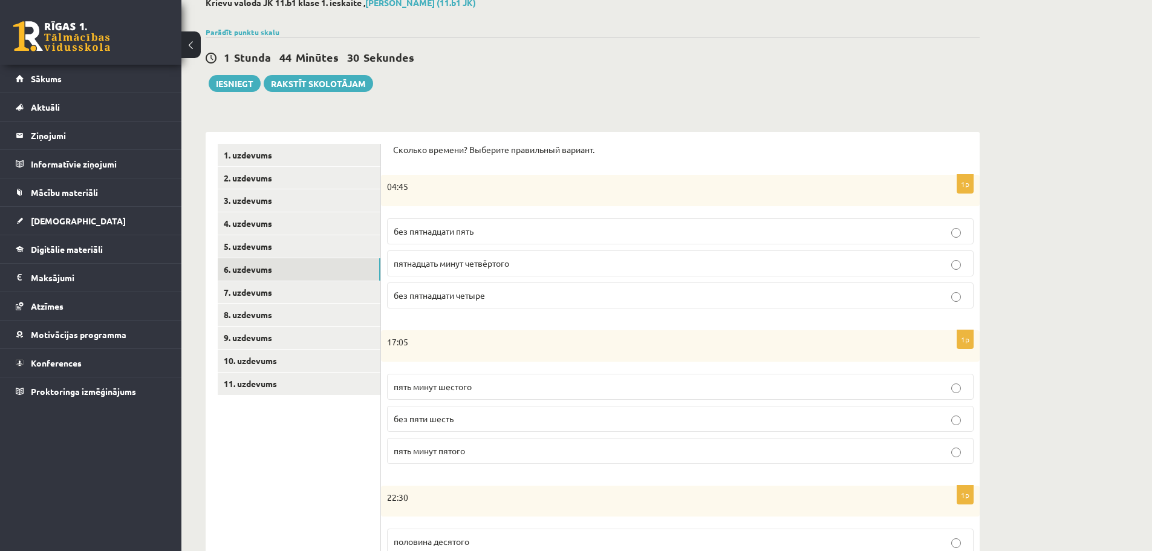
scroll to position [72, 0]
click at [501, 231] on p "без пятнадцати пять" at bounding box center [680, 232] width 573 height 13
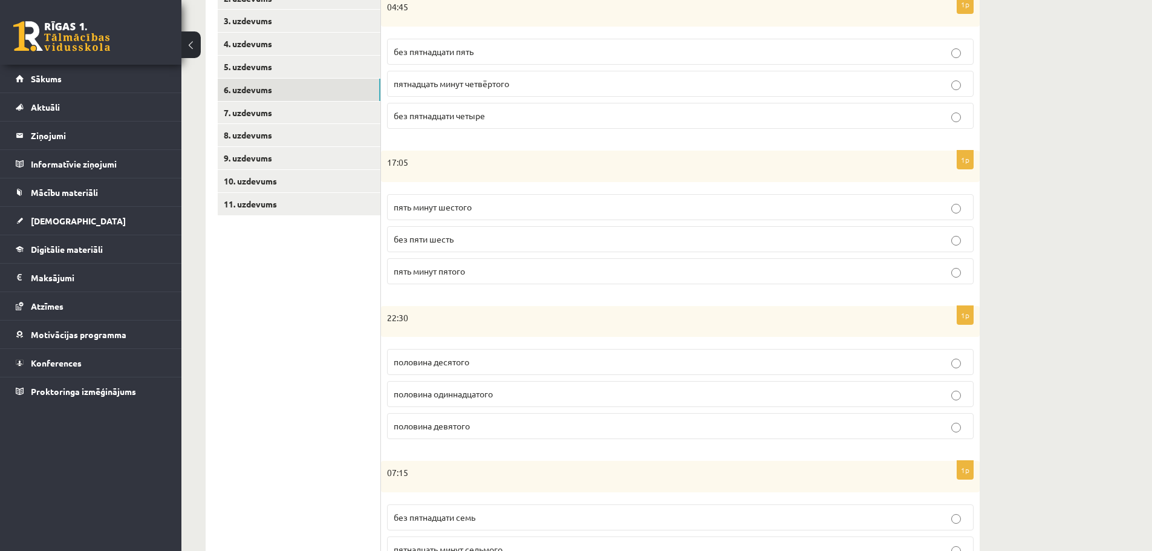
scroll to position [253, 0]
click at [482, 209] on p "пять минут шестого" at bounding box center [680, 206] width 573 height 13
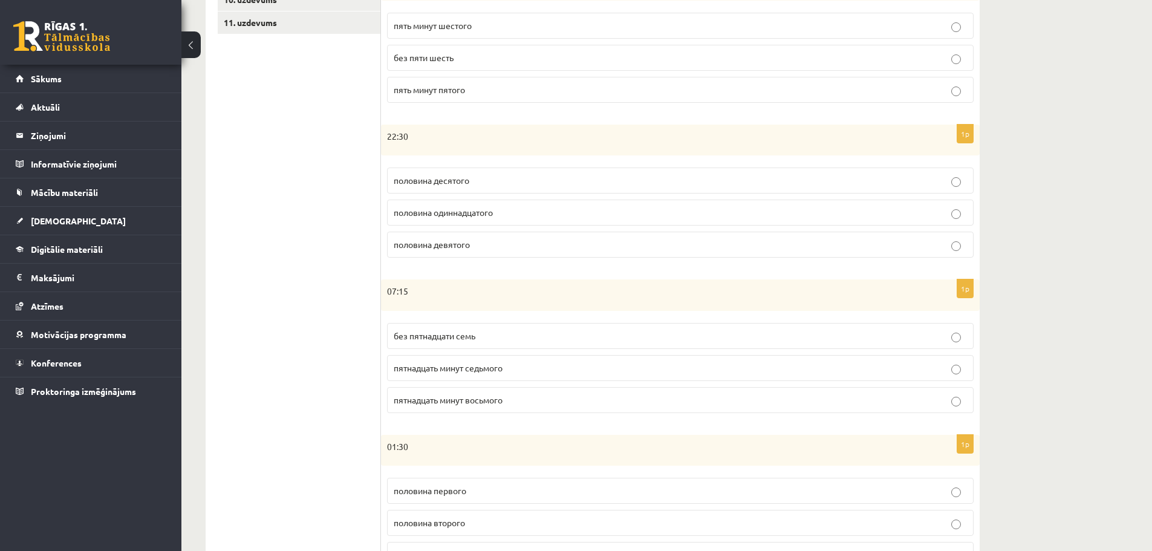
scroll to position [435, 0]
click at [513, 212] on p "половина одиннадцатого" at bounding box center [680, 212] width 573 height 13
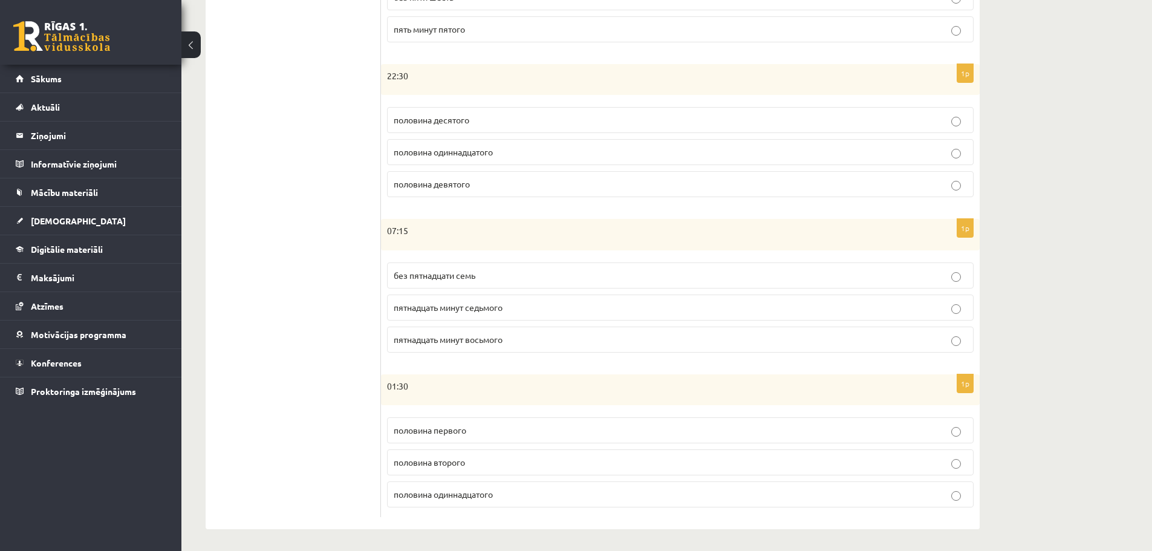
scroll to position [498, 0]
click at [502, 337] on span "пятнадцать минут восьмого" at bounding box center [448, 336] width 109 height 11
click at [502, 459] on p "половина второго" at bounding box center [680, 459] width 573 height 13
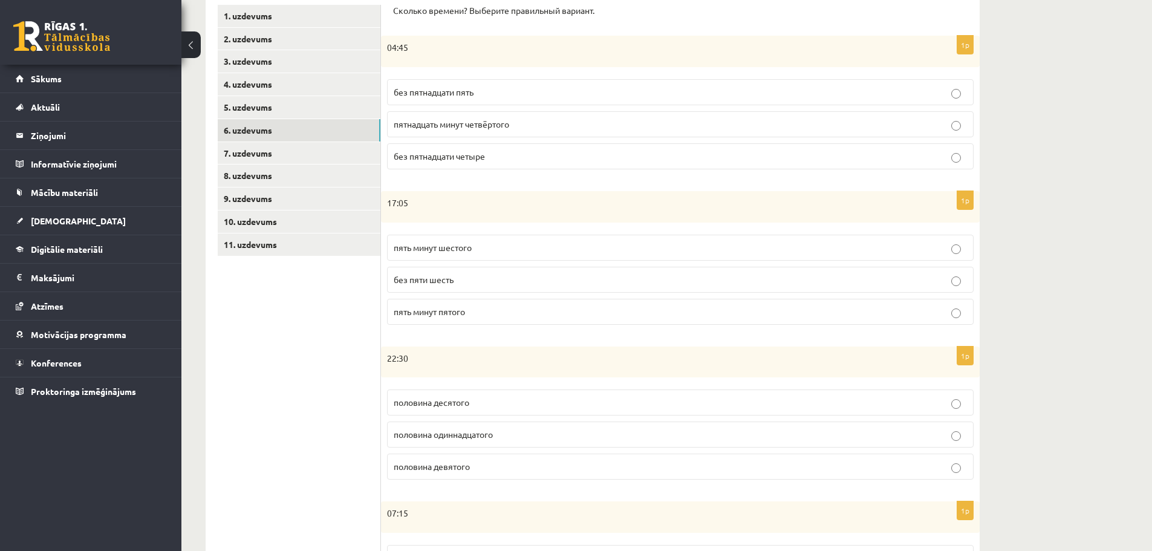
scroll to position [195, 0]
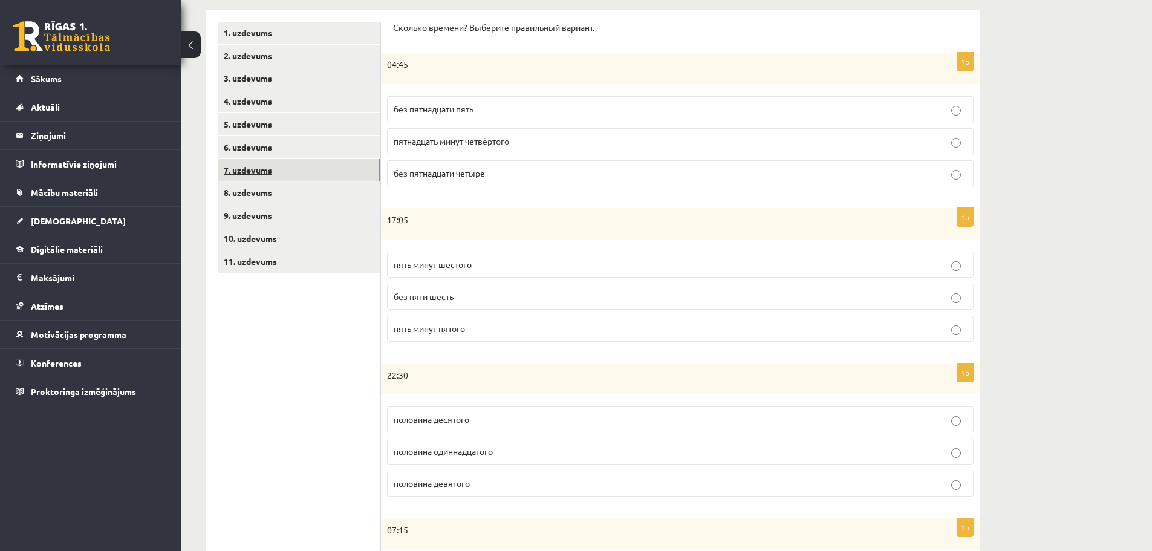
click at [252, 174] on link "7. uzdevums" at bounding box center [299, 170] width 163 height 22
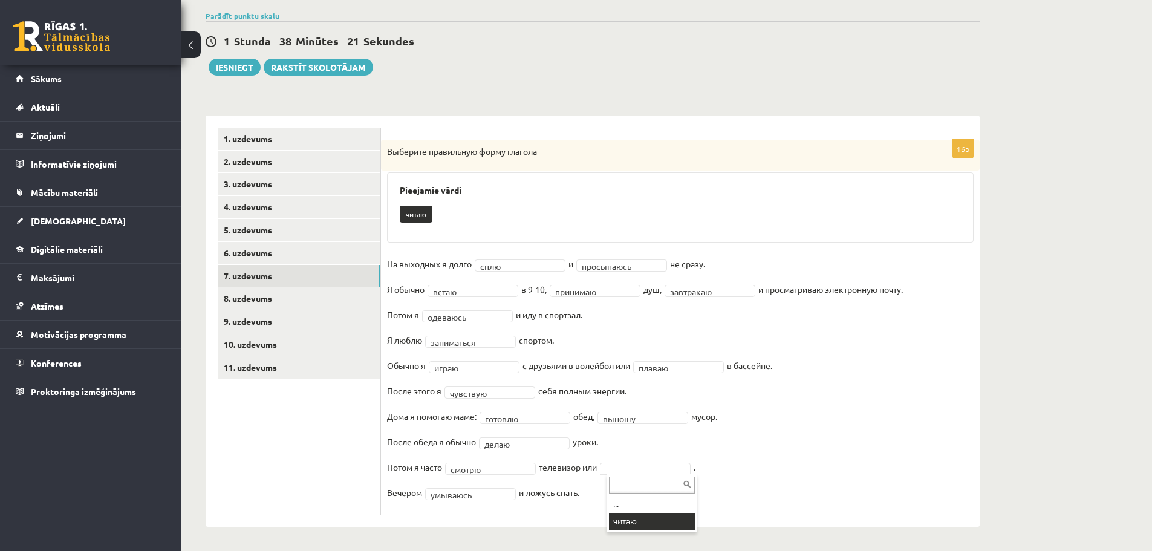
scroll to position [62, 0]
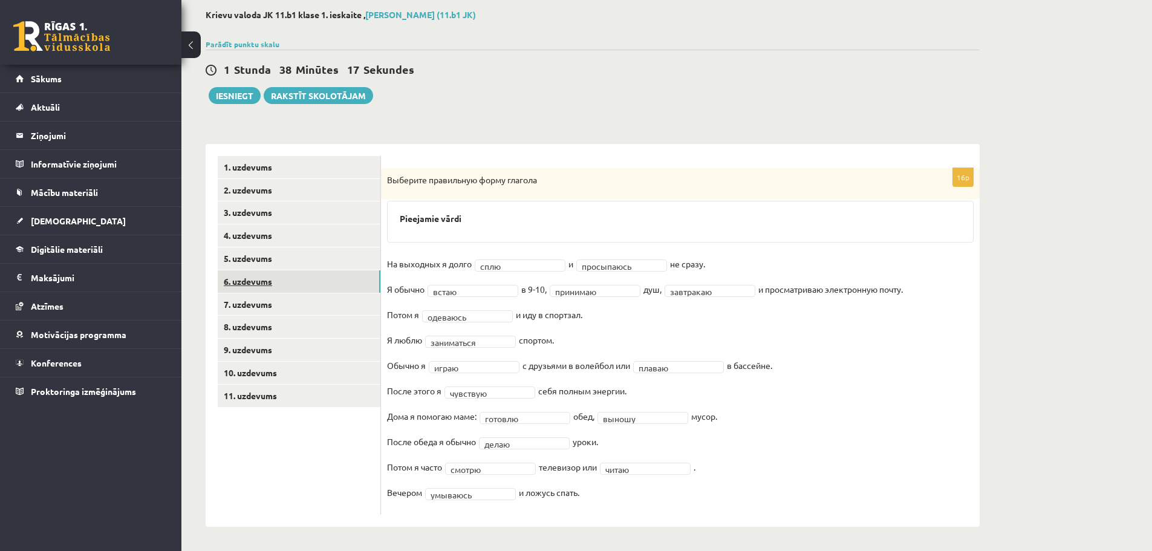
click at [264, 278] on link "6. uzdevums" at bounding box center [299, 281] width 163 height 22
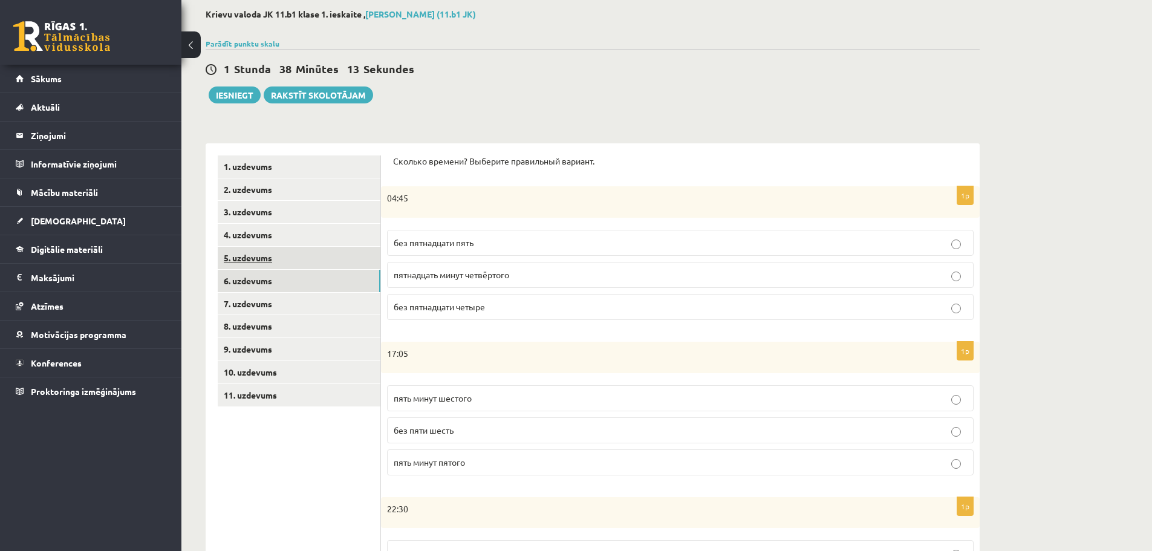
click at [255, 258] on link "5. uzdevums" at bounding box center [299, 258] width 163 height 22
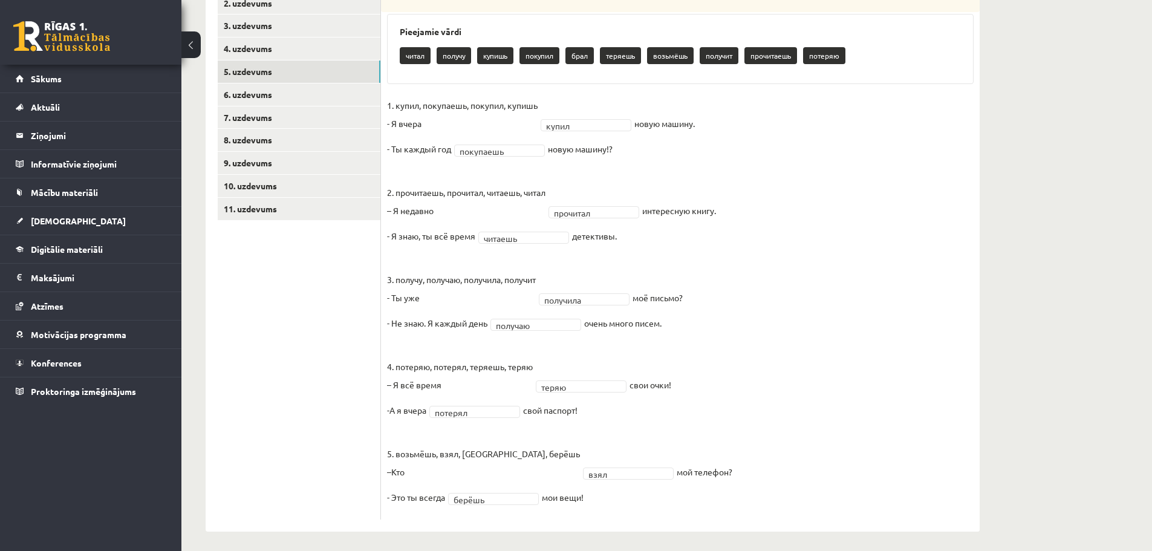
scroll to position [253, 0]
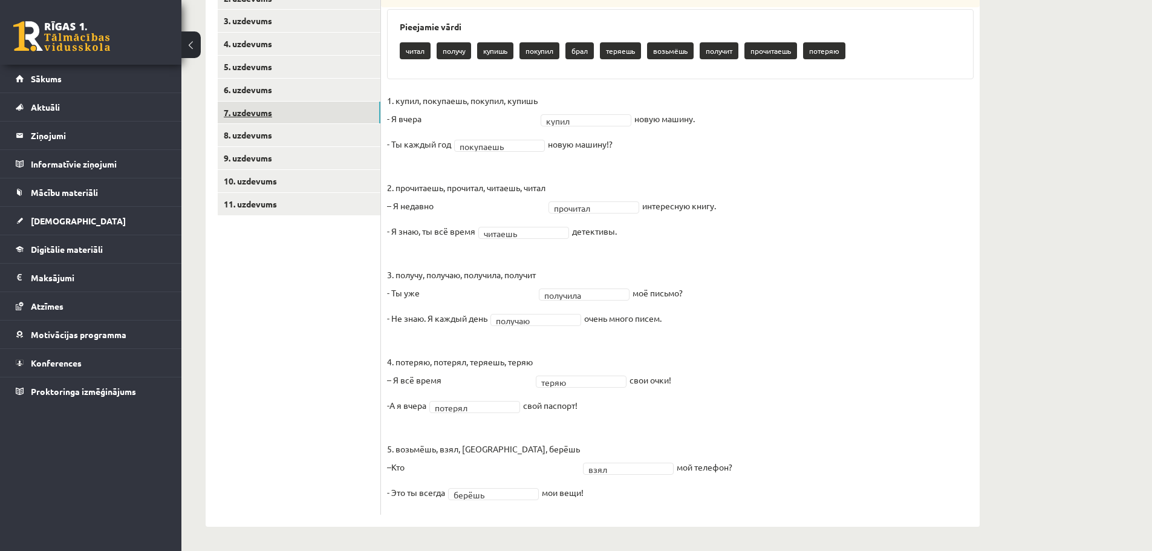
click at [255, 115] on link "7. uzdevums" at bounding box center [299, 113] width 163 height 22
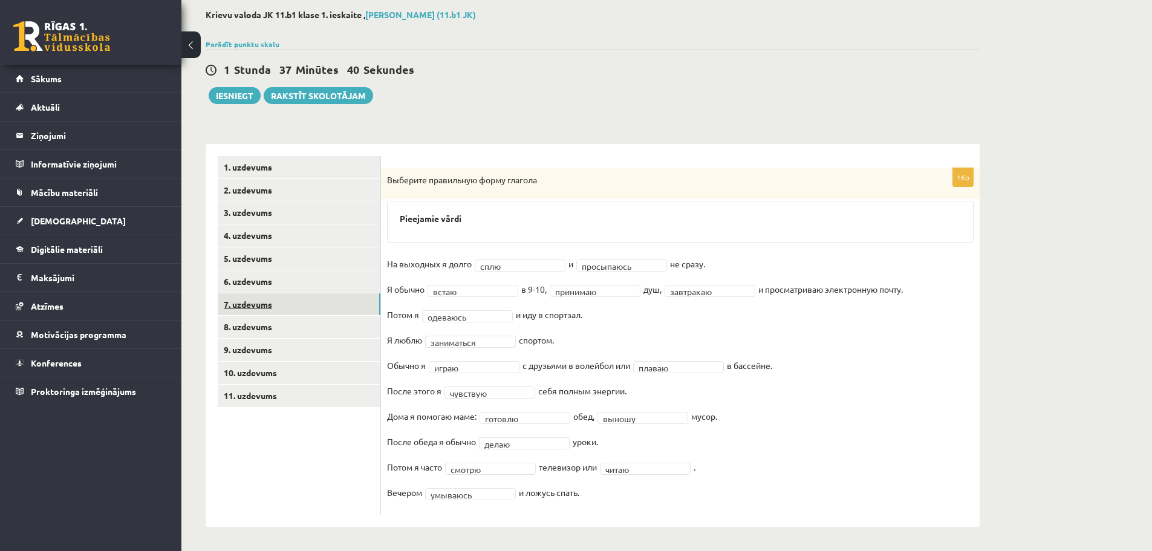
scroll to position [62, 0]
click at [253, 238] on link "4. uzdevums" at bounding box center [299, 235] width 163 height 22
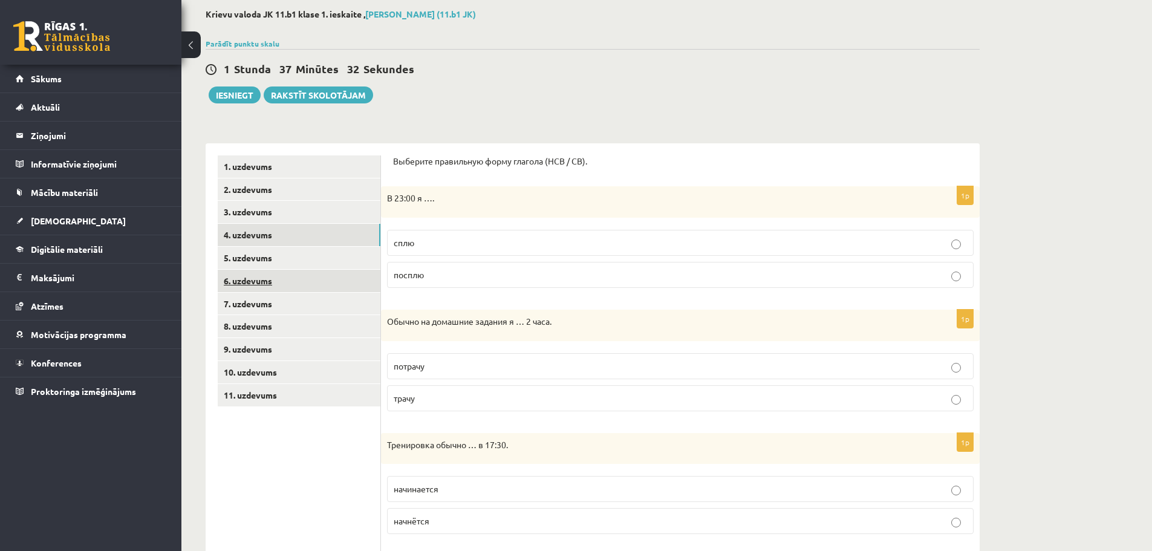
click at [250, 283] on link "6. uzdevums" at bounding box center [299, 281] width 163 height 22
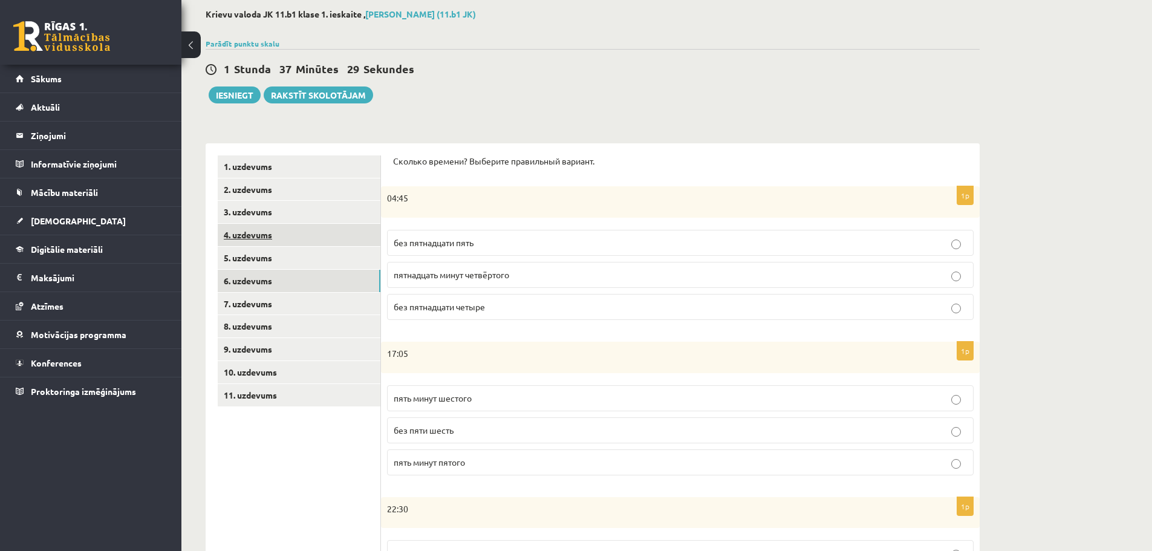
click at [247, 235] on link "4. uzdevums" at bounding box center [299, 235] width 163 height 22
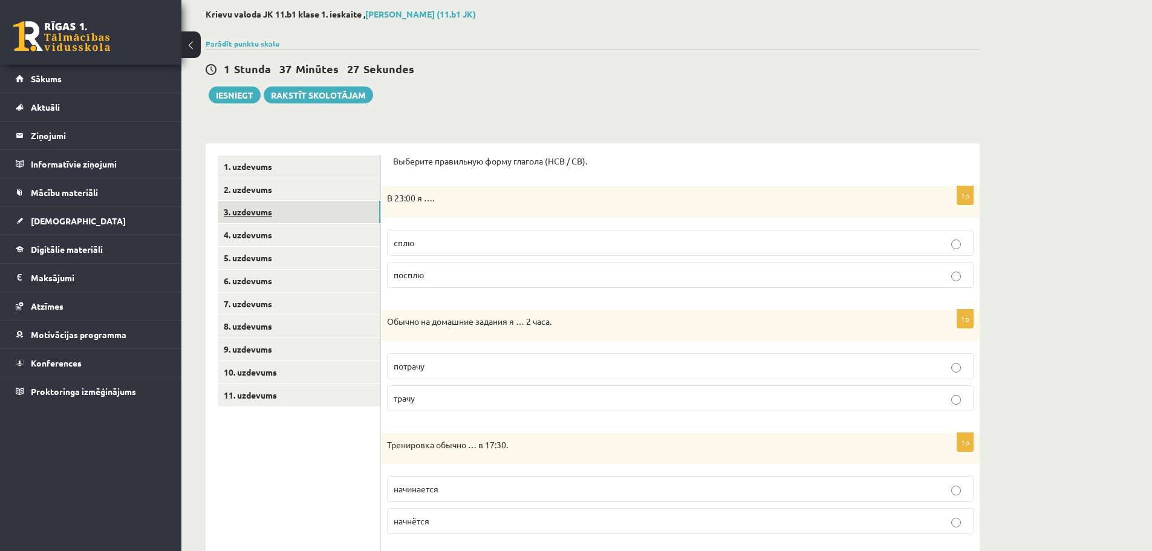
click at [245, 215] on link "3. uzdevums" at bounding box center [299, 212] width 163 height 22
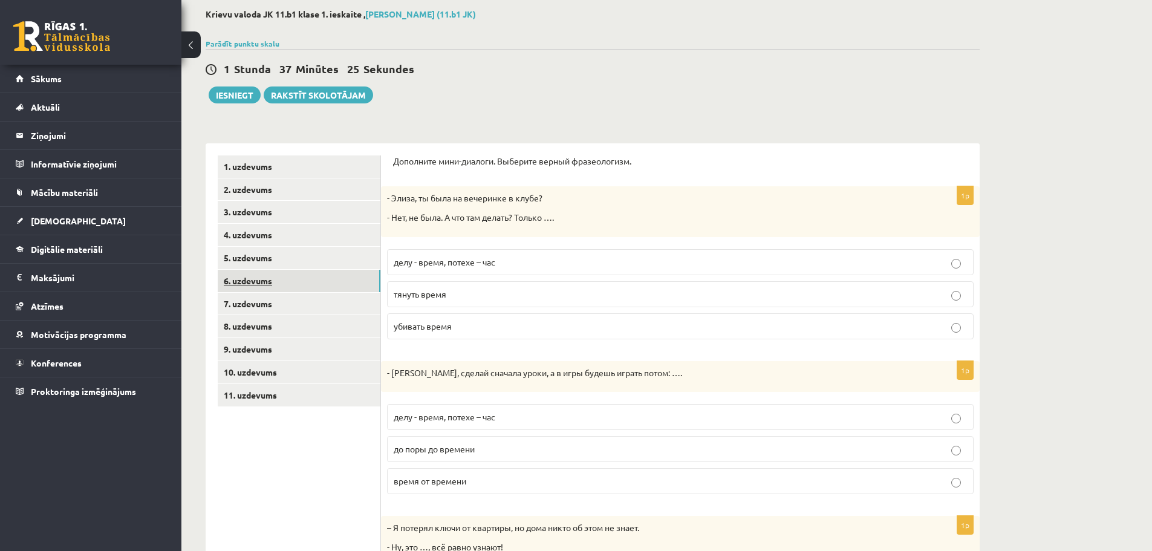
click at [258, 277] on link "6. uzdevums" at bounding box center [299, 281] width 163 height 22
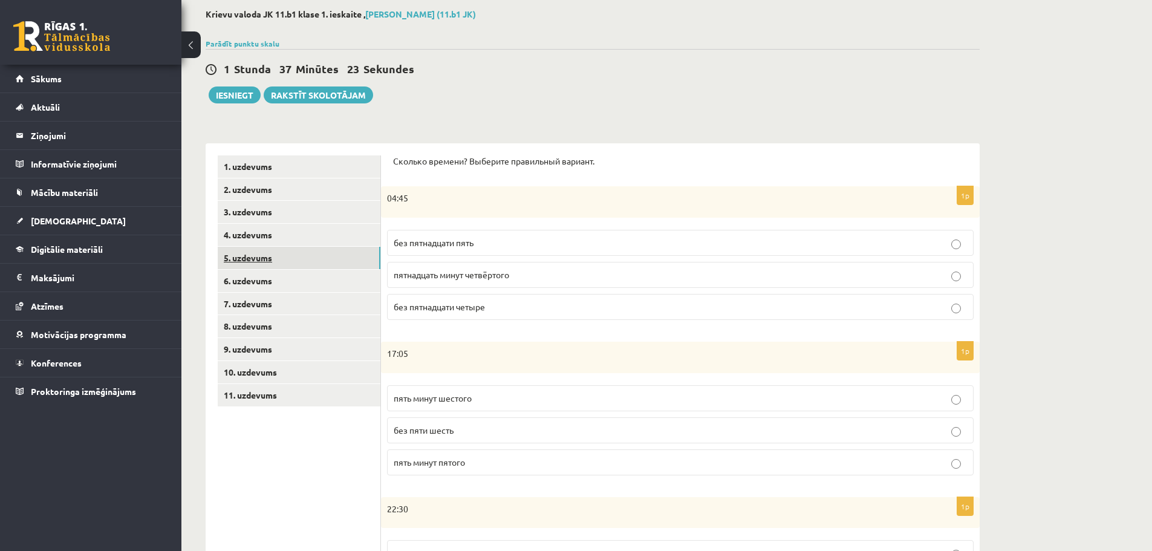
click at [250, 261] on link "5. uzdevums" at bounding box center [299, 258] width 163 height 22
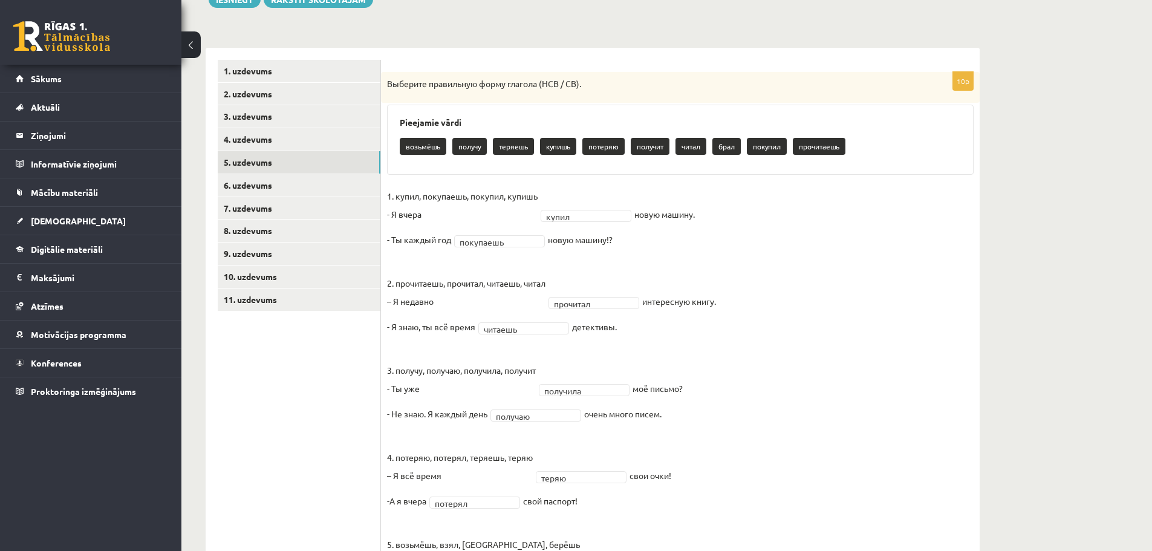
scroll to position [253, 0]
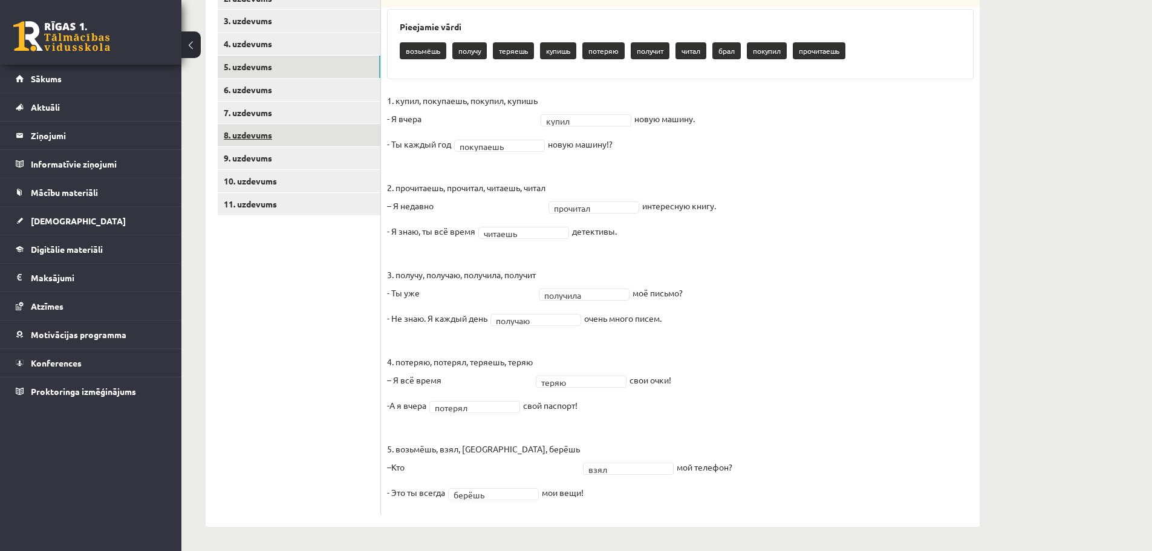
click at [238, 137] on link "8. uzdevums" at bounding box center [299, 135] width 163 height 22
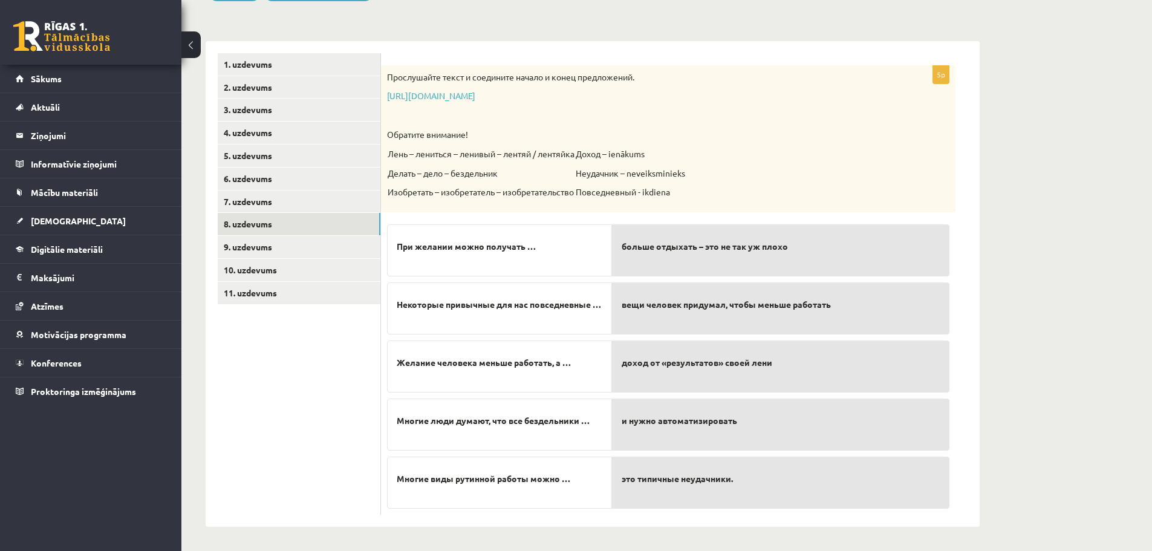
scroll to position [164, 0]
click at [475, 95] on link "https://www.zvaigzne.lv/upload/audio/100Urokov/2/49%202.mp3" at bounding box center [431, 95] width 88 height 11
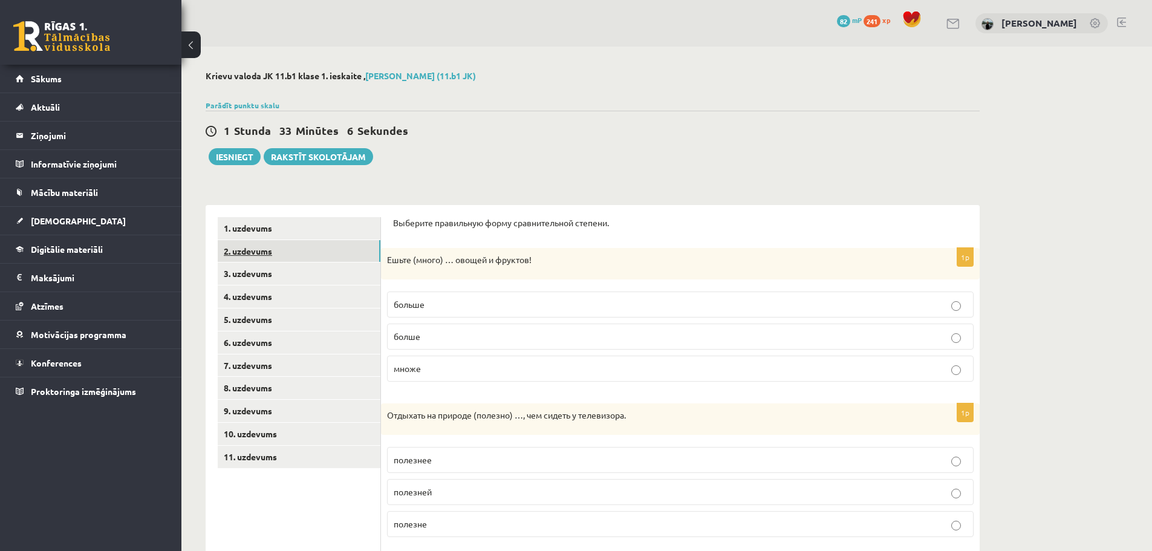
click at [310, 250] on link "2. uzdevums" at bounding box center [299, 251] width 163 height 22
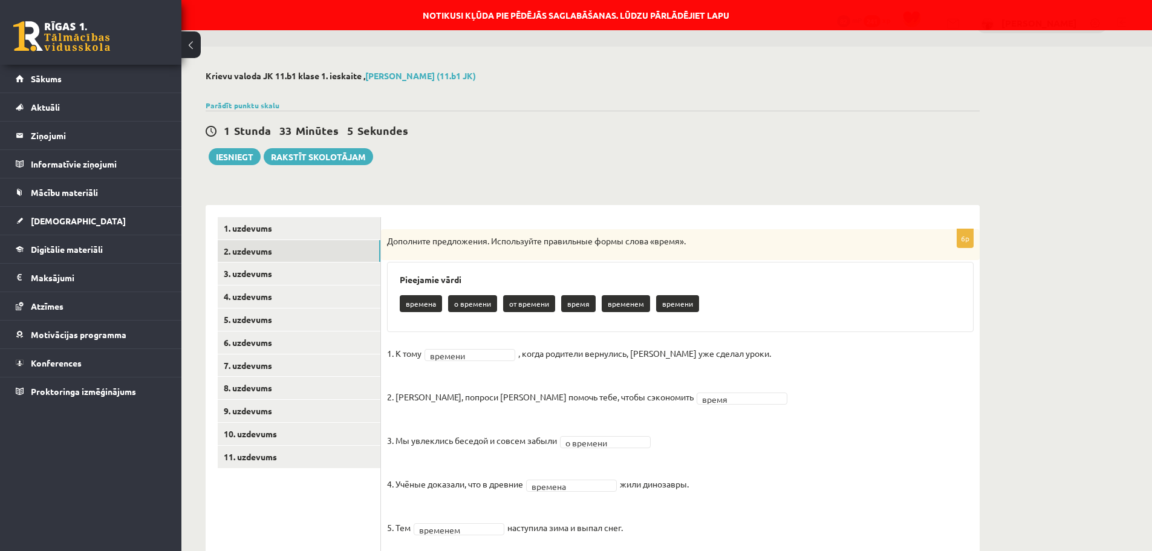
click at [310, 271] on link "3. uzdevums" at bounding box center [299, 273] width 163 height 22
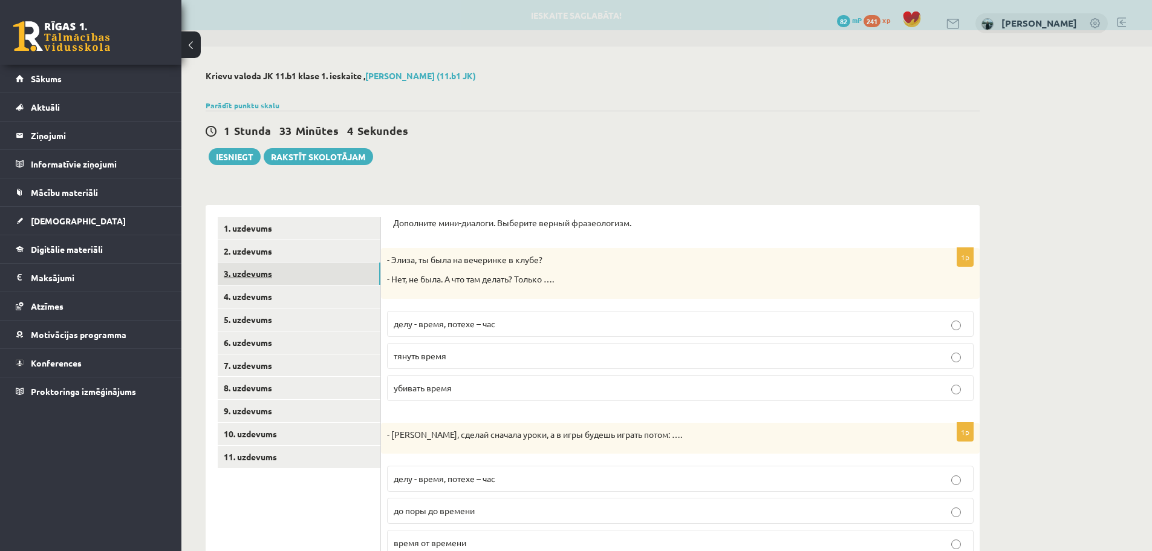
click at [303, 263] on link "3. uzdevums" at bounding box center [299, 273] width 163 height 22
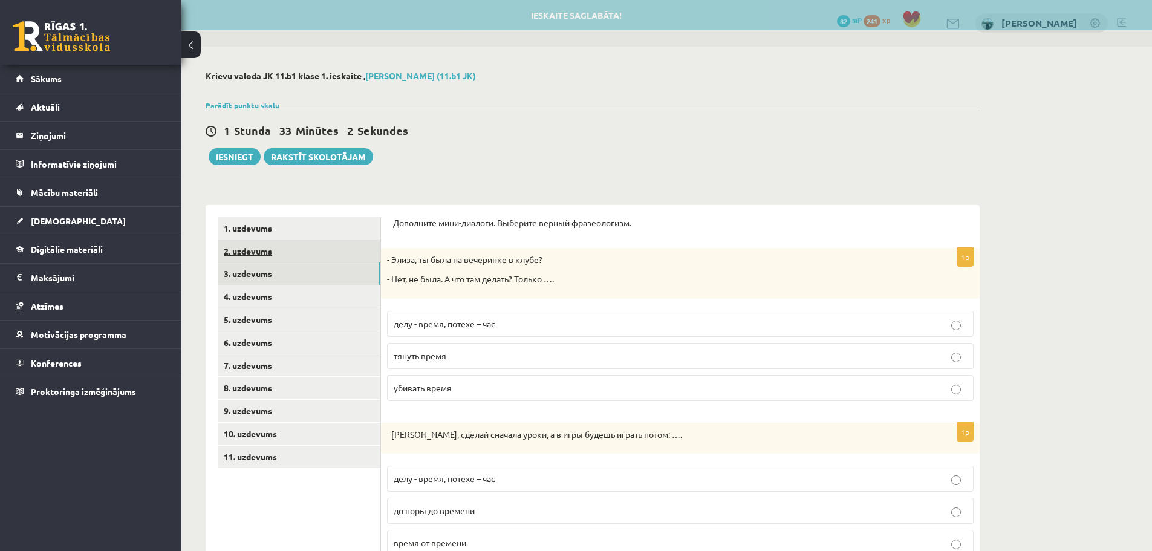
click at [302, 256] on link "2. uzdevums" at bounding box center [299, 251] width 163 height 22
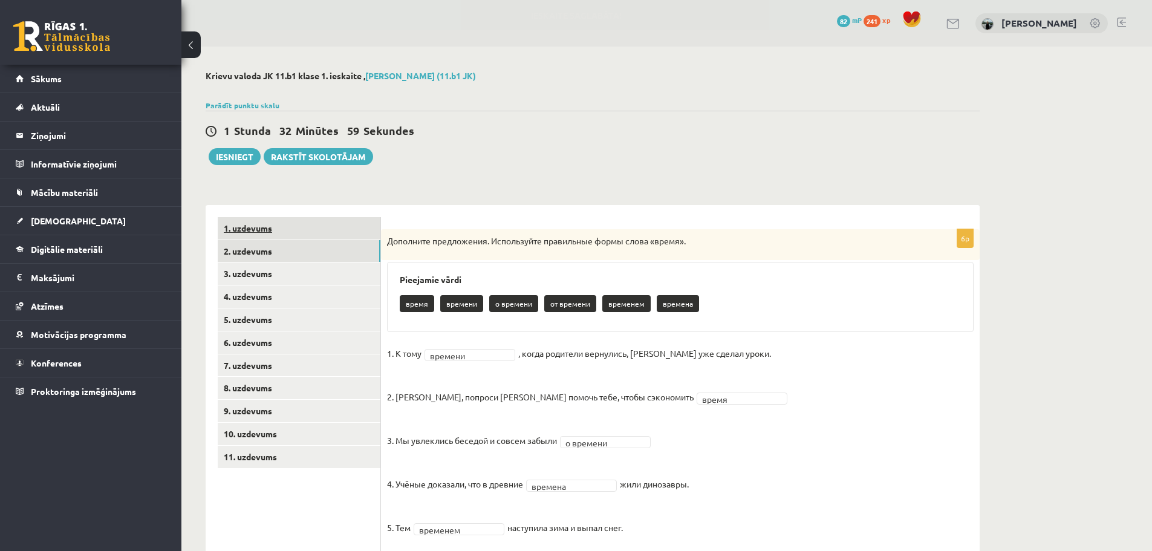
click at [266, 222] on link "1. uzdevums" at bounding box center [299, 228] width 163 height 22
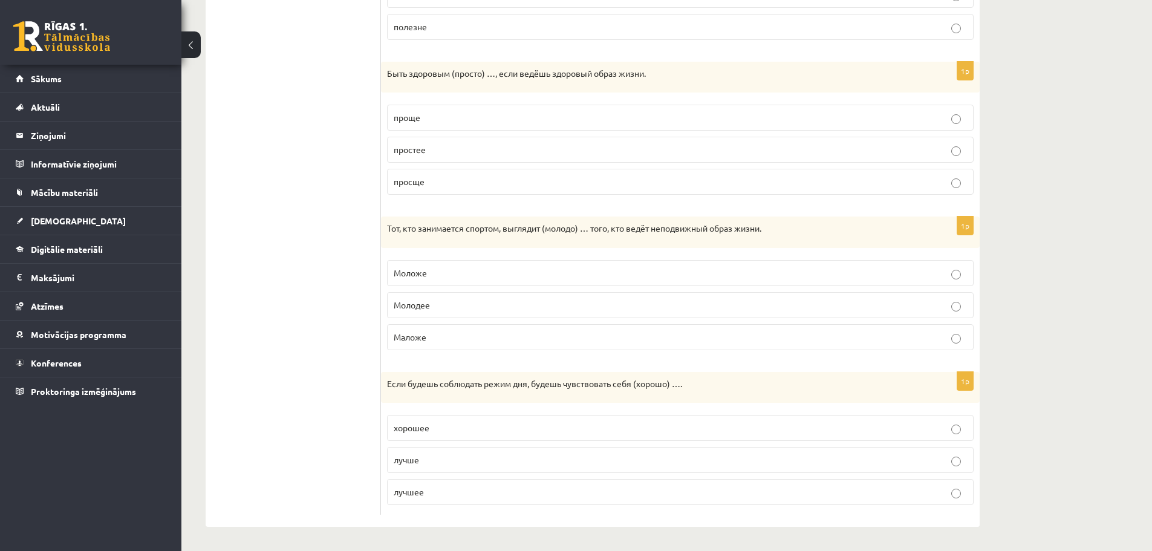
scroll to position [135, 0]
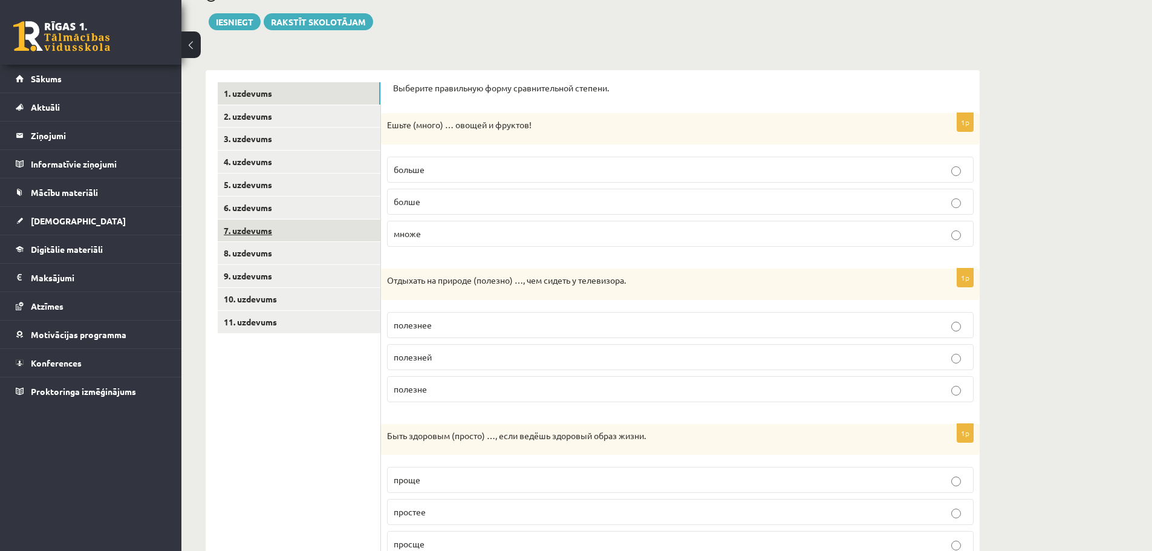
click at [316, 241] on link "7. uzdevums" at bounding box center [299, 230] width 163 height 22
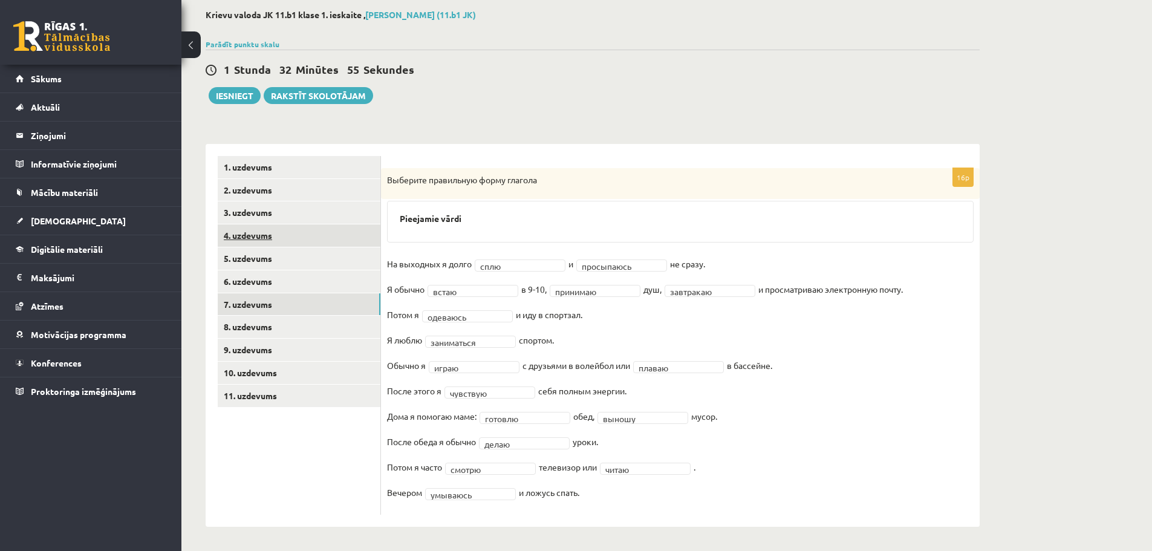
scroll to position [62, 0]
click at [303, 319] on link "8. uzdevums" at bounding box center [299, 327] width 163 height 22
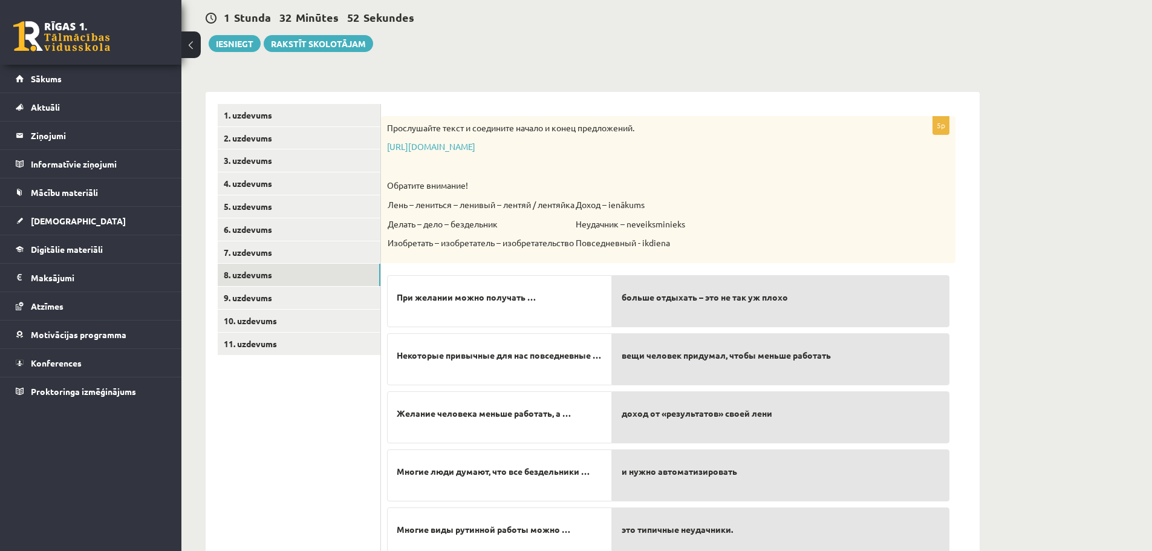
scroll to position [164, 0]
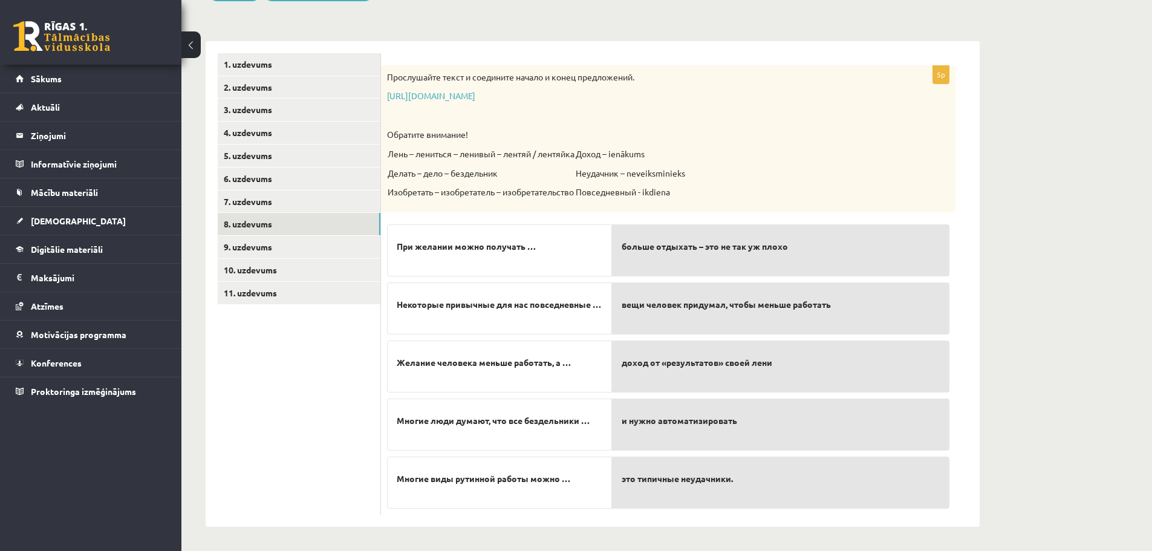
click at [478, 395] on div "При желании можно получать … Некоторые привычные для нас повседневные … Желание…" at bounding box center [499, 363] width 225 height 290
click at [236, 249] on link "9. uzdevums" at bounding box center [299, 247] width 163 height 22
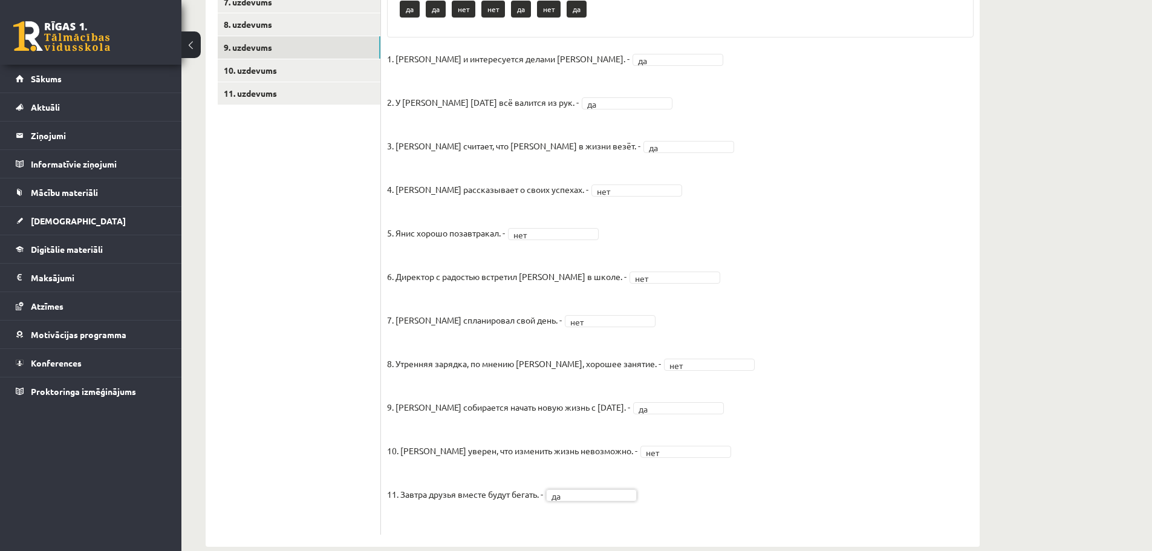
scroll to position [384, 0]
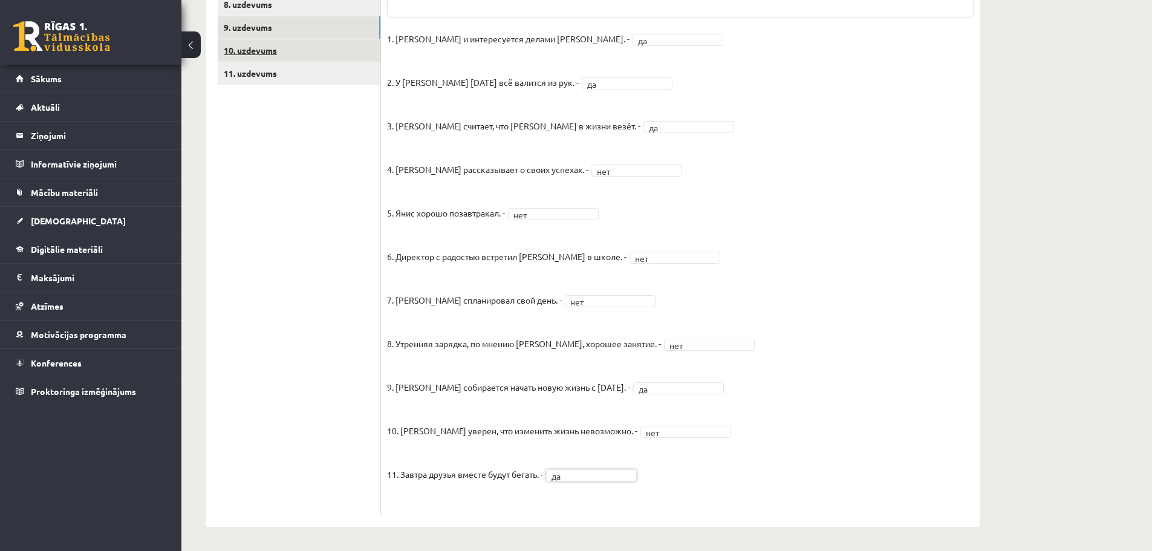
click at [268, 48] on link "10. uzdevums" at bounding box center [299, 50] width 163 height 22
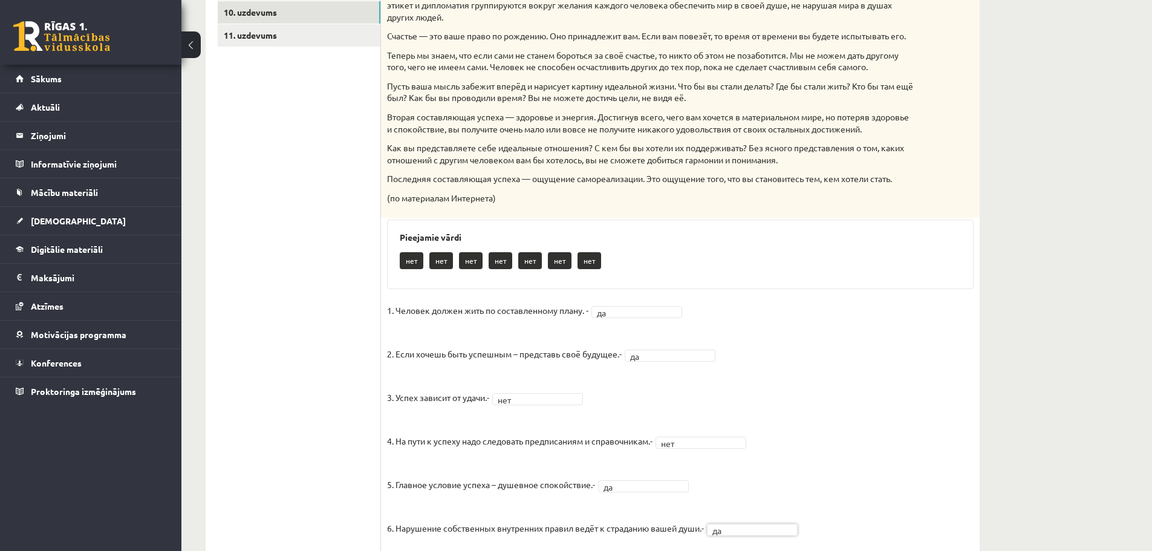
scroll to position [257, 0]
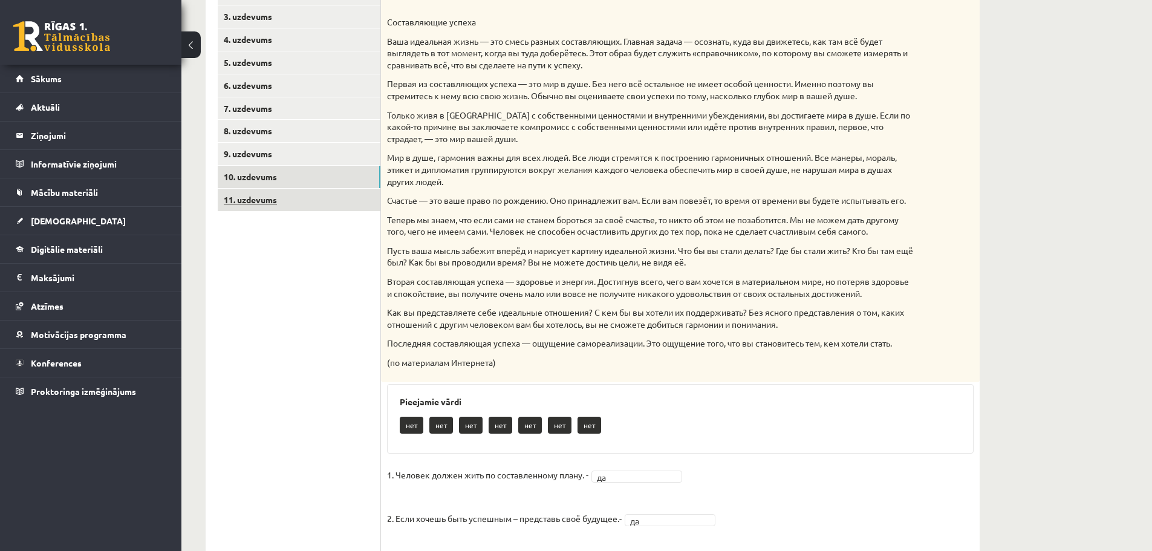
click at [259, 198] on link "11. uzdevums" at bounding box center [299, 200] width 163 height 22
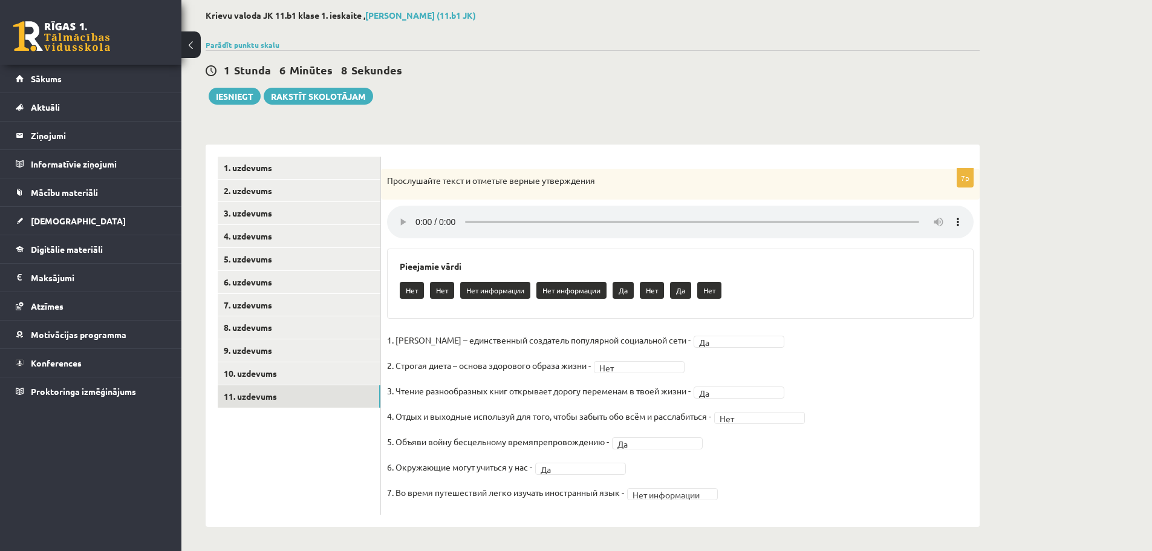
scroll to position [62, 0]
click at [260, 166] on link "1. uzdevums" at bounding box center [299, 168] width 163 height 22
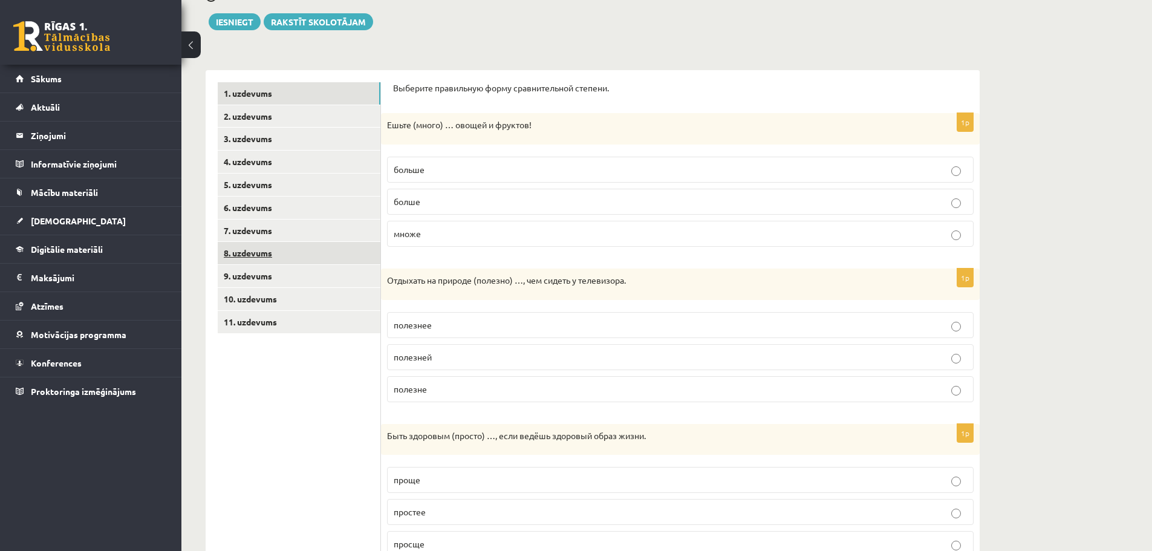
scroll to position [0, 0]
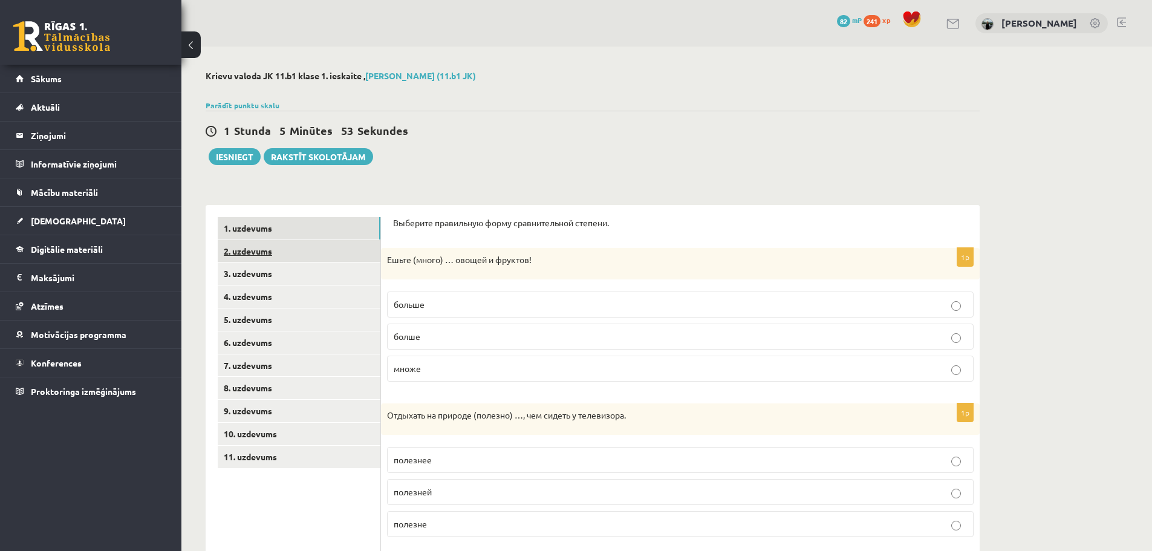
click at [255, 254] on link "2. uzdevums" at bounding box center [299, 251] width 163 height 22
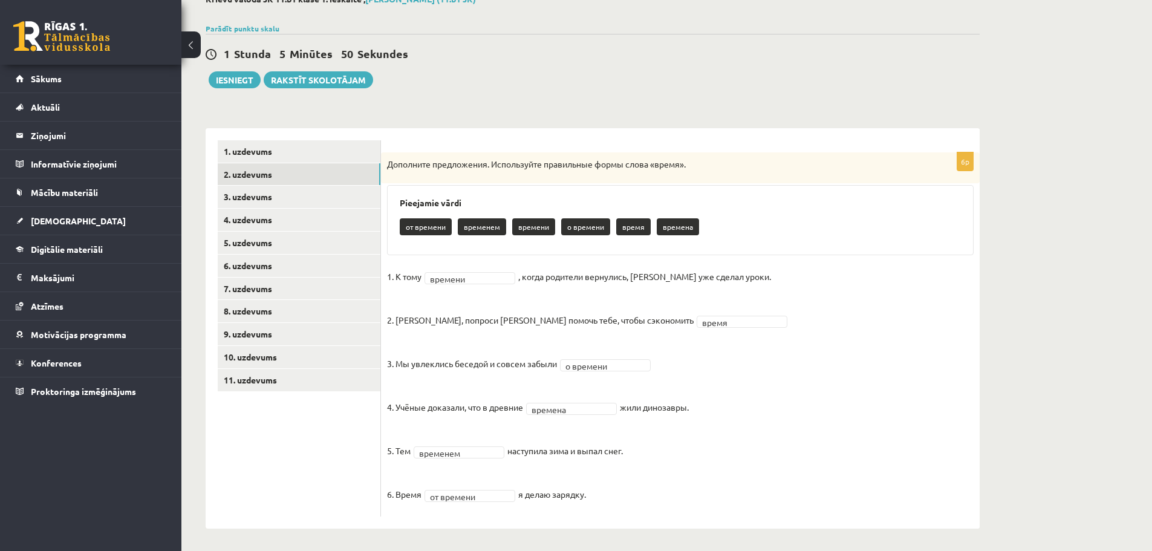
scroll to position [79, 0]
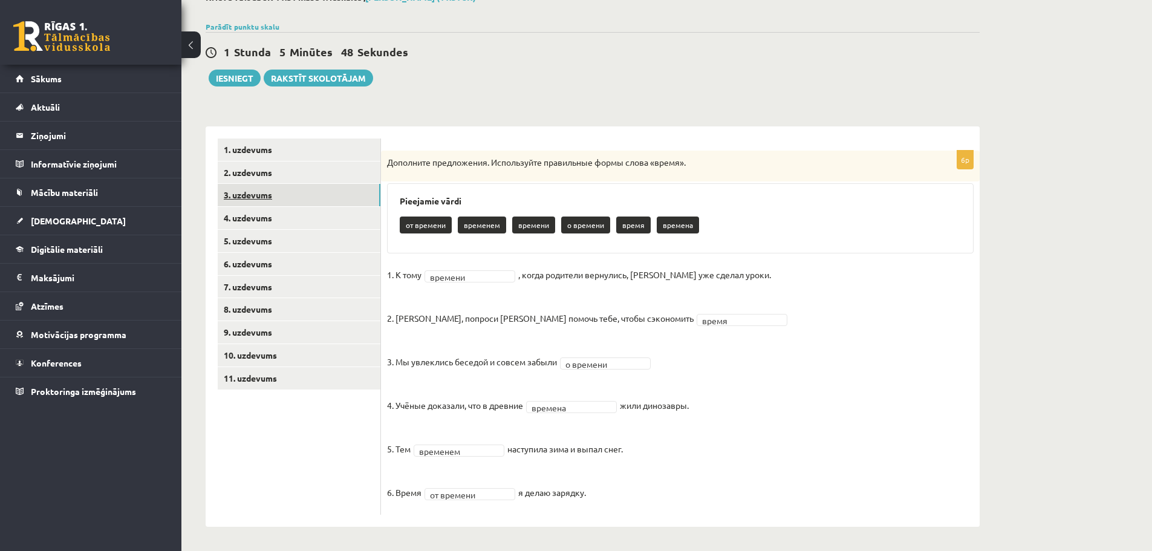
click at [247, 195] on link "3. uzdevums" at bounding box center [299, 195] width 163 height 22
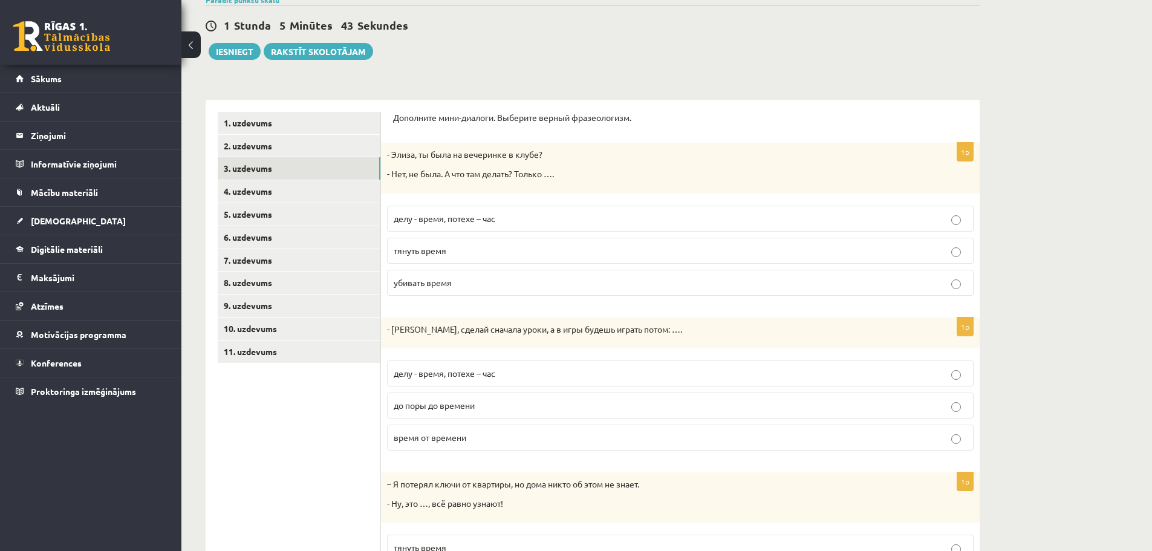
scroll to position [98, 0]
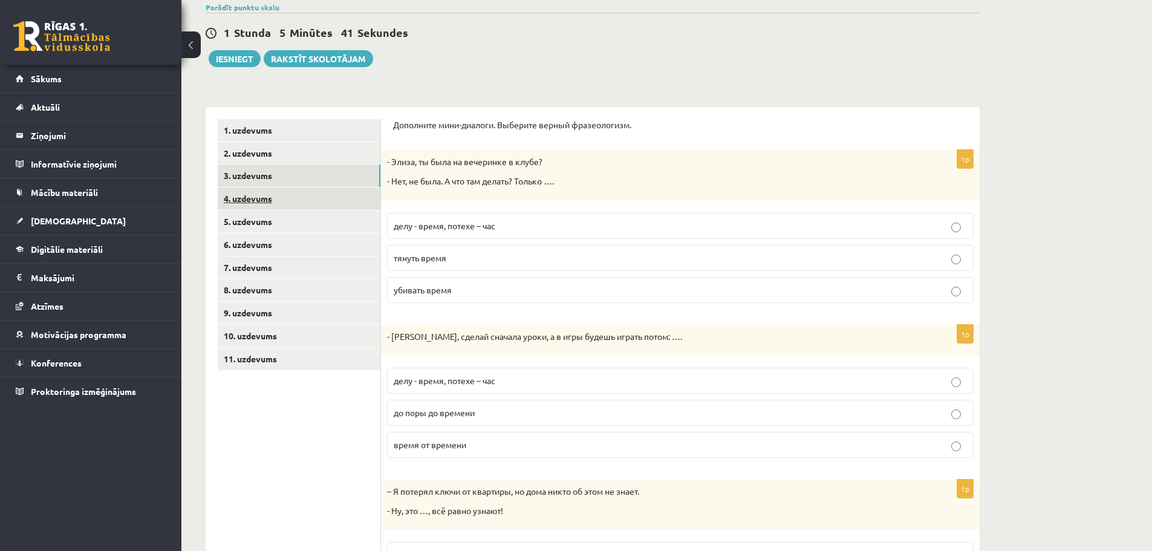
click at [244, 199] on link "4. uzdevums" at bounding box center [299, 198] width 163 height 22
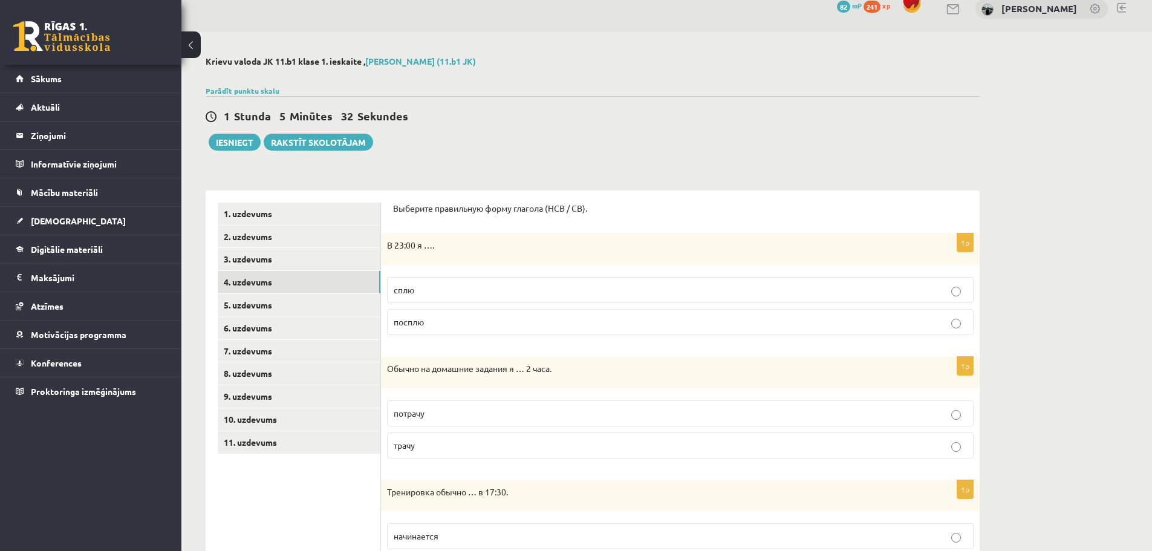
scroll to position [0, 0]
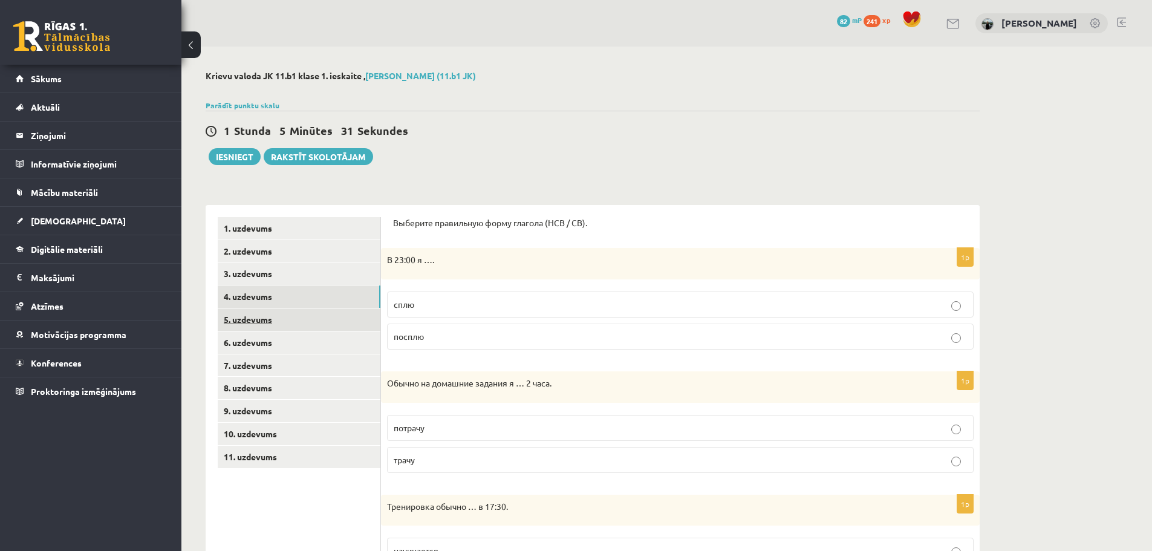
click at [267, 322] on link "5. uzdevums" at bounding box center [299, 319] width 163 height 22
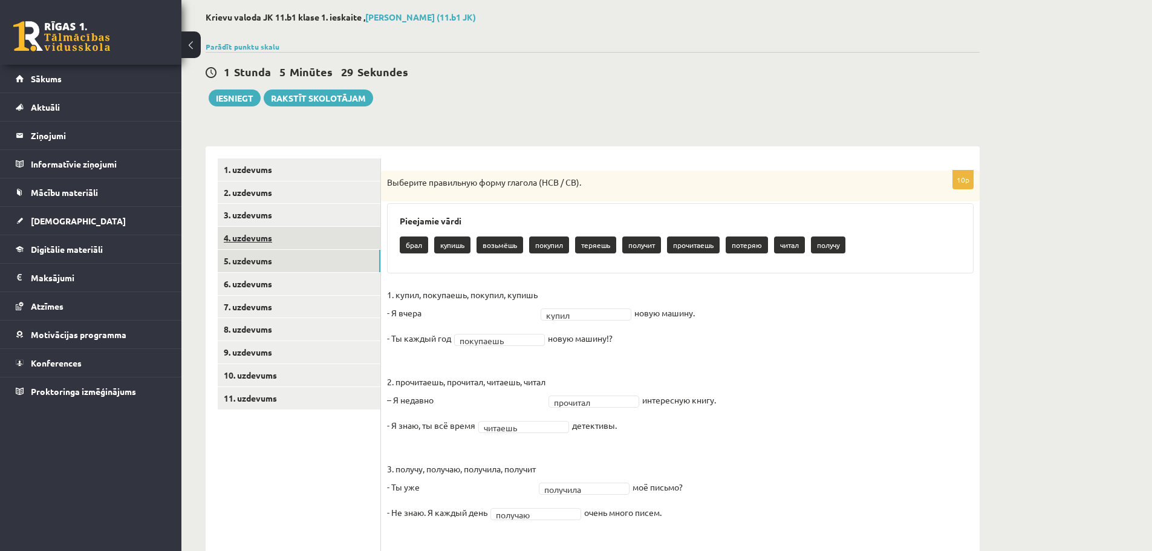
scroll to position [181, 0]
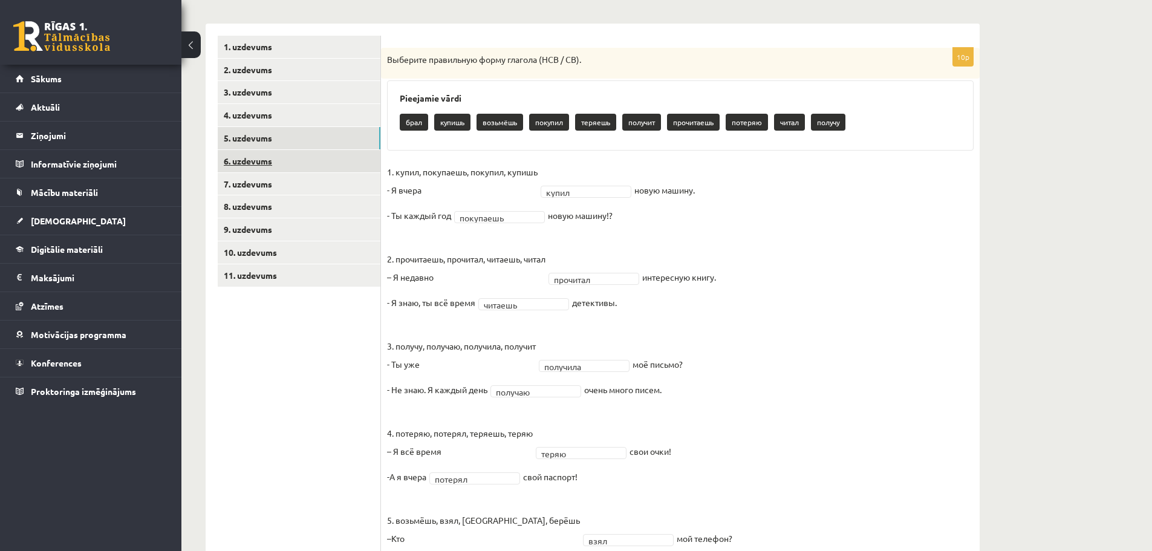
click at [266, 161] on link "6. uzdevums" at bounding box center [299, 161] width 163 height 22
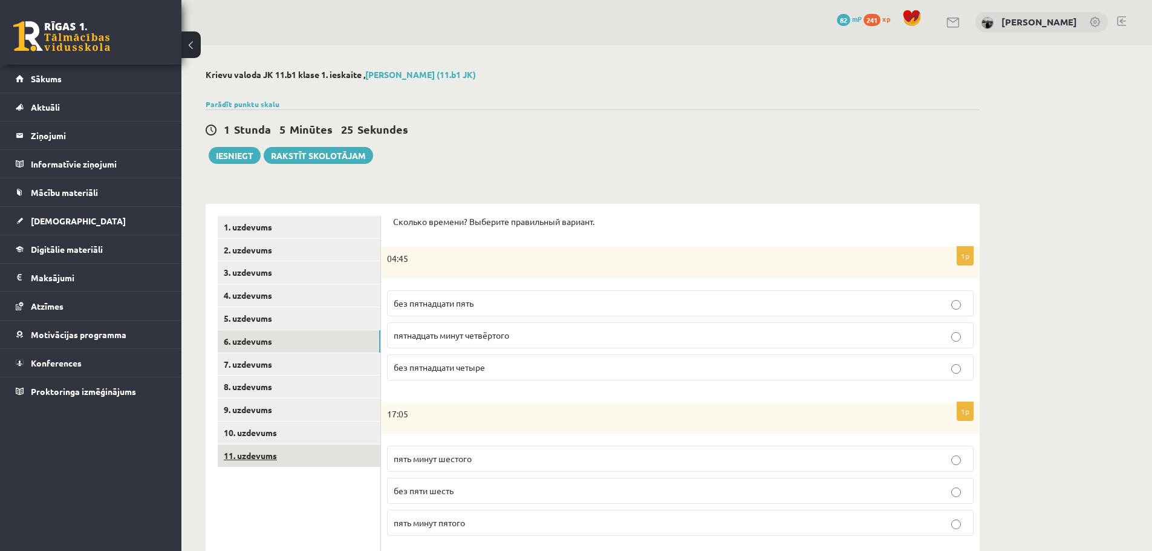
scroll to position [0, 0]
click at [219, 157] on button "Iesniegt" at bounding box center [235, 156] width 52 height 17
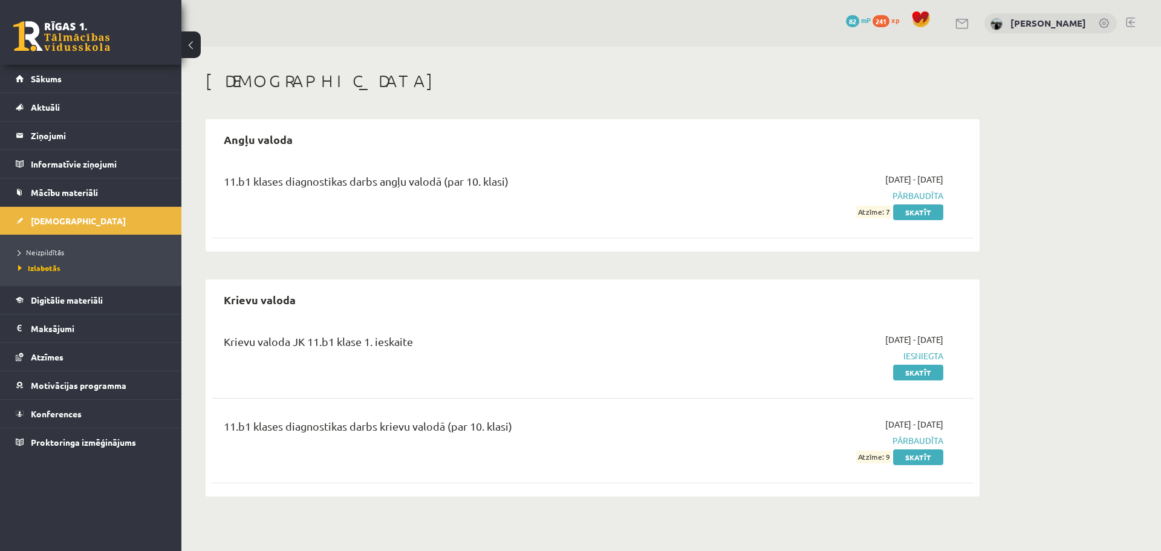
click at [1131, 25] on link at bounding box center [1130, 23] width 9 height 10
